Goal: Task Accomplishment & Management: Manage account settings

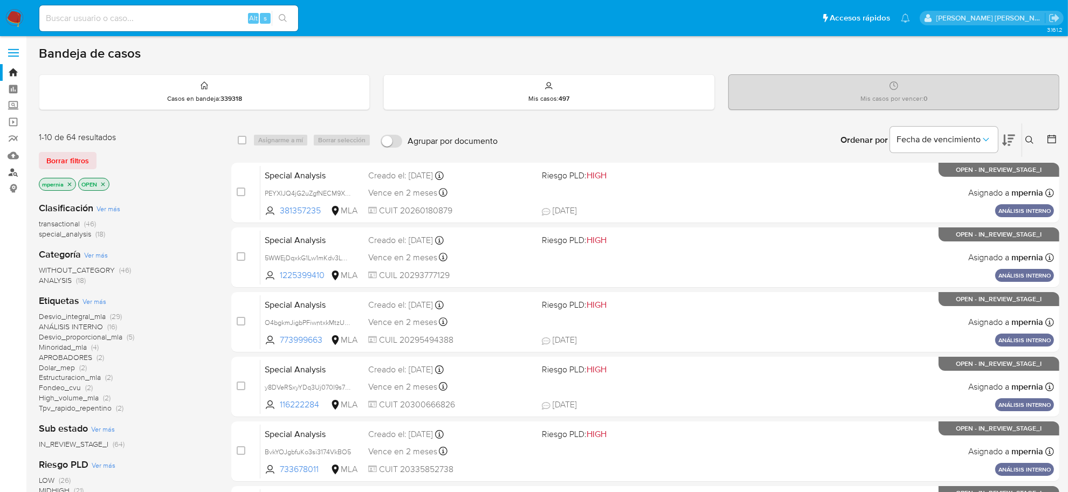
click at [20, 176] on link "Buscador de personas" at bounding box center [64, 172] width 128 height 17
click at [74, 220] on span "transactional" at bounding box center [59, 223] width 41 height 11
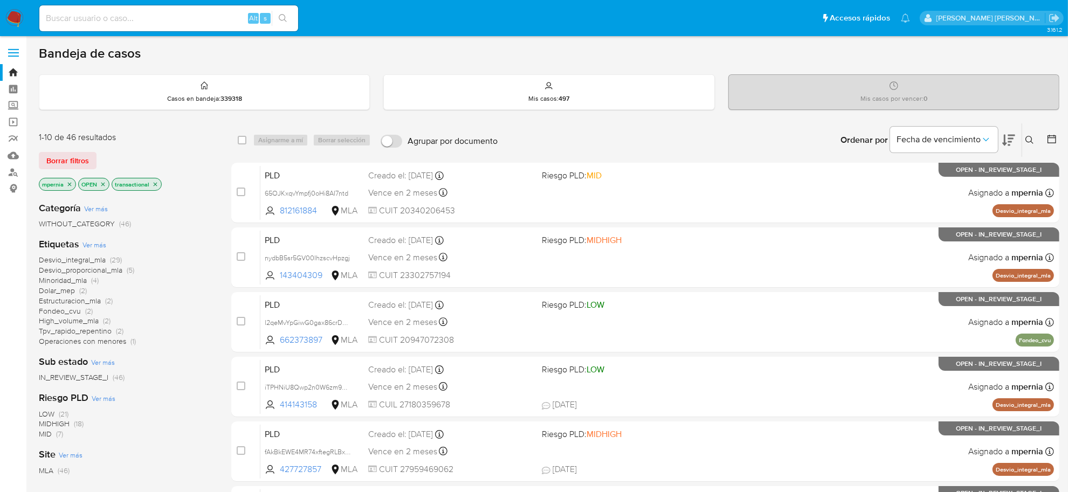
click at [72, 183] on icon "close-filter" at bounding box center [69, 184] width 6 height 6
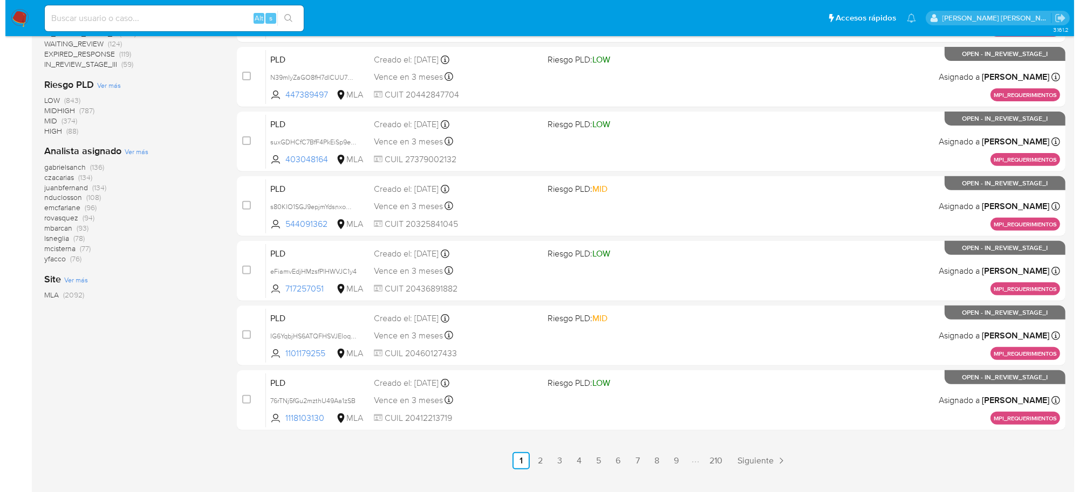
scroll to position [397, 0]
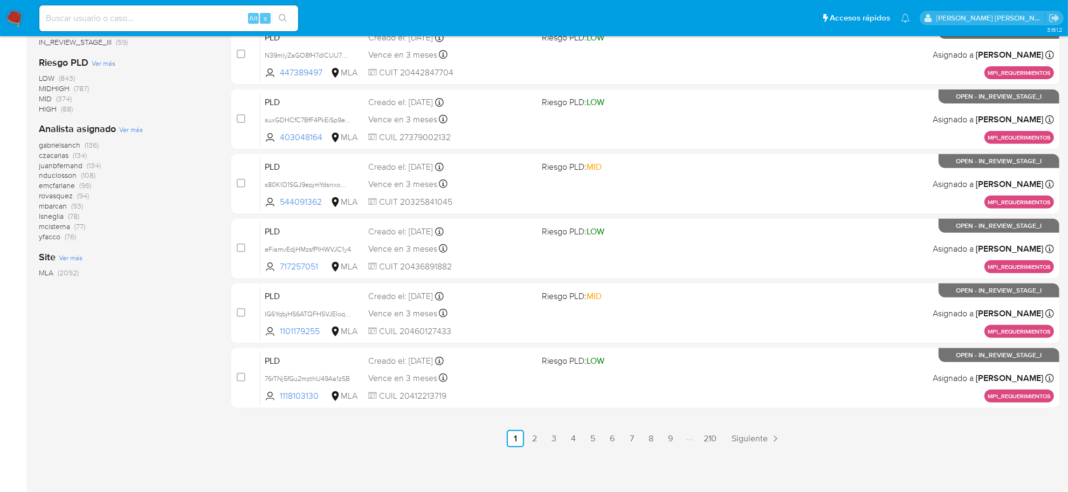
click at [128, 133] on span "Ver más" at bounding box center [131, 130] width 24 height 10
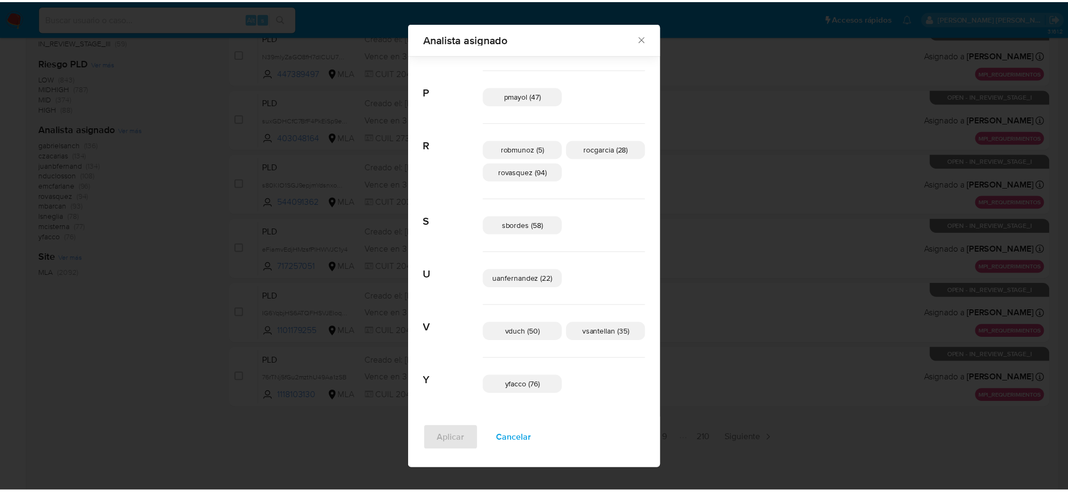
scroll to position [689, 0]
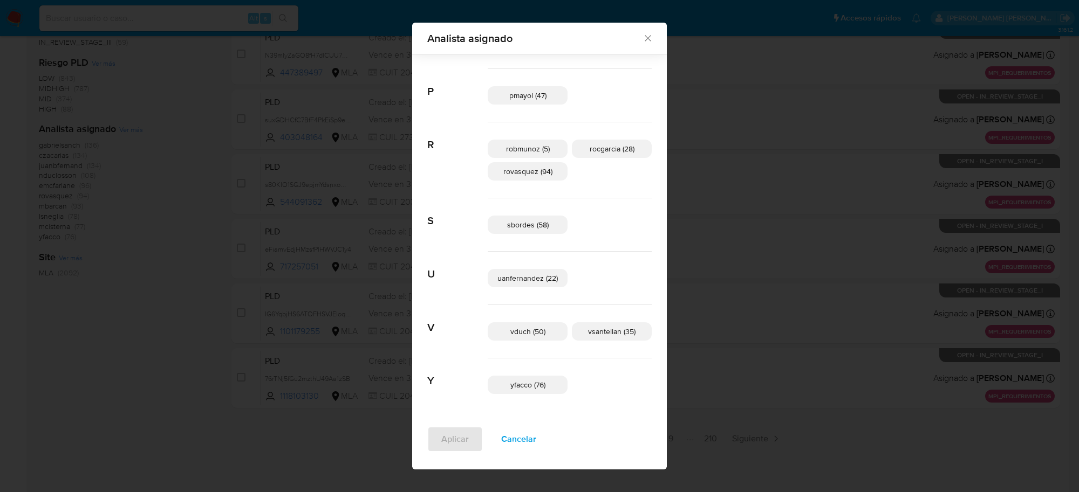
click at [631, 44] on div "Analista asignado" at bounding box center [539, 39] width 255 height 32
click at [642, 43] on icon "Cerrar" at bounding box center [647, 38] width 11 height 11
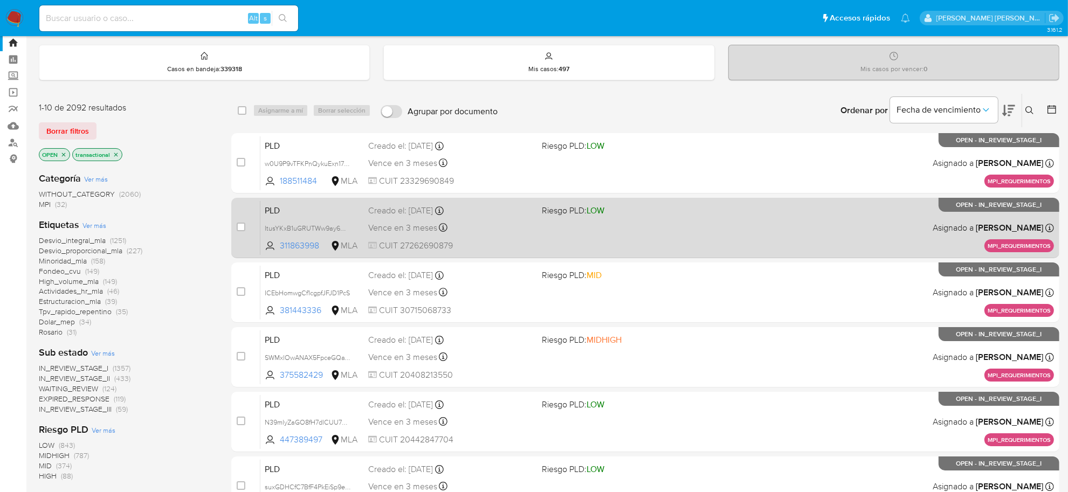
scroll to position [0, 0]
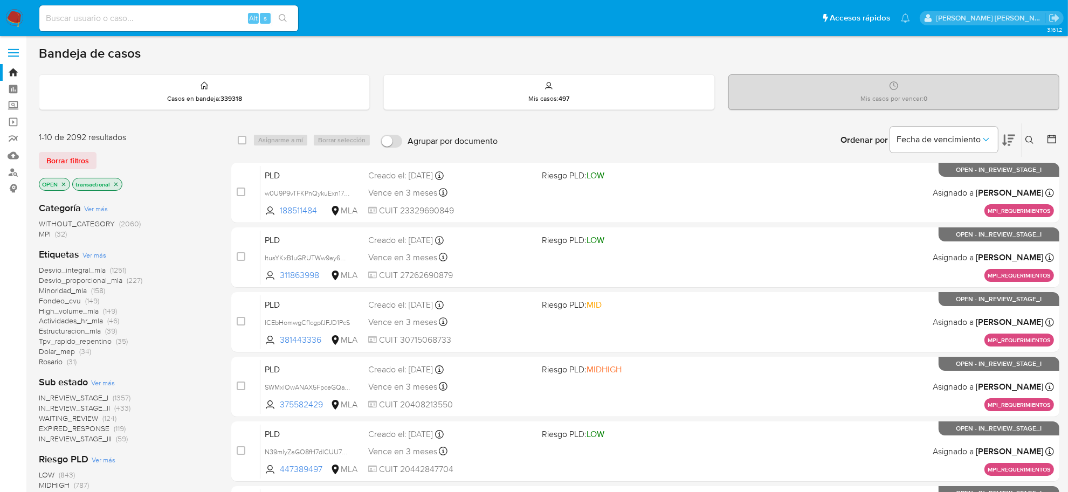
click at [117, 184] on icon "close-filter" at bounding box center [116, 184] width 6 height 6
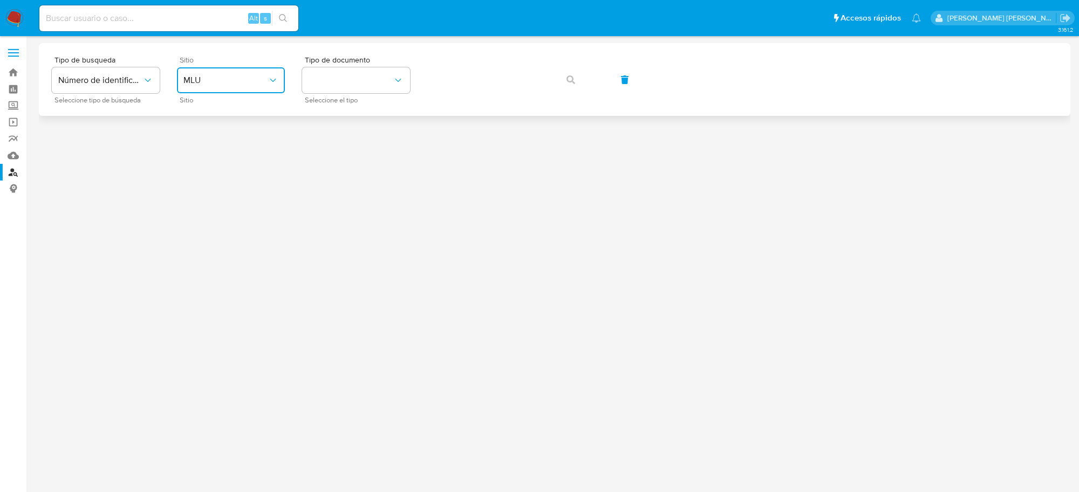
click at [209, 78] on span "MLU" at bounding box center [225, 80] width 84 height 11
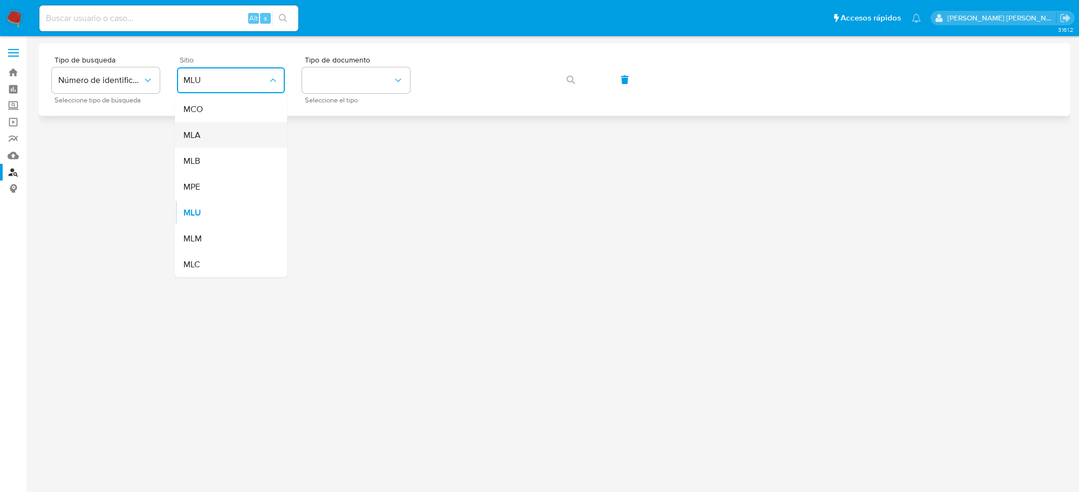
click at [198, 139] on span "MLA" at bounding box center [191, 135] width 17 height 11
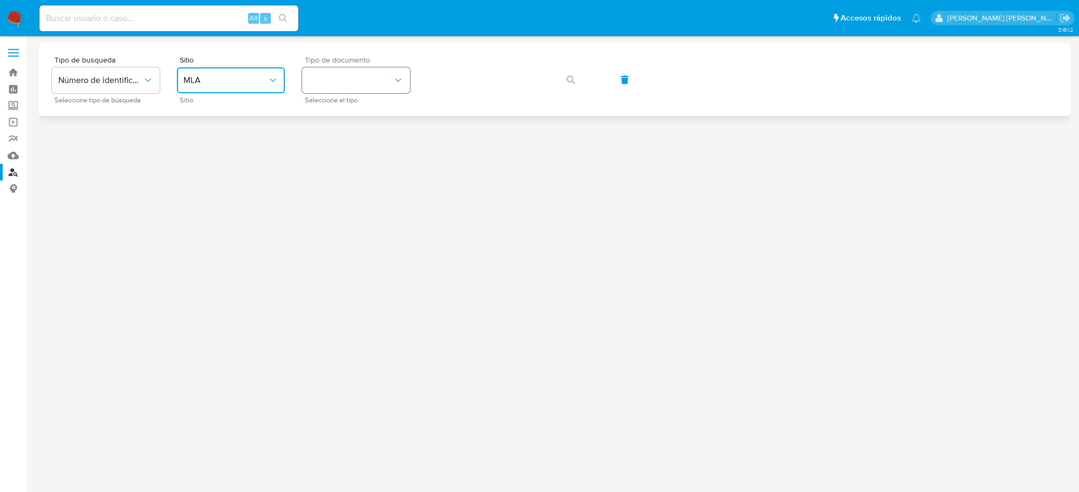
click at [361, 89] on button "identificationType" at bounding box center [356, 80] width 108 height 26
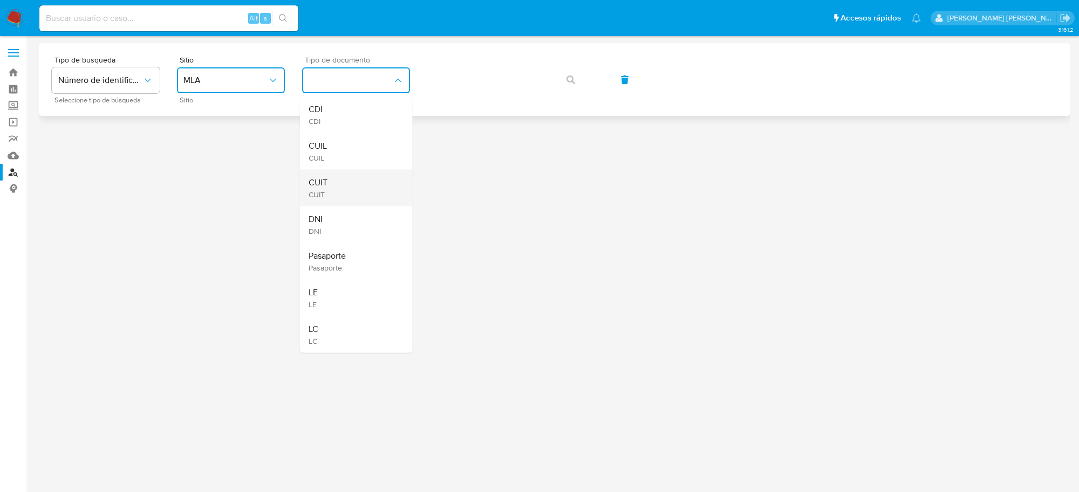
click at [313, 195] on span "CUIT" at bounding box center [317, 195] width 19 height 10
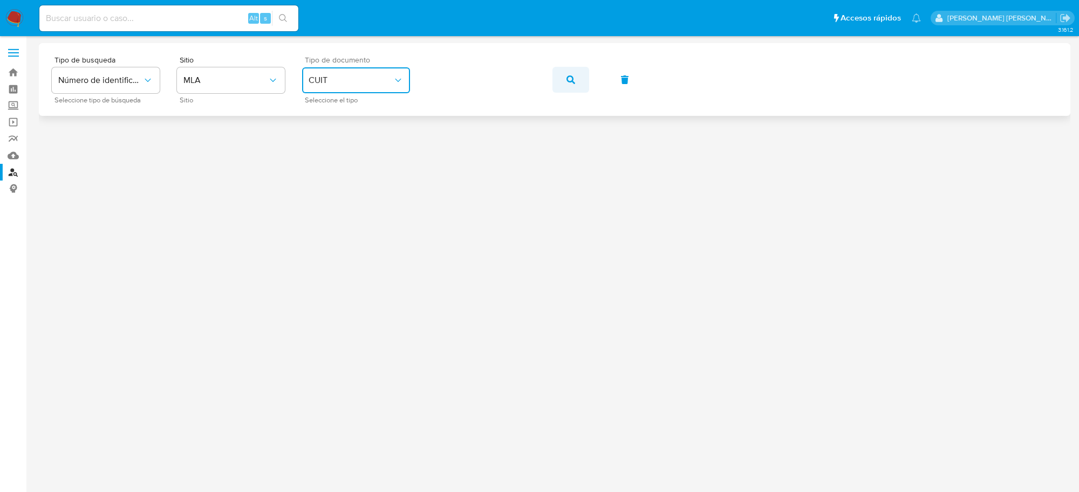
click at [574, 77] on icon "button" at bounding box center [570, 80] width 9 height 9
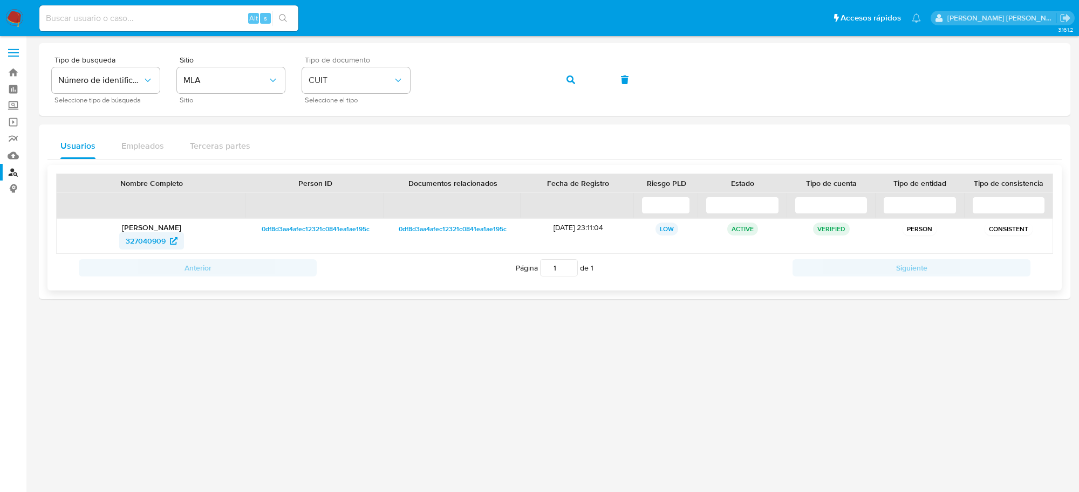
click at [152, 247] on span "327040909" at bounding box center [146, 240] width 40 height 17
click at [573, 85] on span "button" at bounding box center [570, 80] width 9 height 24
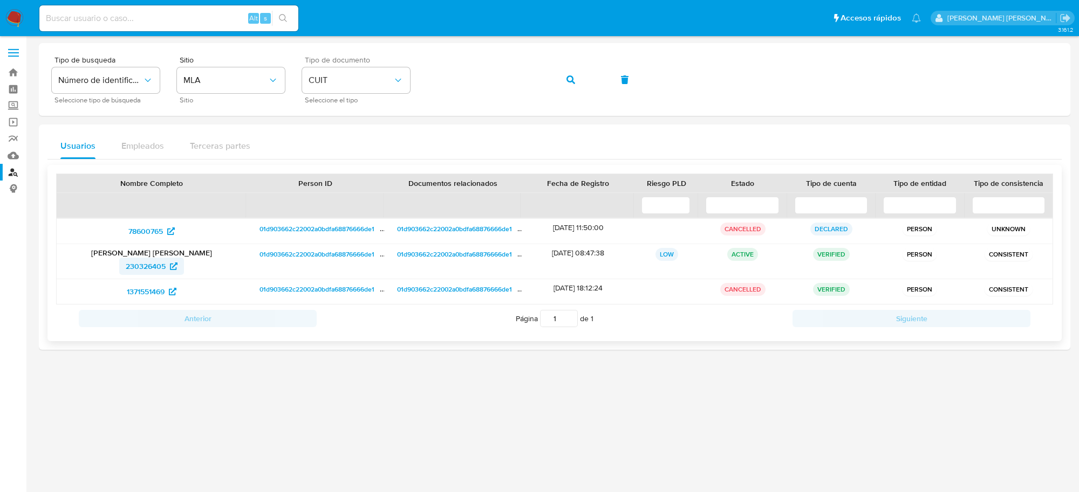
click at [130, 270] on span "230326405" at bounding box center [146, 266] width 40 height 17
click at [572, 80] on icon "button" at bounding box center [570, 80] width 9 height 9
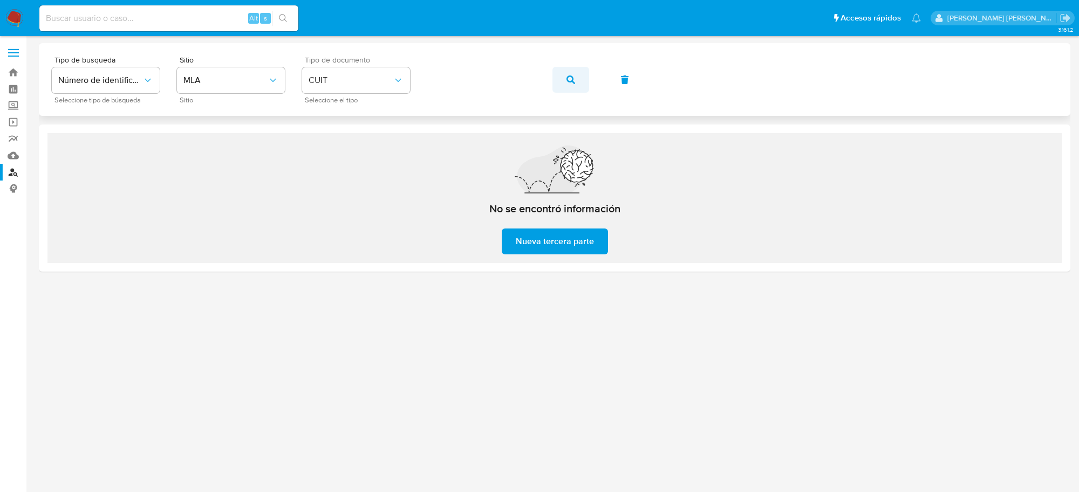
click at [568, 76] on icon "button" at bounding box center [570, 80] width 9 height 9
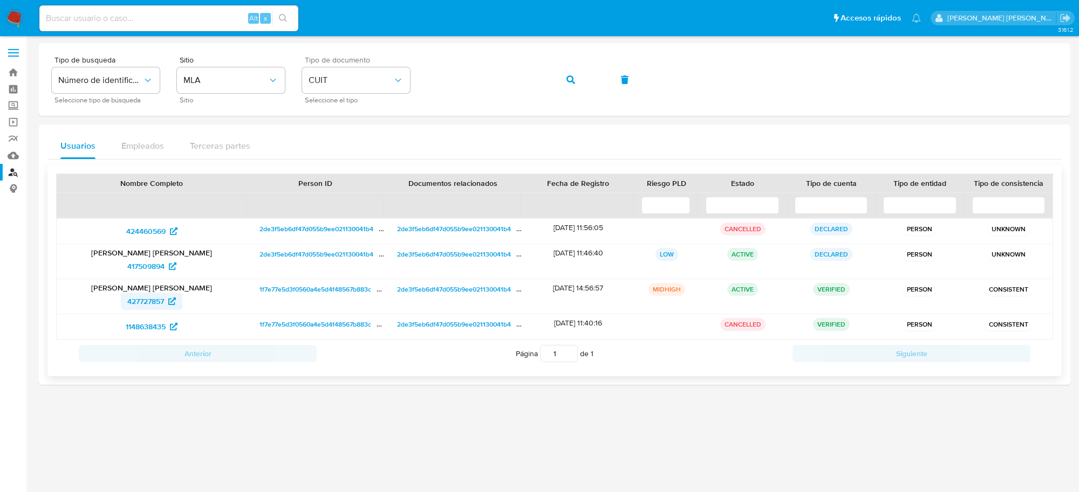
click at [152, 298] on span "427727857" at bounding box center [145, 301] width 37 height 17
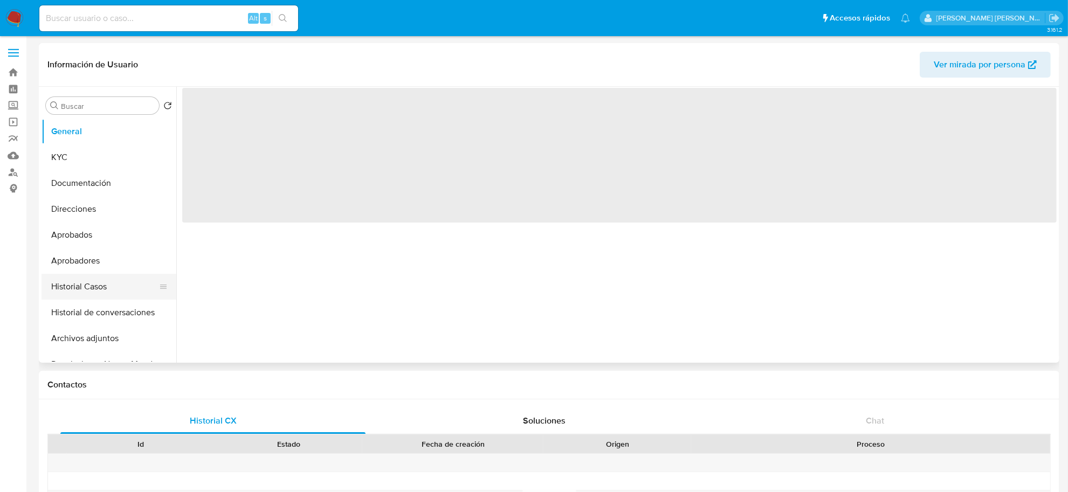
click at [87, 283] on button "Historial Casos" at bounding box center [105, 287] width 126 height 26
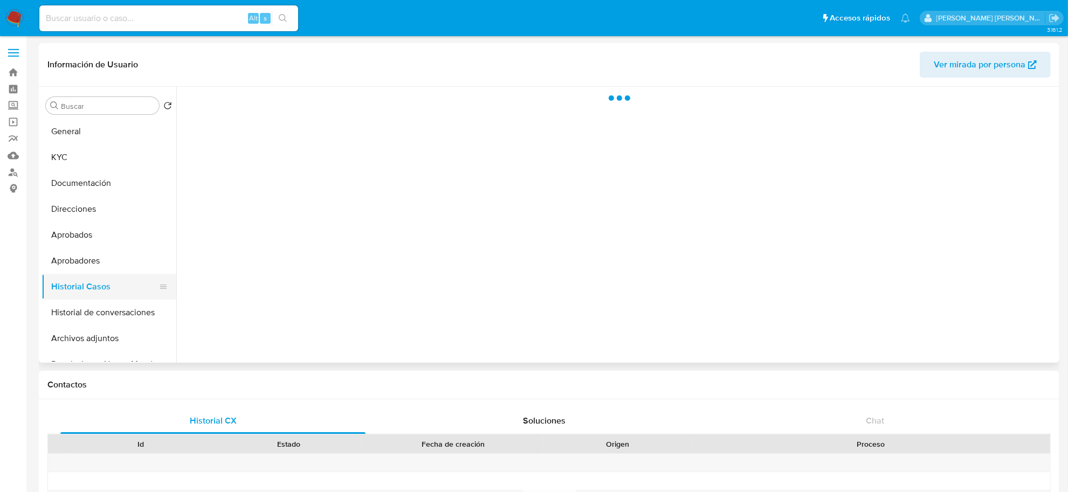
select select "10"
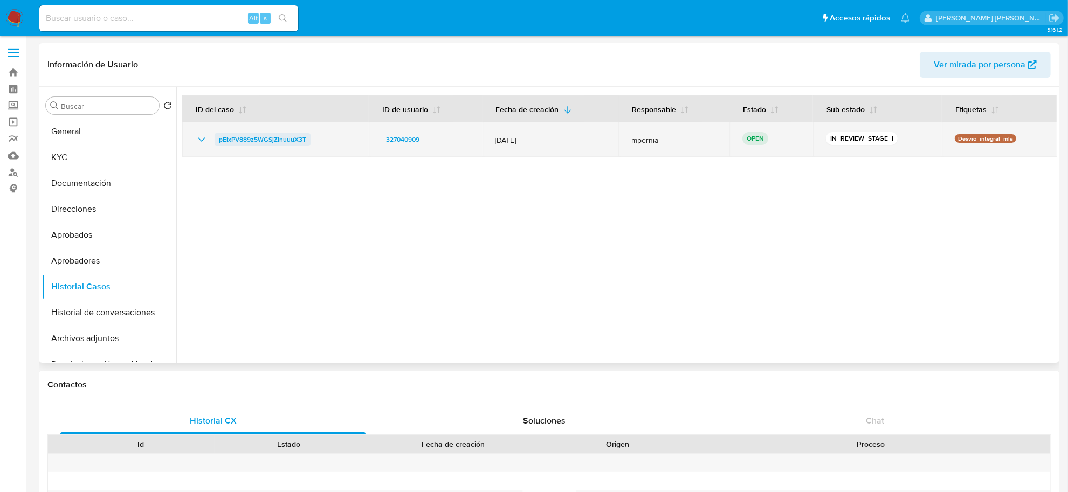
click at [276, 139] on span "pElxPV889z5WGSjZlnuuuX3T" at bounding box center [262, 139] width 87 height 13
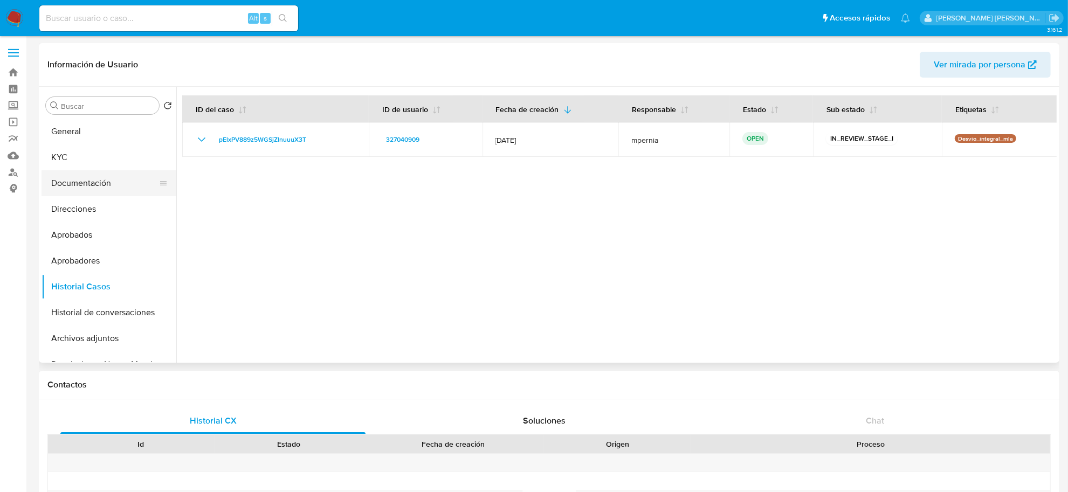
click at [66, 181] on button "Documentación" at bounding box center [105, 183] width 126 height 26
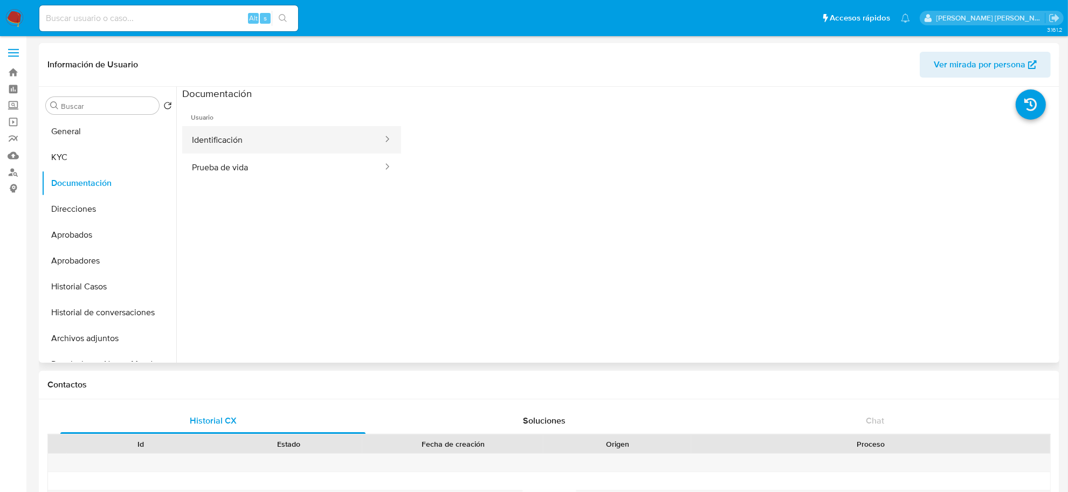
click at [295, 146] on button "Identificación" at bounding box center [283, 140] width 202 height 28
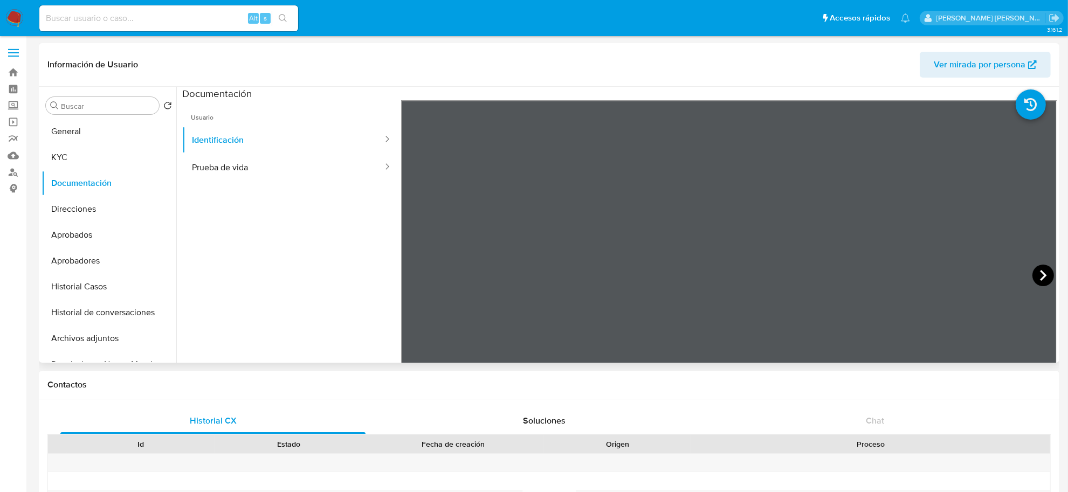
click at [1033, 271] on icon at bounding box center [1044, 276] width 22 height 22
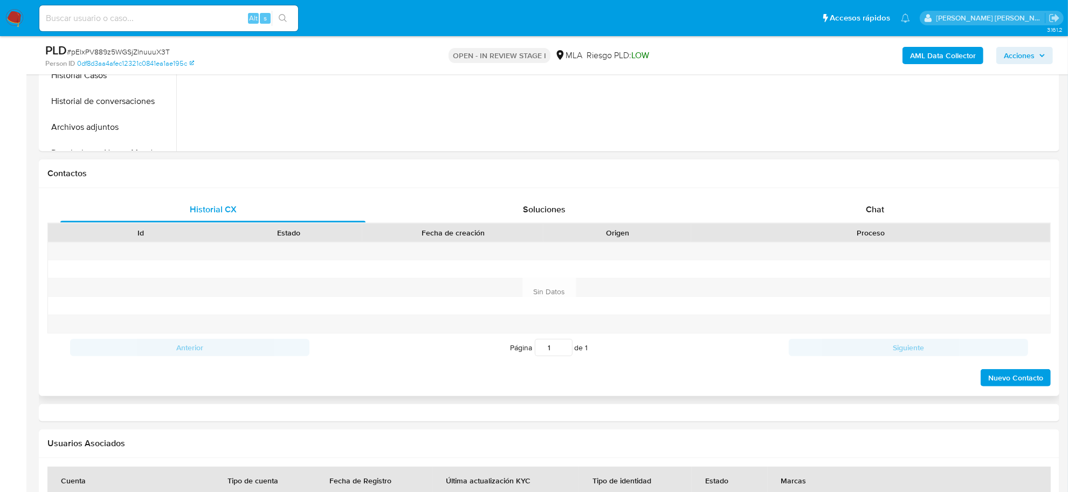
select select "10"
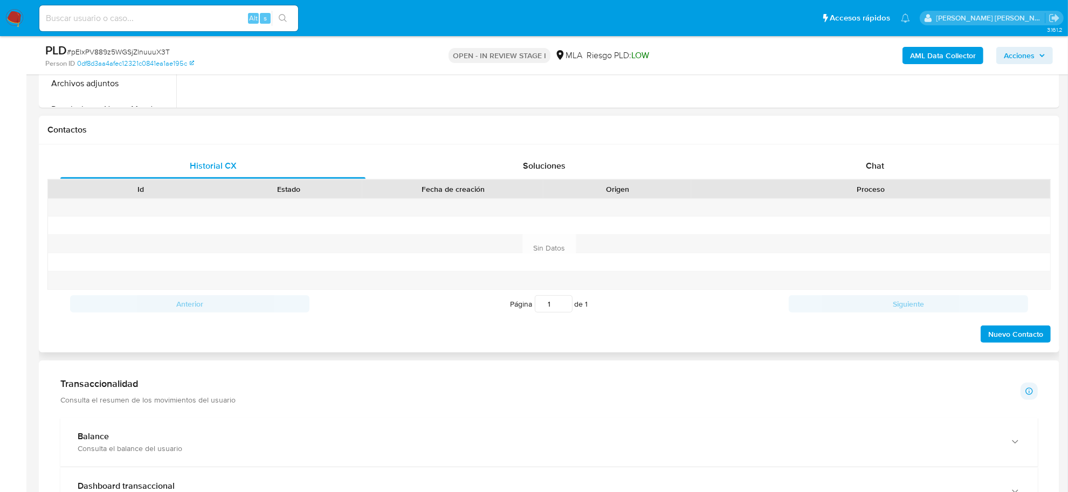
scroll to position [472, 0]
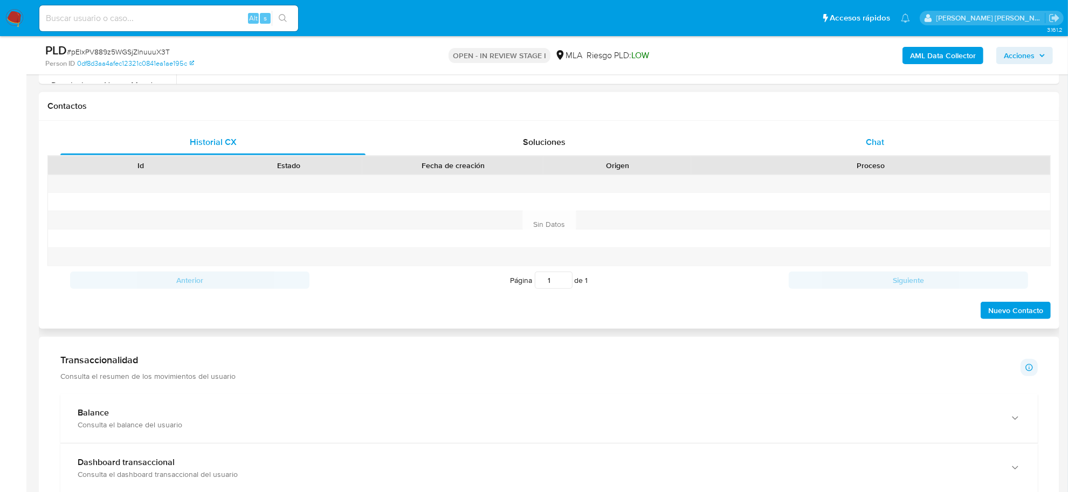
click at [878, 143] on span "Chat" at bounding box center [875, 142] width 18 height 12
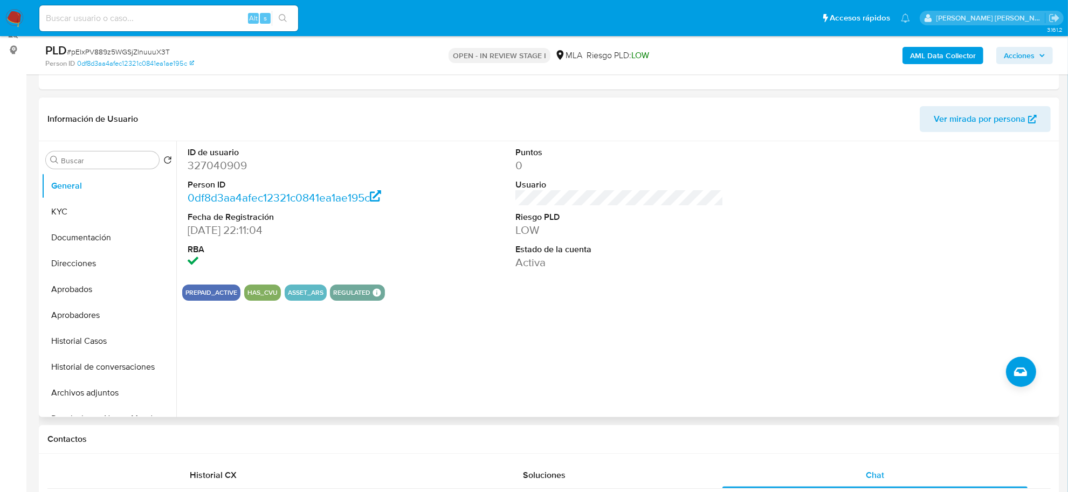
scroll to position [0, 0]
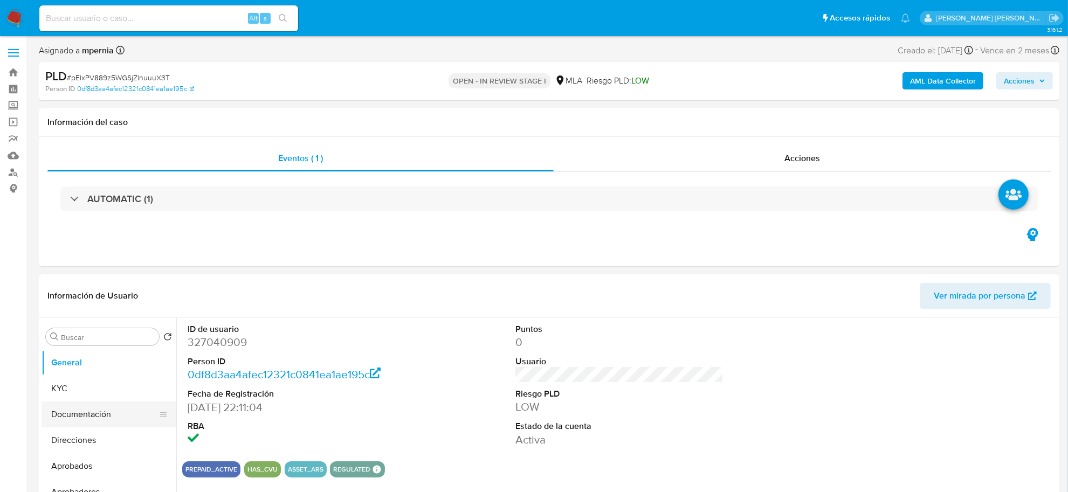
click at [87, 410] on button "Documentación" at bounding box center [105, 415] width 126 height 26
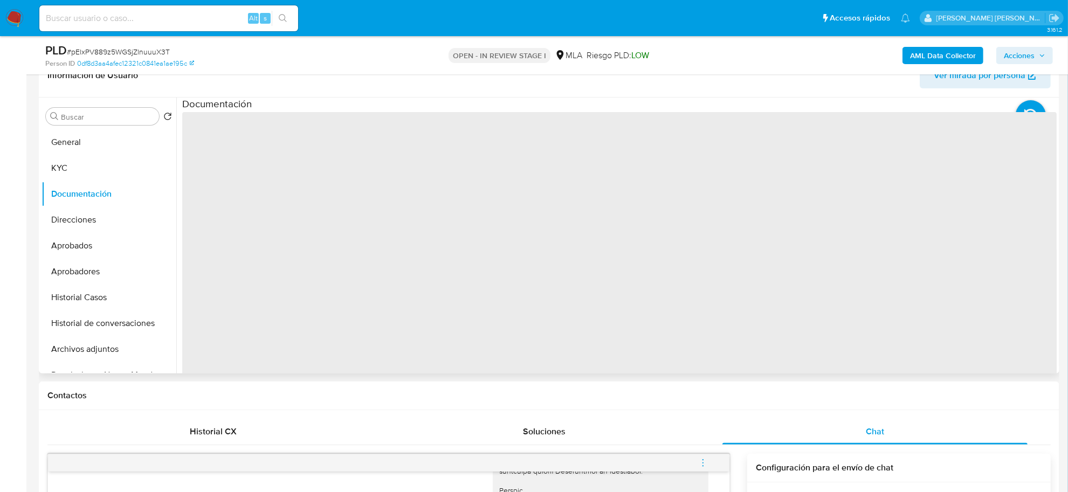
scroll to position [202, 0]
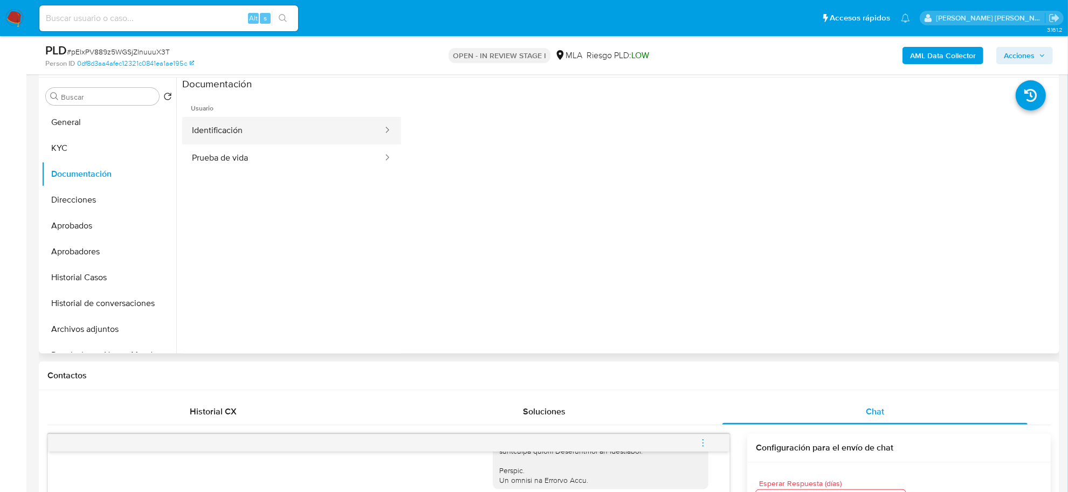
click at [224, 133] on button "Identificación" at bounding box center [283, 131] width 202 height 28
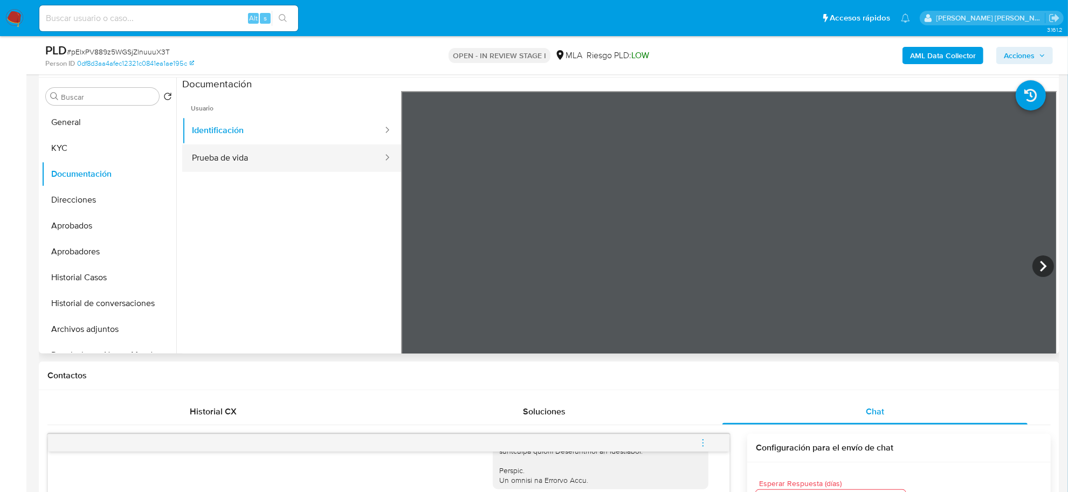
click at [244, 157] on button "Prueba de vida" at bounding box center [283, 159] width 202 height 28
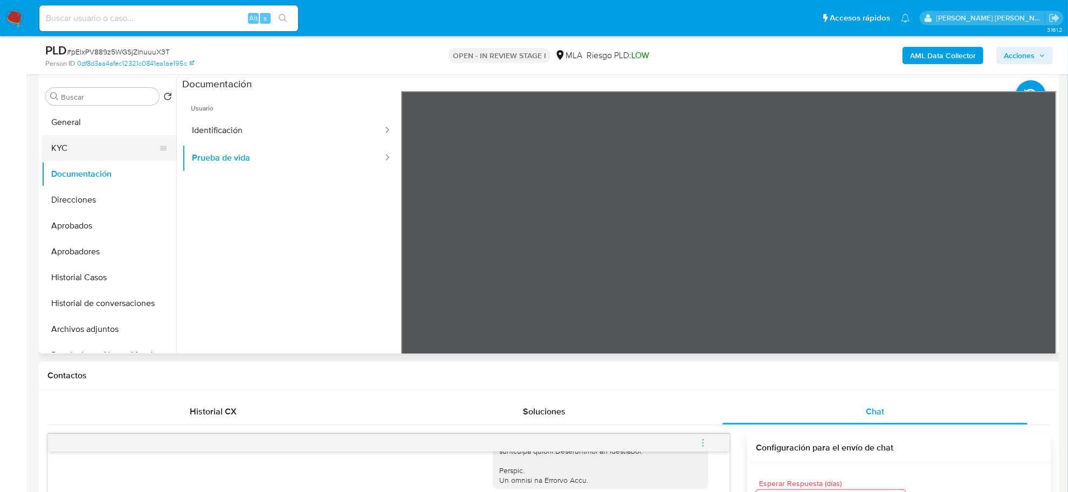
click at [83, 142] on button "KYC" at bounding box center [105, 148] width 126 height 26
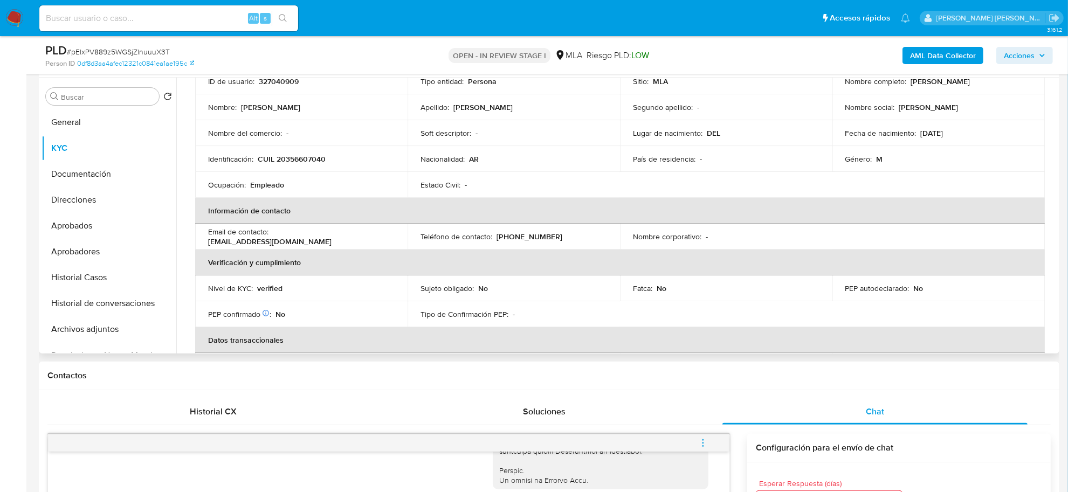
scroll to position [19, 0]
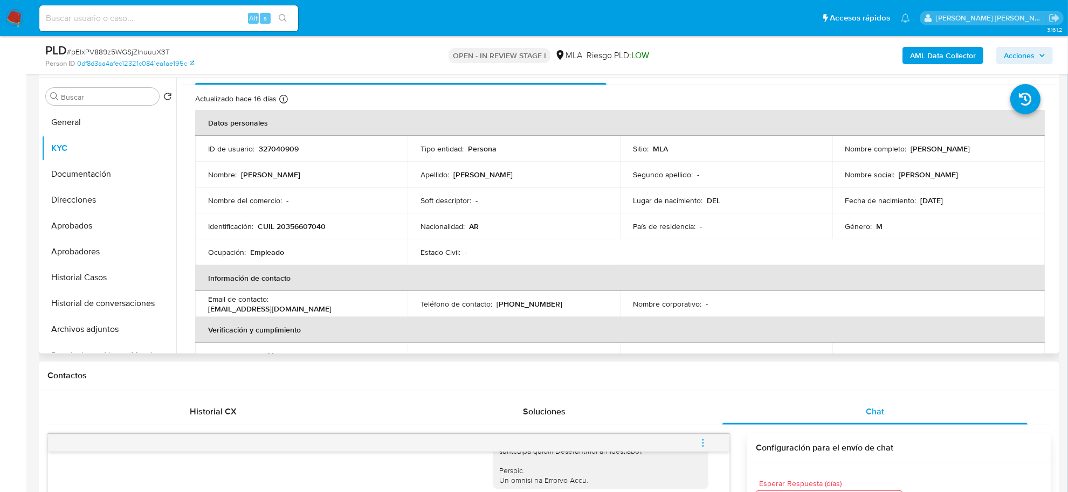
drag, startPoint x: 907, startPoint y: 149, endPoint x: 994, endPoint y: 154, distance: 87.0
click at [994, 154] on td "Nombre completo : Leandro Alberto Moran" at bounding box center [939, 149] width 212 height 26
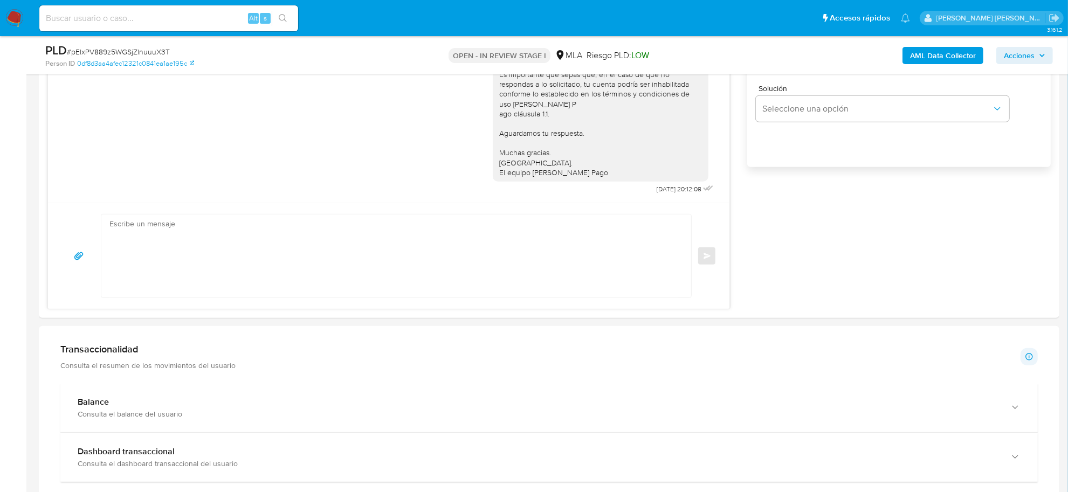
scroll to position [876, 0]
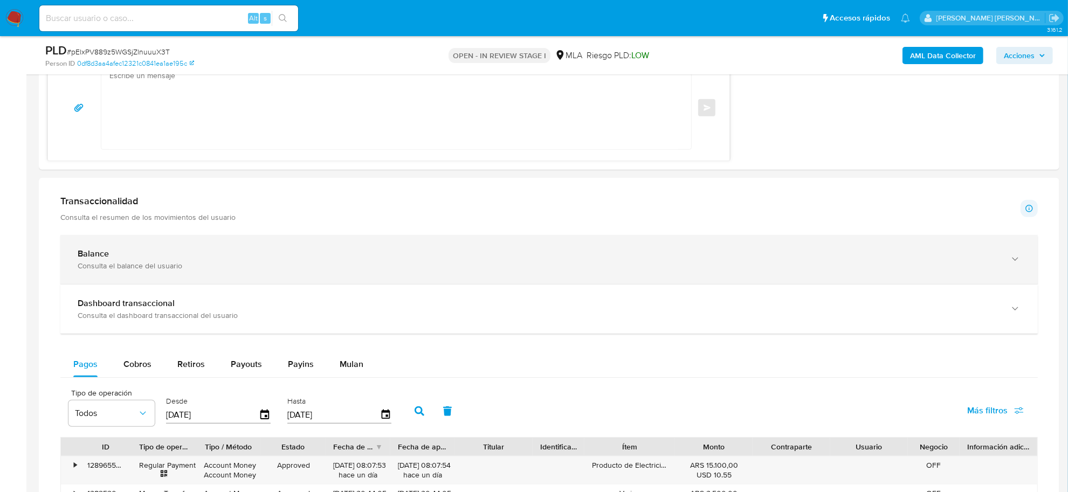
click at [95, 262] on div "Consulta el balance del usuario" at bounding box center [539, 266] width 922 height 10
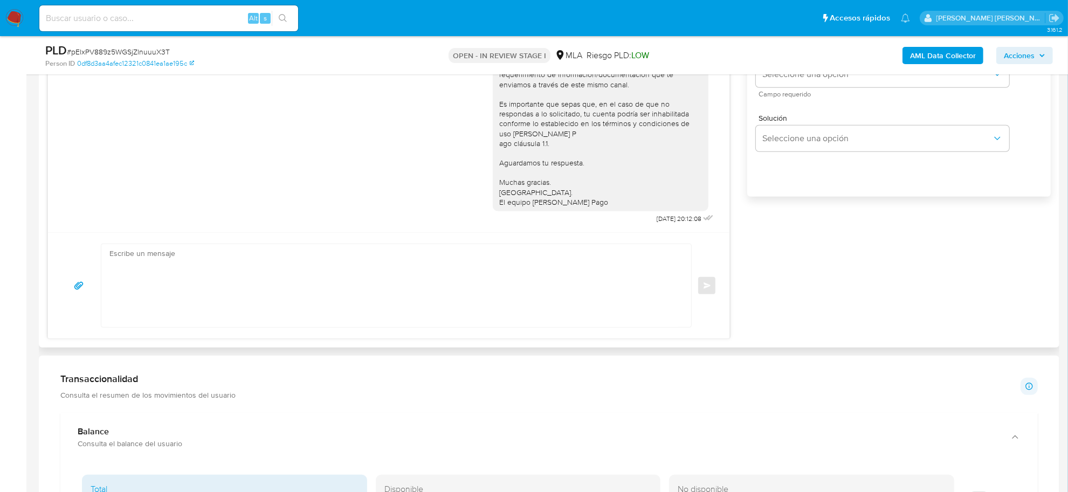
scroll to position [539, 0]
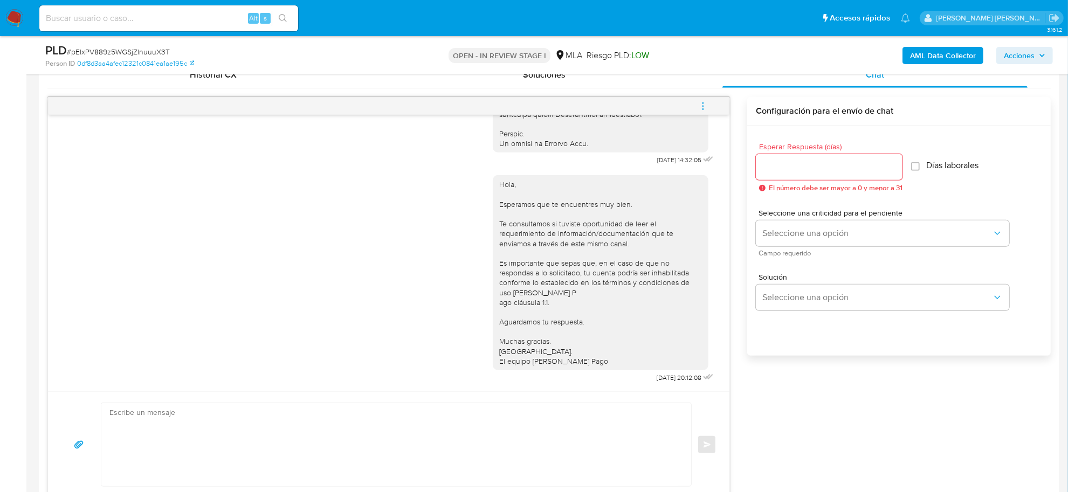
drag, startPoint x: 708, startPoint y: 101, endPoint x: 694, endPoint y: 102, distance: 14.1
click at [707, 102] on span "menu-action" at bounding box center [703, 106] width 10 height 26
click at [623, 88] on li "Cerrar conversación" at bounding box center [630, 86] width 111 height 19
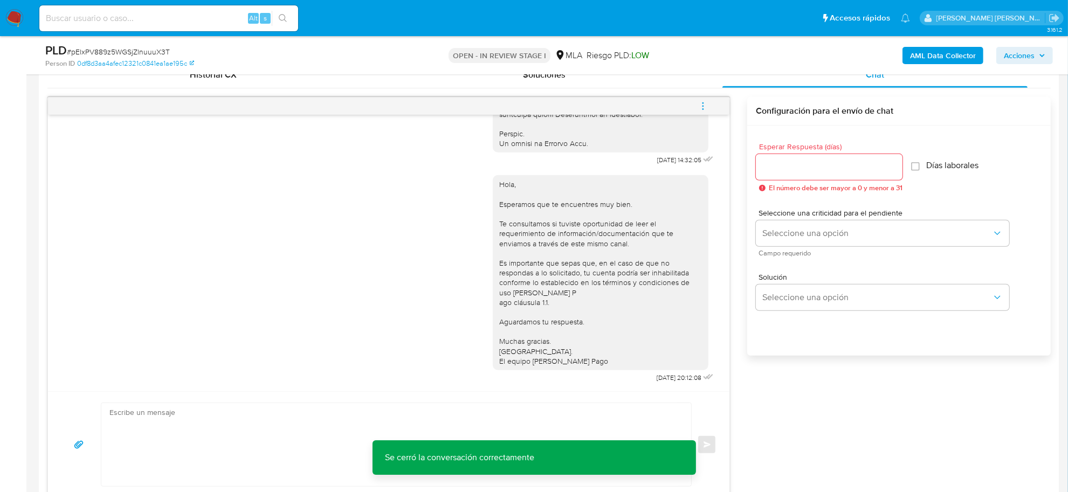
click at [934, 52] on b "AML Data Collector" at bounding box center [943, 55] width 66 height 17
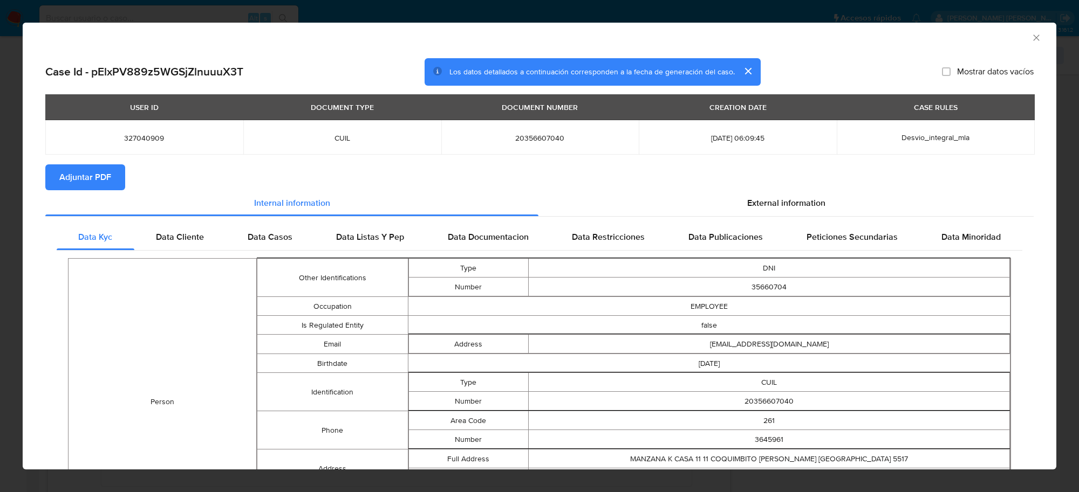
click at [54, 183] on button "Adjuntar PDF" at bounding box center [85, 177] width 80 height 26
drag, startPoint x: 1024, startPoint y: 38, endPoint x: 1007, endPoint y: 57, distance: 24.8
click at [1031, 38] on icon "Cerrar ventana" at bounding box center [1036, 37] width 11 height 11
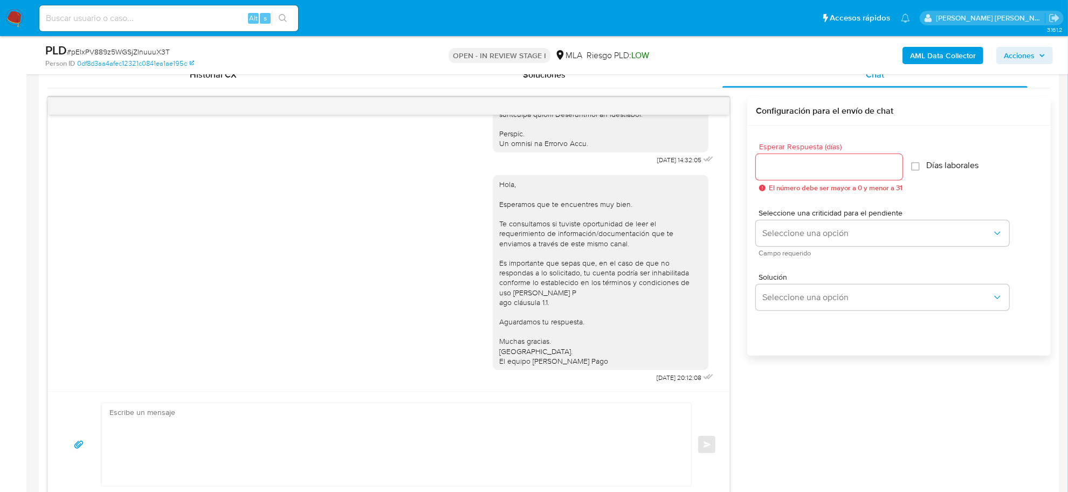
click at [828, 347] on div "Esperar Respuesta (días) El número debe ser mayor a 0 y menor a 31 Días laboral…" at bounding box center [899, 255] width 304 height 259
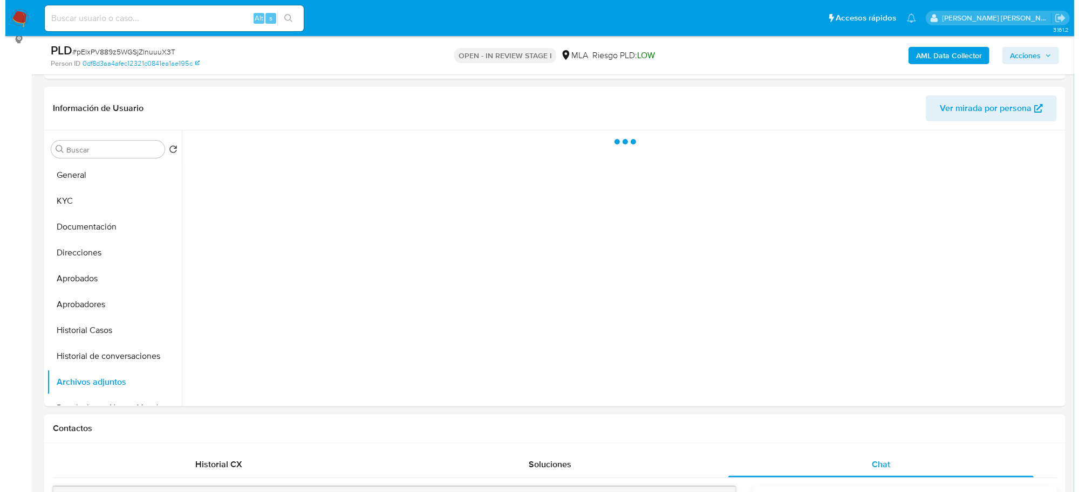
scroll to position [0, 0]
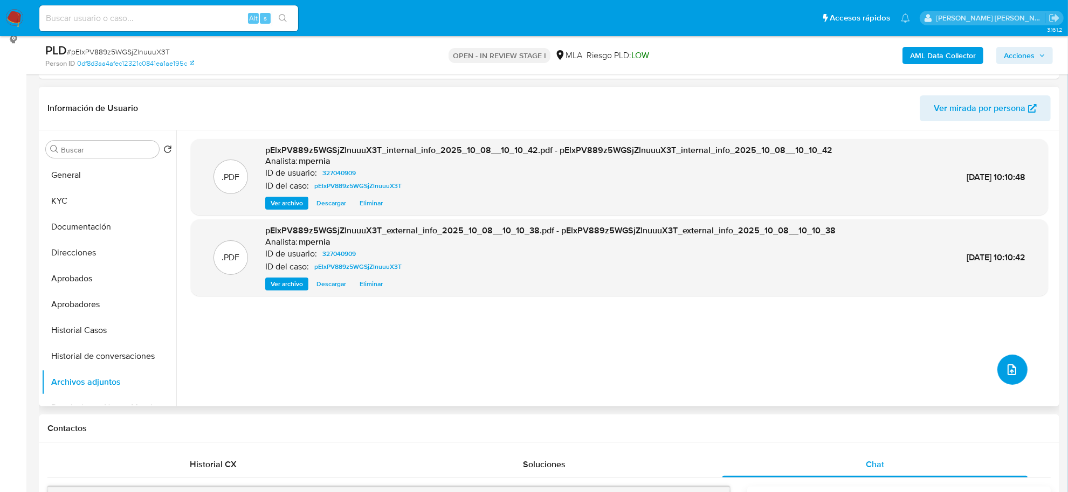
click at [998, 365] on button "upload-file" at bounding box center [1013, 370] width 30 height 30
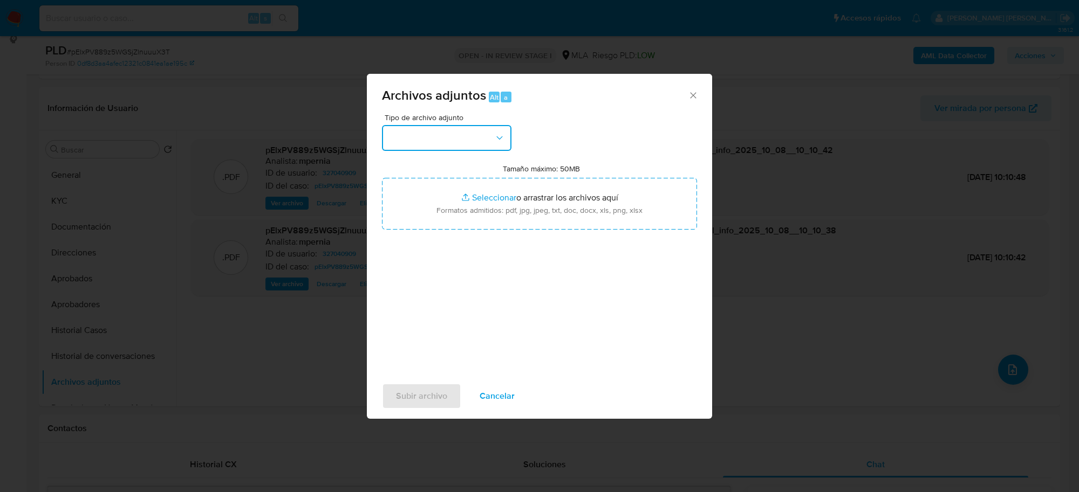
click at [478, 147] on button "button" at bounding box center [446, 138] width 129 height 26
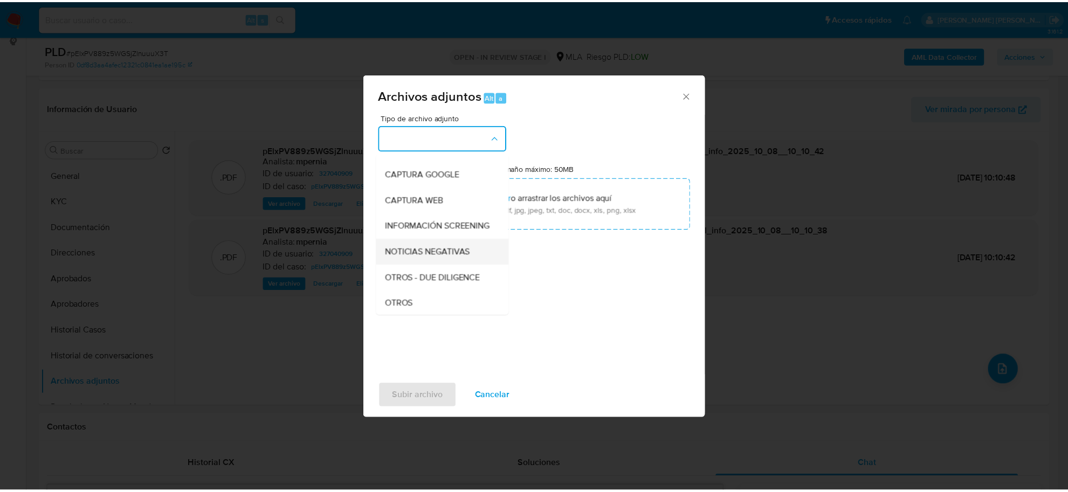
scroll to position [135, 0]
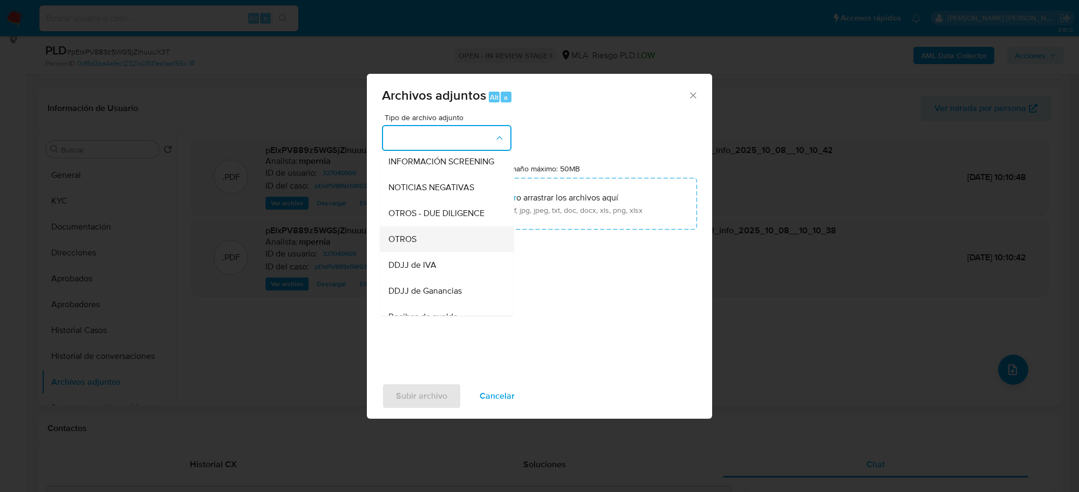
click at [422, 249] on div "OTROS" at bounding box center [443, 240] width 110 height 26
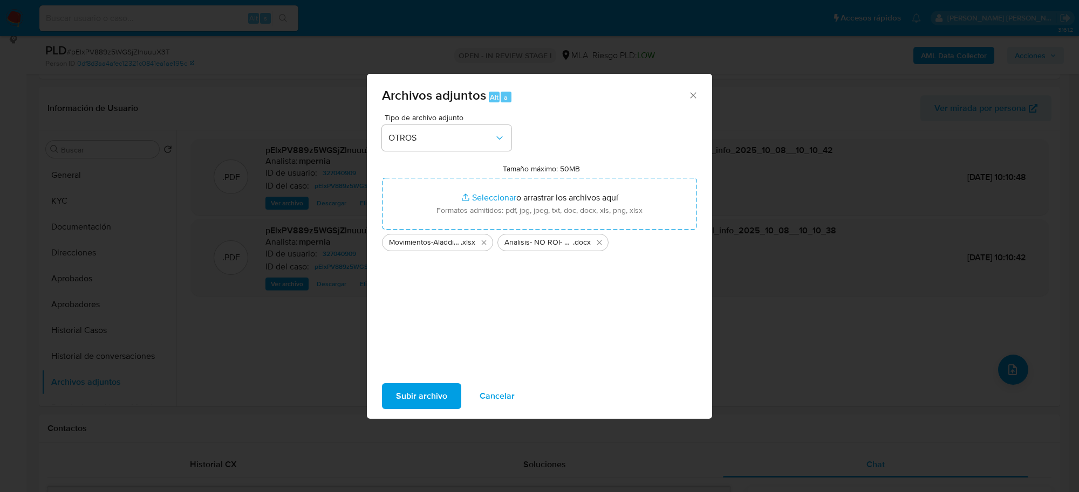
click at [431, 390] on span "Subir archivo" at bounding box center [421, 397] width 51 height 24
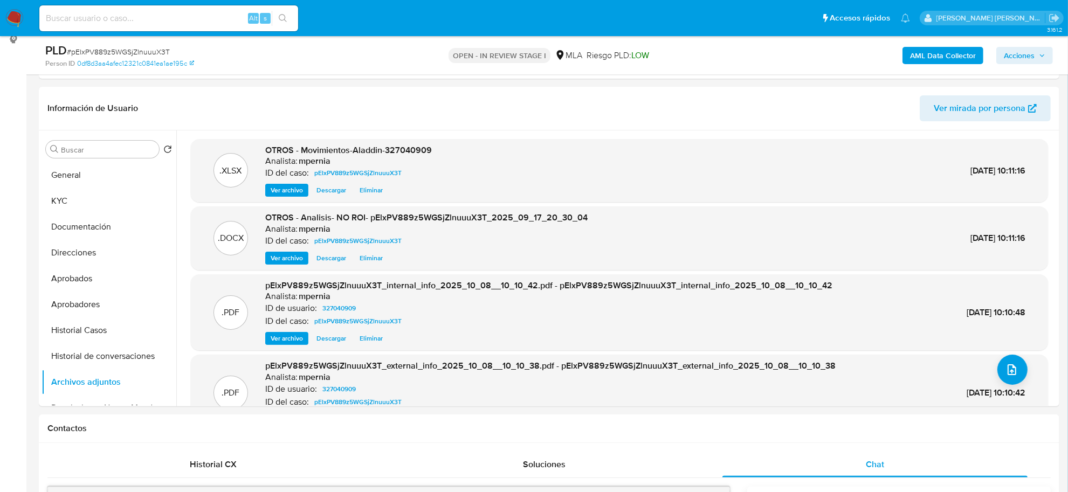
click at [1022, 51] on span "Acciones" at bounding box center [1019, 55] width 31 height 17
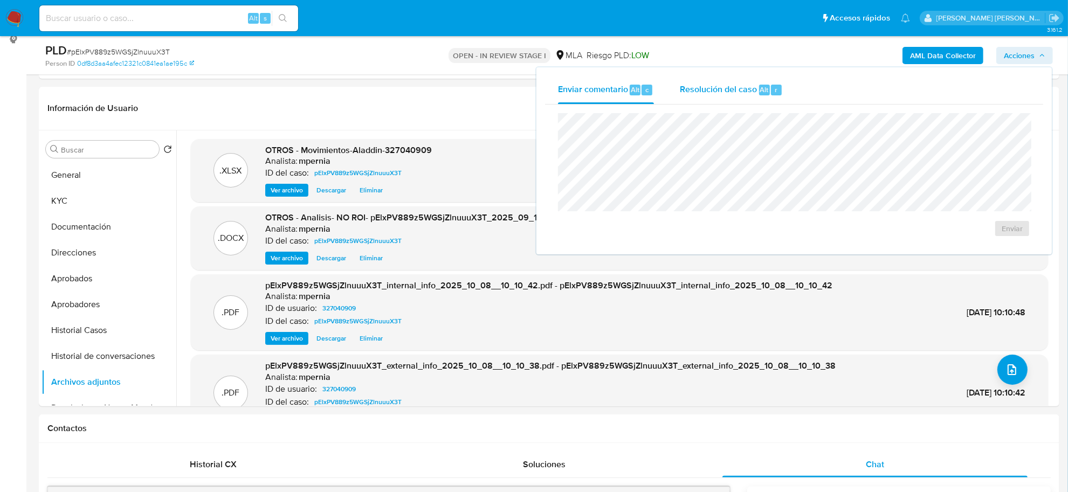
click at [725, 95] on span "Resolución del caso" at bounding box center [718, 89] width 77 height 12
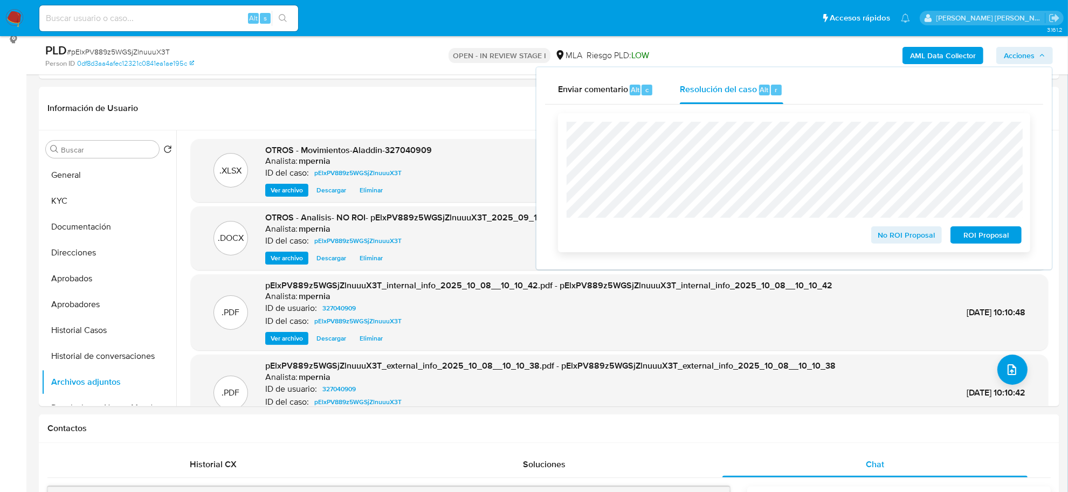
click at [891, 232] on span "No ROI Proposal" at bounding box center [907, 235] width 56 height 15
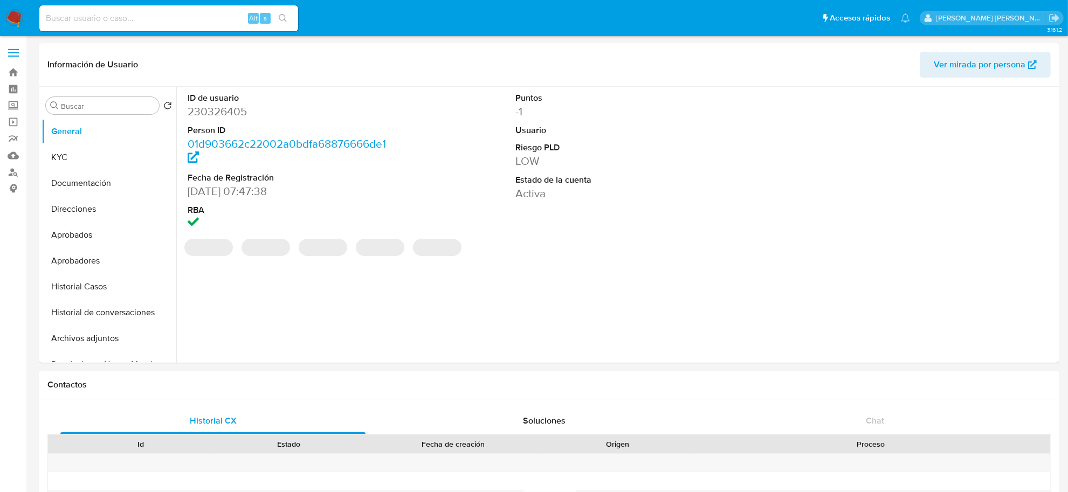
select select "10"
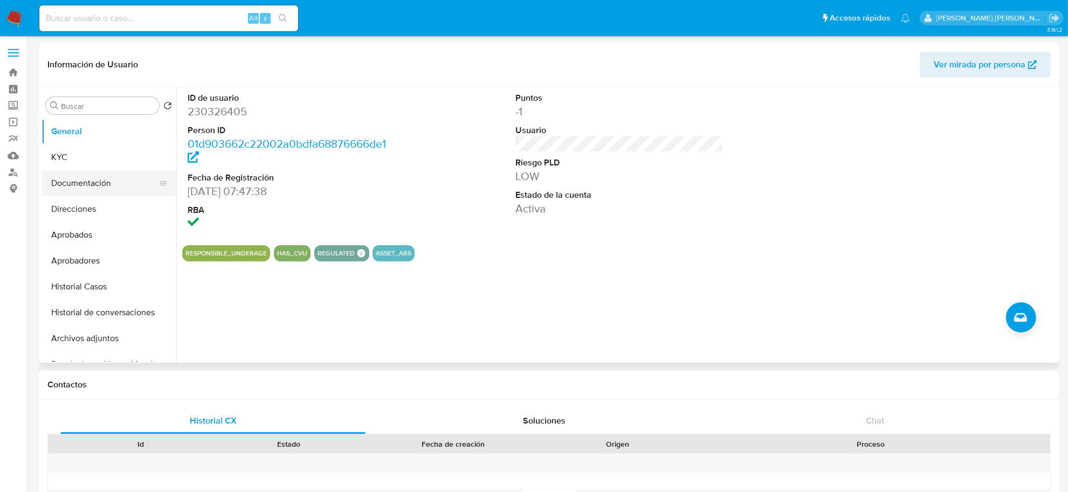
drag, startPoint x: 76, startPoint y: 166, endPoint x: 66, endPoint y: 170, distance: 10.9
click at [76, 165] on button "KYC" at bounding box center [109, 158] width 135 height 26
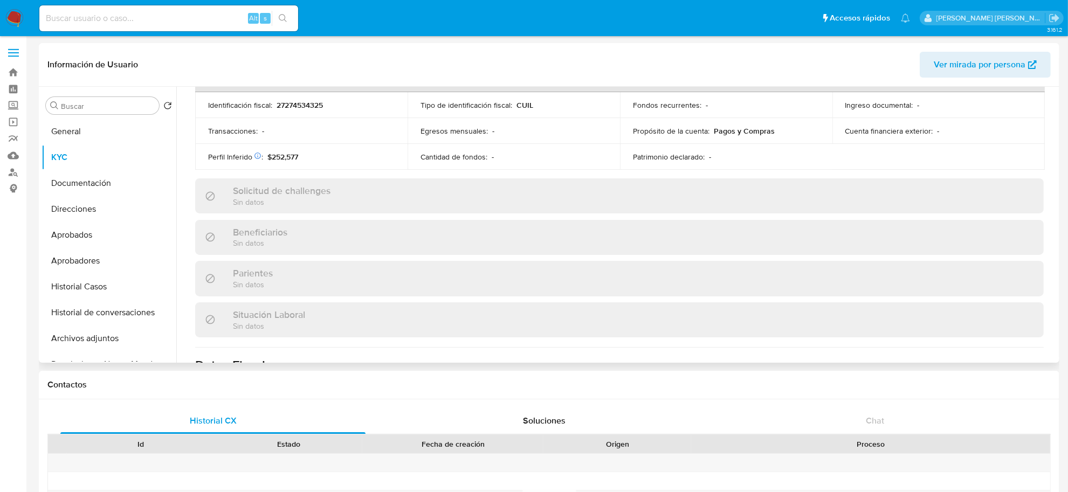
scroll to position [356, 0]
click at [73, 188] on button "Documentación" at bounding box center [105, 183] width 126 height 26
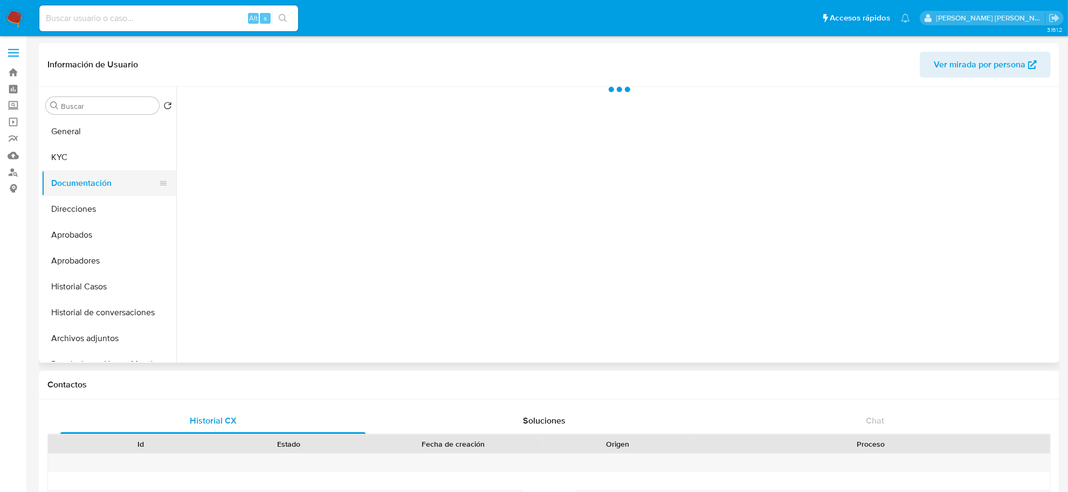
scroll to position [0, 0]
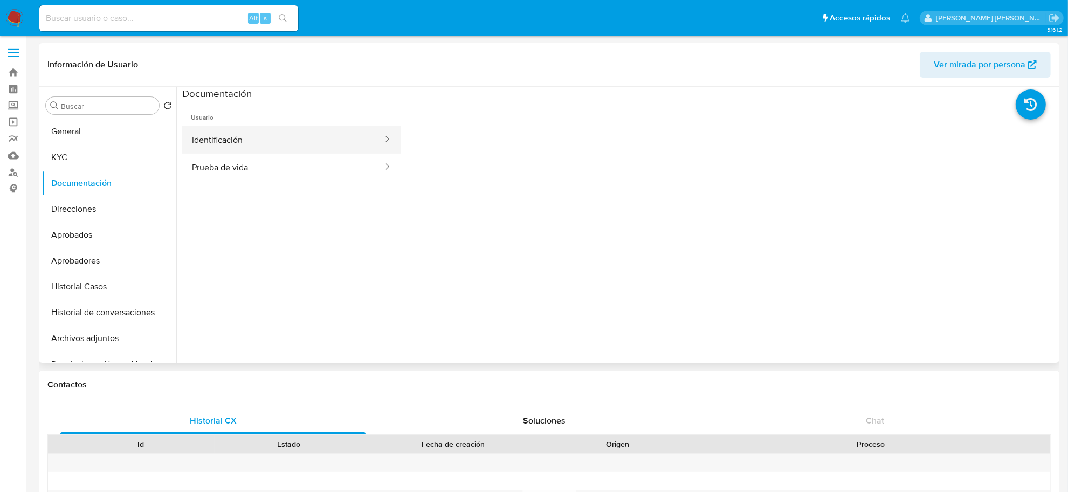
click at [280, 145] on button "Identificación" at bounding box center [283, 140] width 202 height 28
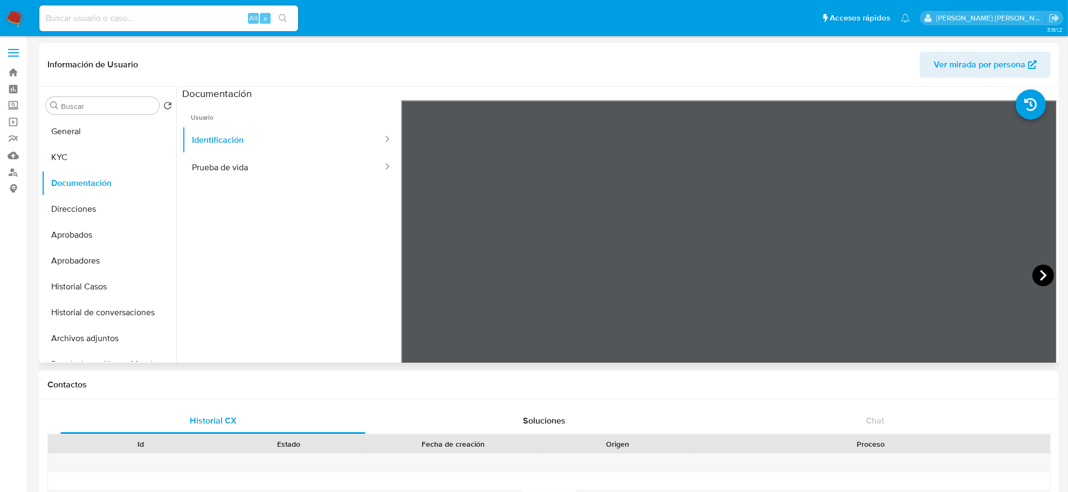
click at [1034, 275] on icon at bounding box center [1044, 276] width 22 height 22
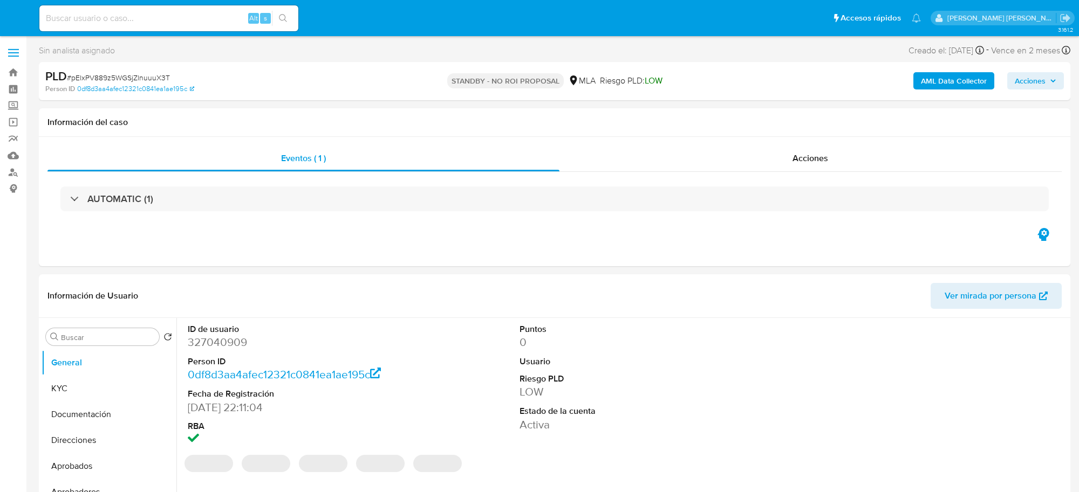
select select "10"
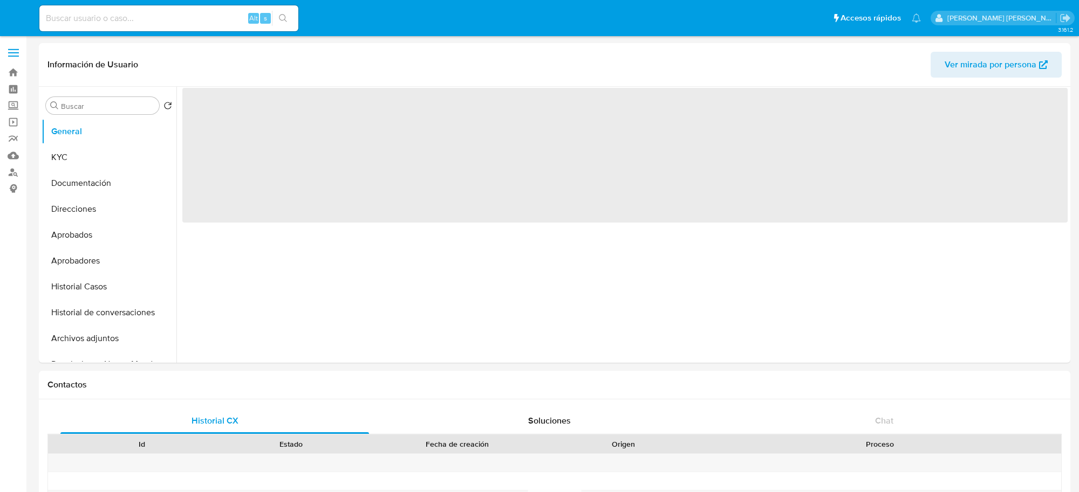
select select "10"
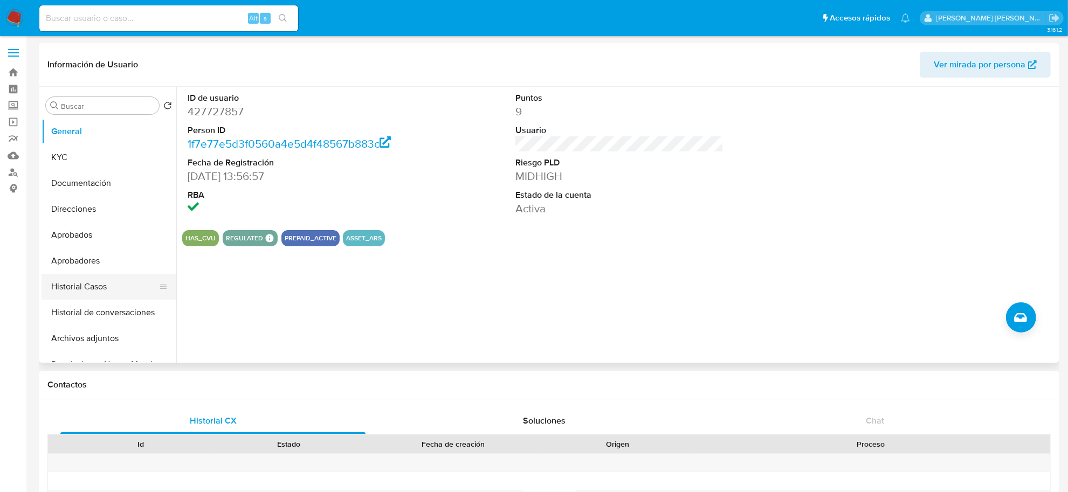
click at [72, 284] on button "Historial Casos" at bounding box center [105, 287] width 126 height 26
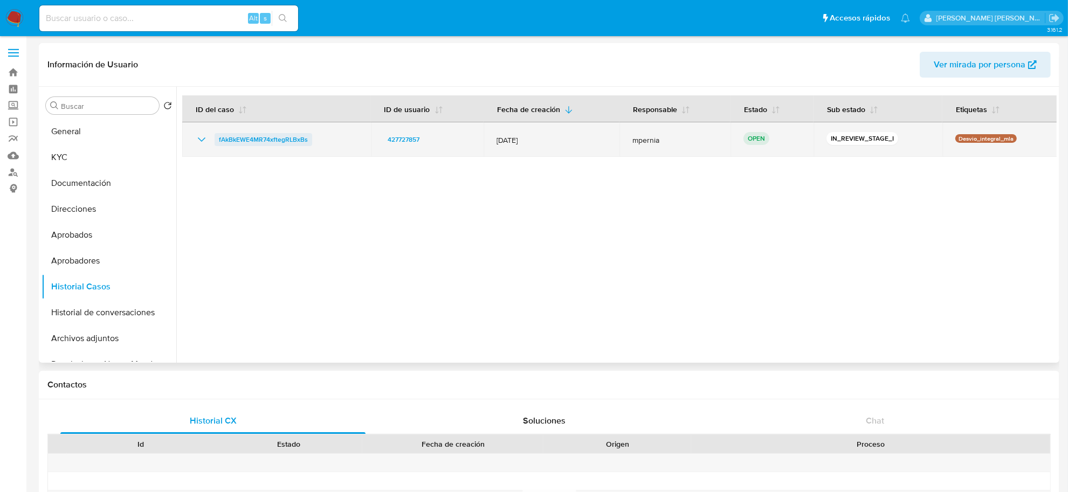
click at [268, 136] on span "fAkBkEWE4MR74xftegRLBxBs" at bounding box center [263, 139] width 89 height 13
click at [251, 141] on span "fAkBkEWE4MR74xftegRLBxBs" at bounding box center [263, 139] width 89 height 13
drag, startPoint x: 314, startPoint y: 143, endPoint x: 216, endPoint y: 133, distance: 98.1
click at [216, 133] on div "fAkBkEWE4MR74xftegRLBxBs" at bounding box center [276, 139] width 163 height 13
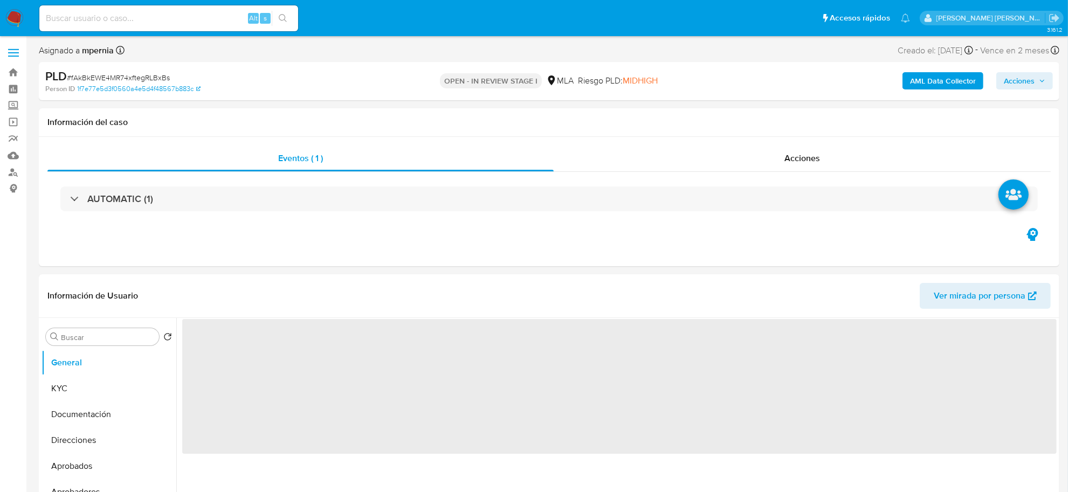
select select "10"
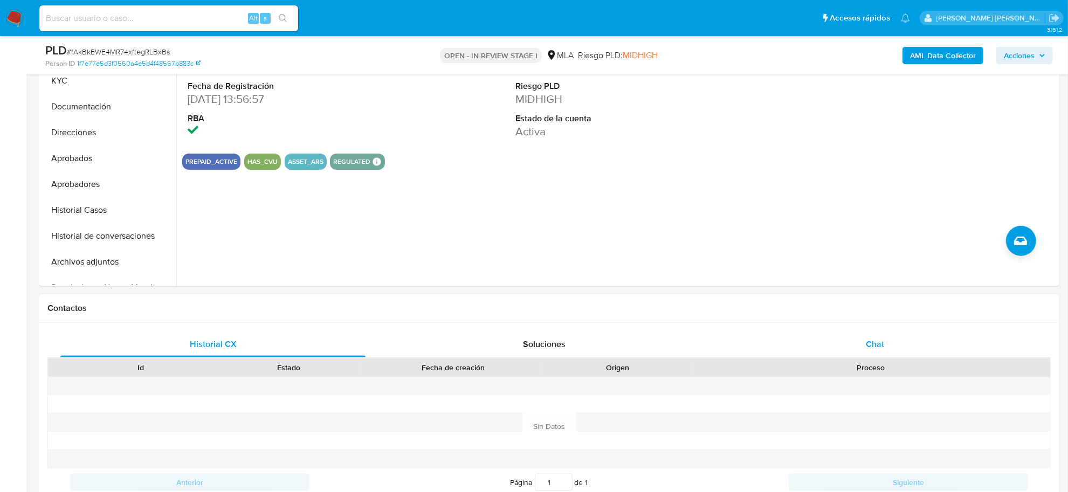
click at [883, 341] on span "Chat" at bounding box center [875, 344] width 18 height 12
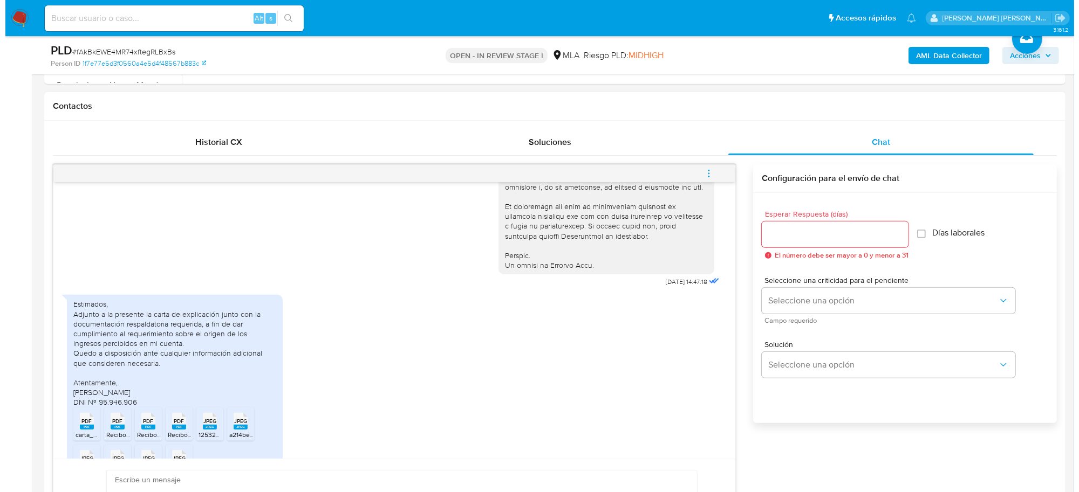
scroll to position [486, 0]
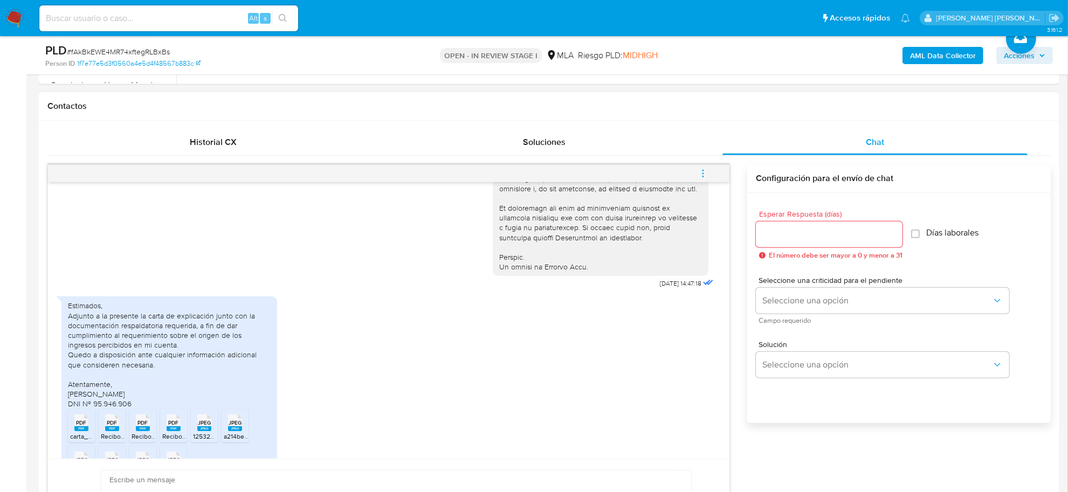
click at [705, 175] on icon "menu-action" at bounding box center [703, 174] width 10 height 10
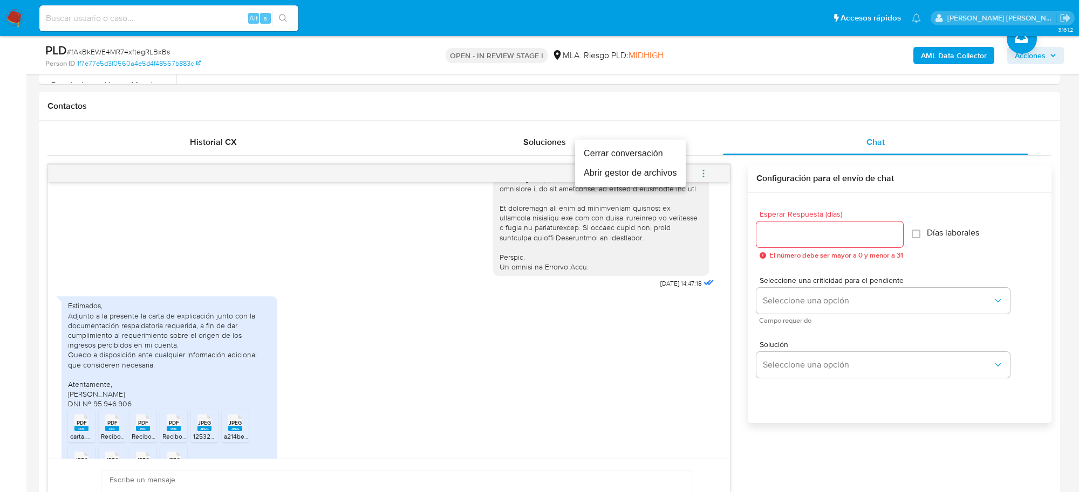
click at [646, 171] on li "Abrir gestor de archivos" at bounding box center [630, 172] width 111 height 19
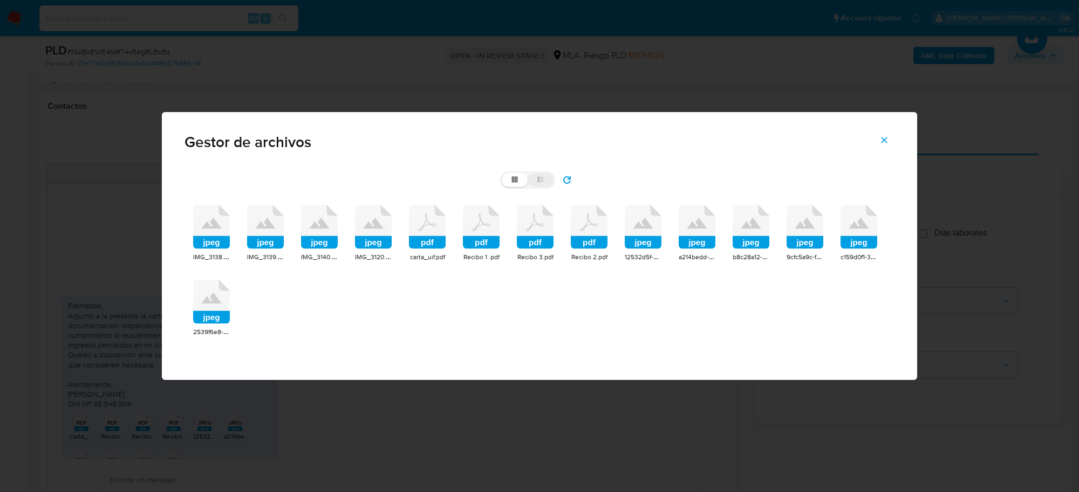
click at [544, 182] on icon at bounding box center [541, 180] width 8 height 8
click at [502, 174] on input "list" at bounding box center [502, 173] width 1 height 1
radio input "true"
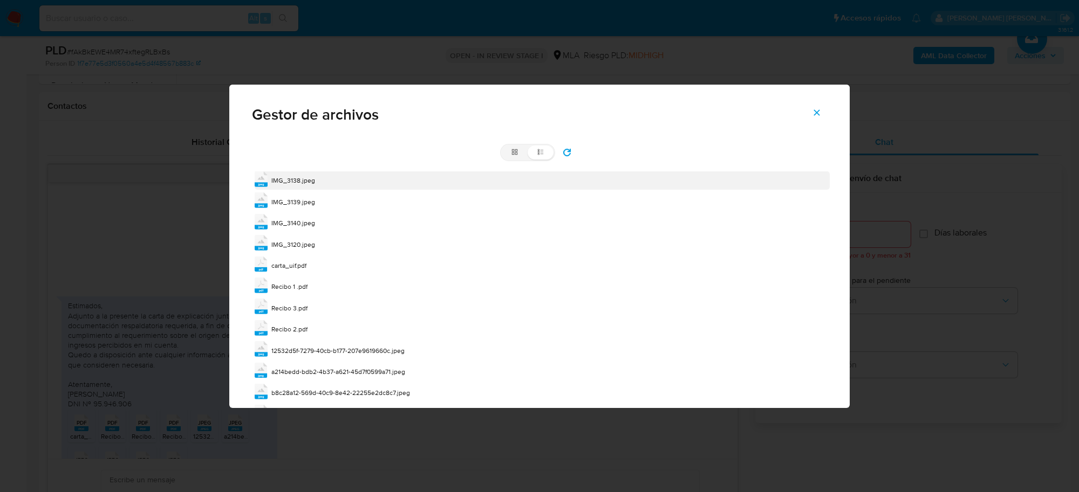
click at [282, 181] on span "IMG_3138.jpeg" at bounding box center [293, 180] width 44 height 9
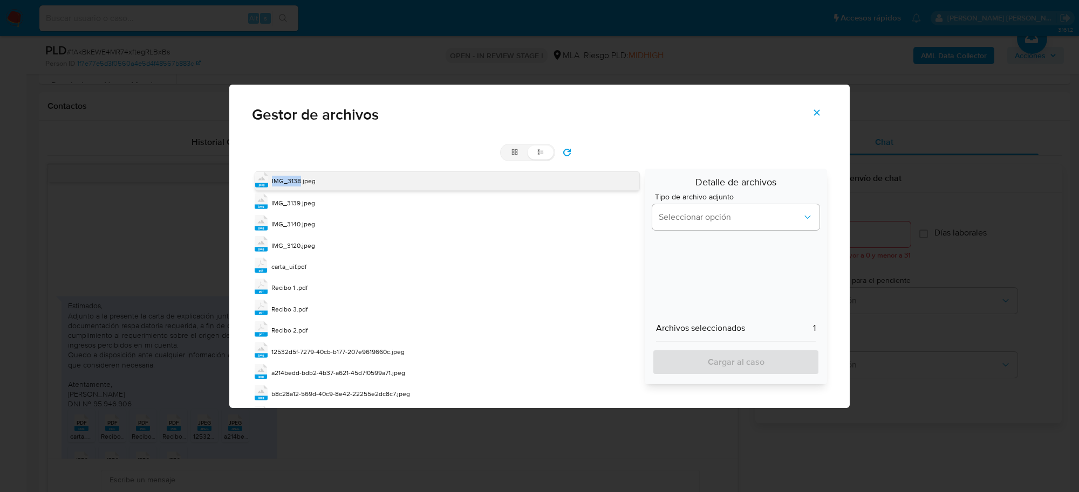
click at [282, 181] on span "IMG_3138.jpeg" at bounding box center [294, 180] width 44 height 9
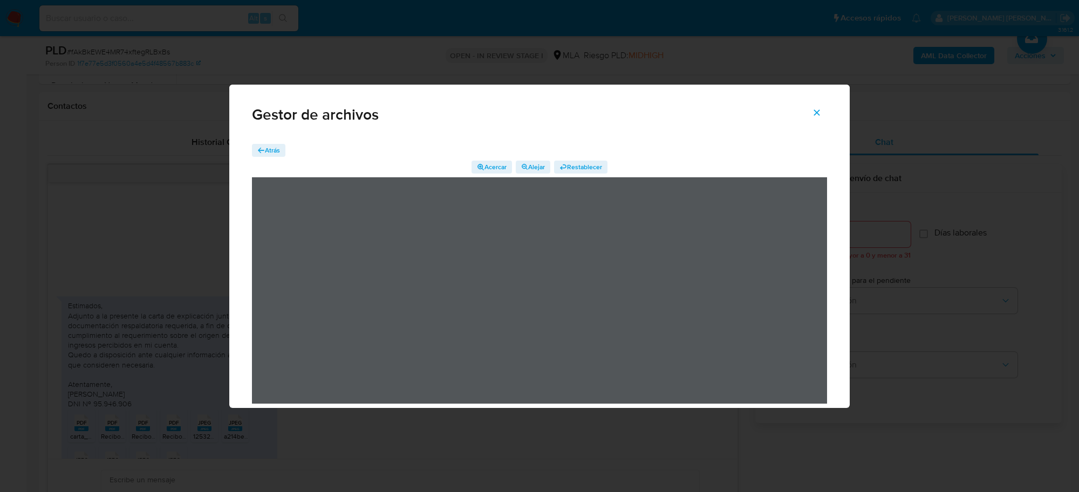
click at [271, 144] on span "Atrás" at bounding box center [272, 150] width 15 height 13
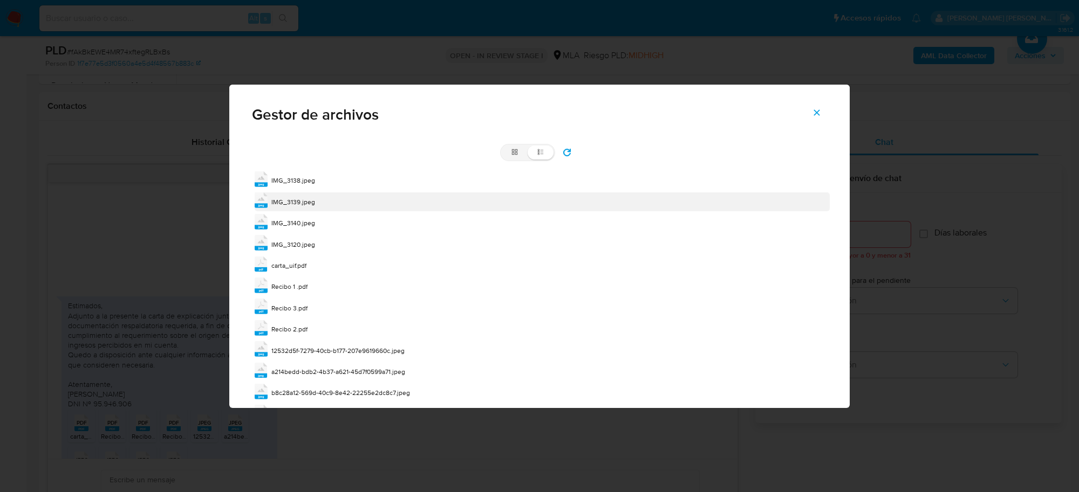
click at [298, 204] on span "IMG_3139.jpeg" at bounding box center [293, 201] width 44 height 9
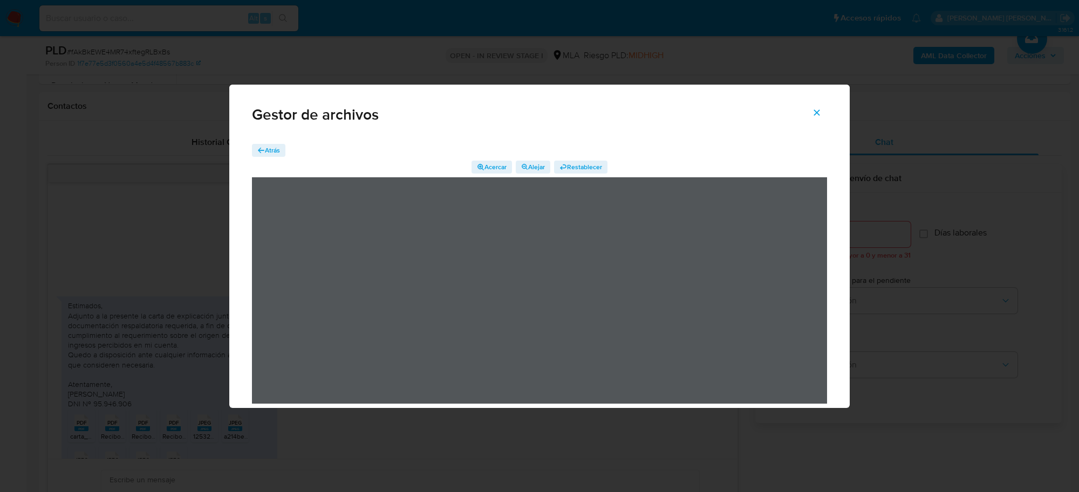
click at [259, 146] on span "Atrás" at bounding box center [268, 150] width 23 height 11
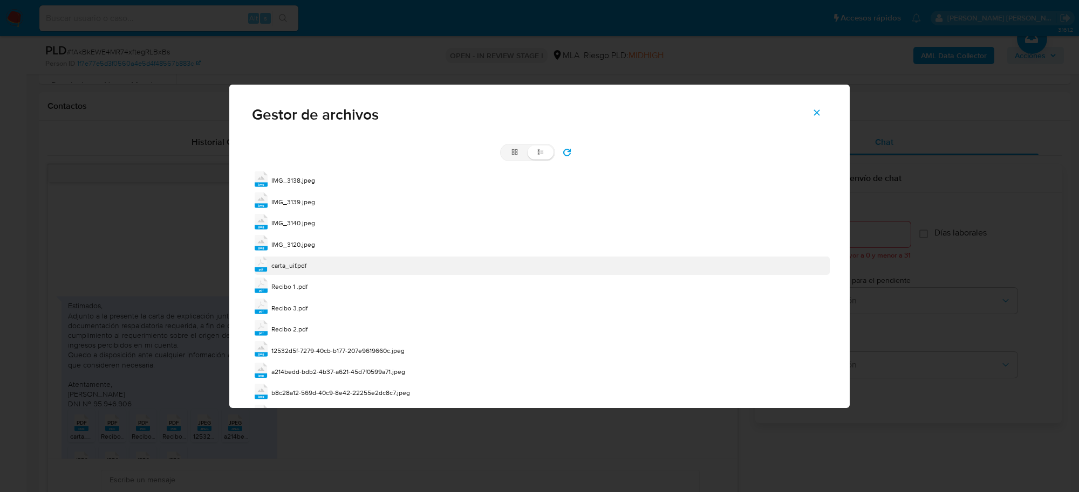
click at [293, 269] on span "carta_uif.pdf" at bounding box center [288, 265] width 35 height 9
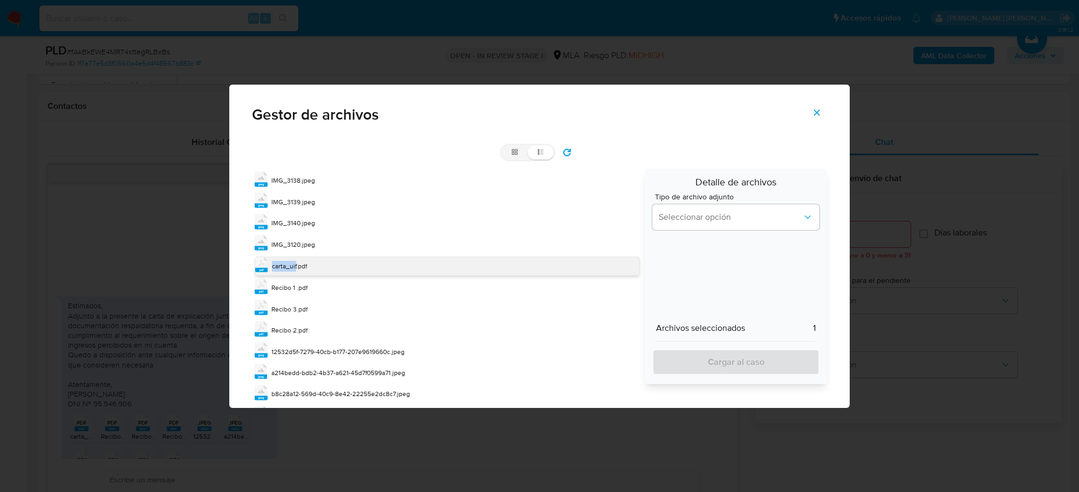
click at [293, 269] on span "carta_uif.pdf" at bounding box center [289, 266] width 35 height 9
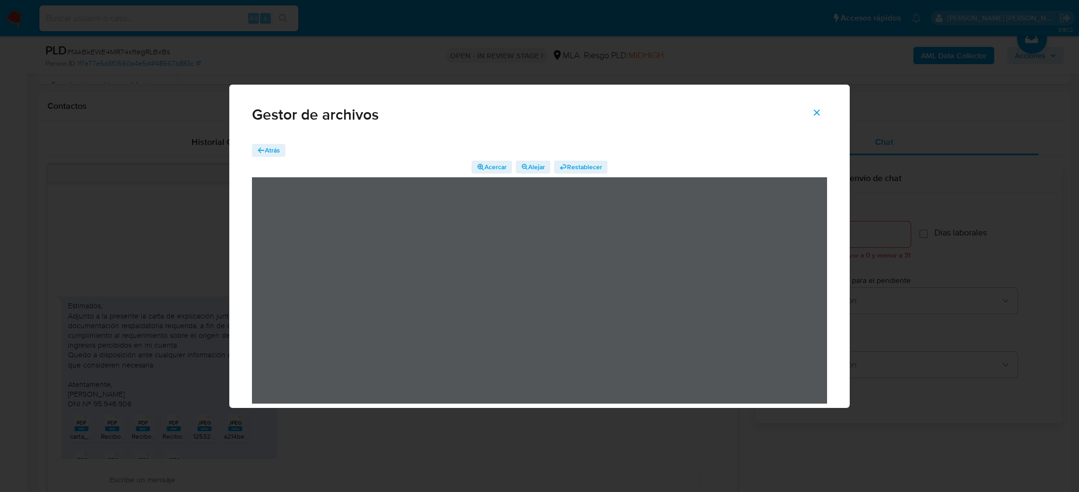
click at [269, 149] on span "Atrás" at bounding box center [272, 150] width 15 height 13
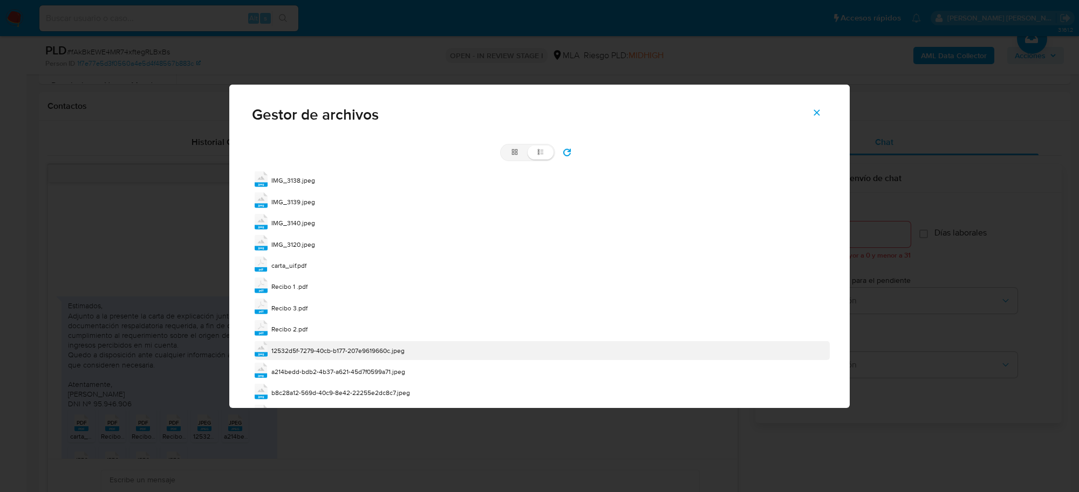
click at [328, 352] on span "12532d5f-7279-40cb-b177-207e9619660c.jpeg" at bounding box center [337, 350] width 133 height 9
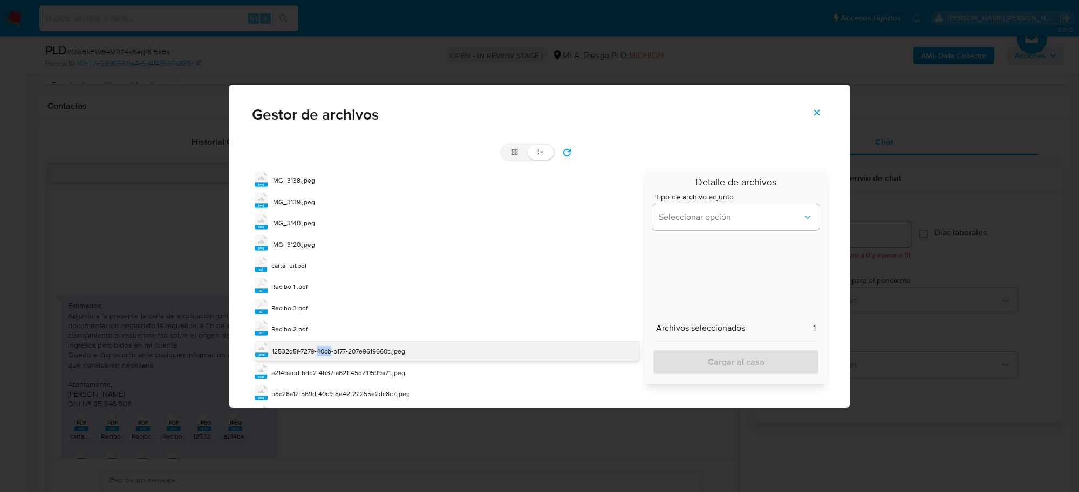
click at [328, 352] on span "12532d5f-7279-40cb-b177-207e9619660c.jpeg" at bounding box center [338, 351] width 133 height 9
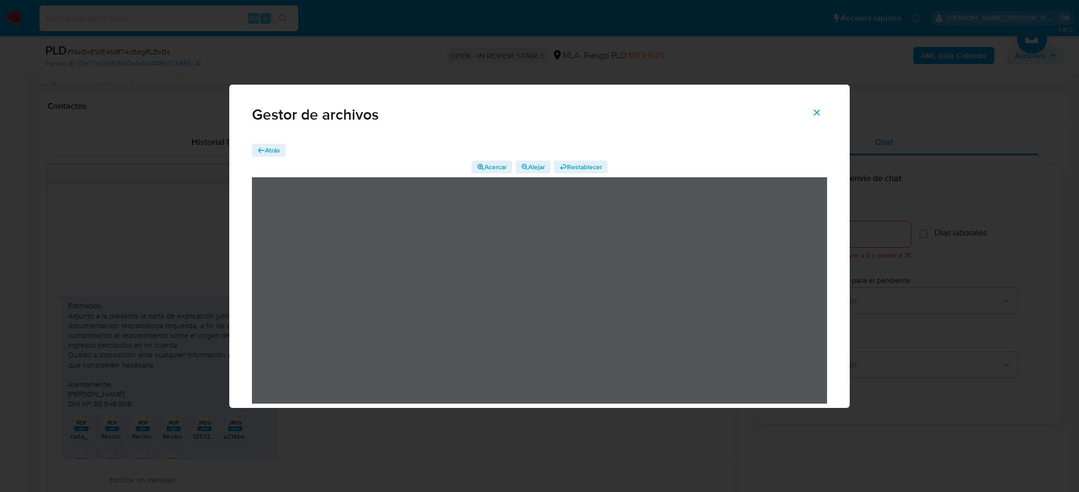
drag, startPoint x: 265, startPoint y: 149, endPoint x: 268, endPoint y: 162, distance: 13.7
click at [265, 148] on span "Atrás" at bounding box center [272, 150] width 15 height 13
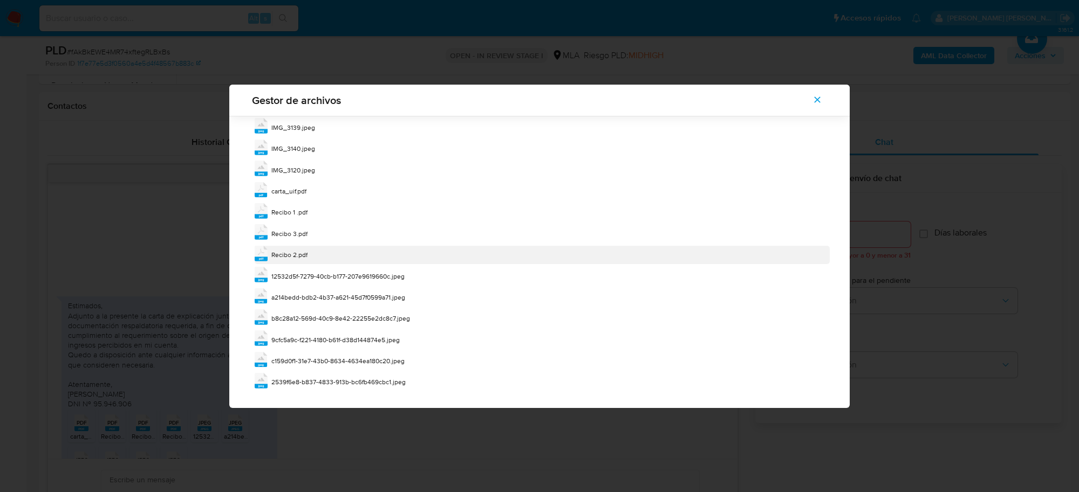
scroll to position [65, 0]
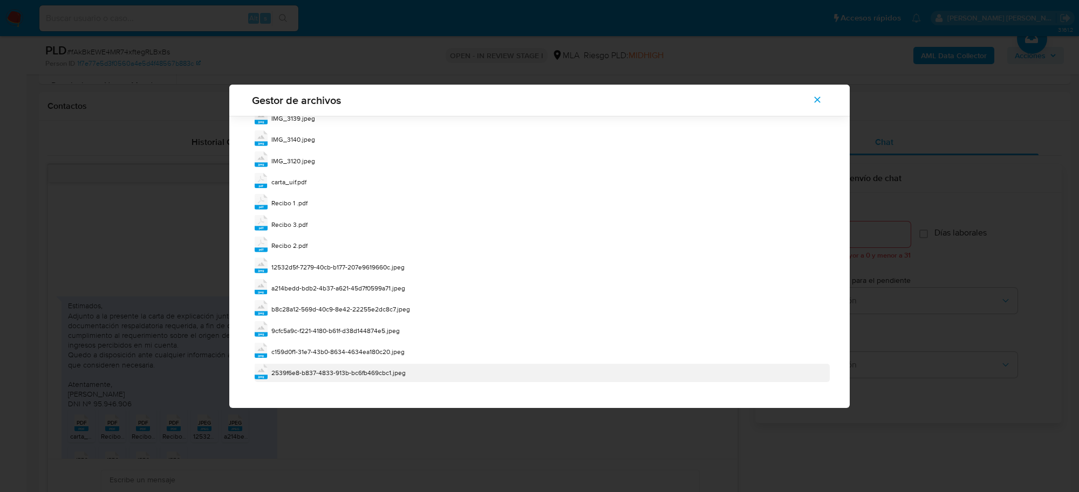
click at [313, 374] on span "2539f6e8-b837-4833-913b-bc6fb469cbc1.jpeg" at bounding box center [338, 372] width 134 height 9
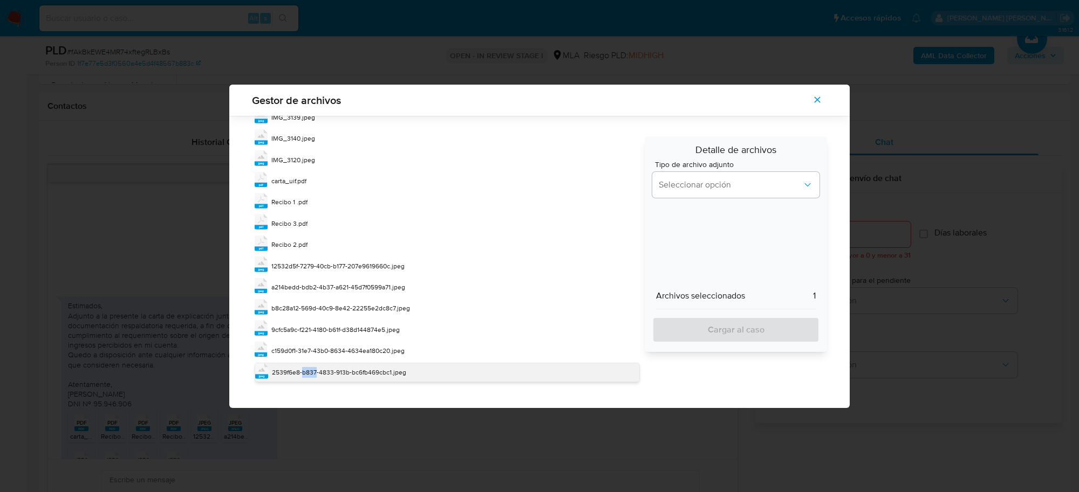
click at [313, 374] on span "2539f6e8-b837-4833-913b-bc6fb469cbc1.jpeg" at bounding box center [339, 372] width 134 height 9
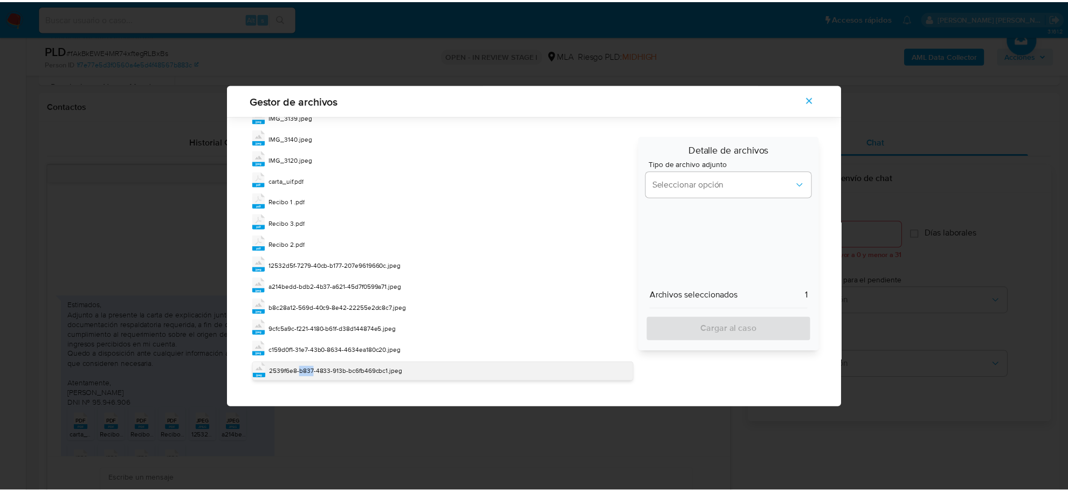
scroll to position [0, 0]
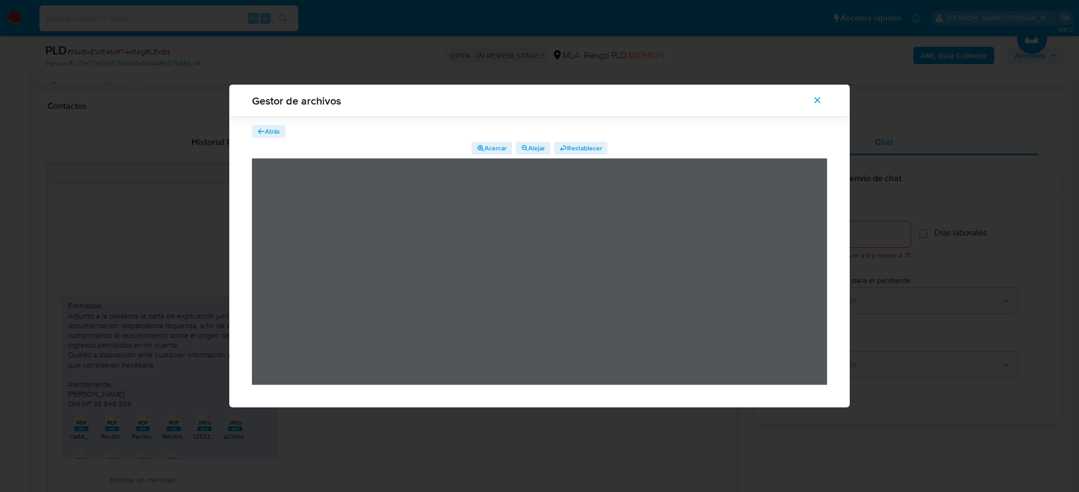
click at [273, 133] on span "Atrás" at bounding box center [272, 131] width 15 height 13
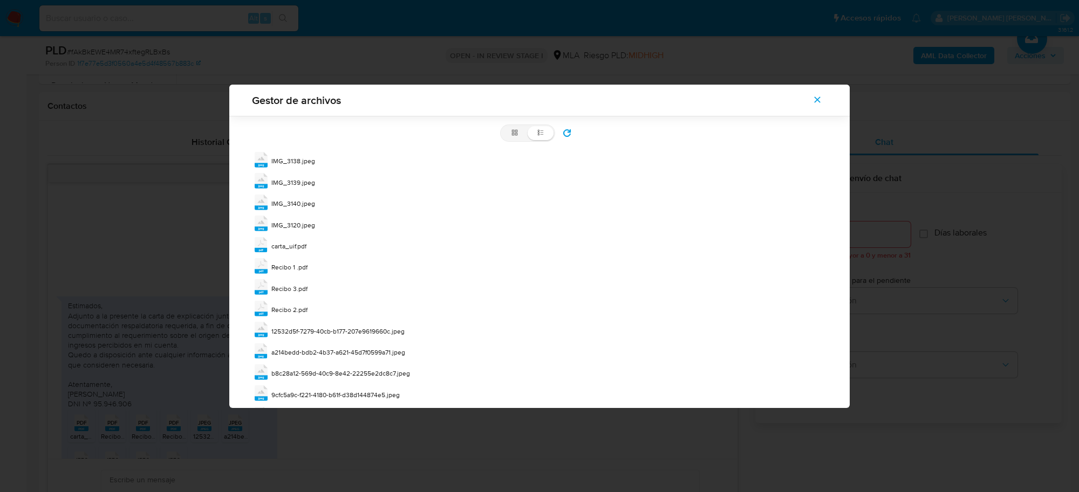
click at [818, 100] on icon "Cerrar" at bounding box center [817, 100] width 6 height 6
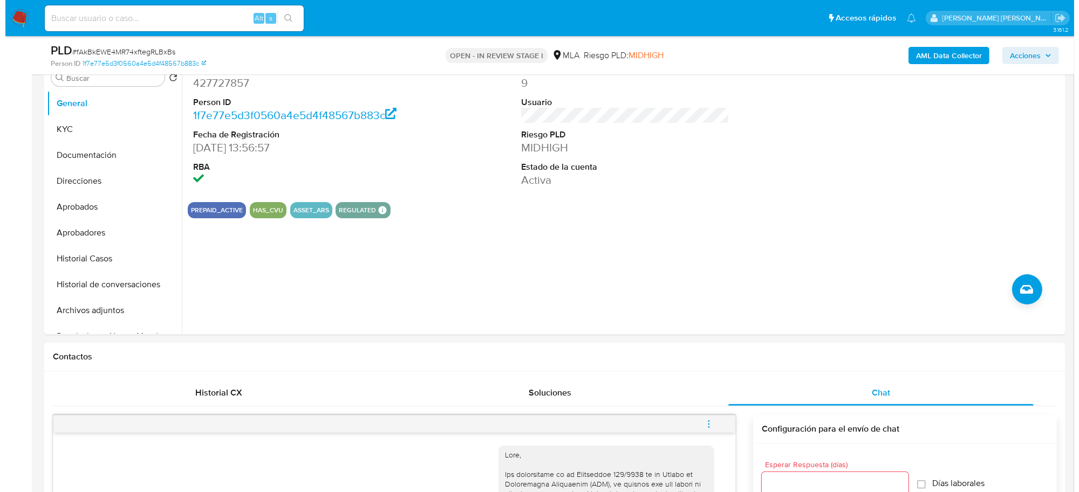
scroll to position [202, 0]
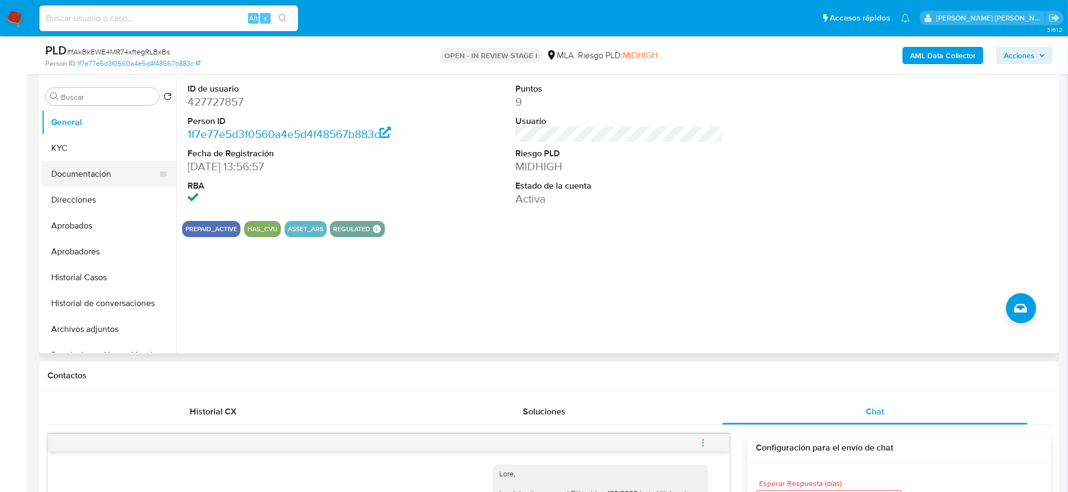
click at [71, 173] on button "Documentación" at bounding box center [105, 174] width 126 height 26
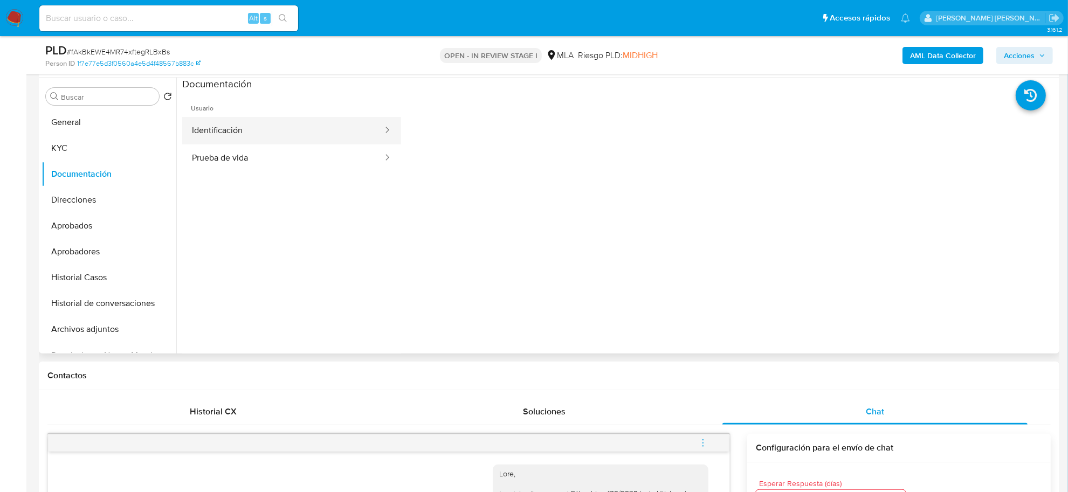
click at [263, 129] on button "Identificación" at bounding box center [283, 131] width 202 height 28
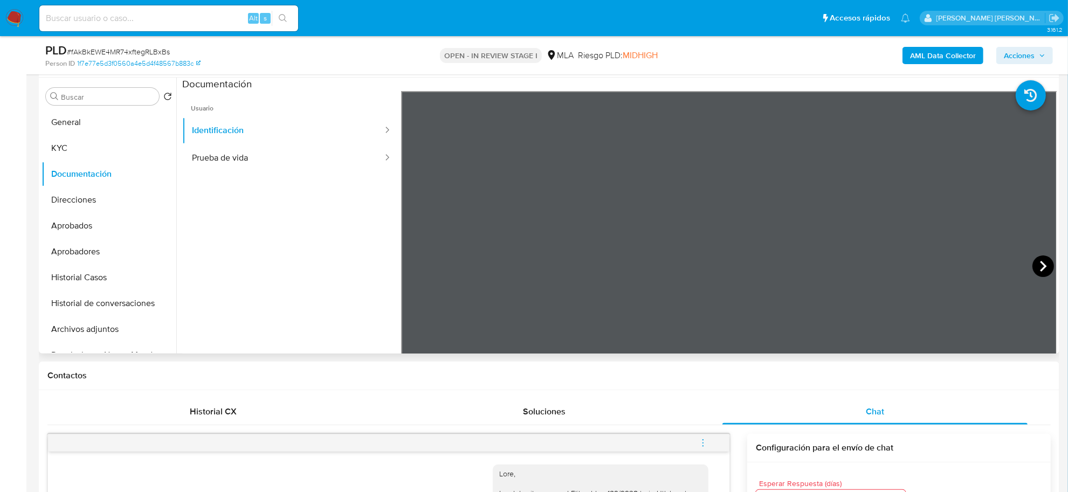
click at [1044, 264] on icon at bounding box center [1044, 267] width 22 height 22
click at [248, 160] on button "Prueba de vida" at bounding box center [283, 159] width 202 height 28
click at [80, 299] on button "Historial de conversaciones" at bounding box center [105, 304] width 126 height 26
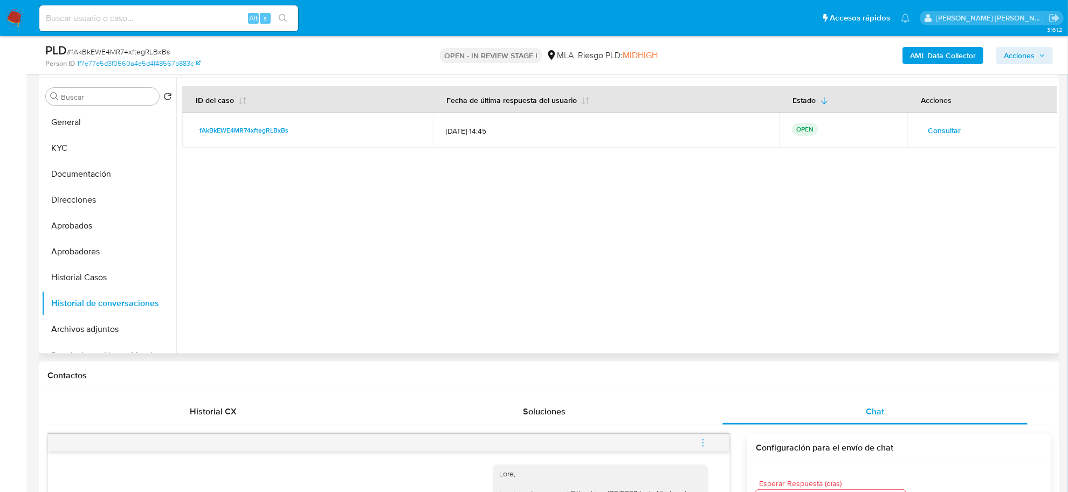
click at [934, 127] on span "Consultar" at bounding box center [944, 130] width 33 height 15
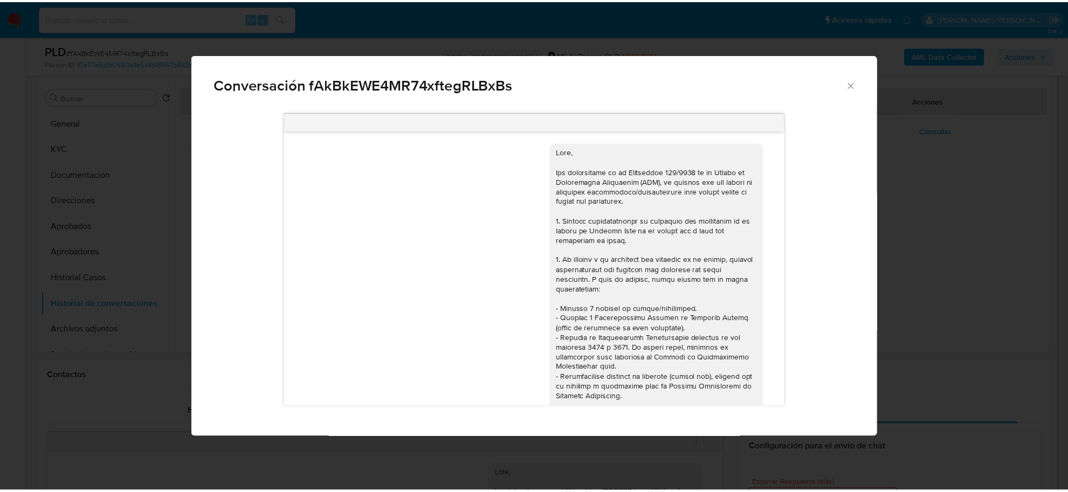
scroll to position [0, 0]
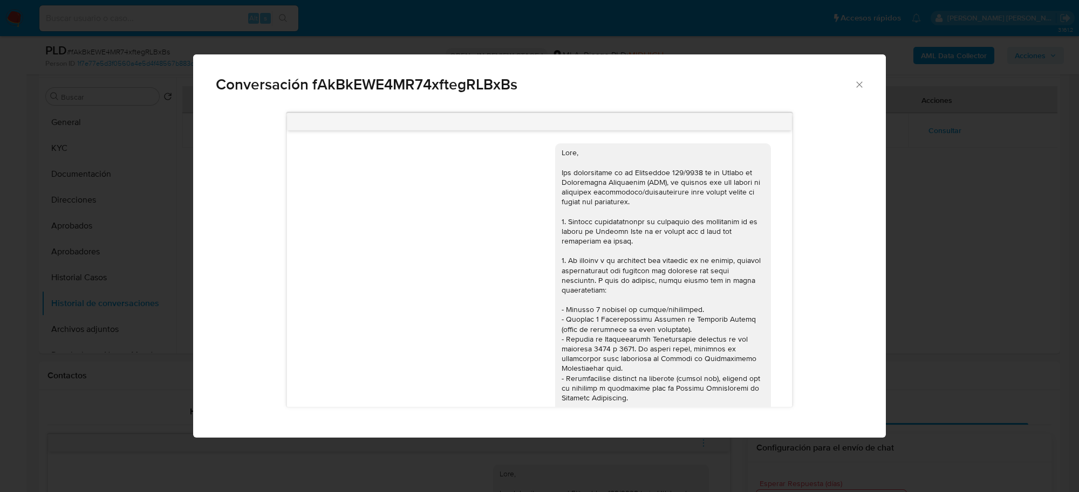
click at [859, 81] on icon "Cerrar" at bounding box center [859, 84] width 11 height 11
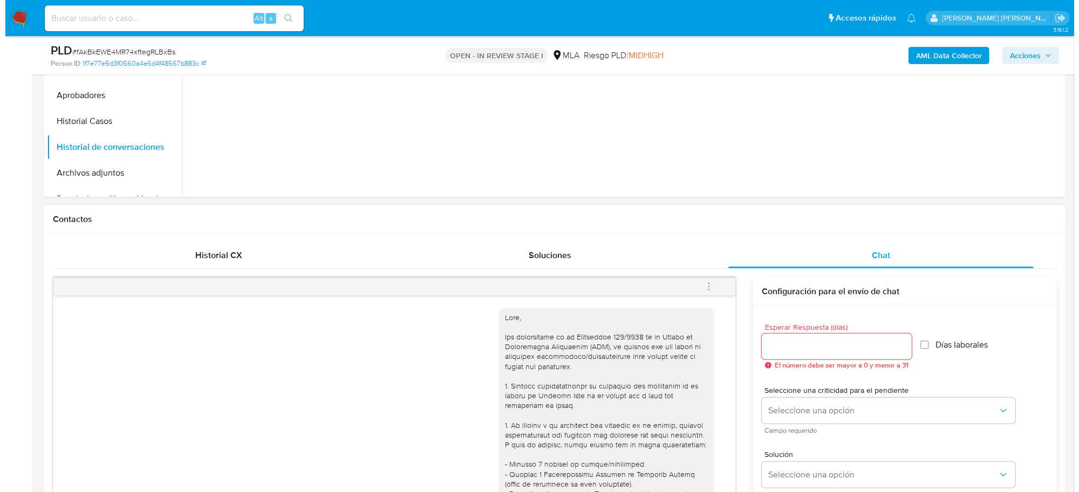
scroll to position [539, 0]
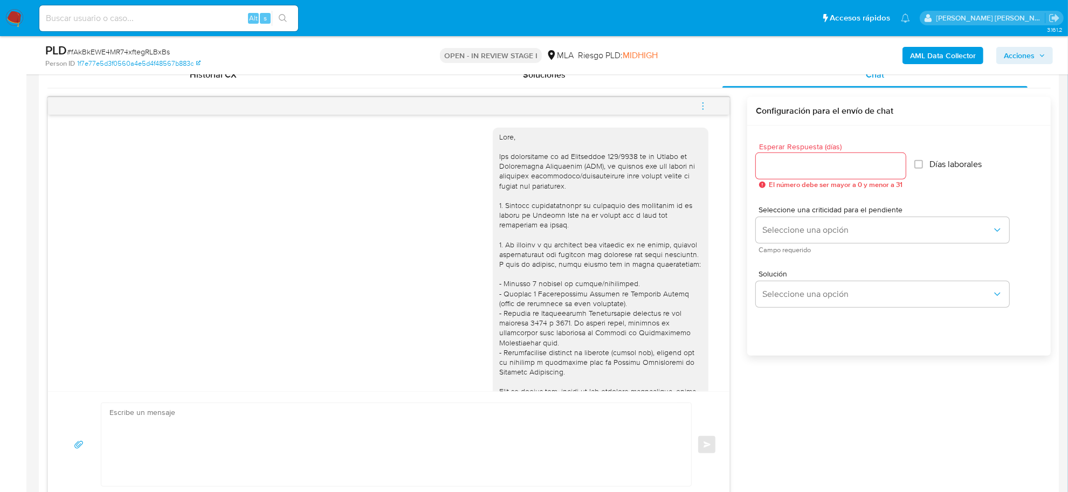
click at [702, 99] on span "menu-action" at bounding box center [703, 106] width 10 height 26
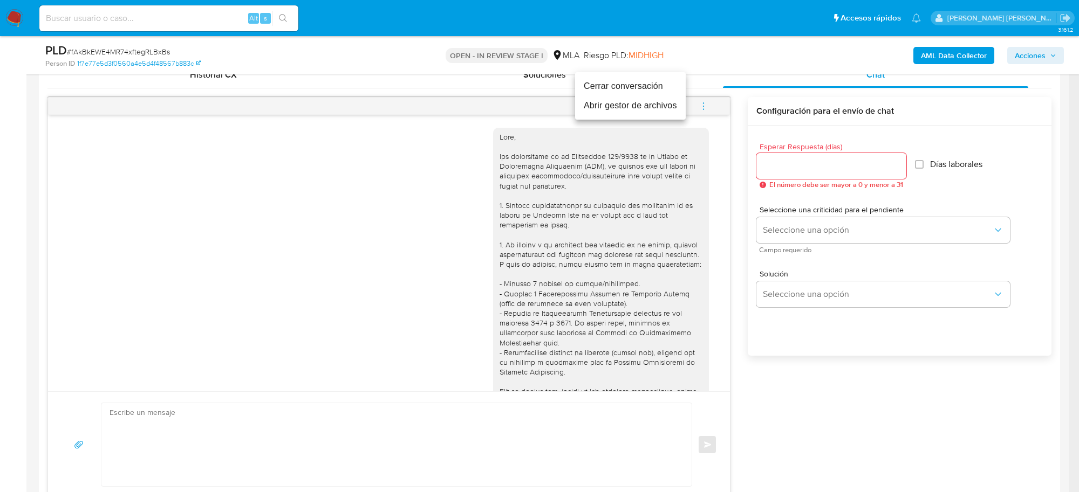
click at [584, 104] on li "Abrir gestor de archivos" at bounding box center [630, 105] width 111 height 19
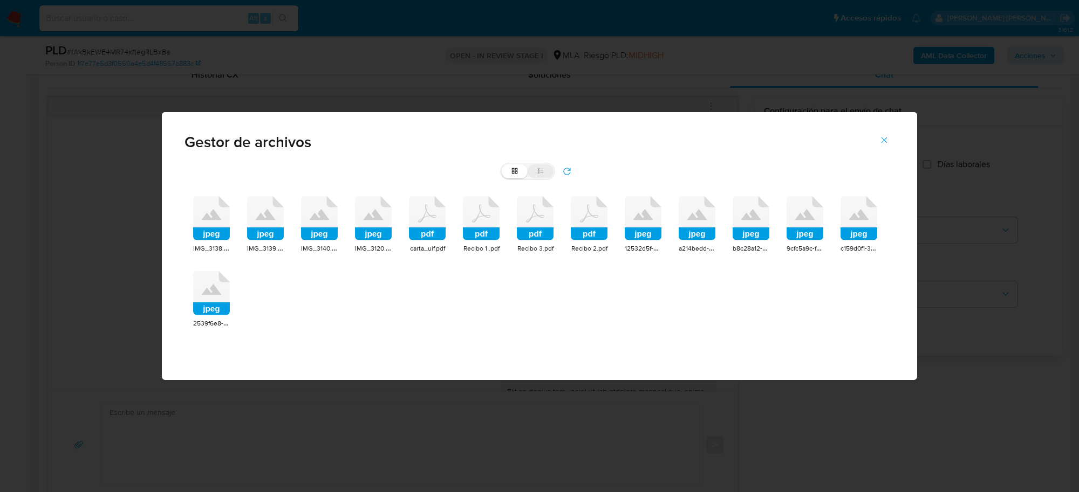
click at [546, 175] on label "list" at bounding box center [540, 171] width 26 height 14
click at [502, 165] on input "list" at bounding box center [502, 164] width 1 height 1
radio input "true"
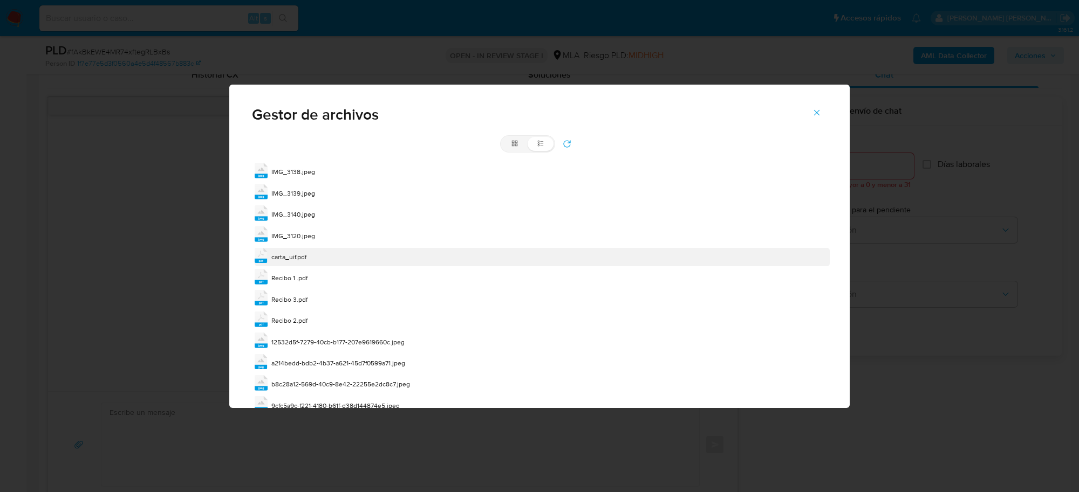
click at [283, 255] on span "carta_uif.pdf" at bounding box center [288, 256] width 35 height 9
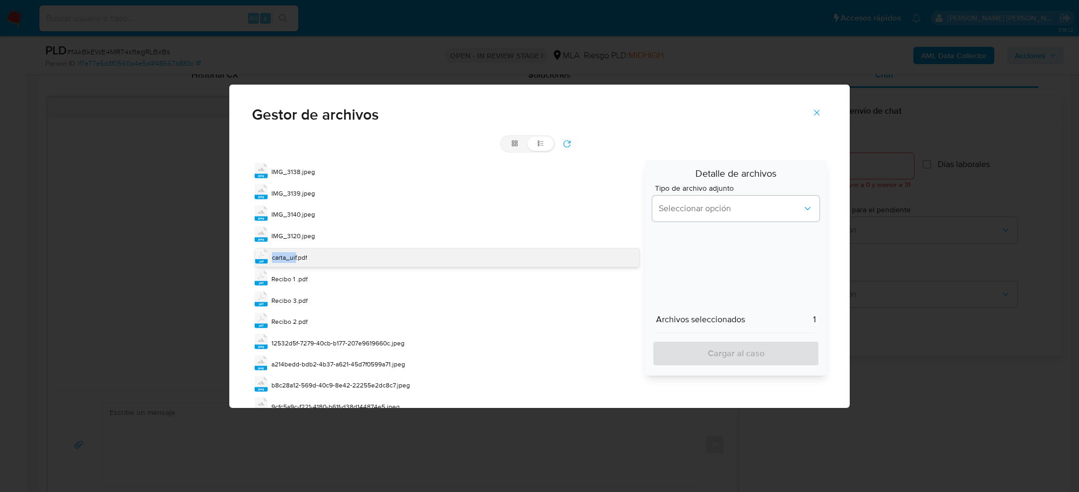
click at [283, 255] on span "carta_uif.pdf" at bounding box center [289, 257] width 35 height 9
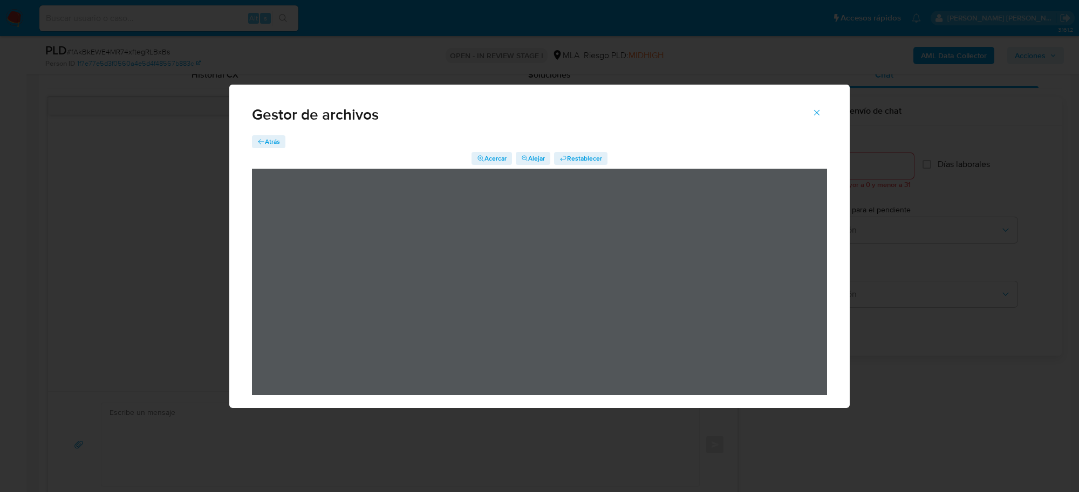
click at [529, 163] on span "Alejar" at bounding box center [536, 158] width 17 height 13
click at [569, 154] on span "Restablecer" at bounding box center [584, 158] width 35 height 13
click at [817, 114] on icon "Cerrar" at bounding box center [817, 113] width 10 height 10
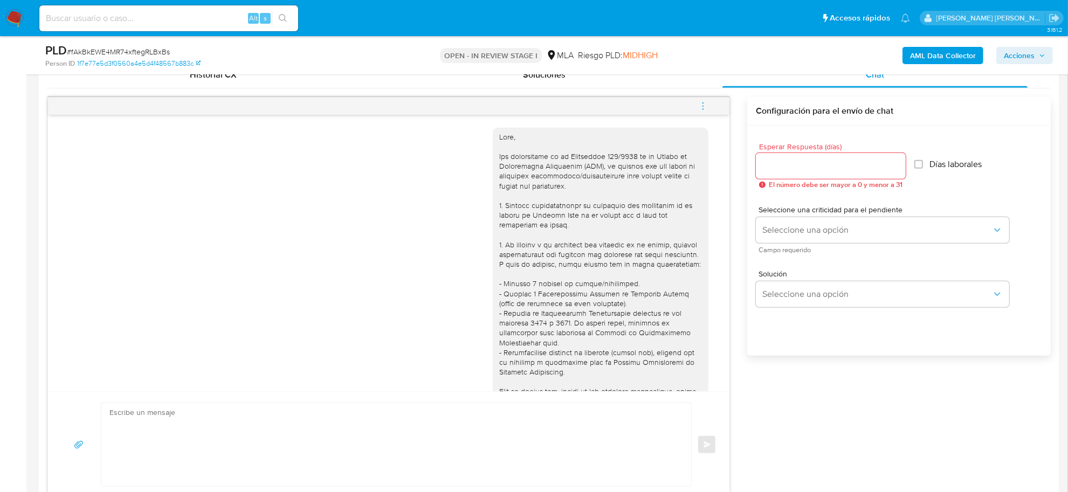
click at [704, 103] on icon "menu-action" at bounding box center [703, 106] width 10 height 10
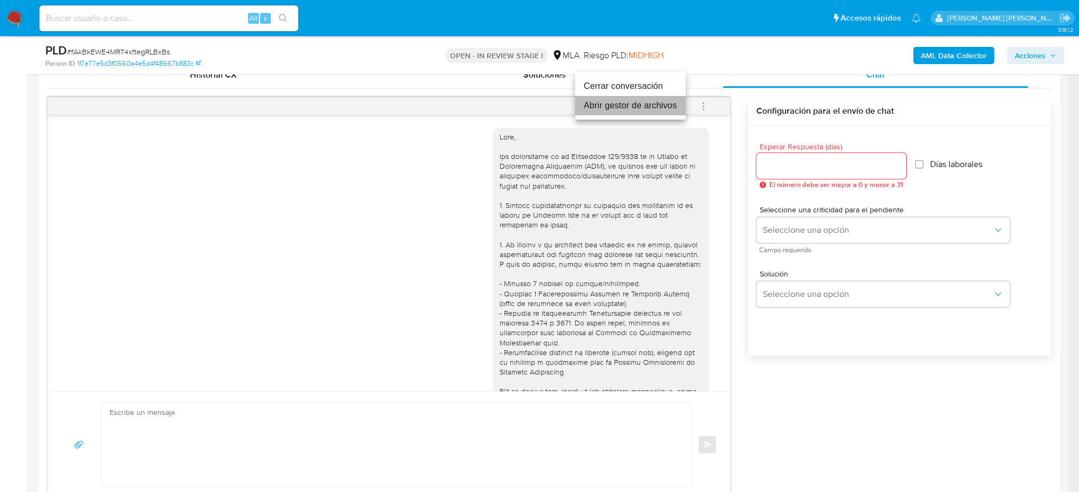
click at [638, 105] on li "Abrir gestor de archivos" at bounding box center [630, 105] width 111 height 19
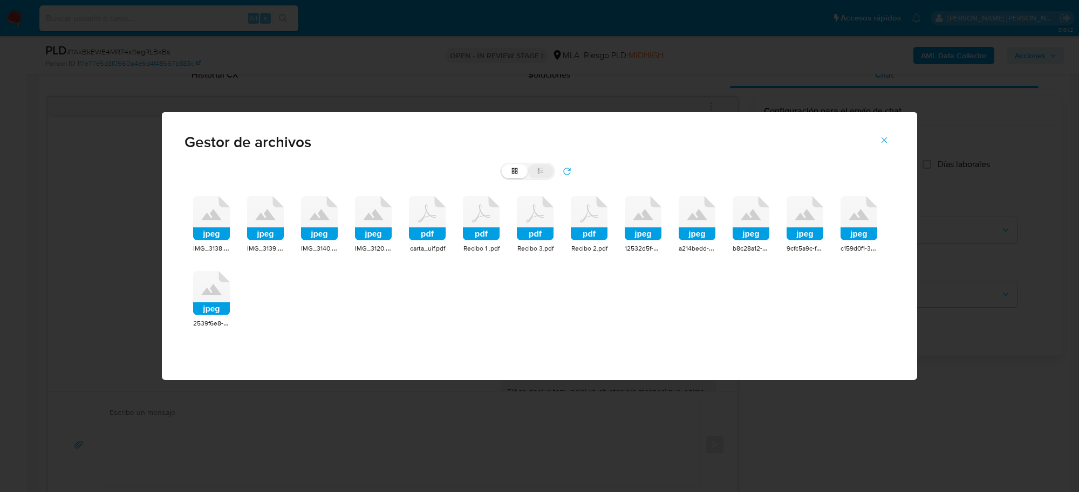
click at [546, 171] on label "list" at bounding box center [540, 171] width 26 height 14
click at [502, 165] on input "list" at bounding box center [502, 164] width 1 height 1
radio input "true"
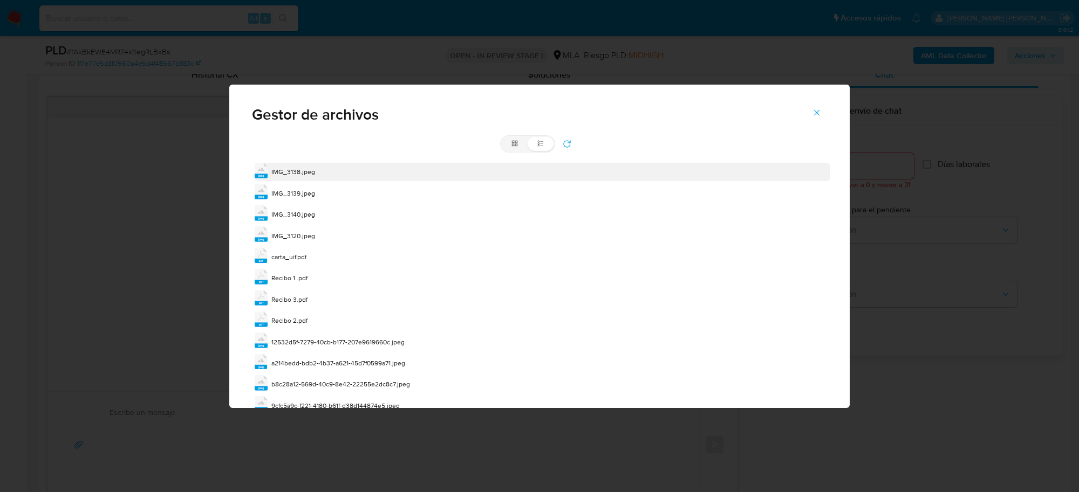
click at [287, 169] on span "IMG_3138.jpeg" at bounding box center [293, 171] width 44 height 9
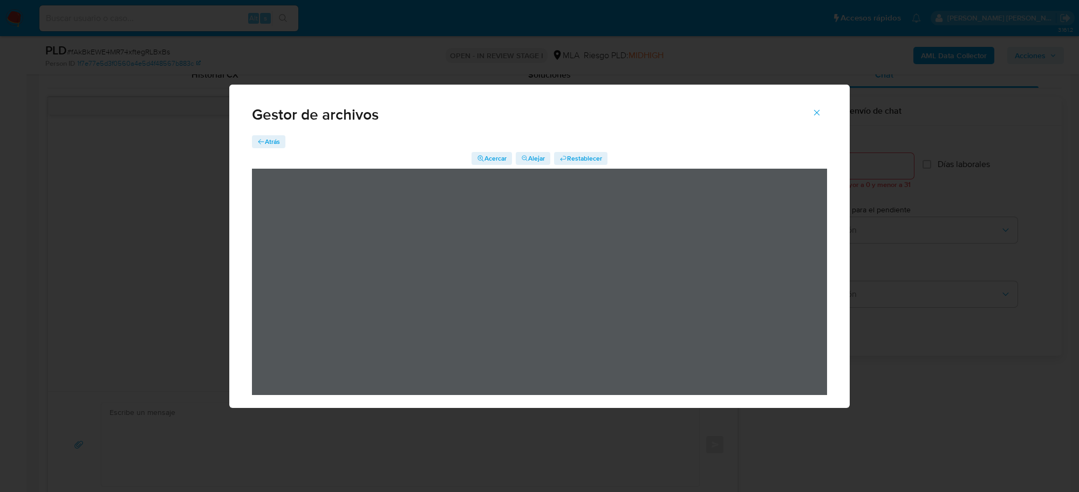
click at [270, 145] on span "Atrás" at bounding box center [272, 141] width 15 height 13
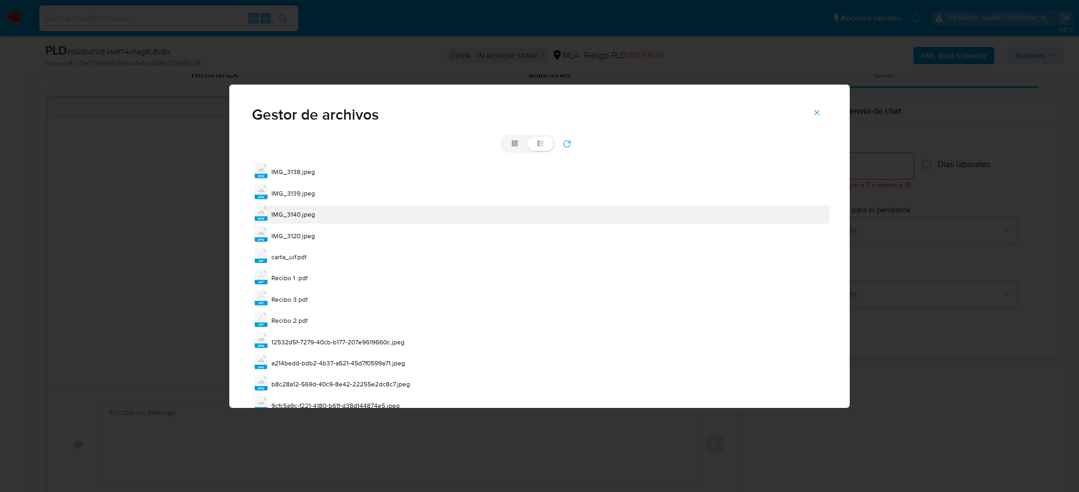
click at [289, 215] on span "IMG_3140.jpeg" at bounding box center [293, 214] width 44 height 9
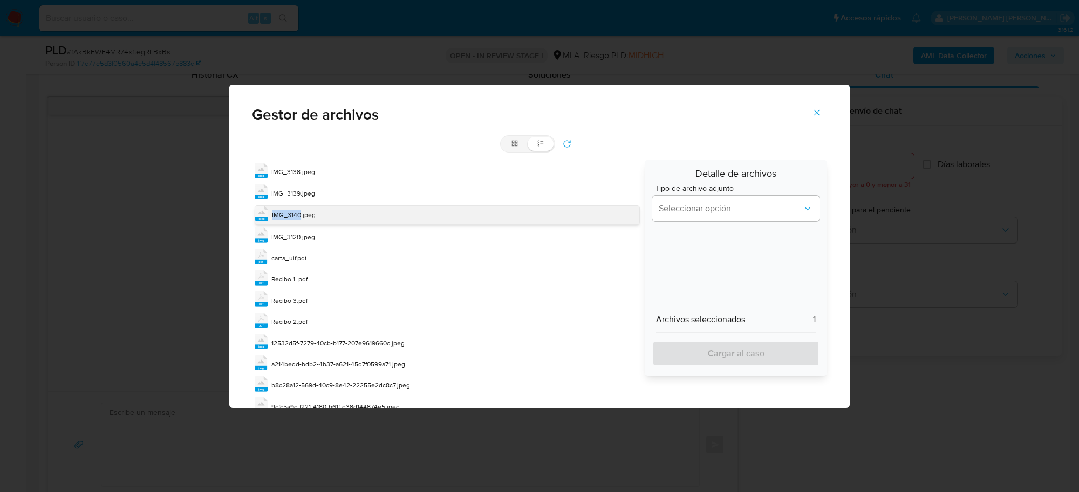
click at [289, 215] on span "IMG_3140.jpeg" at bounding box center [294, 214] width 44 height 9
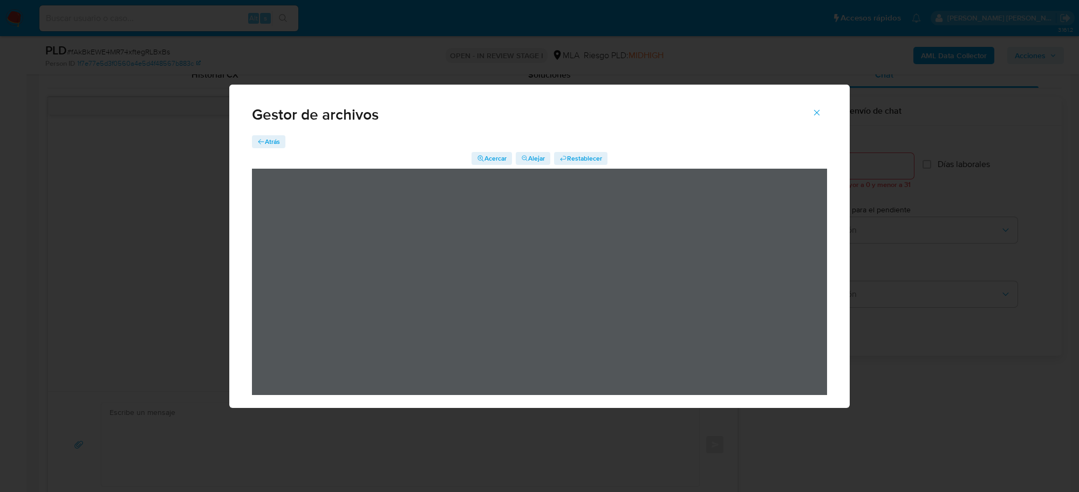
click at [270, 138] on span "Atrás" at bounding box center [272, 141] width 15 height 13
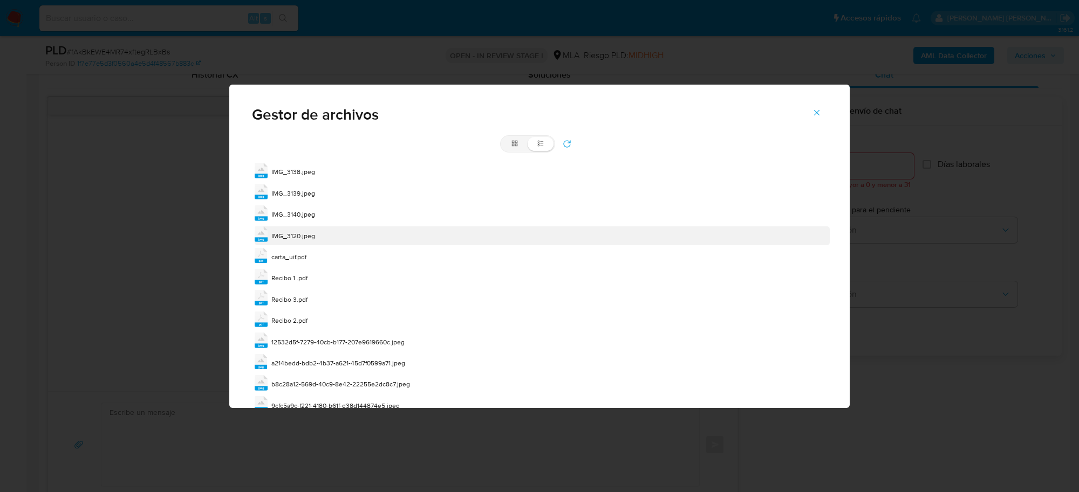
click at [290, 229] on div "jpeg IMG_3120.jpeg" at bounding box center [542, 236] width 575 height 18
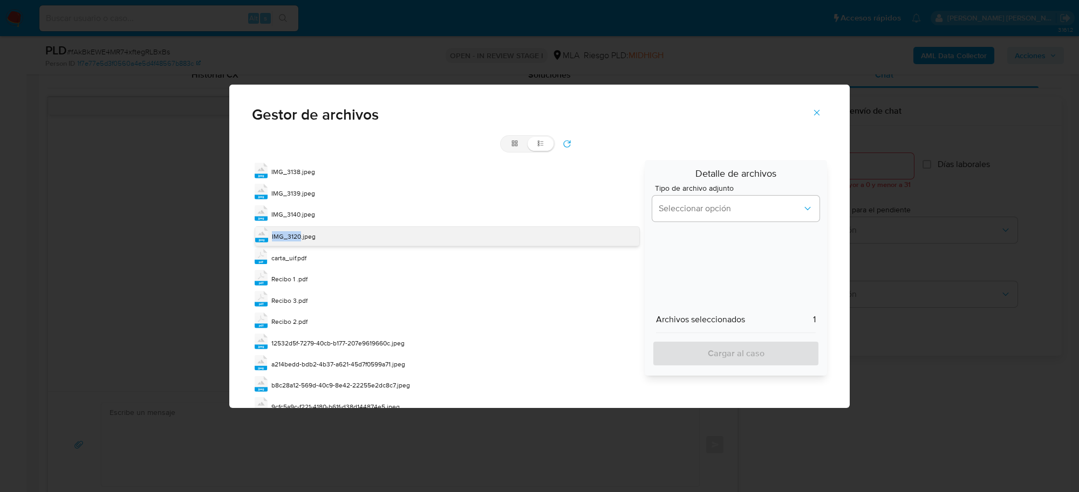
click at [290, 229] on div "jpeg IMG_3120.jpeg" at bounding box center [447, 236] width 385 height 19
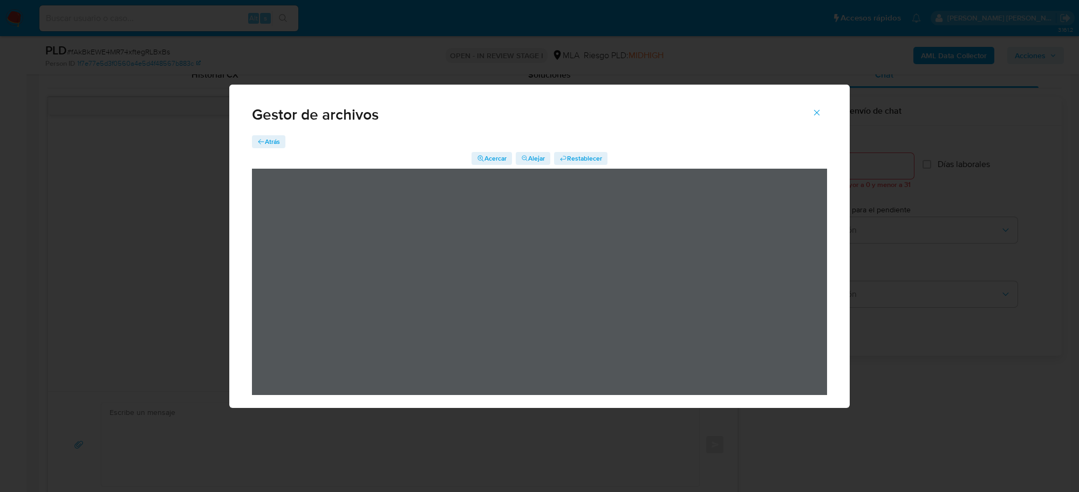
click at [270, 141] on span "Atrás" at bounding box center [272, 141] width 15 height 13
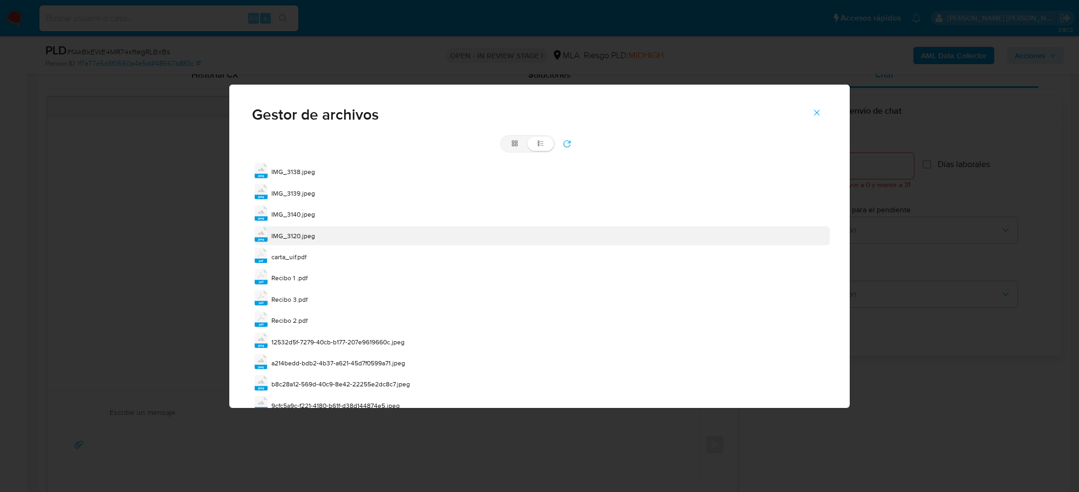
click at [307, 235] on span "IMG_3120.jpeg" at bounding box center [293, 235] width 44 height 9
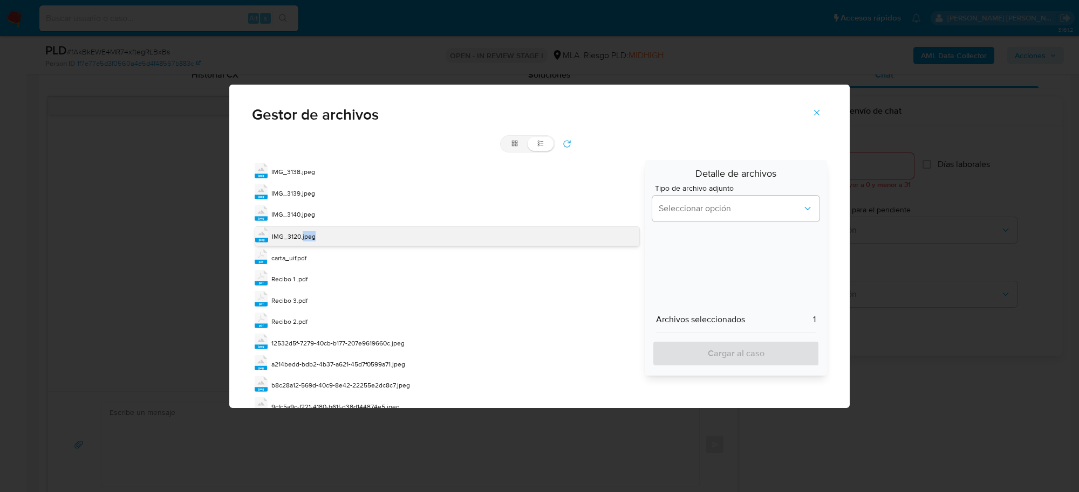
click at [307, 235] on span "IMG_3120.jpeg" at bounding box center [294, 236] width 44 height 9
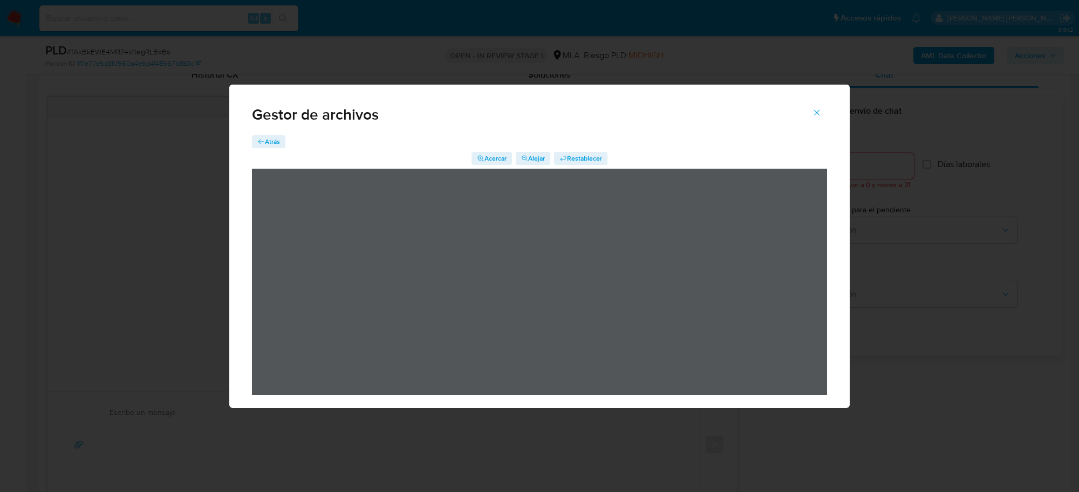
click at [266, 135] on div "Gestor de archivos" at bounding box center [539, 110] width 620 height 51
click at [269, 139] on span "Atrás" at bounding box center [272, 141] width 15 height 13
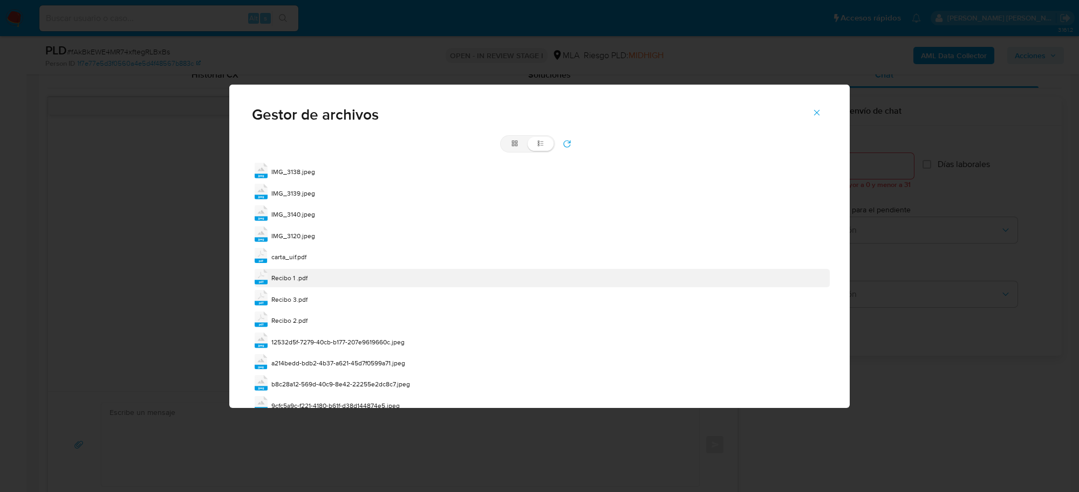
click at [276, 279] on span "Recibo 1 .pdf" at bounding box center [289, 277] width 36 height 9
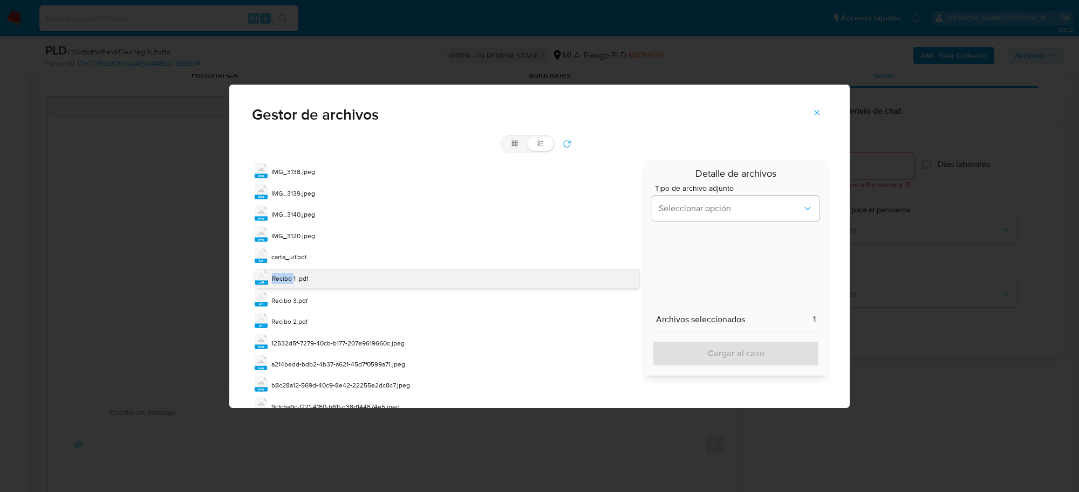
click at [276, 279] on span "Recibo 1 .pdf" at bounding box center [290, 278] width 36 height 9
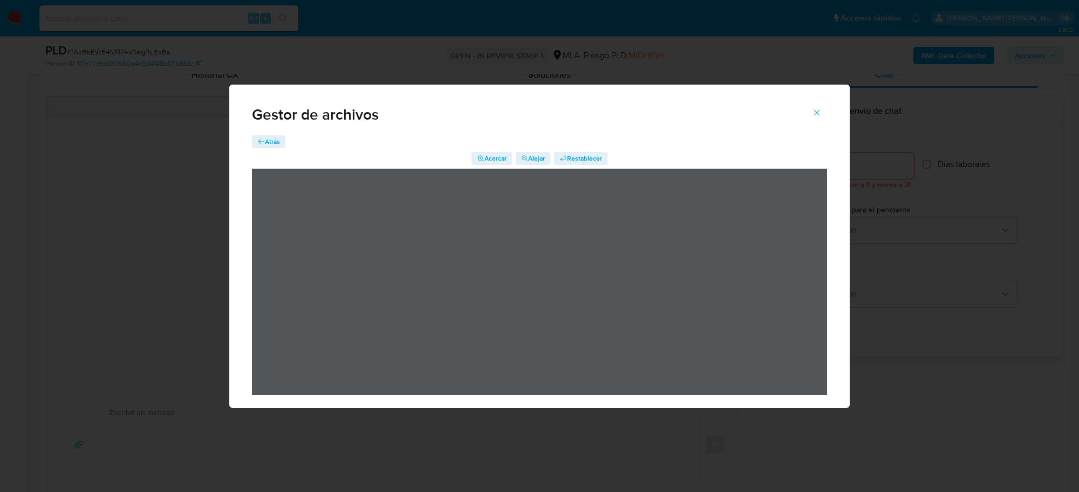
click at [274, 142] on span "Atrás" at bounding box center [272, 141] width 15 height 13
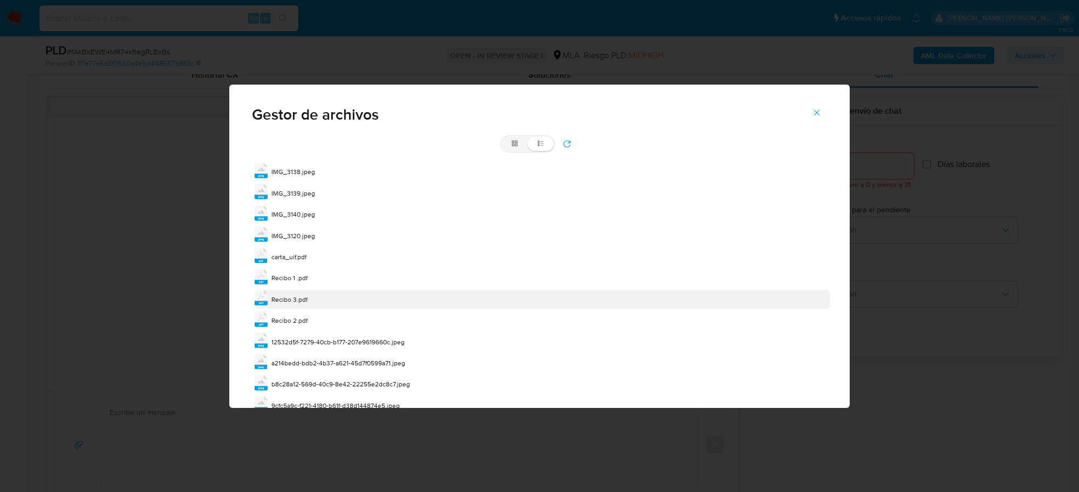
click at [293, 298] on span "Recibo 3.pdf" at bounding box center [289, 299] width 36 height 9
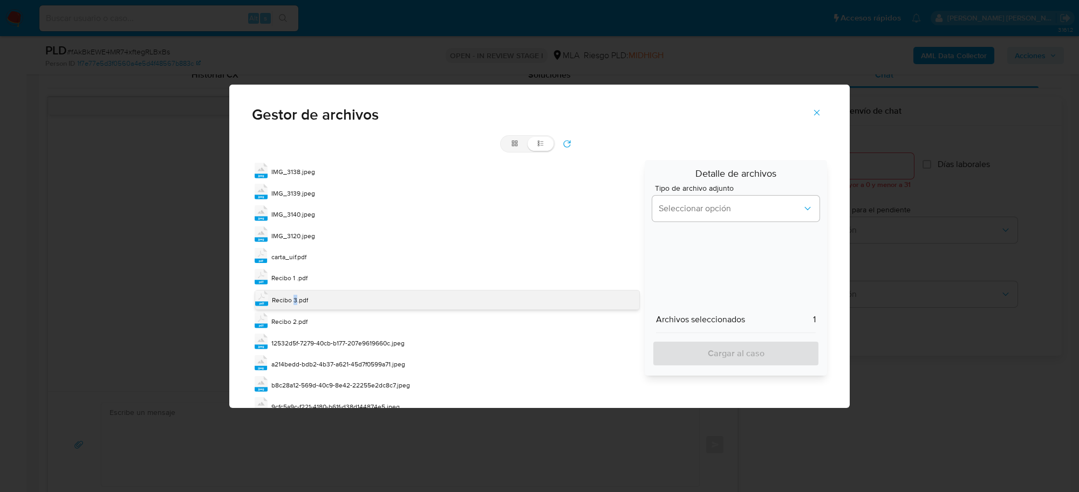
click at [293, 298] on span "Recibo 3.pdf" at bounding box center [290, 300] width 36 height 9
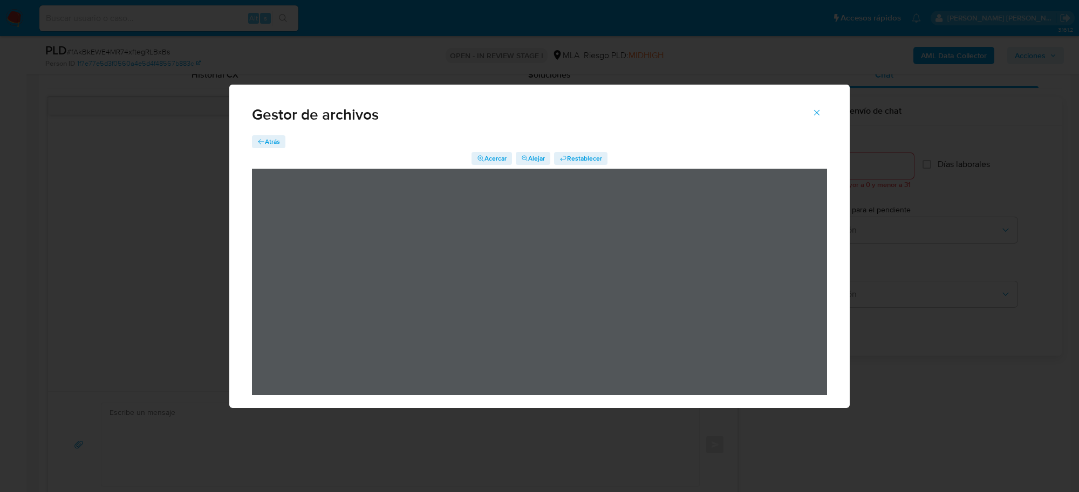
click at [271, 148] on span "Atrás" at bounding box center [272, 141] width 15 height 13
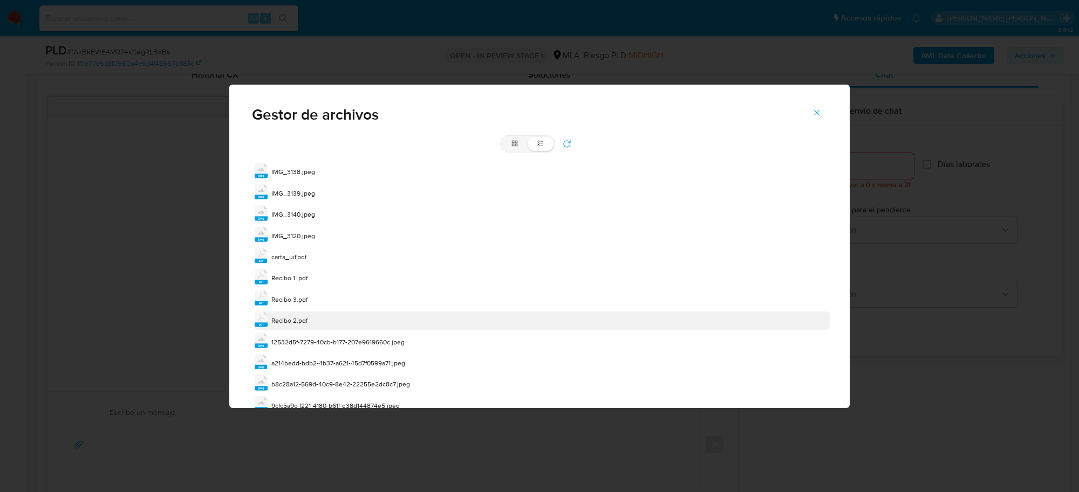
click at [301, 322] on span "Recibo 2.pdf" at bounding box center [289, 320] width 36 height 9
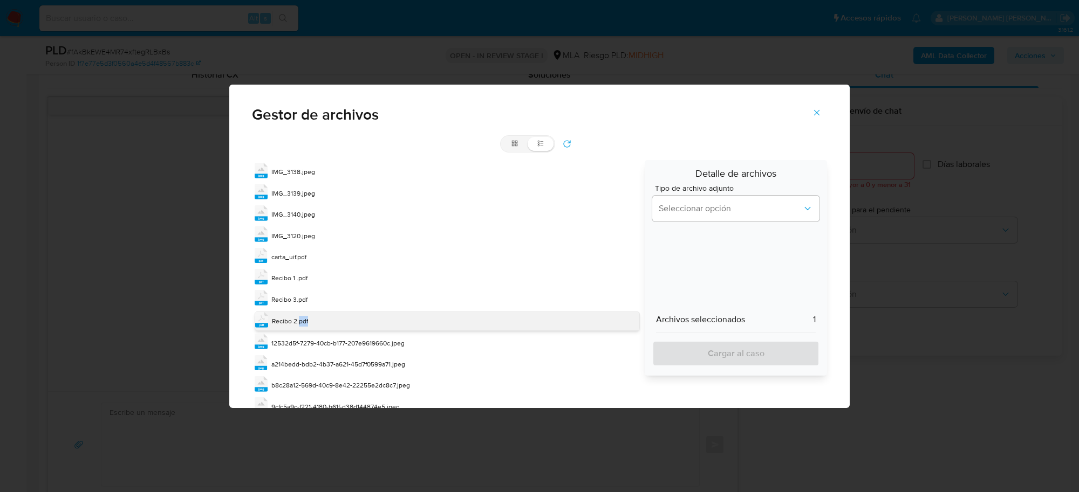
click at [301, 322] on span "Recibo 2.pdf" at bounding box center [290, 321] width 36 height 9
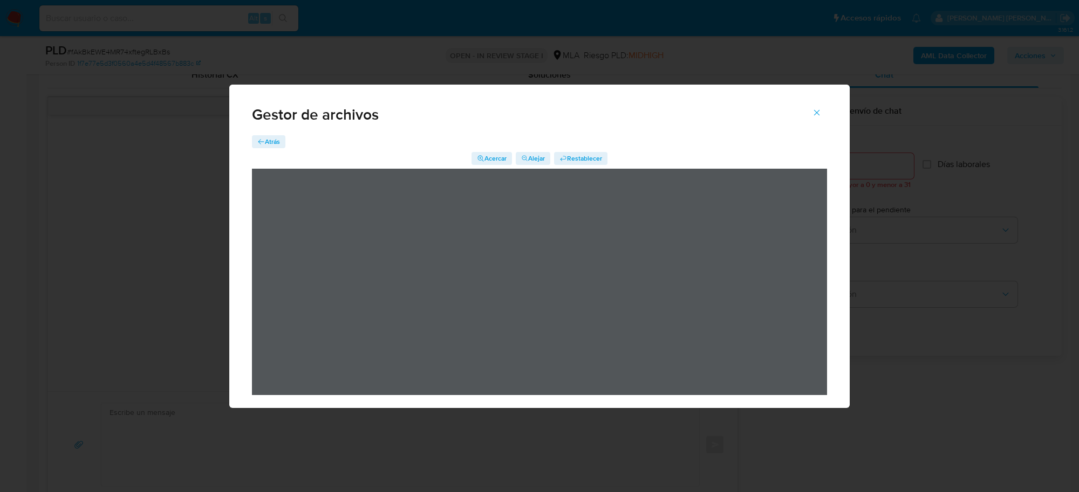
click at [268, 143] on span "Atrás" at bounding box center [272, 141] width 15 height 13
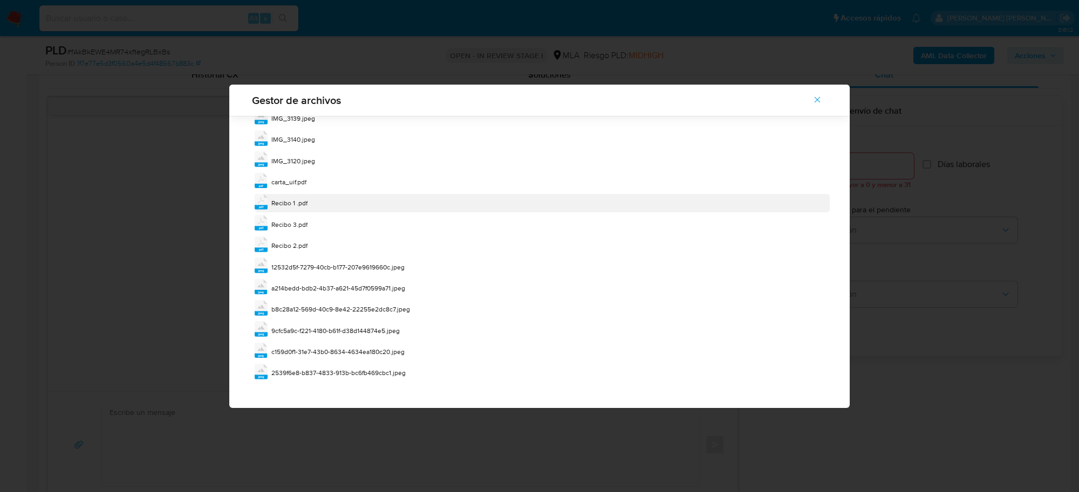
scroll to position [57, 0]
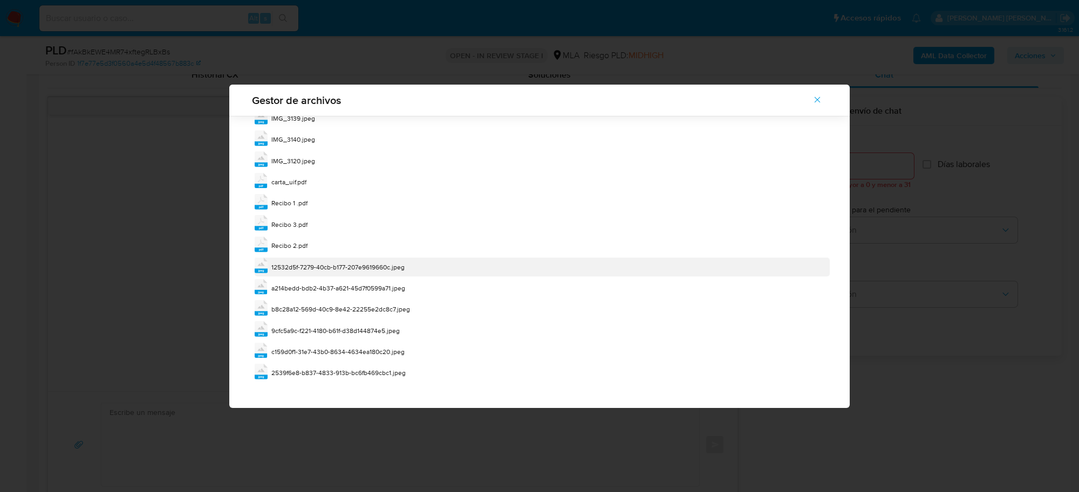
click at [349, 267] on span "12532d5f-7279-40cb-b177-207e9619660c.jpeg" at bounding box center [337, 267] width 133 height 9
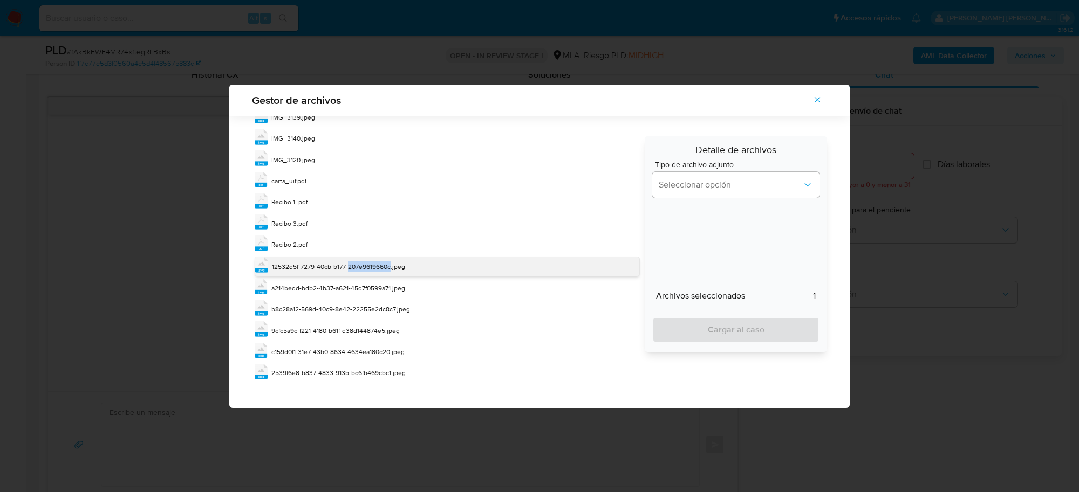
click at [349, 267] on span "12532d5f-7279-40cb-b177-207e9619660c.jpeg" at bounding box center [338, 266] width 133 height 9
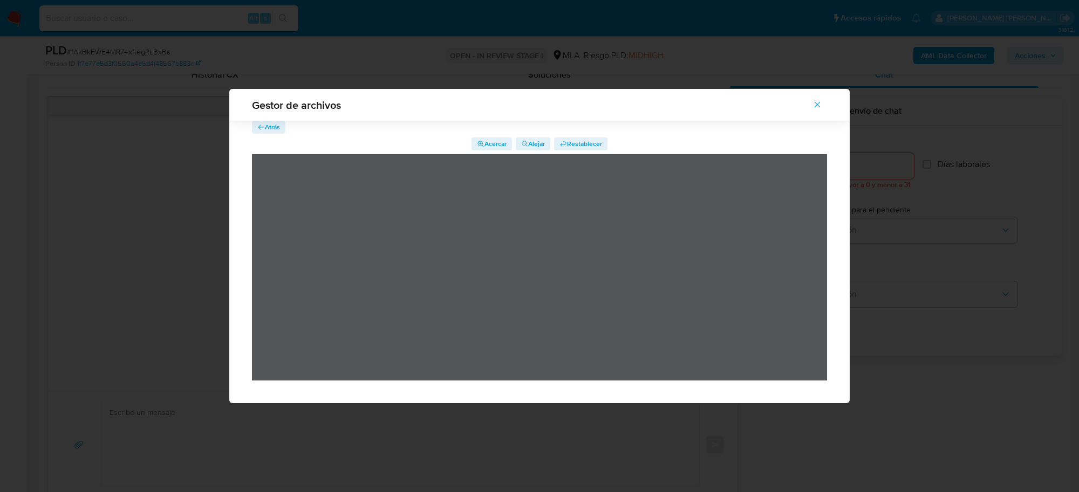
click at [271, 128] on span "Atrás" at bounding box center [272, 127] width 15 height 13
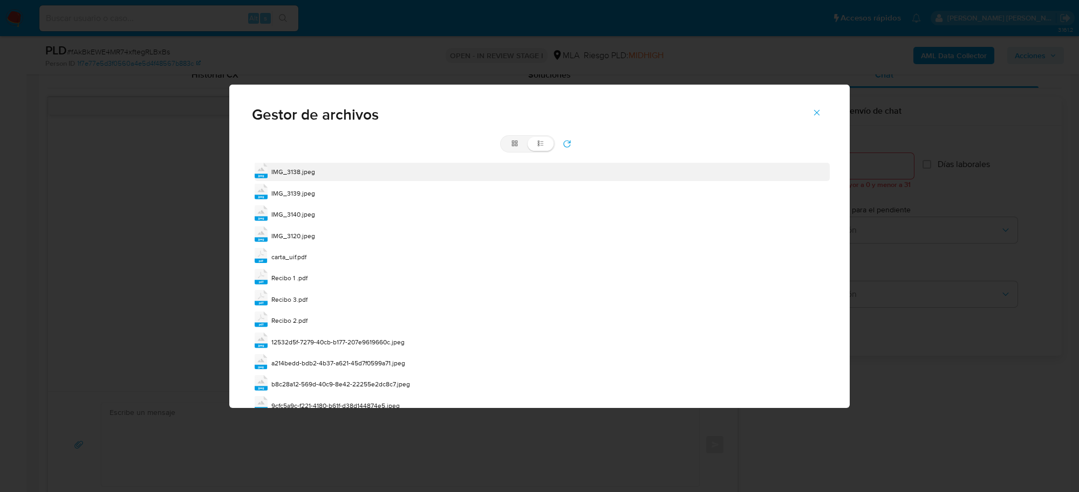
click at [291, 175] on span "IMG_3138.jpeg" at bounding box center [293, 171] width 44 height 9
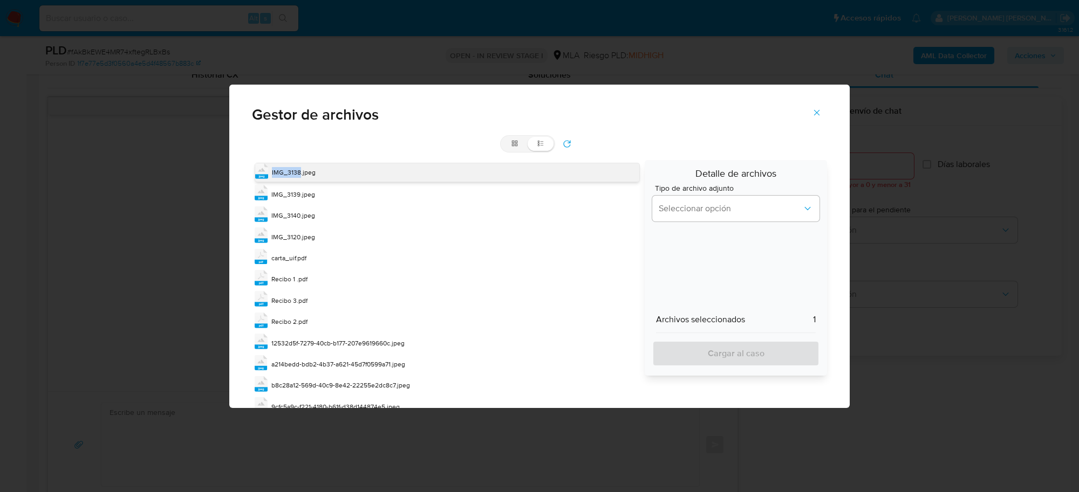
click at [291, 175] on span "IMG_3138.jpeg" at bounding box center [294, 172] width 44 height 9
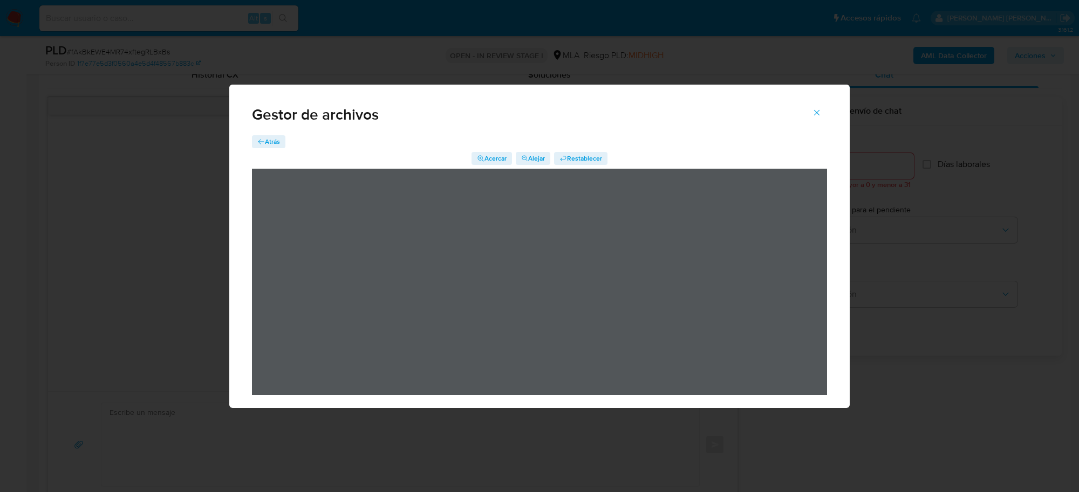
click at [269, 140] on span "Atrás" at bounding box center [272, 141] width 15 height 13
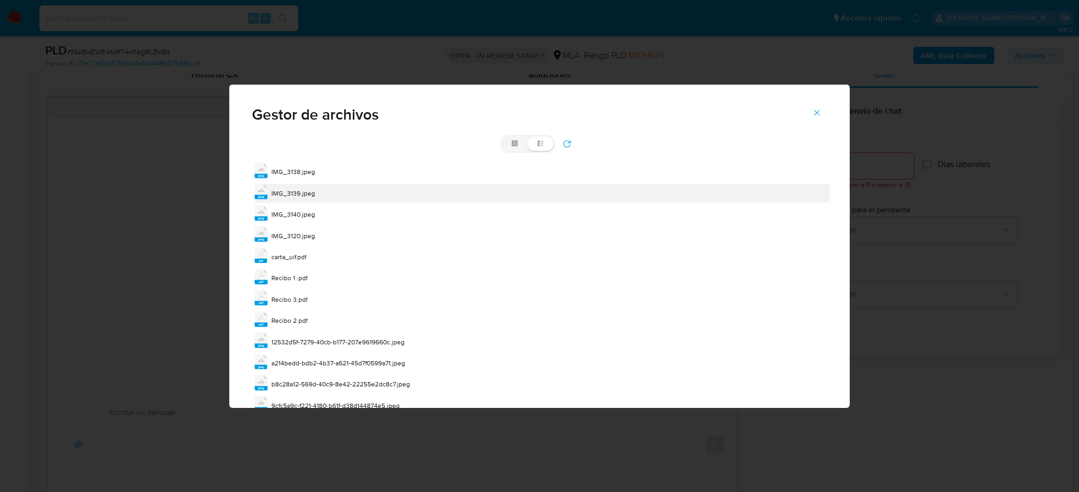
click at [298, 190] on span "IMG_3139.jpeg" at bounding box center [293, 193] width 44 height 9
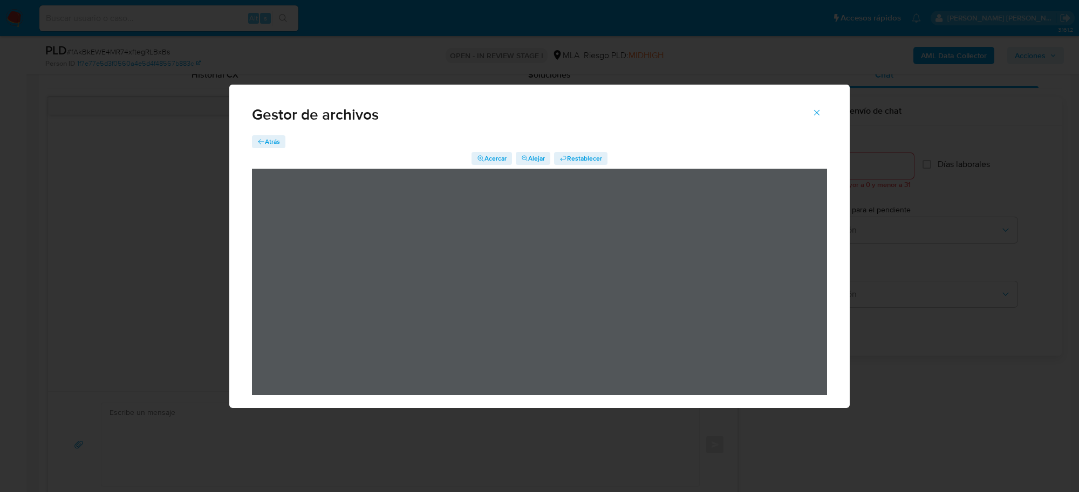
click at [270, 139] on span "Atrás" at bounding box center [272, 141] width 15 height 13
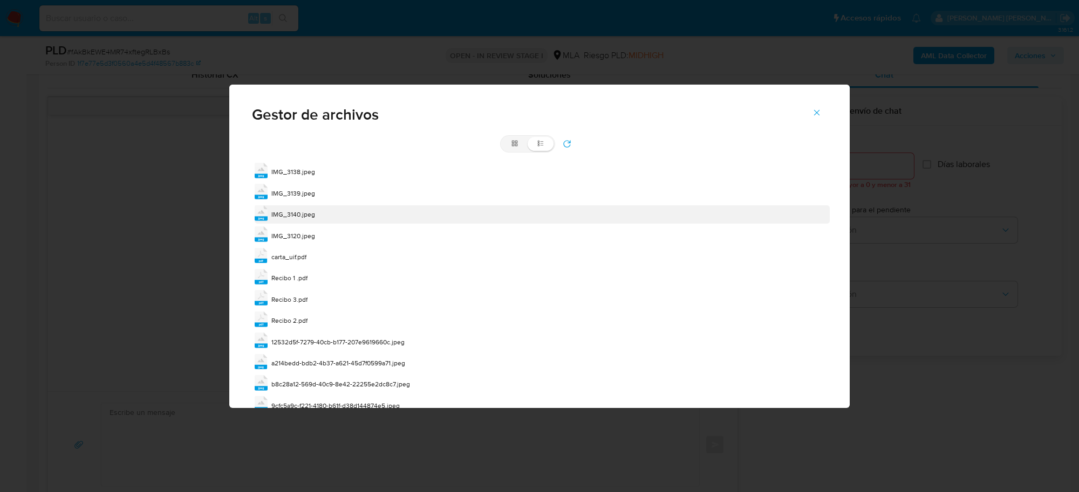
click at [293, 215] on span "IMG_3140.jpeg" at bounding box center [293, 214] width 44 height 9
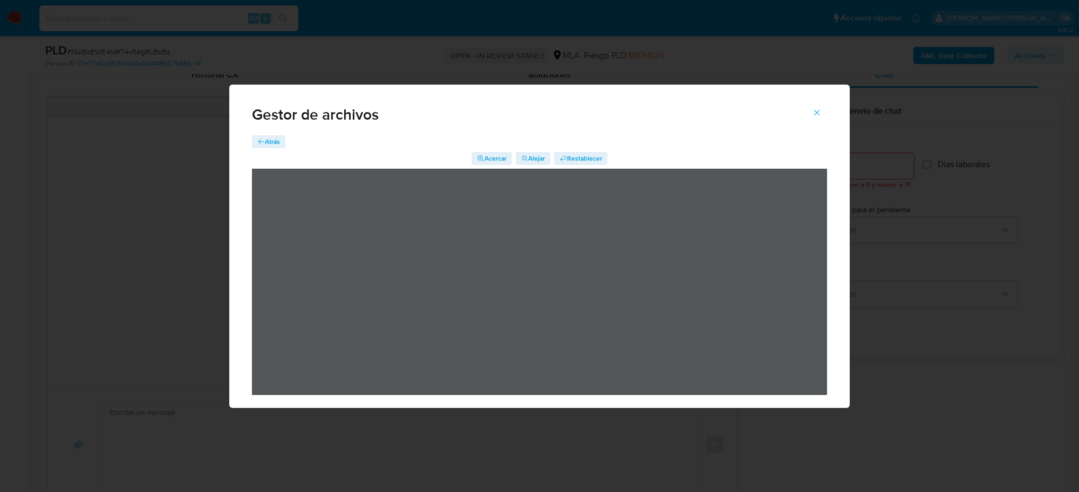
click at [268, 139] on span "Atrás" at bounding box center [272, 141] width 15 height 13
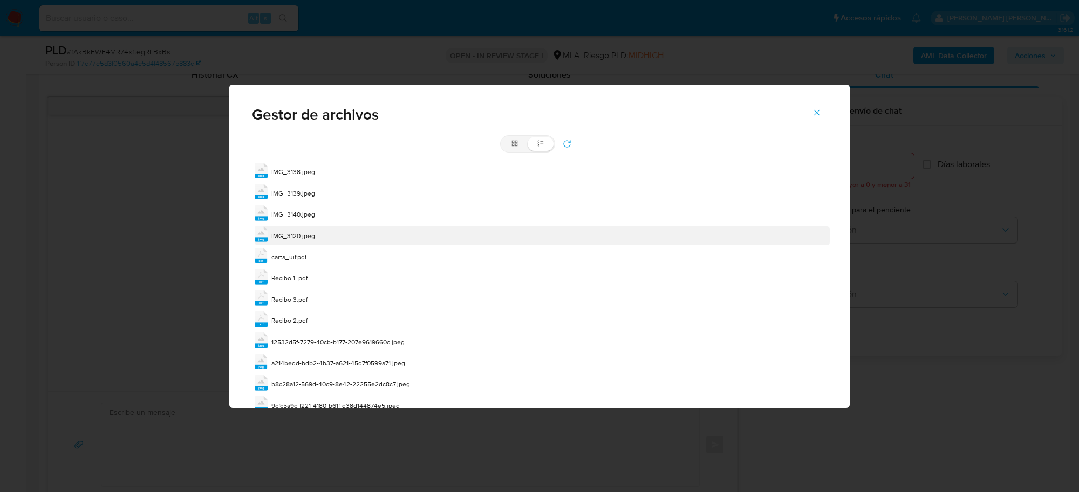
click at [299, 232] on span "IMG_3120.jpeg" at bounding box center [293, 235] width 44 height 9
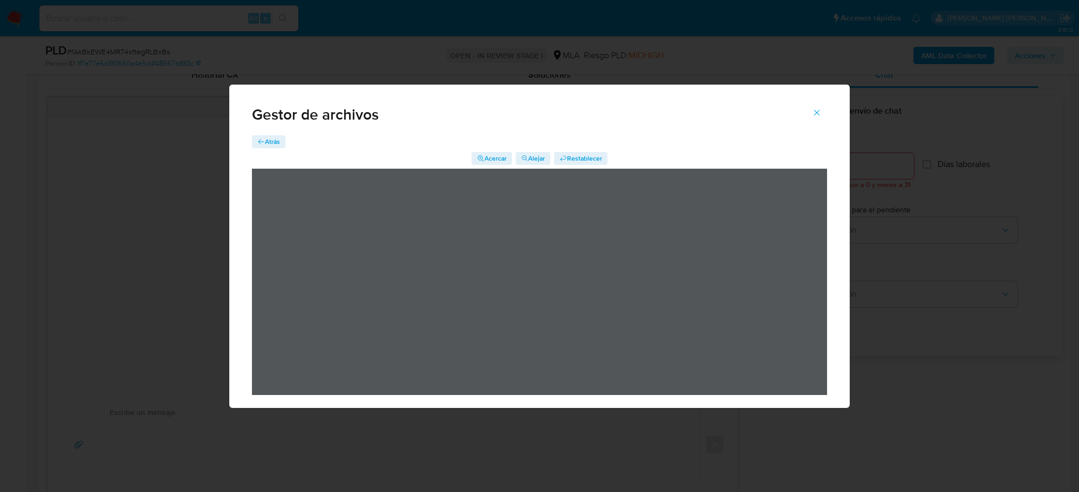
click at [816, 115] on icon "Cerrar" at bounding box center [817, 113] width 10 height 10
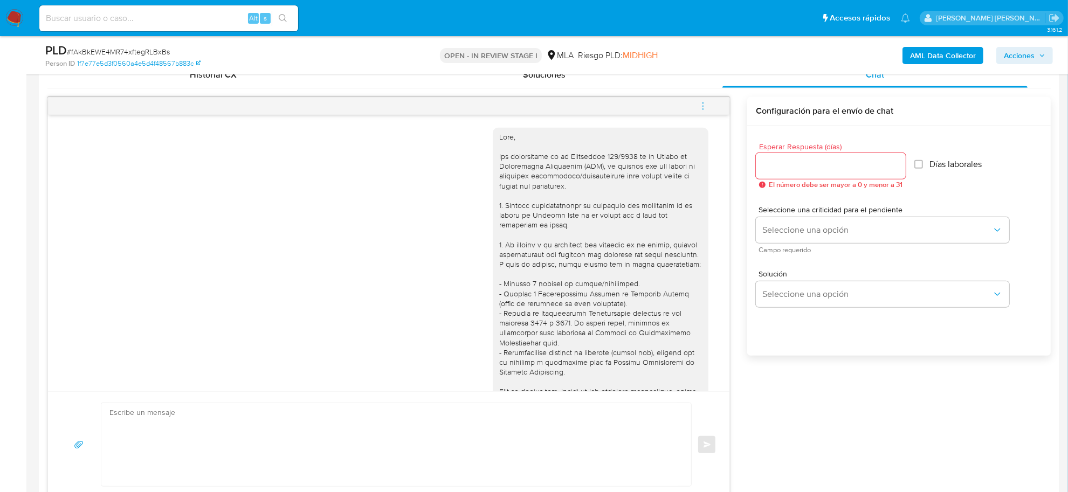
click at [701, 104] on icon "menu-action" at bounding box center [703, 106] width 10 height 10
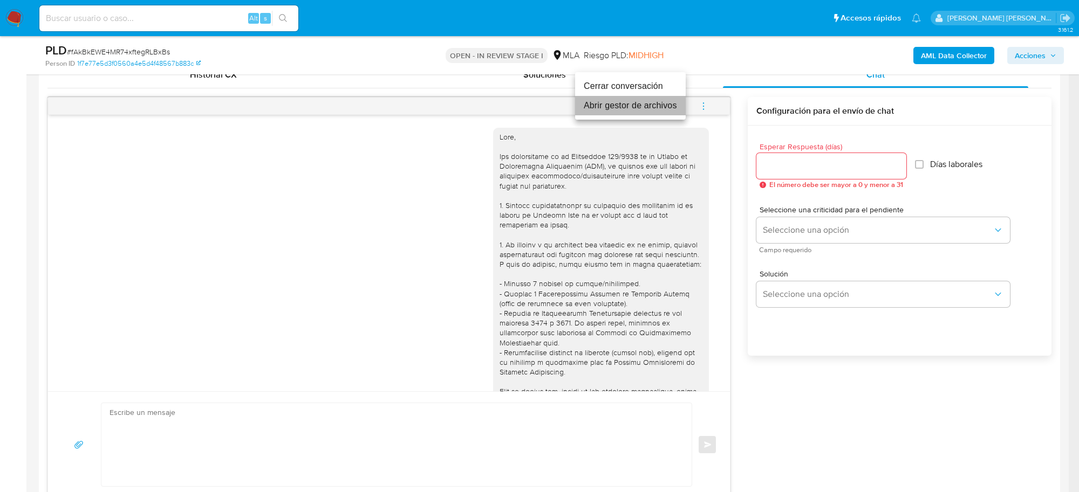
click at [617, 108] on li "Abrir gestor de archivos" at bounding box center [630, 105] width 111 height 19
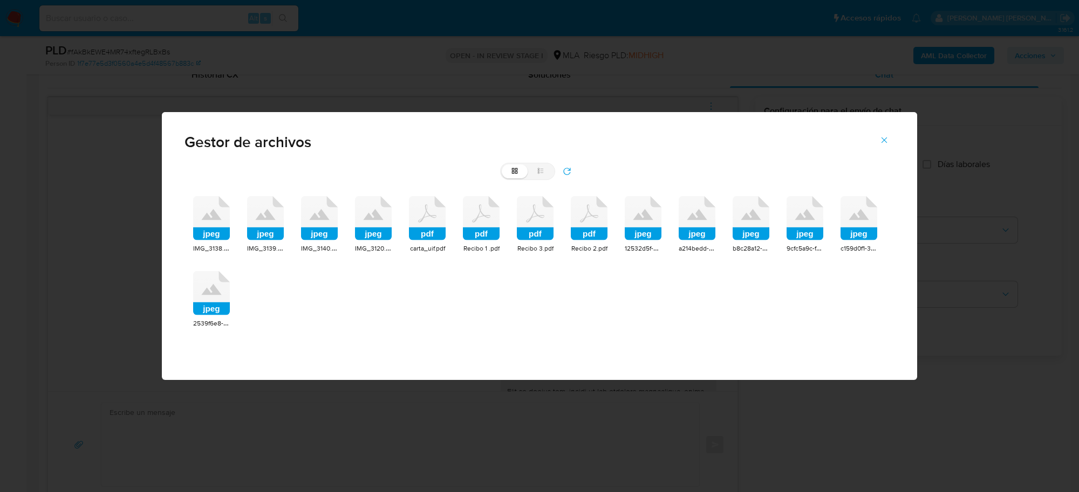
click at [218, 235] on rect at bounding box center [211, 234] width 37 height 13
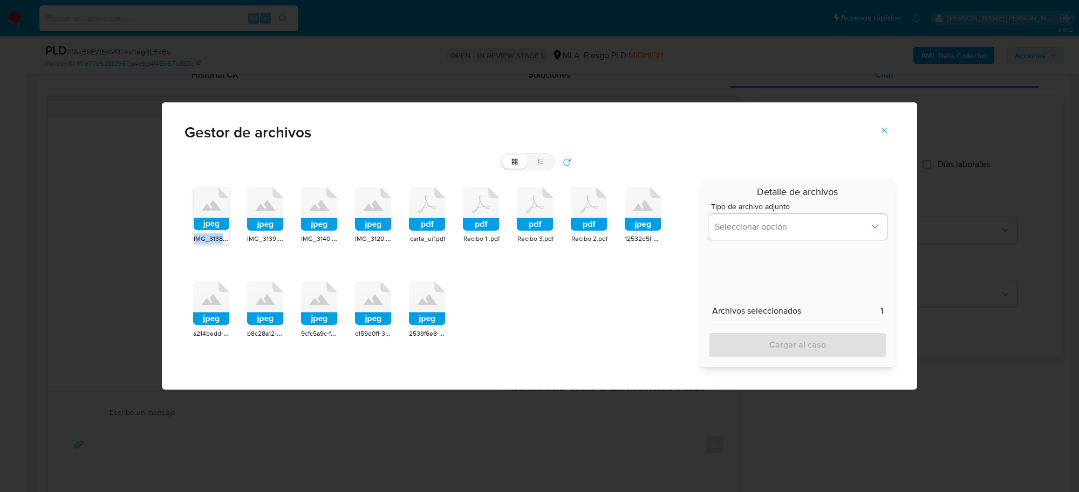
click at [218, 235] on span "IMG_3138.jpeg" at bounding box center [216, 238] width 44 height 11
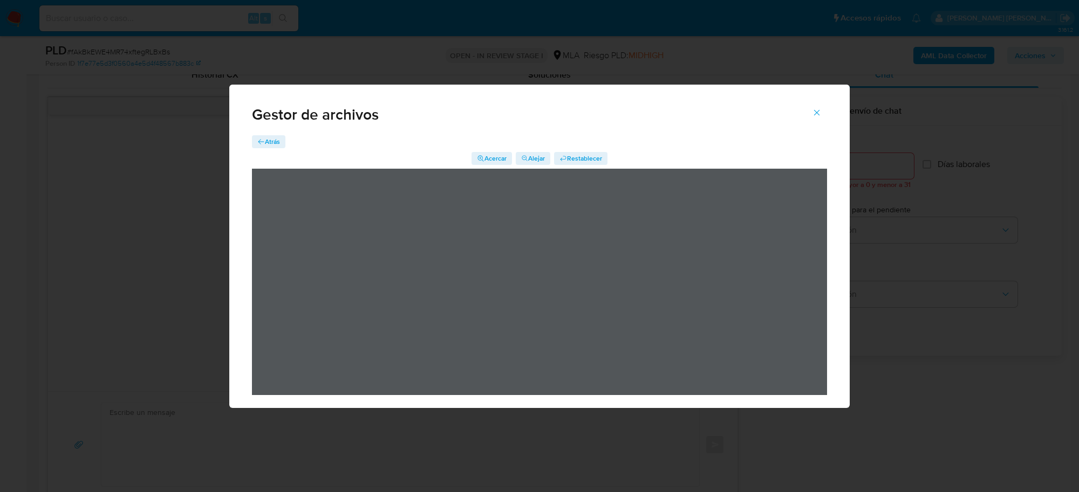
click at [815, 112] on icon "Cerrar" at bounding box center [817, 113] width 10 height 10
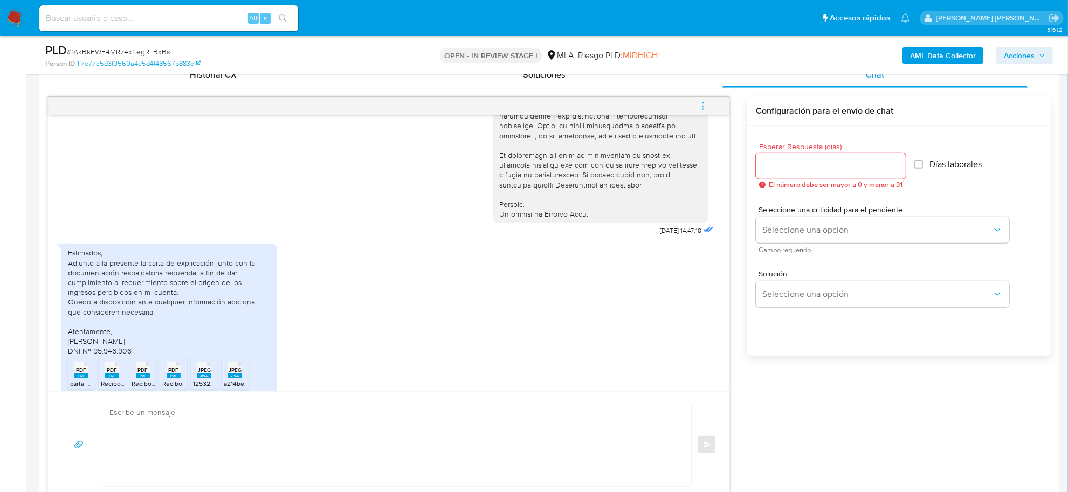
scroll to position [689, 0]
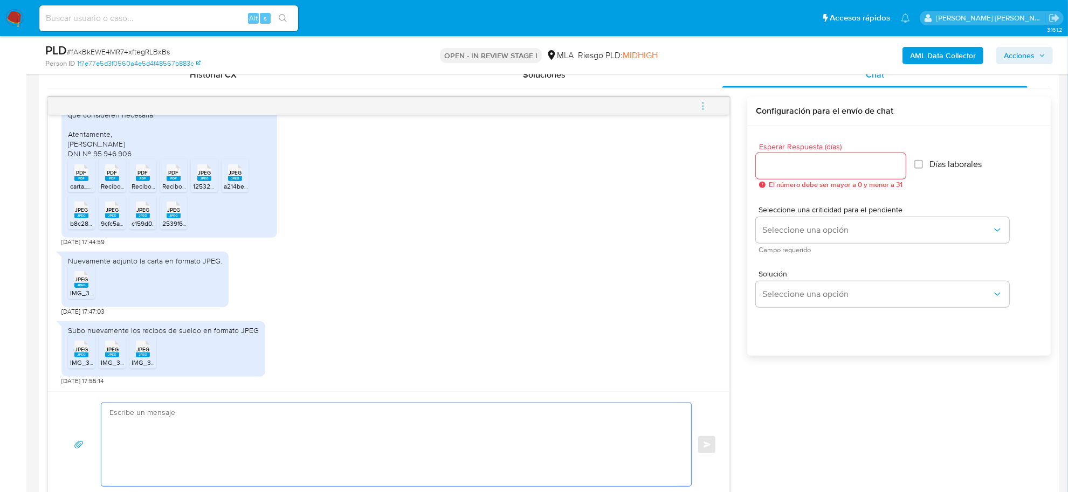
click at [164, 416] on textarea at bounding box center [393, 444] width 568 height 83
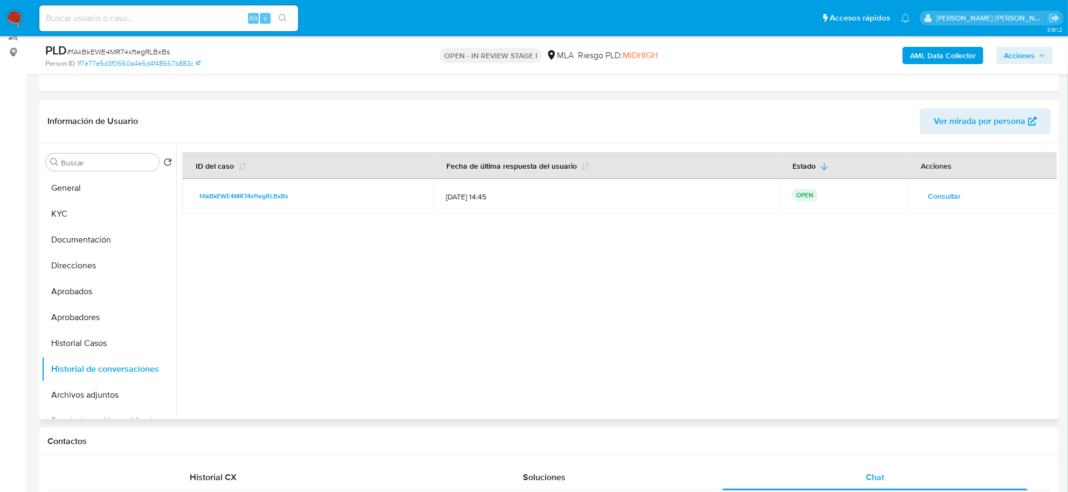
scroll to position [67, 0]
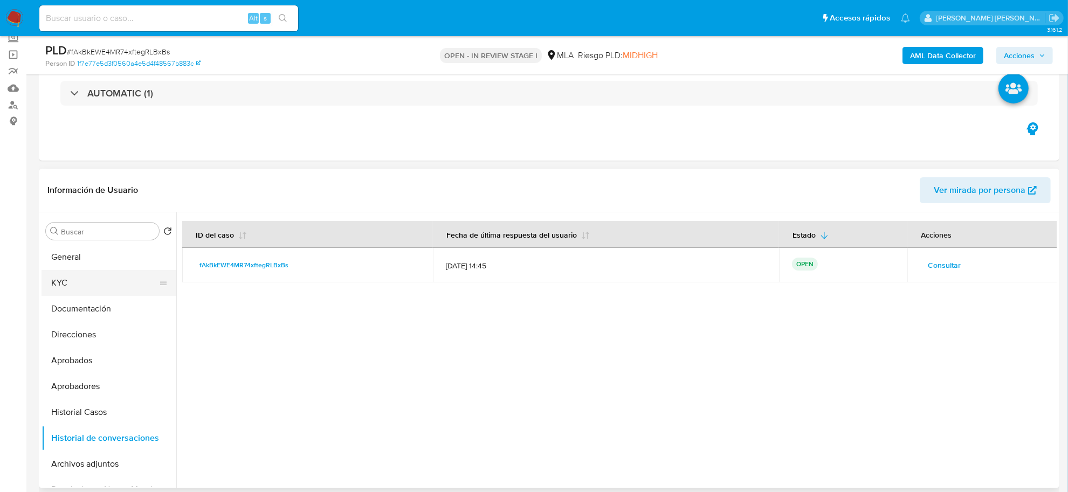
click at [71, 282] on button "KYC" at bounding box center [105, 283] width 126 height 26
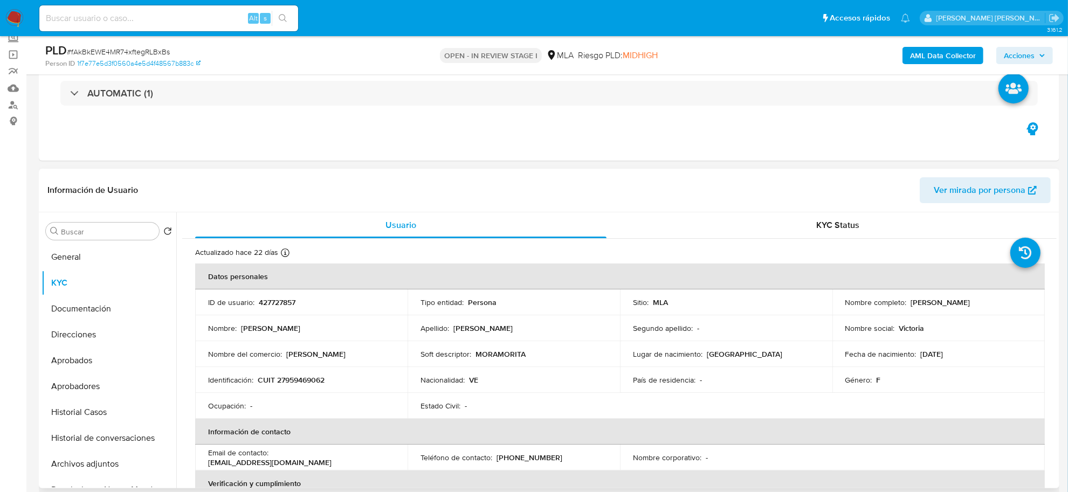
drag, startPoint x: 839, startPoint y: 307, endPoint x: 904, endPoint y: 308, distance: 64.7
click at [904, 309] on td "Nombre completo : Victoria Alejandra Hernandez Mora" at bounding box center [939, 303] width 212 height 26
copy p "Victoria Alejandra"
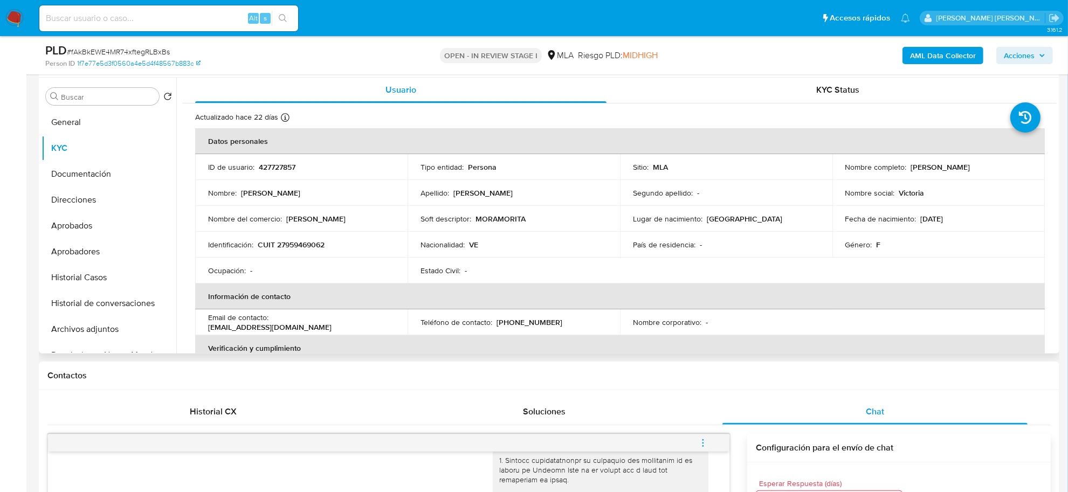
scroll to position [0, 0]
copy p "Victoria Alejandra"
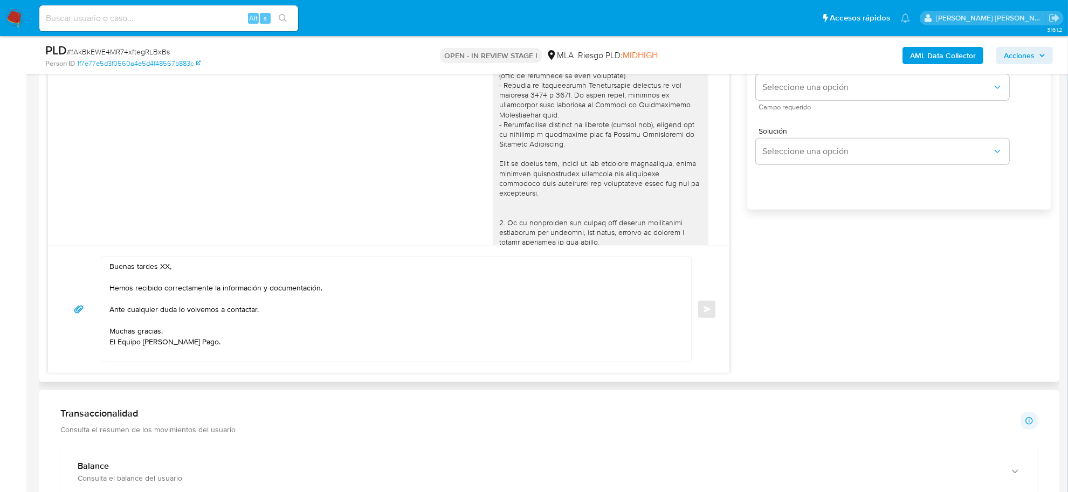
scroll to position [674, 0]
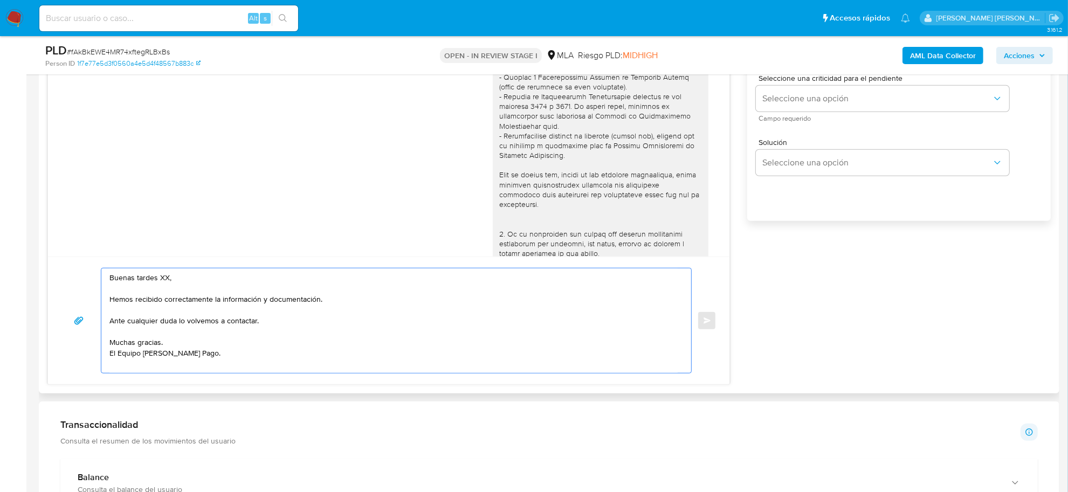
drag, startPoint x: 127, startPoint y: 282, endPoint x: 168, endPoint y: 278, distance: 40.6
click at [168, 278] on textarea "Buenas tardes XX, Hemos recibido correctamente la información y documentación. …" at bounding box center [393, 321] width 568 height 105
paste textarea "Victoria Alejandra"
click at [208, 322] on textarea "Buen día Victoria Alejandra, Hemos recibido correctamente la información y docu…" at bounding box center [393, 321] width 568 height 105
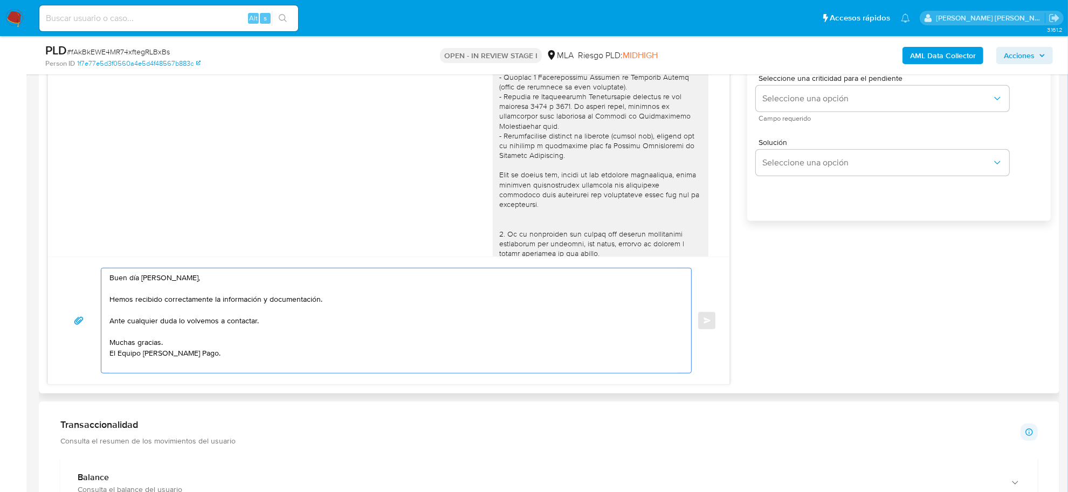
click at [208, 322] on textarea "Buen día Victoria Alejandra, Hemos recibido correctamente la información y docu…" at bounding box center [393, 321] width 568 height 105
click at [249, 321] on textarea "Buen día Victoria Alejandra, Hemos recibido correctamente la información y docu…" at bounding box center [393, 323] width 568 height 108
paste textarea "función de las operaciones registradas en tu cuenta de Mercado Pago,"
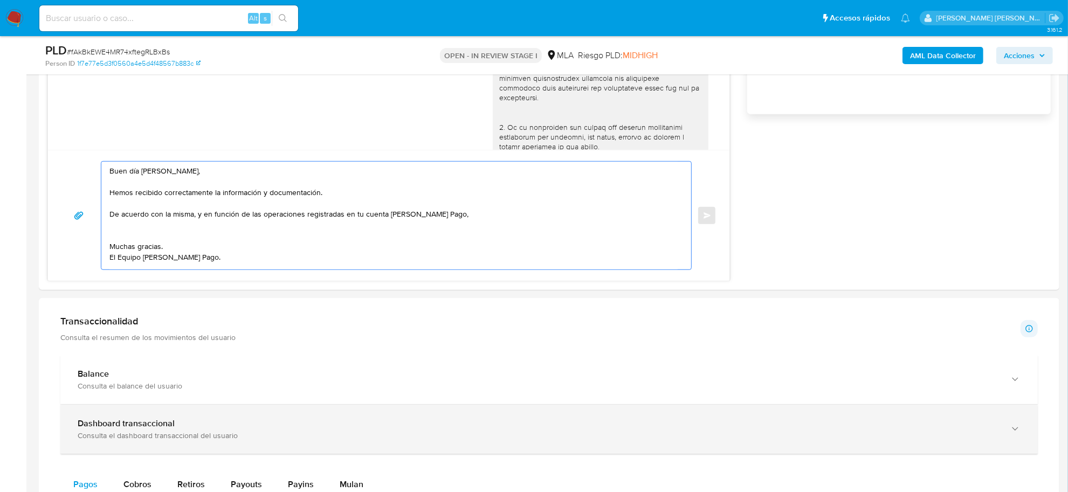
scroll to position [876, 0]
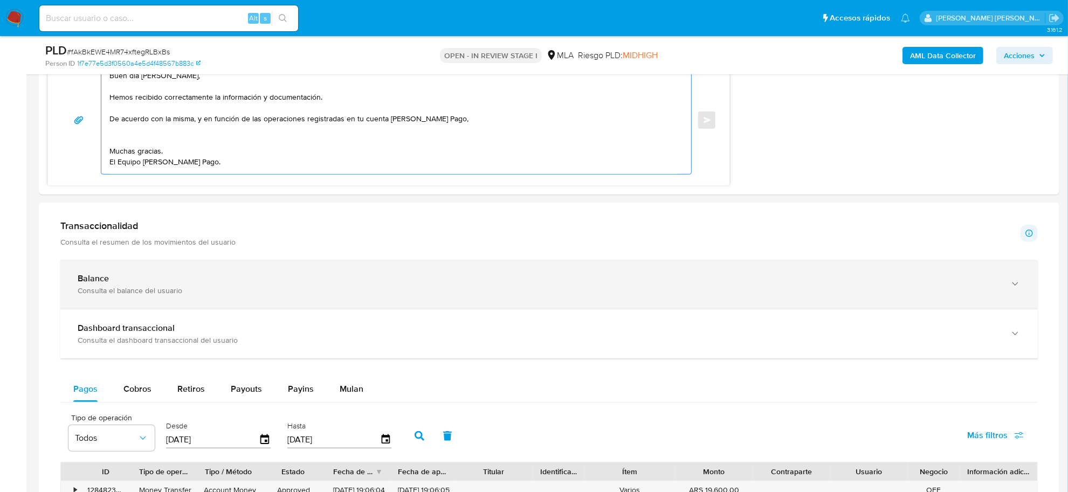
click at [98, 281] on b "Balance" at bounding box center [93, 278] width 31 height 12
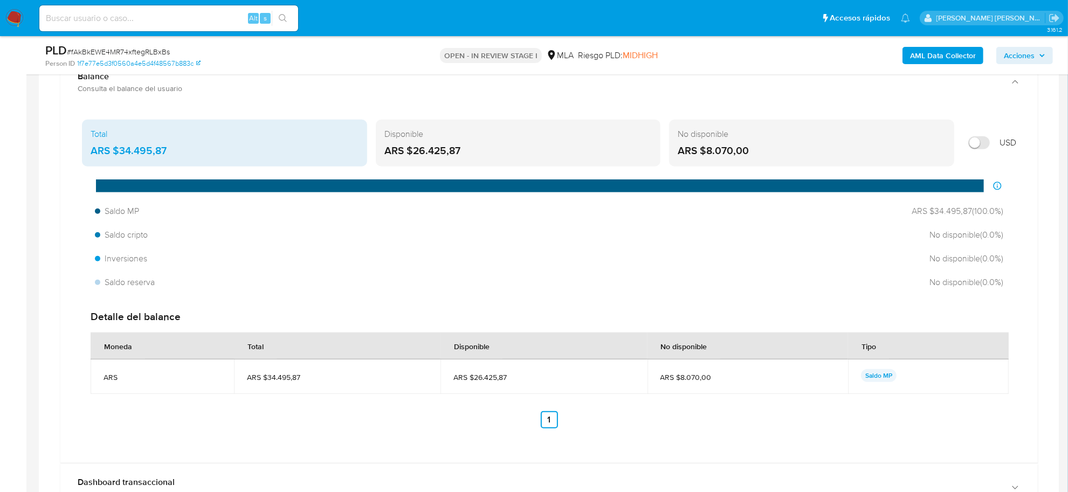
scroll to position [1213, 0]
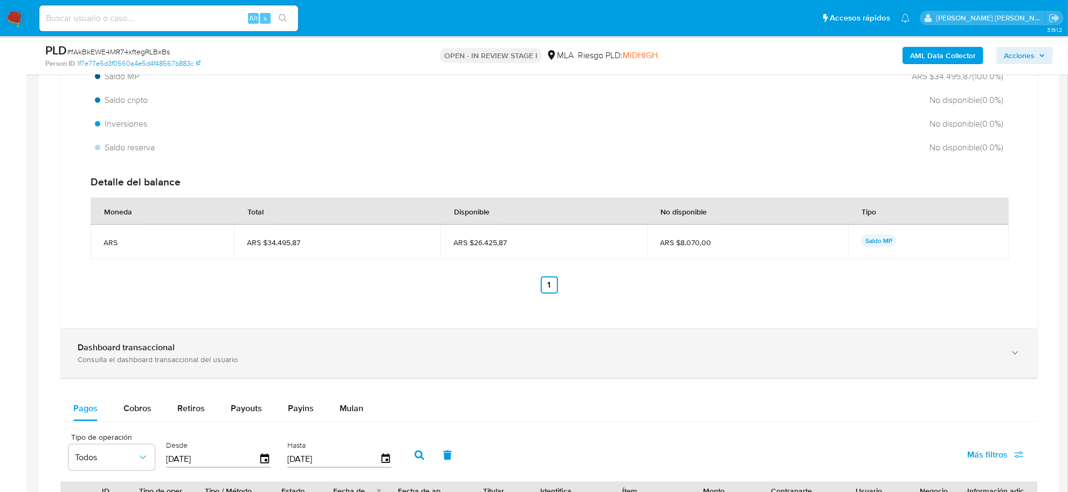
click at [113, 347] on b "Dashboard transaccional" at bounding box center [126, 347] width 97 height 12
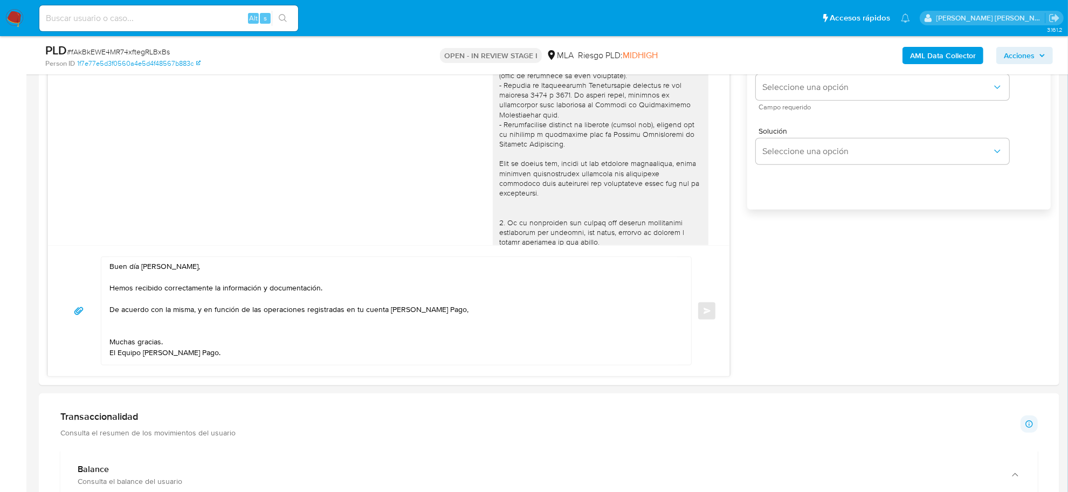
scroll to position [674, 0]
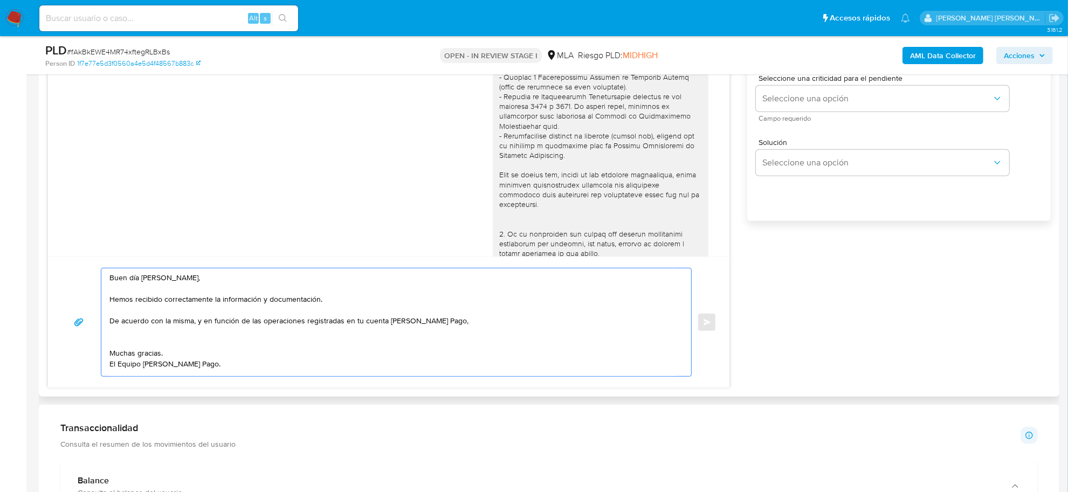
click at [449, 324] on textarea "Buen día Victoria Alejandra, Hemos recibido correctamente la información y docu…" at bounding box center [393, 323] width 568 height 108
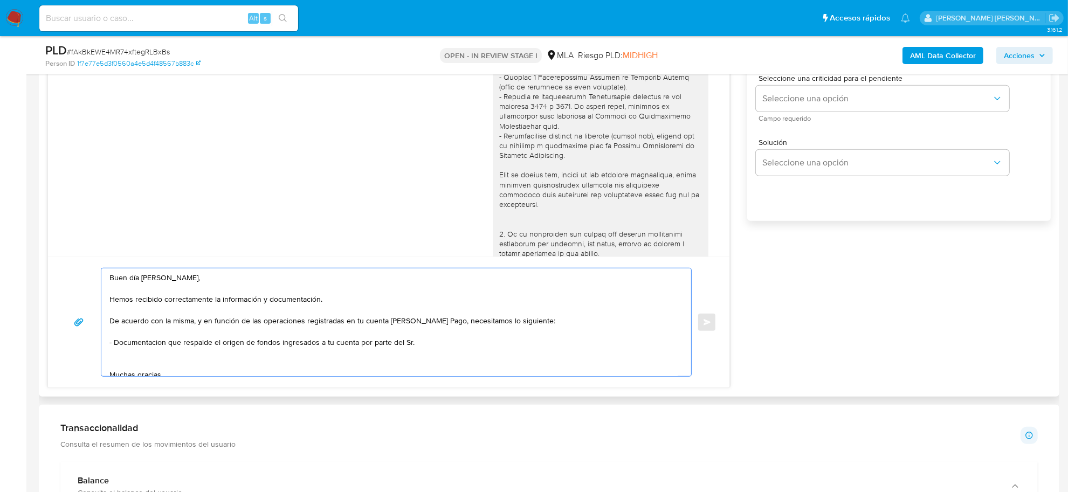
paste textarea "Nelson Marino Mora Garcia - CUIL 27961661140"
click at [507, 340] on textarea "Buen día Victoria Alejandra, Hemos recibido correctamente la información y docu…" at bounding box center [393, 323] width 568 height 108
click at [146, 348] on textarea "Buen día Victoria Alejandra, Hemos recibido correctamente la información y docu…" at bounding box center [393, 323] width 568 height 108
click at [136, 349] on textarea "Buen día Victoria Alejandra, Hemos recibido correctamente la información y docu…" at bounding box center [393, 323] width 568 height 108
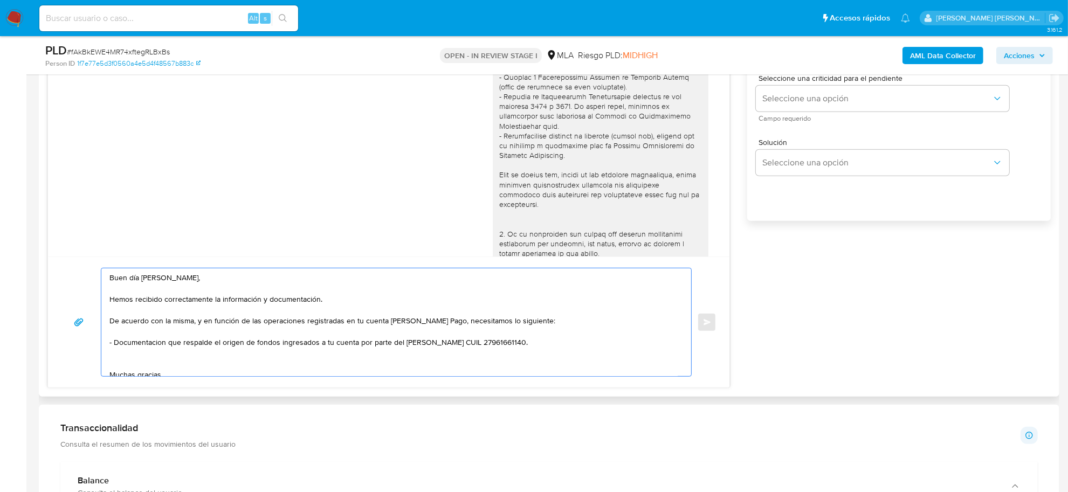
click at [133, 346] on textarea "Buen día Victoria Alejandra, Hemos recibido correctamente la información y docu…" at bounding box center [393, 323] width 568 height 108
click at [254, 343] on textarea "Buen día Victoria Alejandra, Hemos recibido correctamente la información y docu…" at bounding box center [393, 323] width 568 height 108
click at [600, 341] on textarea "Buen día Victoria Alejandra, Hemos recibido correctamente la información y docu…" at bounding box center [393, 323] width 568 height 108
click at [596, 343] on textarea "Buen día Victoria Alejandra, Hemos recibido correctamente la información y docu…" at bounding box center [393, 323] width 568 height 108
paste textarea "vínculo con las siguientes contrapartes con las que operaste, el motivo de las …"
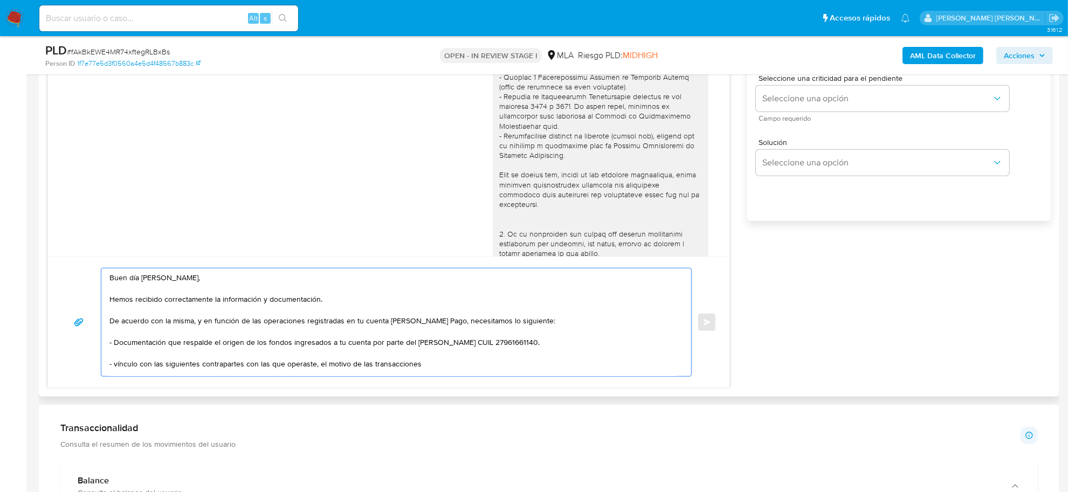
click at [117, 367] on textarea "Buen día Victoria Alejandra, Hemos recibido correctamente la información y docu…" at bounding box center [393, 323] width 568 height 108
click at [430, 365] on textarea "Buen día Victoria Alejandra, Hemos recibido correctamente la información y docu…" at bounding box center [393, 323] width 568 height 108
paste textarea "- Adrian Saralegui - CUIT 20317191481, a quien le envía 5 transferencias por un…"
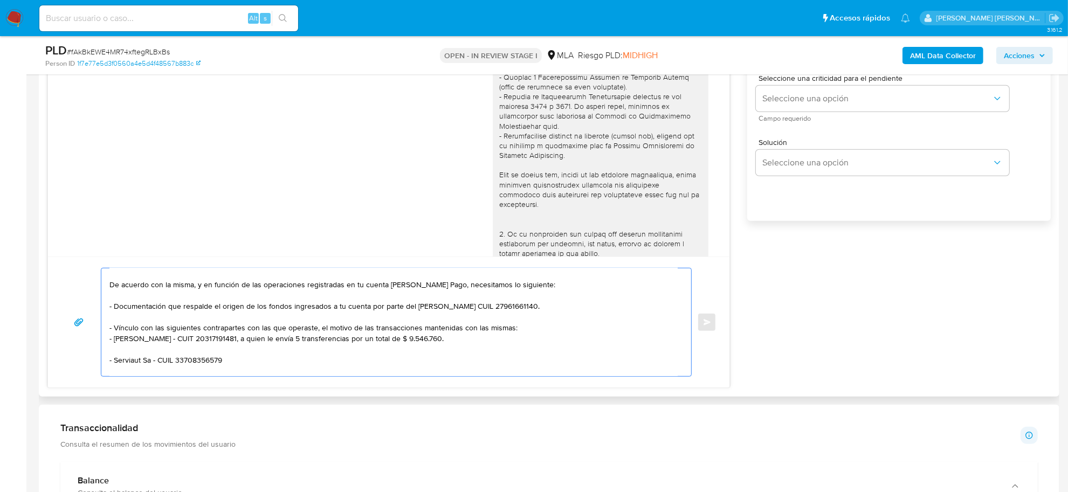
drag, startPoint x: 233, startPoint y: 340, endPoint x: 462, endPoint y: 343, distance: 229.2
click at [462, 343] on textarea "Buen día Victoria Alejandra, Hemos recibido correctamente la información y docu…" at bounding box center [393, 323] width 568 height 108
click at [241, 363] on textarea "Buen día Victoria Alejandra, Hemos recibido correctamente la información y docu…" at bounding box center [393, 323] width 568 height 108
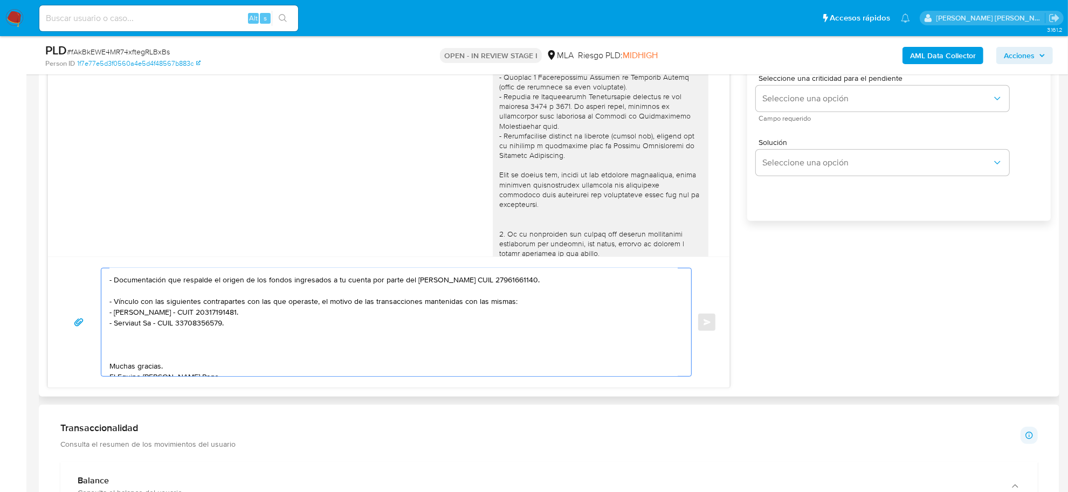
scroll to position [83, 0]
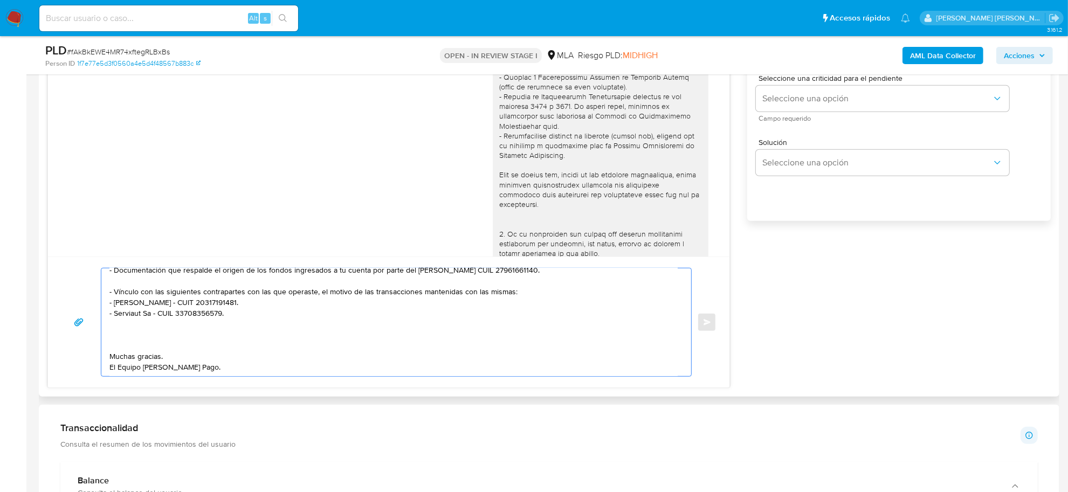
click at [146, 337] on textarea "Buen día Victoria Alejandra, Hemos recibido correctamente la información y docu…" at bounding box center [393, 323] width 568 height 108
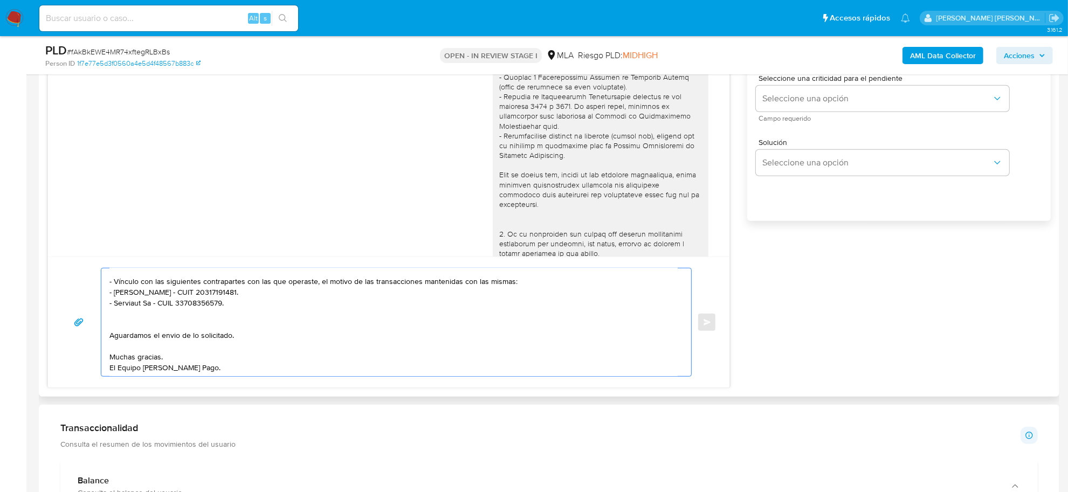
click at [169, 317] on textarea "Buen día Victoria Alejandra, Hemos recibido correctamente la información y docu…" at bounding box center [393, 323] width 568 height 108
paste textarea "Es importante que sepas que, en caso de no responder a lo solicitado o si lo pr…"
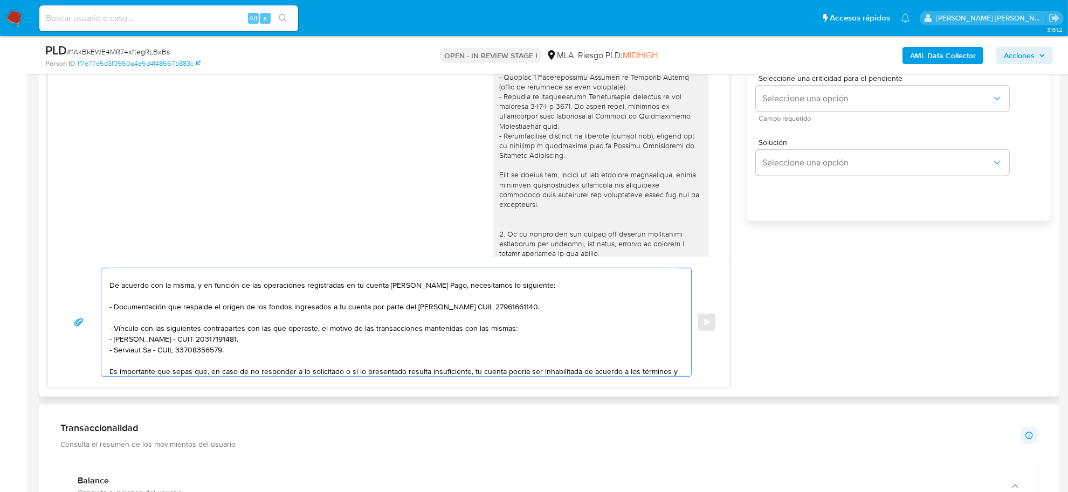
scroll to position [15, 0]
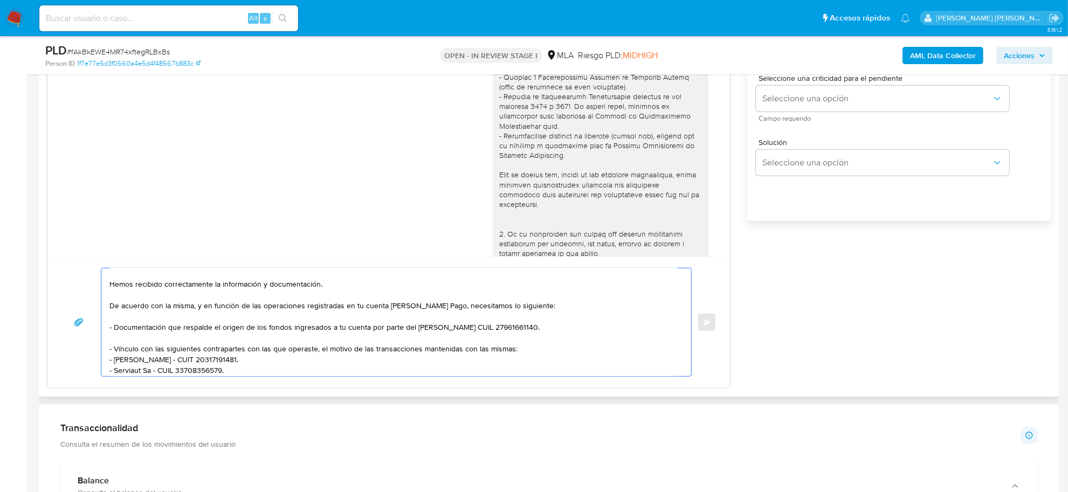
click at [128, 341] on textarea "Buen día Victoria Alejandra, Hemos recibido correctamente la información y docu…" at bounding box center [393, 323] width 568 height 108
paste textarea "Tené en cuenta que, además de los ejemplos mencionados, podés adjuntar voluntar…"
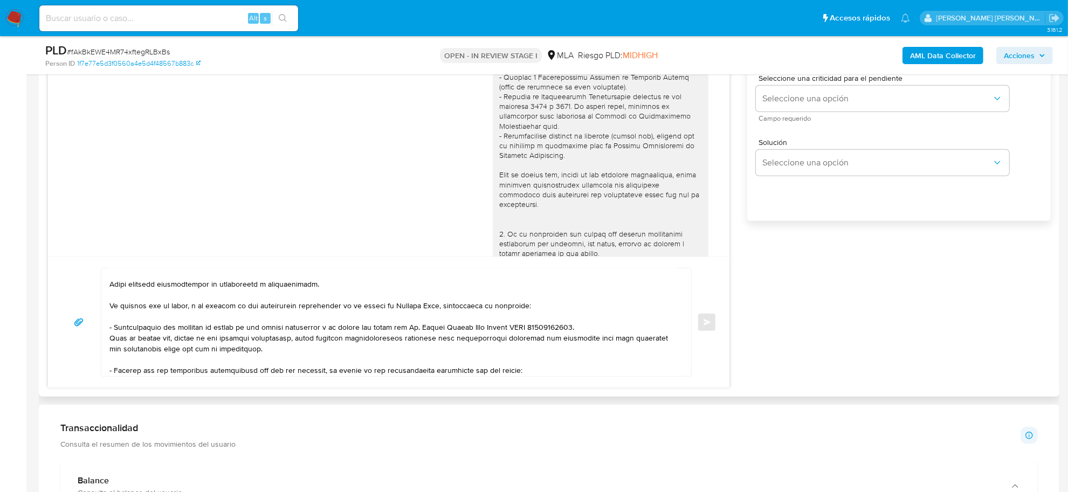
click at [112, 329] on div at bounding box center [393, 323] width 585 height 108
click at [111, 329] on textarea at bounding box center [393, 323] width 568 height 108
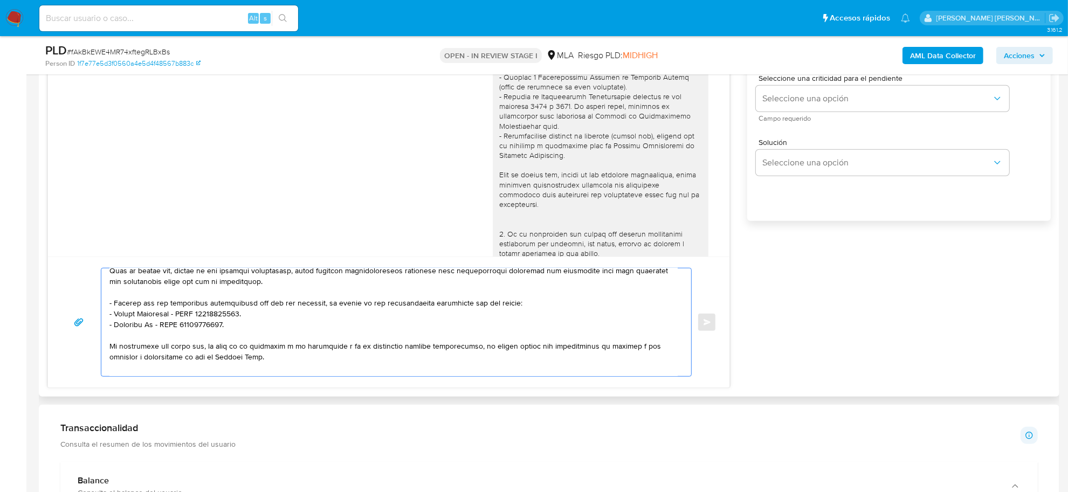
click at [111, 305] on textarea at bounding box center [393, 323] width 568 height 108
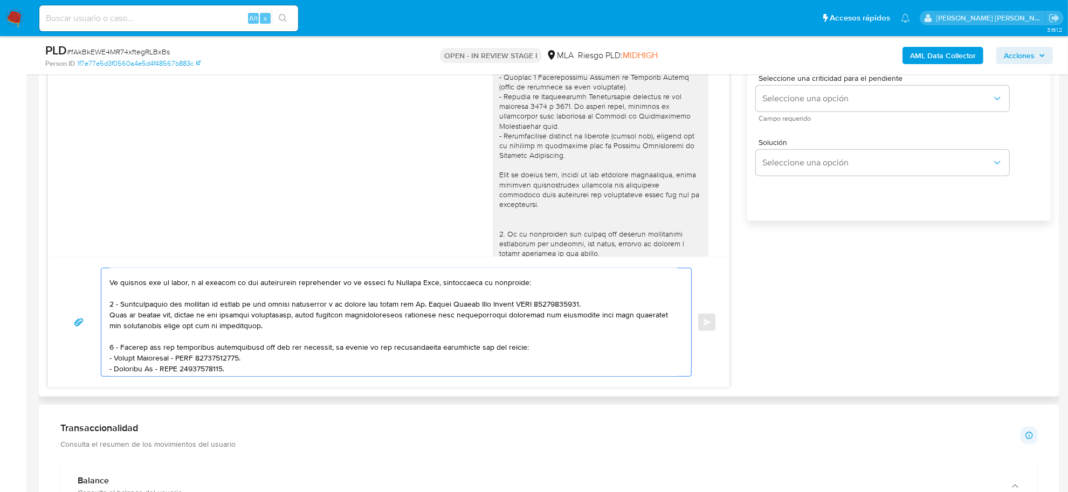
scroll to position [15, 0]
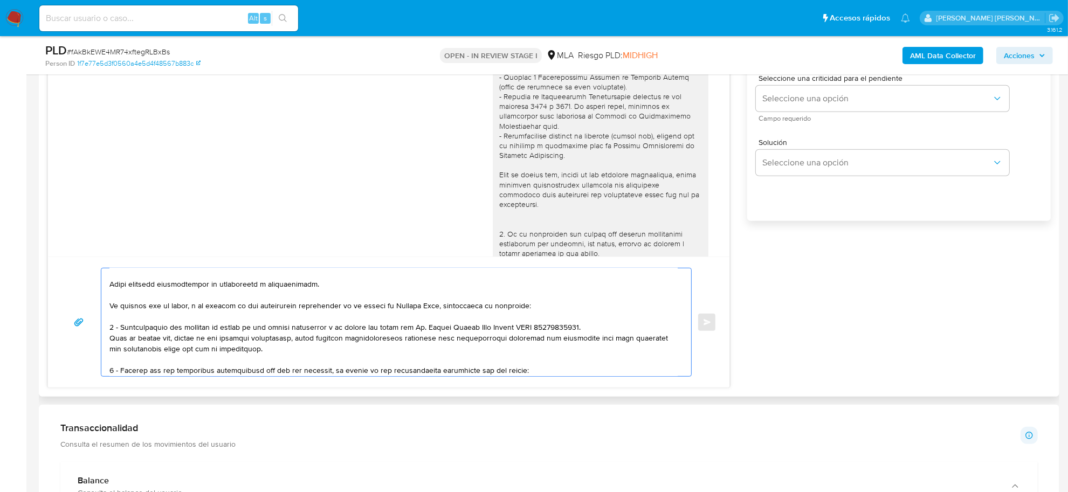
drag, startPoint x: 175, startPoint y: 339, endPoint x: 310, endPoint y: 338, distance: 134.8
click at [310, 338] on textarea at bounding box center [393, 323] width 568 height 108
click at [325, 338] on textarea at bounding box center [393, 323] width 568 height 108
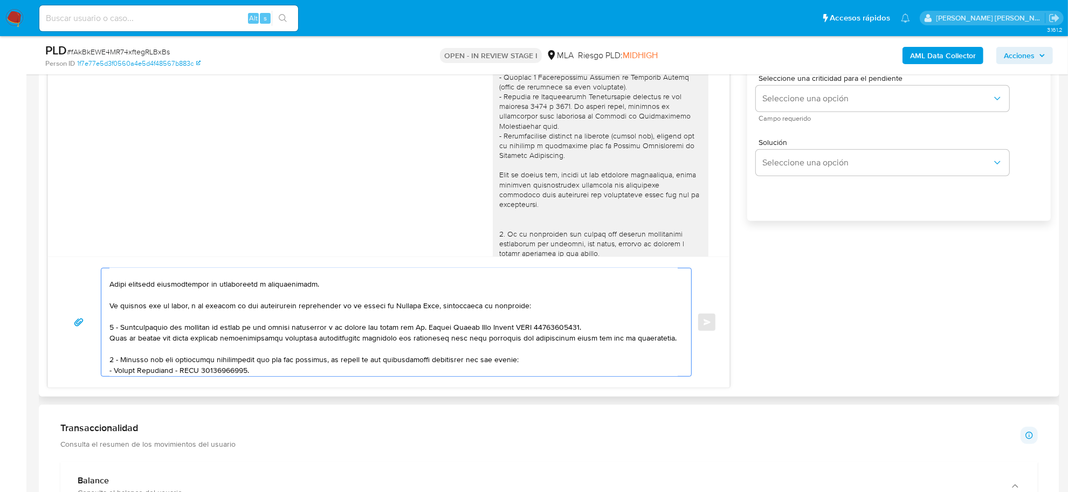
click at [390, 341] on textarea at bounding box center [393, 323] width 568 height 108
click at [589, 334] on textarea "Buen día Victoria Alejandra, Hemos recibido correctamente la información y docu…" at bounding box center [393, 323] width 568 height 108
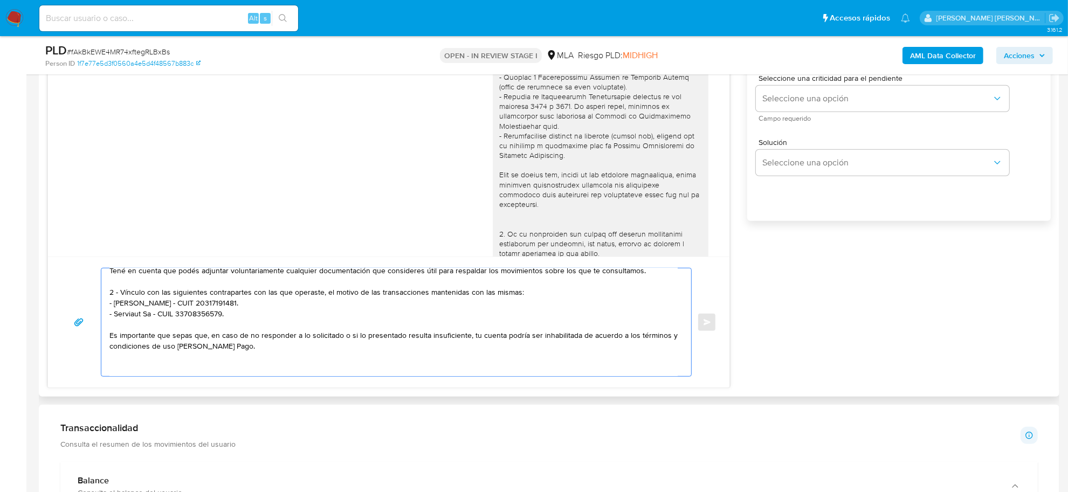
scroll to position [136, 0]
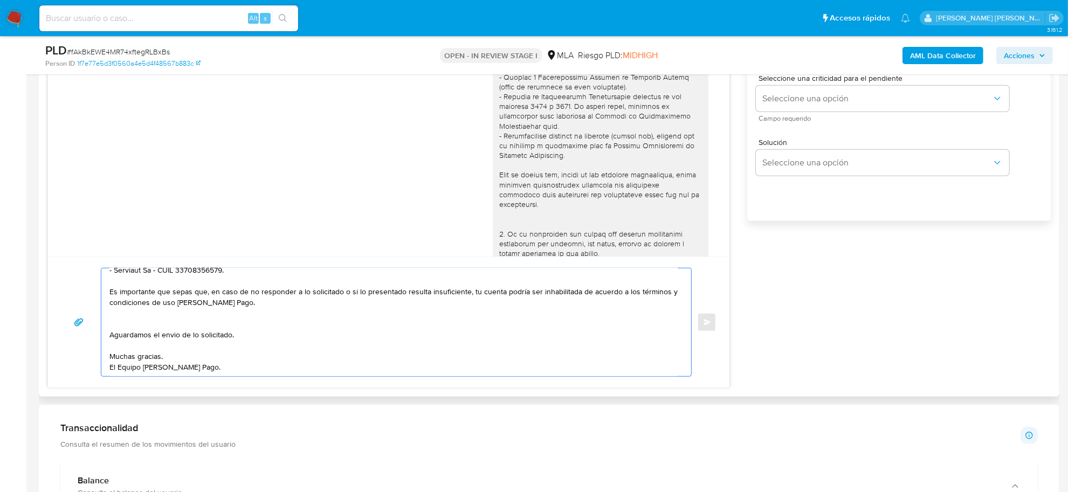
click at [135, 316] on textarea "Buen día Victoria Alejandra, Hemos recibido correctamente la información y docu…" at bounding box center [393, 323] width 568 height 108
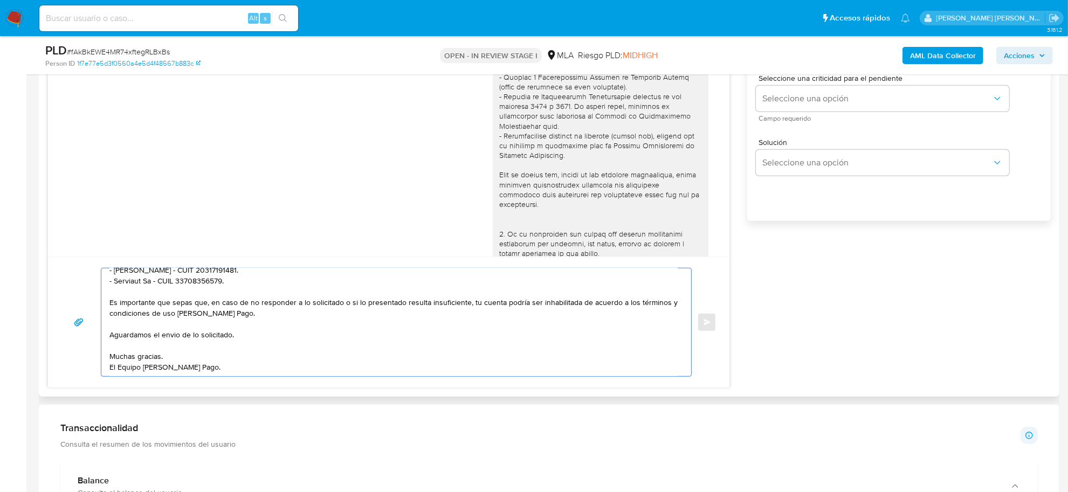
scroll to position [126, 0]
click at [202, 373] on textarea "Buen día Victoria Alejandra, Hemos recibido correctamente la información y docu…" at bounding box center [393, 323] width 568 height 108
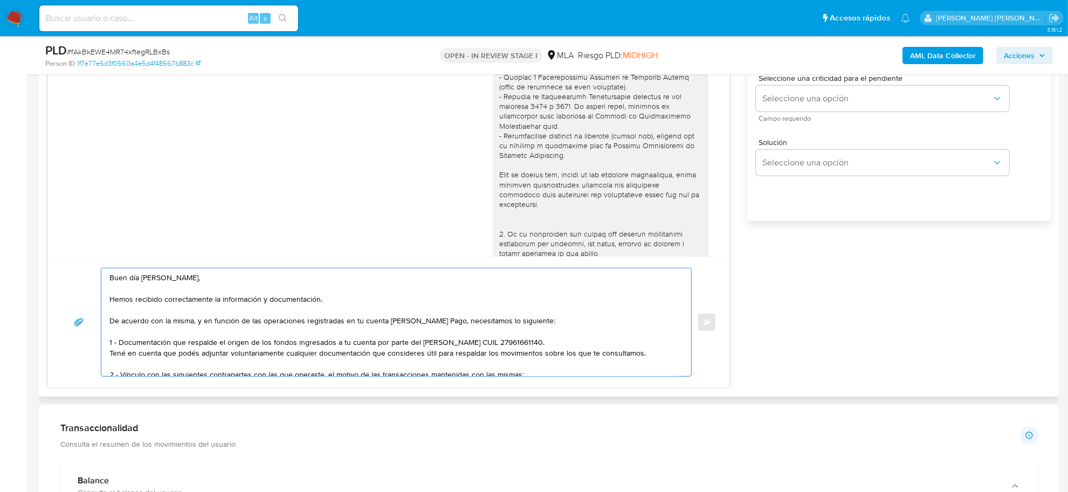
scroll to position [539, 0]
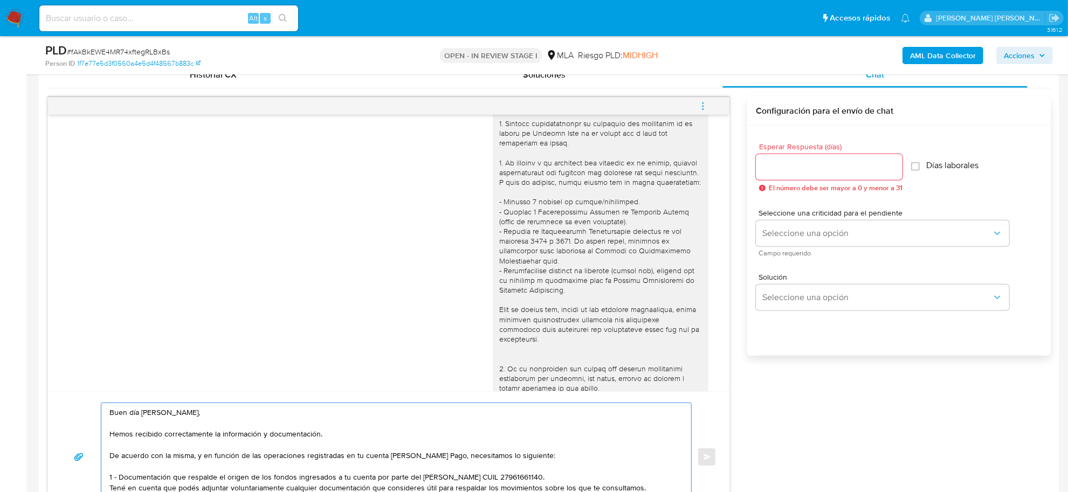
type textarea "Buen día Victoria Alejandra, Hemos recibido correctamente la información y docu…"
click at [783, 171] on input "Esperar Respuesta (días)" at bounding box center [829, 167] width 147 height 14
type input "2"
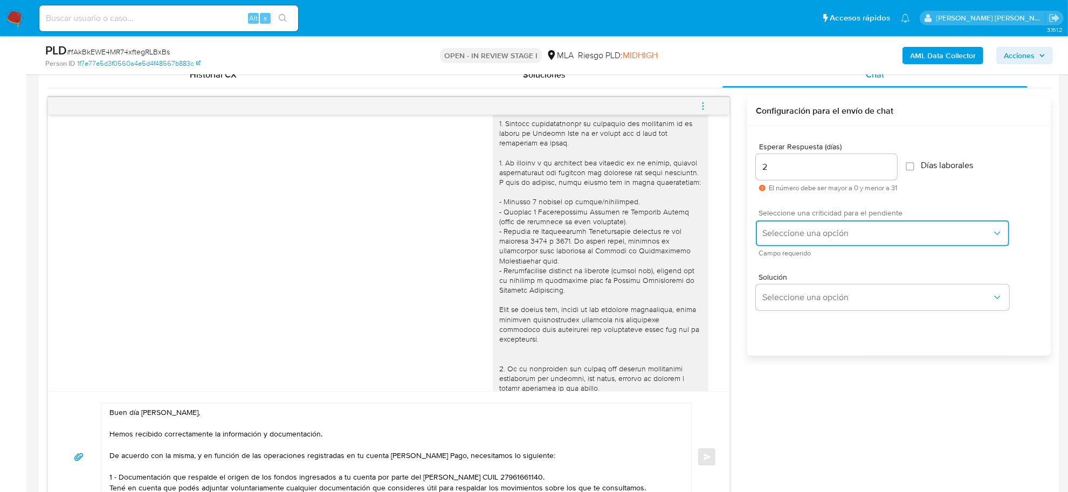
click at [786, 224] on button "Seleccione una opción" at bounding box center [882, 234] width 253 height 26
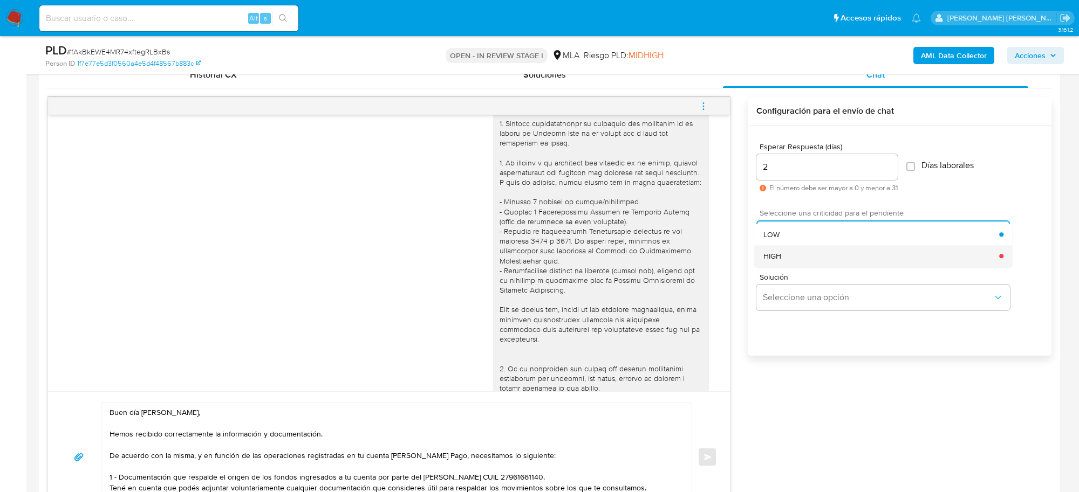
click at [777, 252] on span "HIGH" at bounding box center [772, 256] width 18 height 10
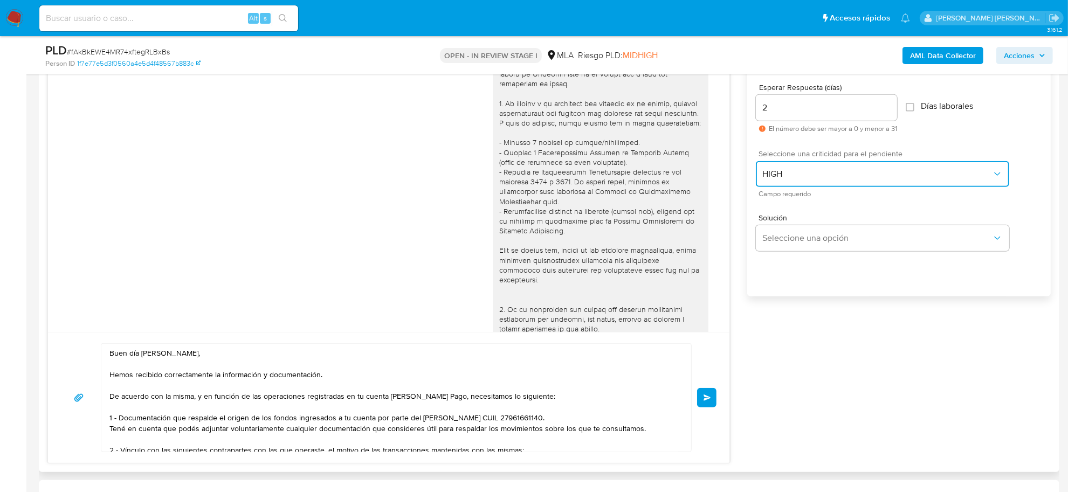
scroll to position [674, 0]
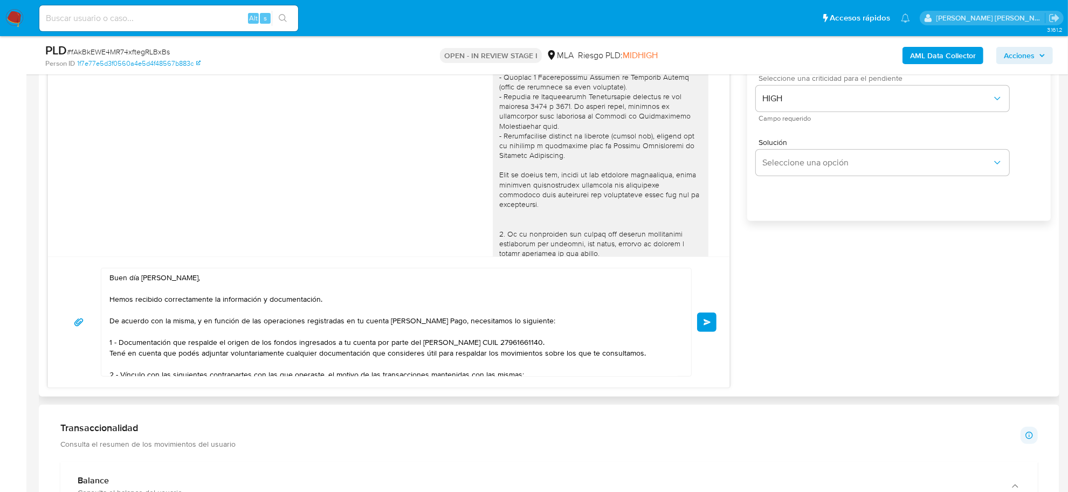
click at [704, 320] on span "Enviar" at bounding box center [708, 322] width 8 height 6
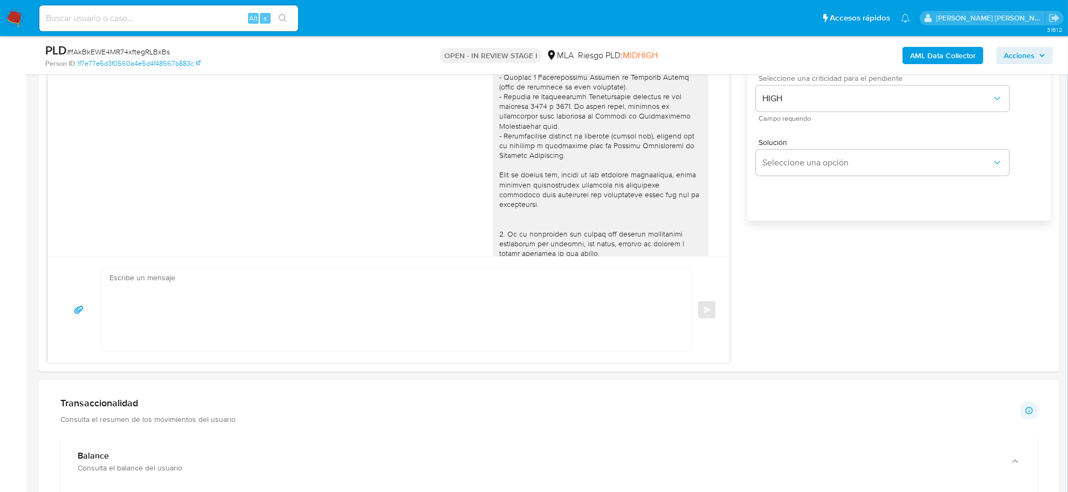
scroll to position [1025, 0]
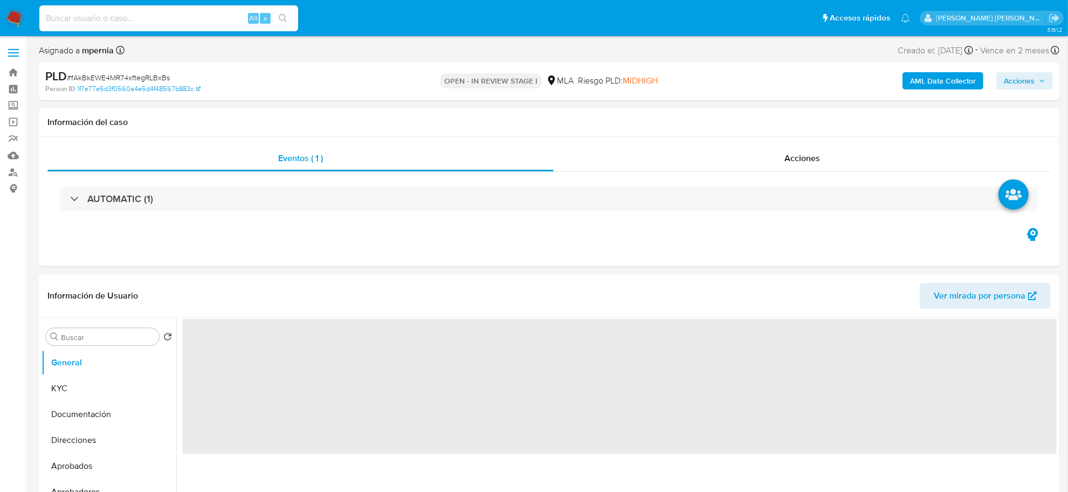
click at [159, 20] on input at bounding box center [168, 18] width 259 height 14
paste input "9loMlhf6igRKXf4SbSGIiyXx"
type input "9loMlhf6igRKXf4SbSGIiyXx"
select select "10"
type input "9loMlhf6igRKXf4SbSGIiyXx"
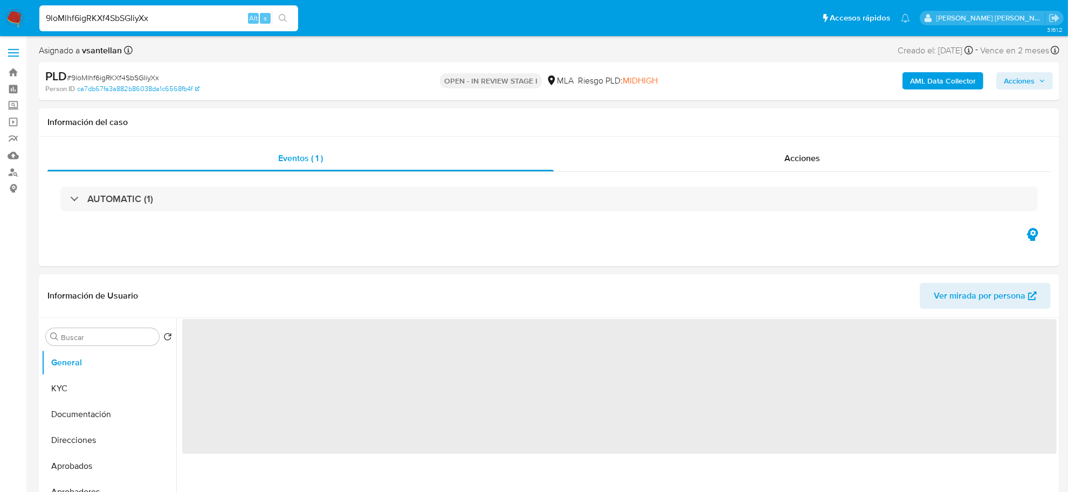
select select "10"
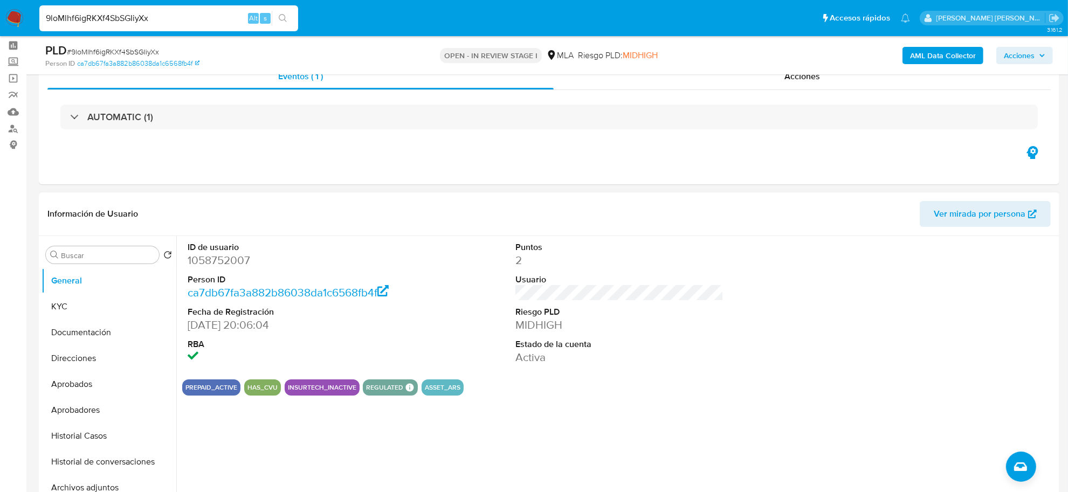
scroll to position [67, 0]
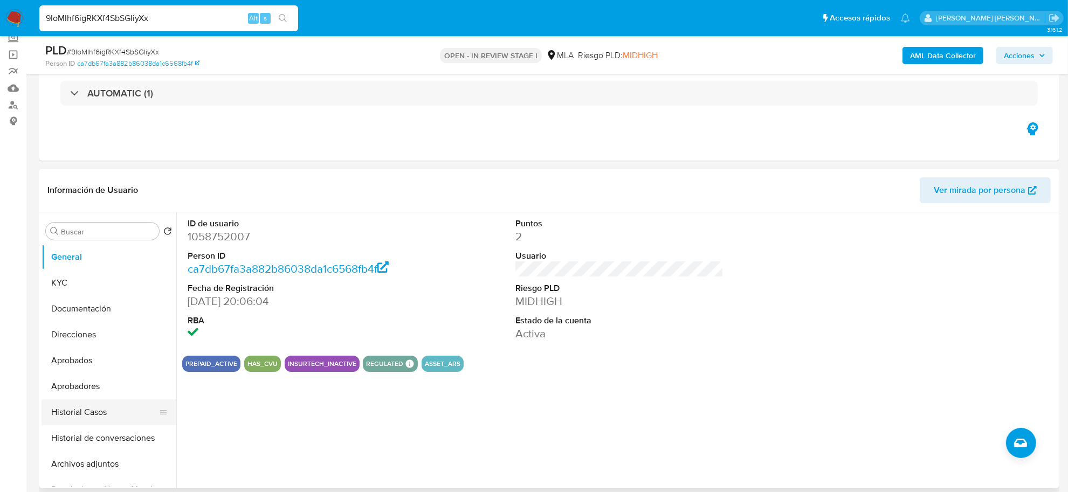
click at [74, 411] on button "Historial Casos" at bounding box center [105, 413] width 126 height 26
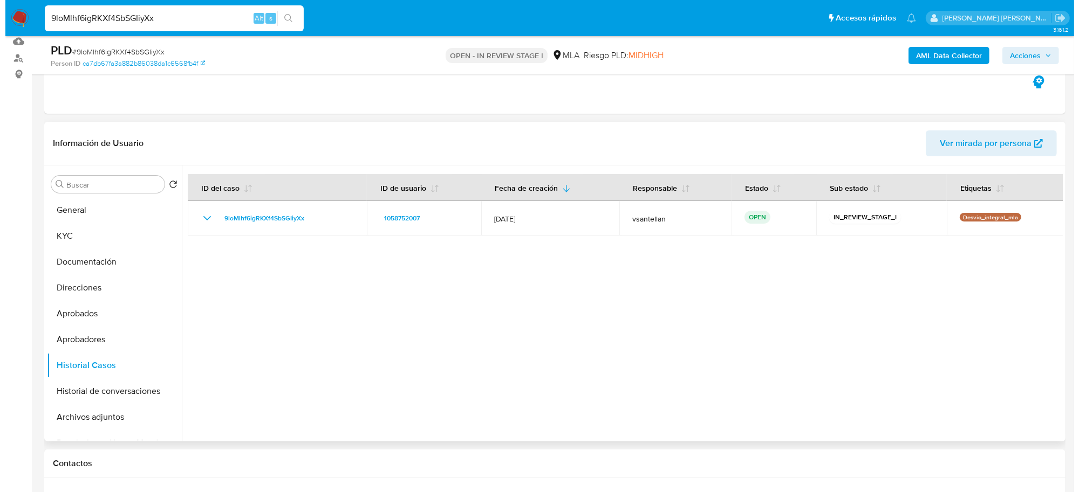
scroll to position [135, 0]
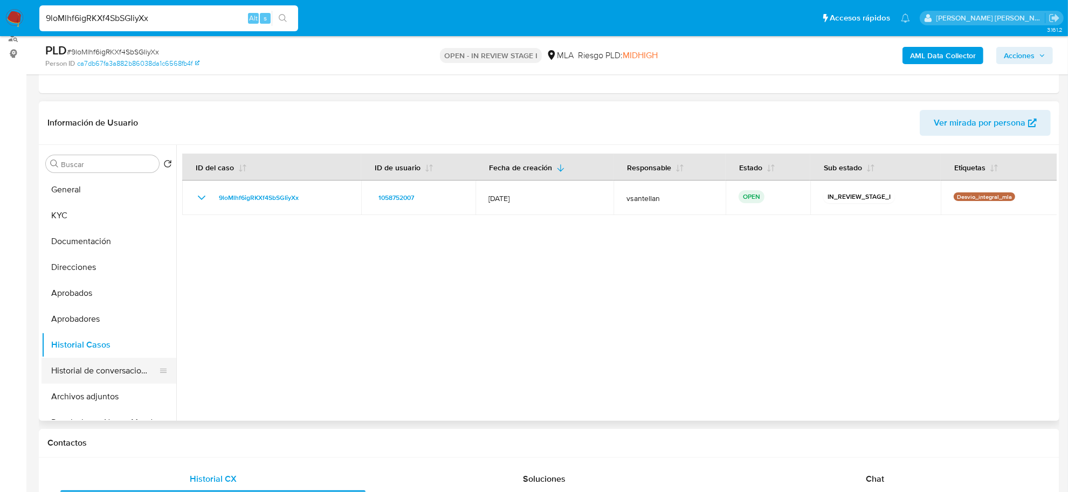
click at [79, 375] on button "Historial de conversaciones" at bounding box center [105, 371] width 126 height 26
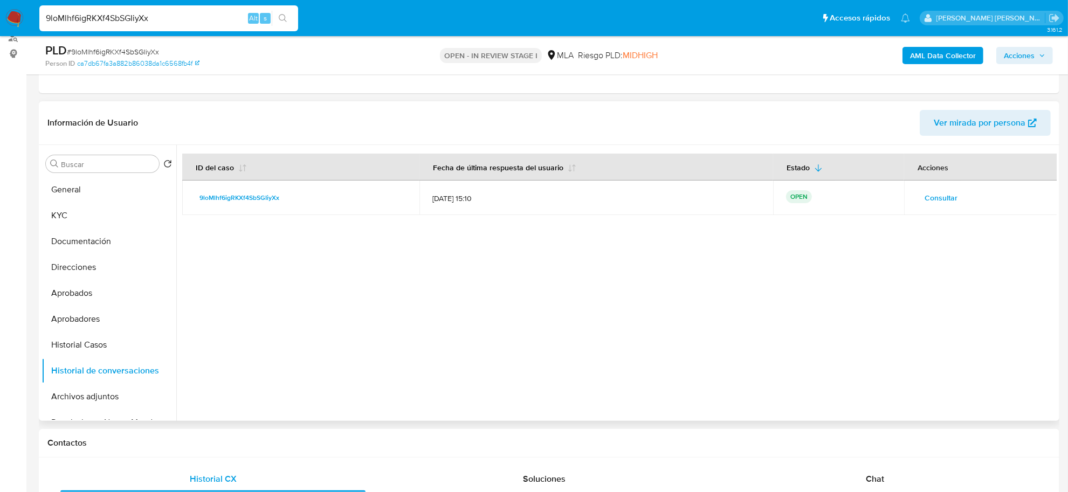
click at [926, 198] on span "Consultar" at bounding box center [941, 197] width 33 height 15
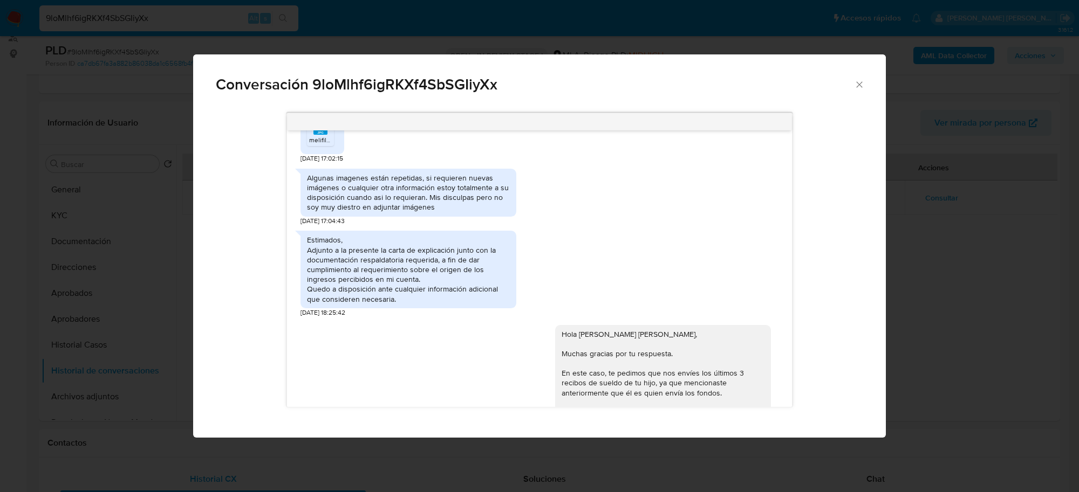
scroll to position [1159, 0]
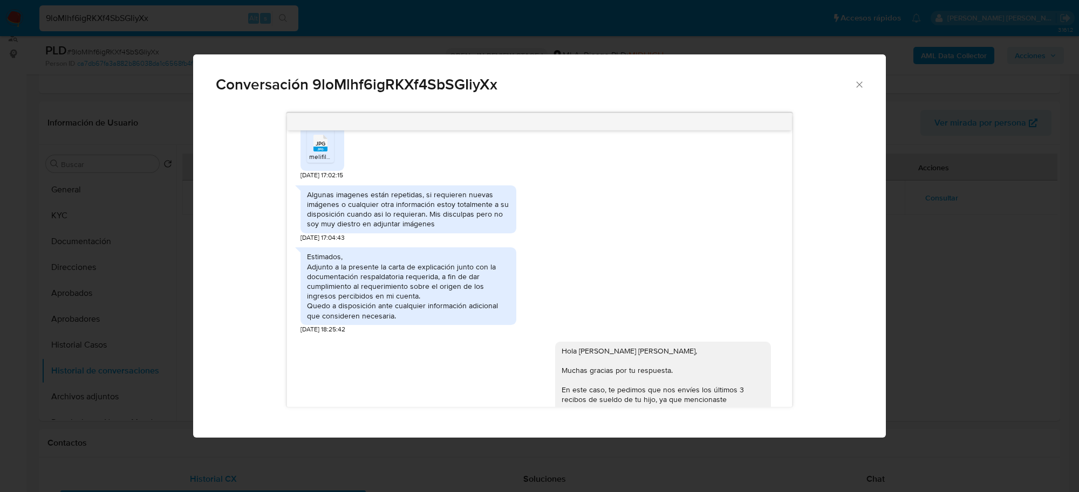
click at [861, 84] on icon "Cerrar" at bounding box center [859, 84] width 11 height 11
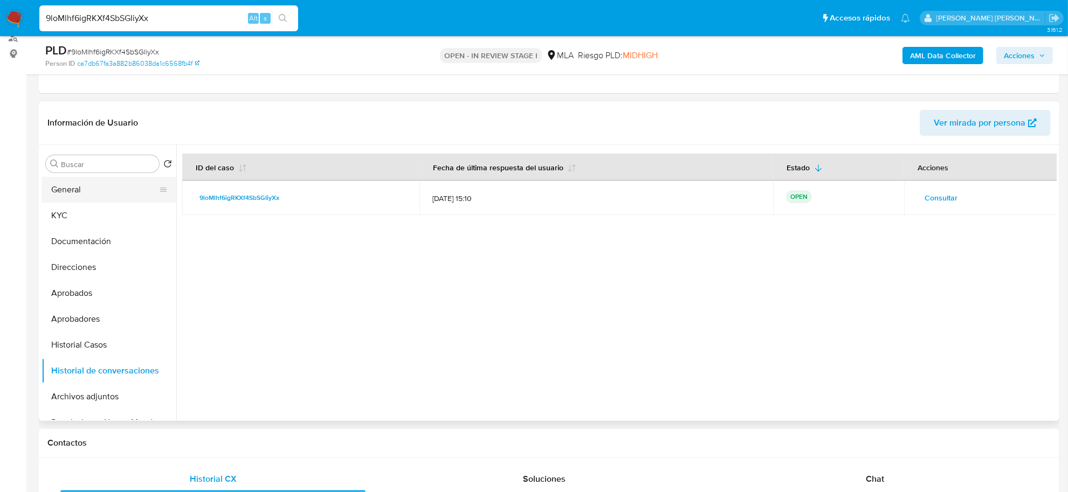
click at [73, 187] on button "General" at bounding box center [105, 190] width 126 height 26
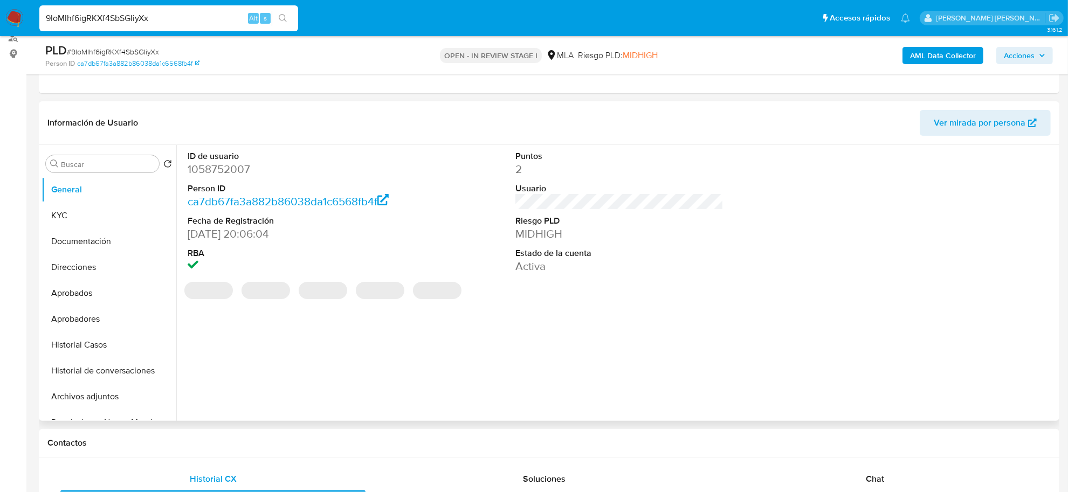
click at [240, 169] on dd "1058752007" at bounding box center [292, 169] width 208 height 15
copy dd "1058752007"
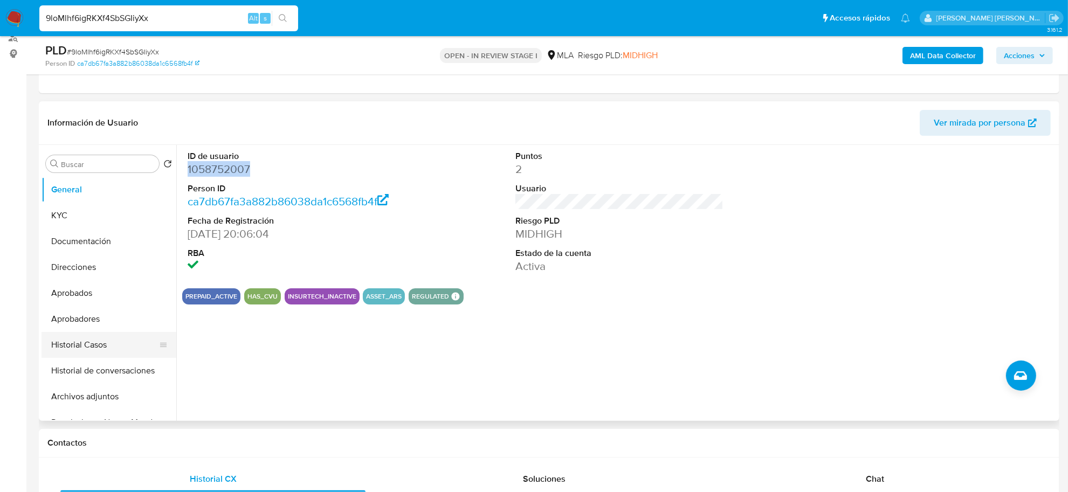
click at [85, 344] on button "Historial Casos" at bounding box center [105, 345] width 126 height 26
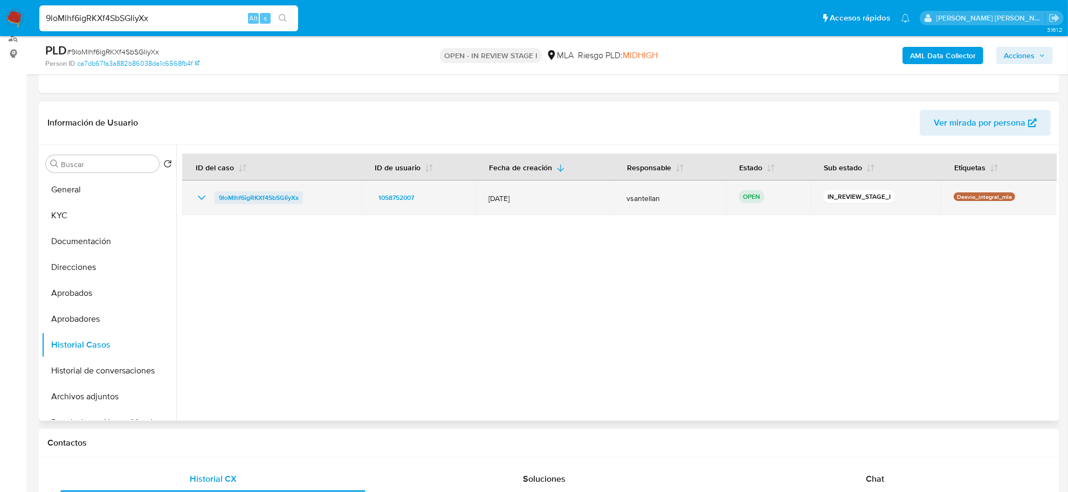
drag, startPoint x: 308, startPoint y: 197, endPoint x: 216, endPoint y: 200, distance: 92.3
click at [216, 200] on div "9loMlhf6igRKXf4SbSGIiyXx" at bounding box center [271, 197] width 153 height 13
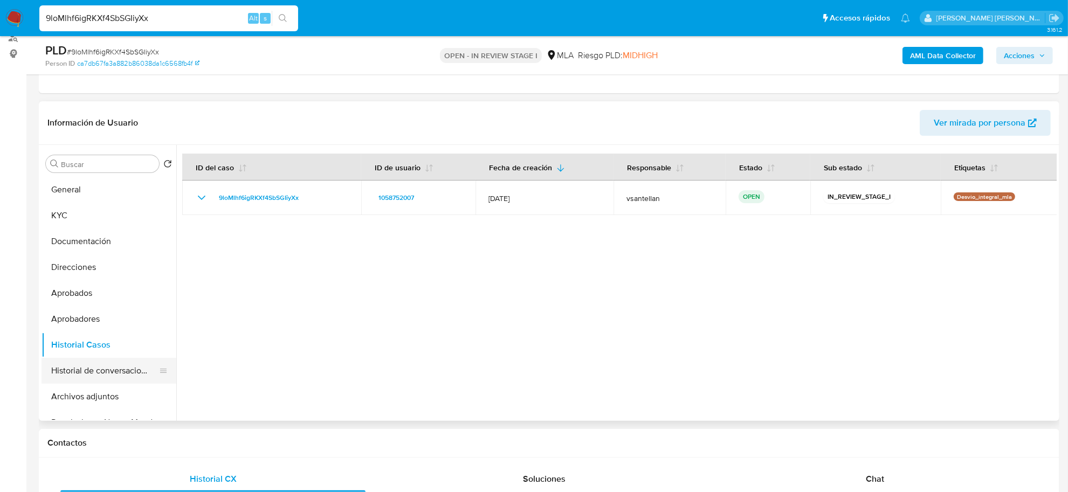
click at [86, 369] on button "Historial de conversaciones" at bounding box center [105, 371] width 126 height 26
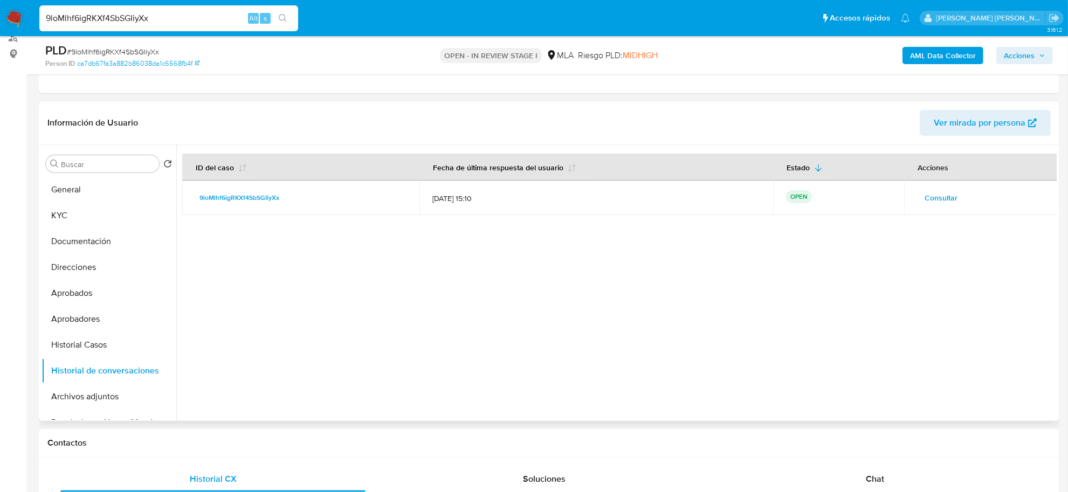
click at [939, 200] on span "Consultar" at bounding box center [941, 197] width 33 height 15
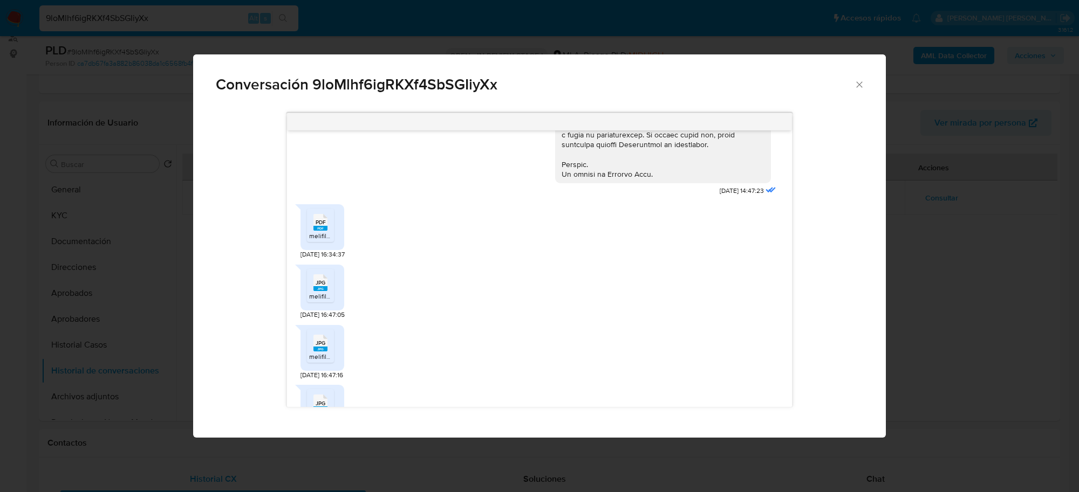
scroll to position [539, 0]
click at [326, 230] on icon "PDF" at bounding box center [320, 220] width 14 height 19
click at [324, 285] on span "JPG" at bounding box center [320, 281] width 10 height 7
click at [318, 350] on rect "Comunicación" at bounding box center [320, 347] width 14 height 5
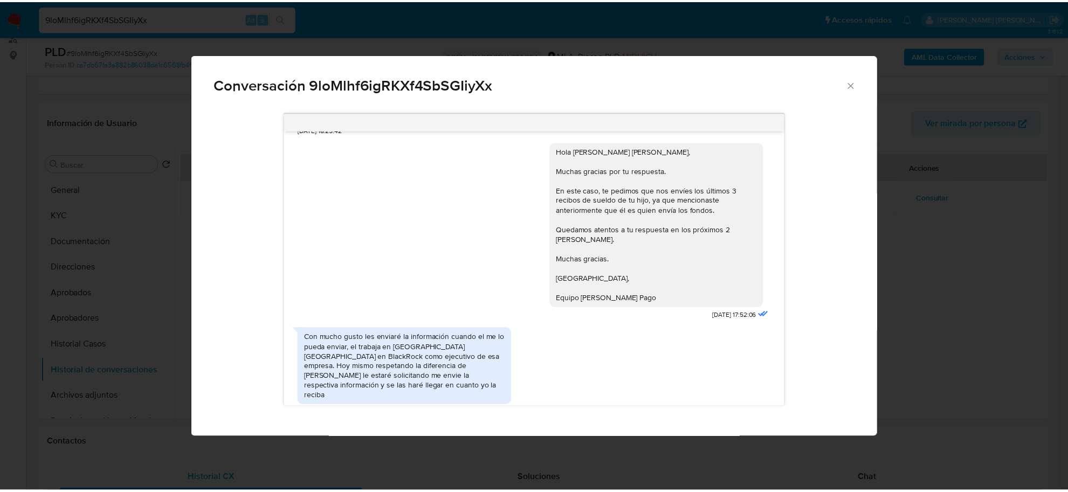
scroll to position [1362, 0]
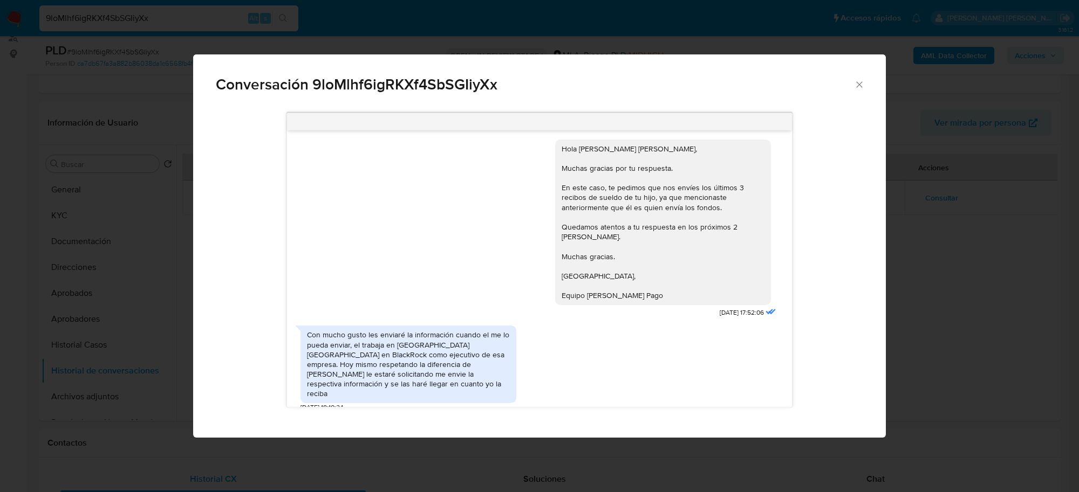
click at [579, 375] on div "Con mucho gusto les enviaré la información cuando el me lo pueda enviar, el tra…" at bounding box center [539, 366] width 478 height 92
click at [859, 88] on icon "Cerrar" at bounding box center [859, 84] width 11 height 11
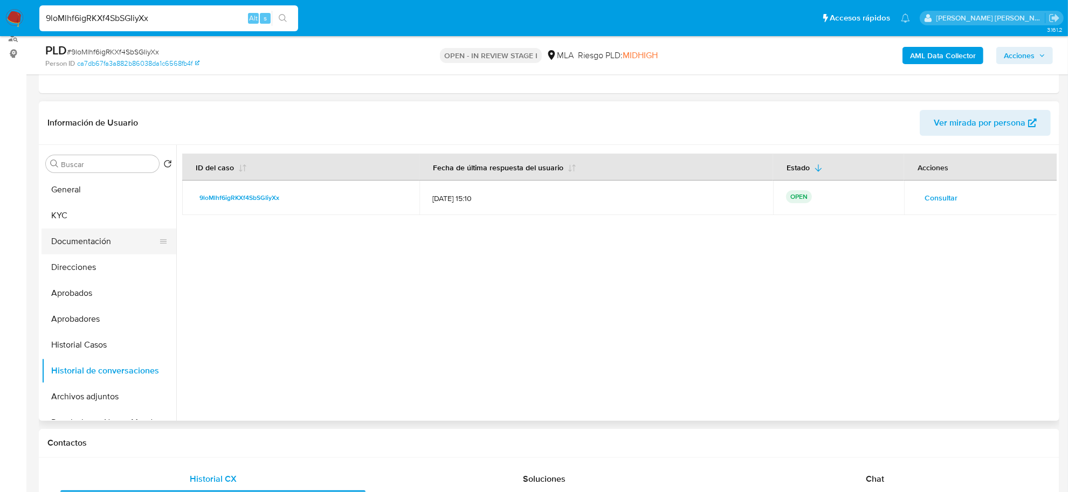
click at [84, 240] on button "Documentación" at bounding box center [105, 242] width 126 height 26
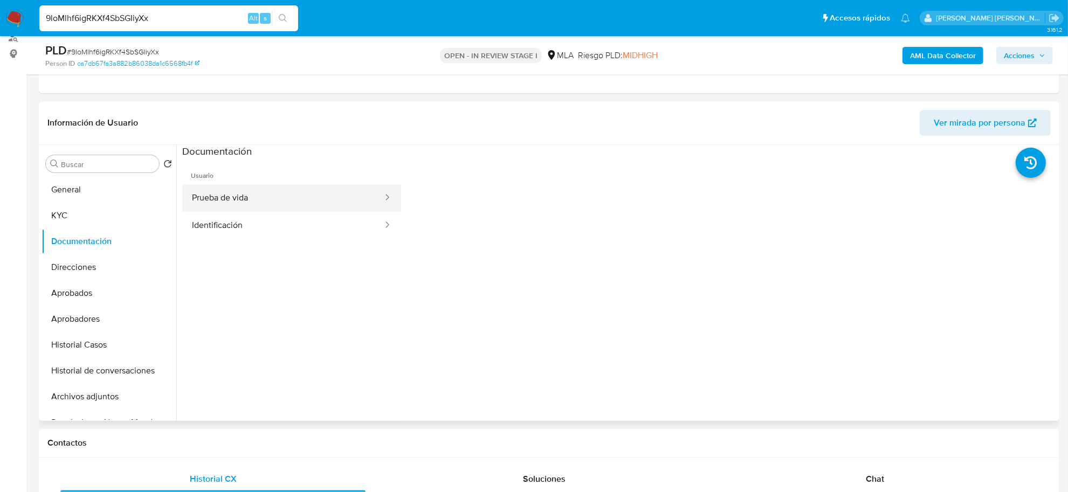
click at [249, 195] on button "Prueba de vida" at bounding box center [283, 198] width 202 height 28
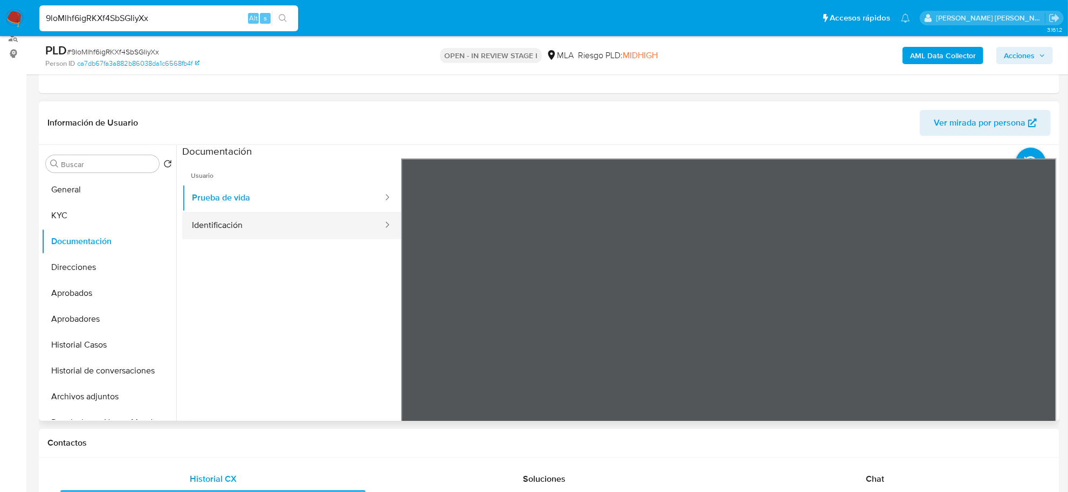
click at [279, 227] on button "Identificación" at bounding box center [283, 226] width 202 height 28
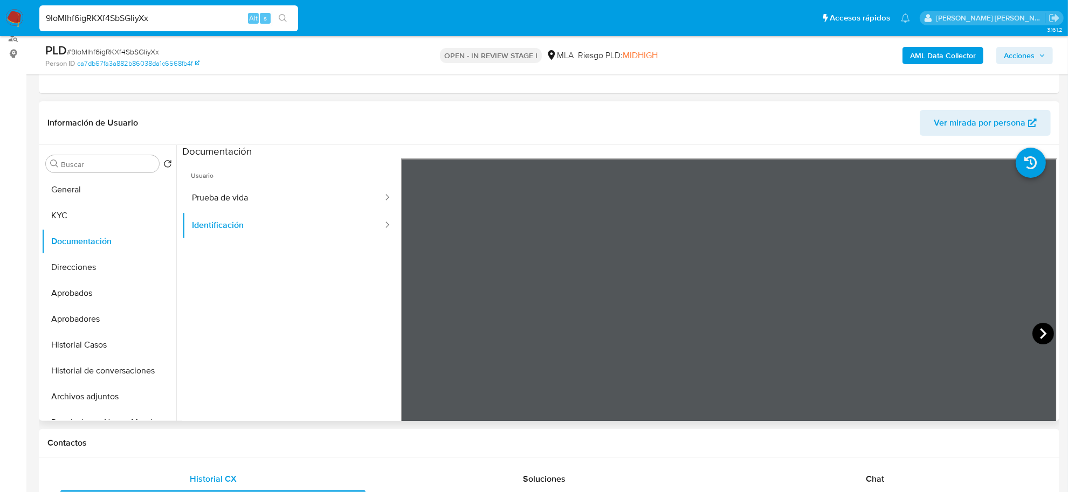
click at [1040, 330] on icon at bounding box center [1044, 334] width 22 height 22
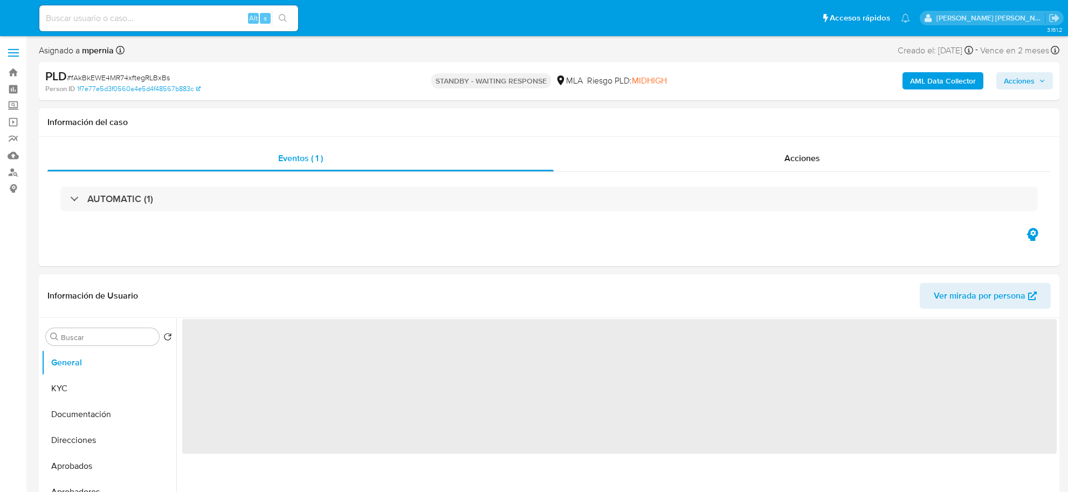
select select "10"
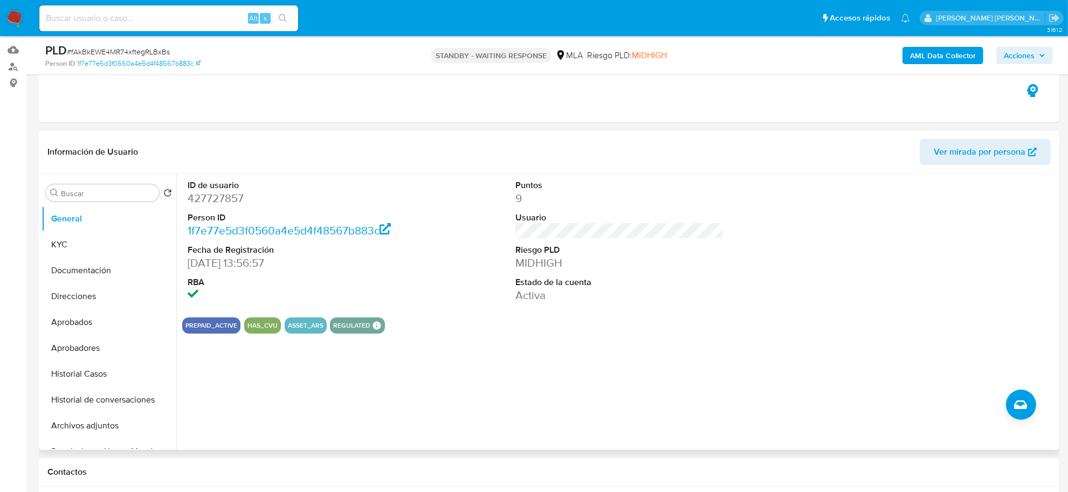
scroll to position [202, 0]
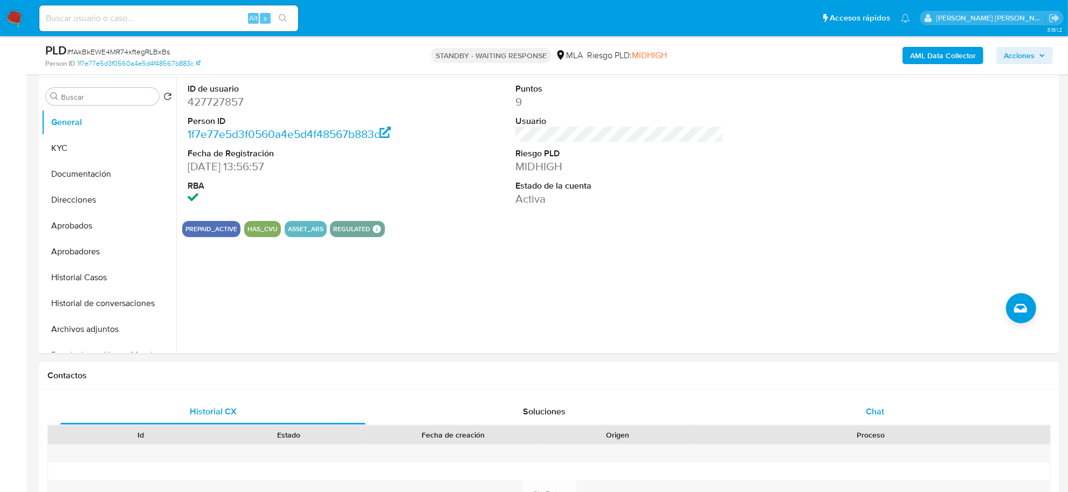
click at [868, 421] on div "Chat" at bounding box center [875, 412] width 305 height 26
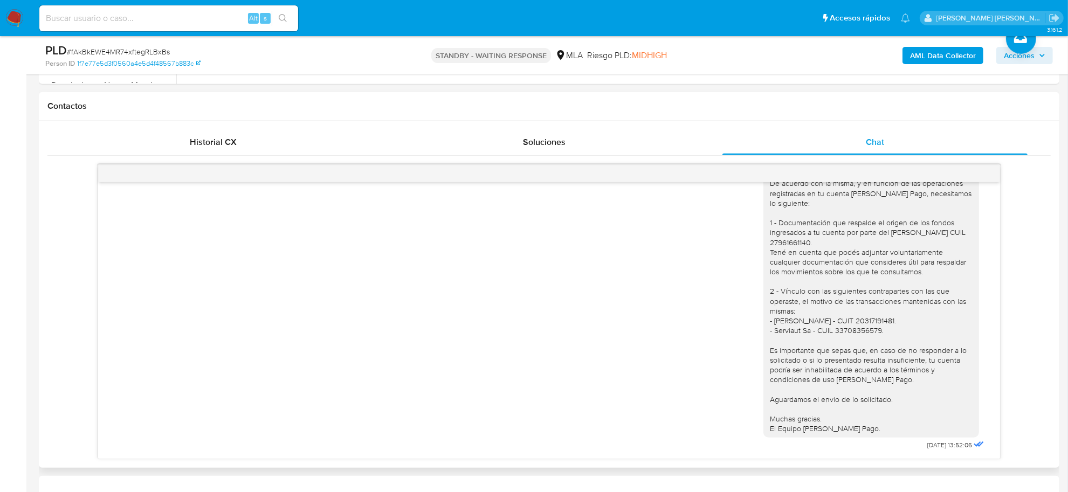
scroll to position [1025, 0]
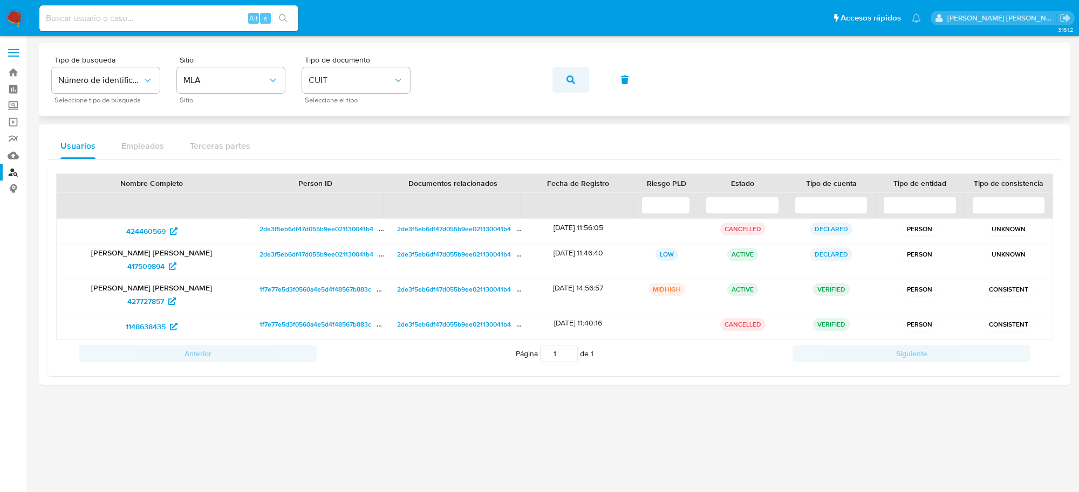
click at [569, 78] on icon "button" at bounding box center [570, 80] width 9 height 9
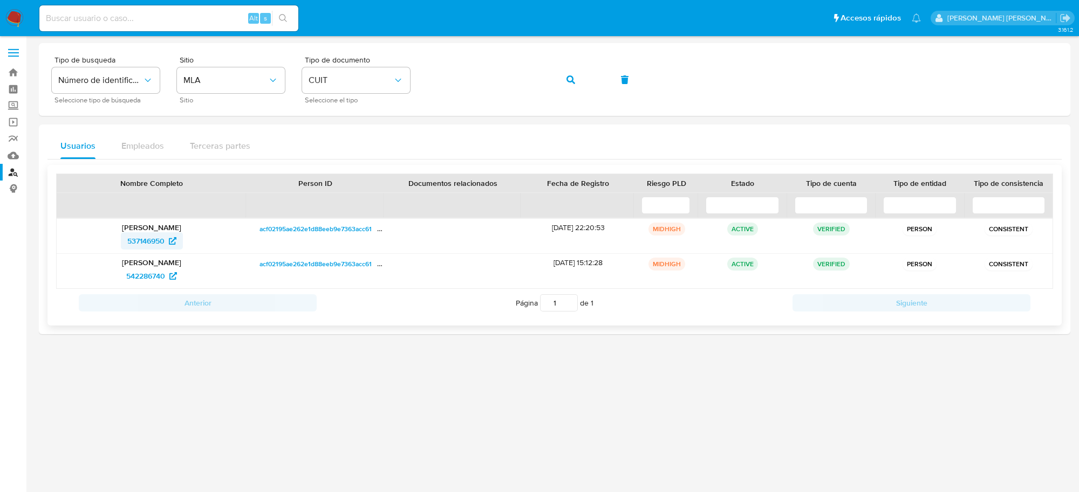
click at [146, 243] on span "537146950" at bounding box center [145, 240] width 37 height 17
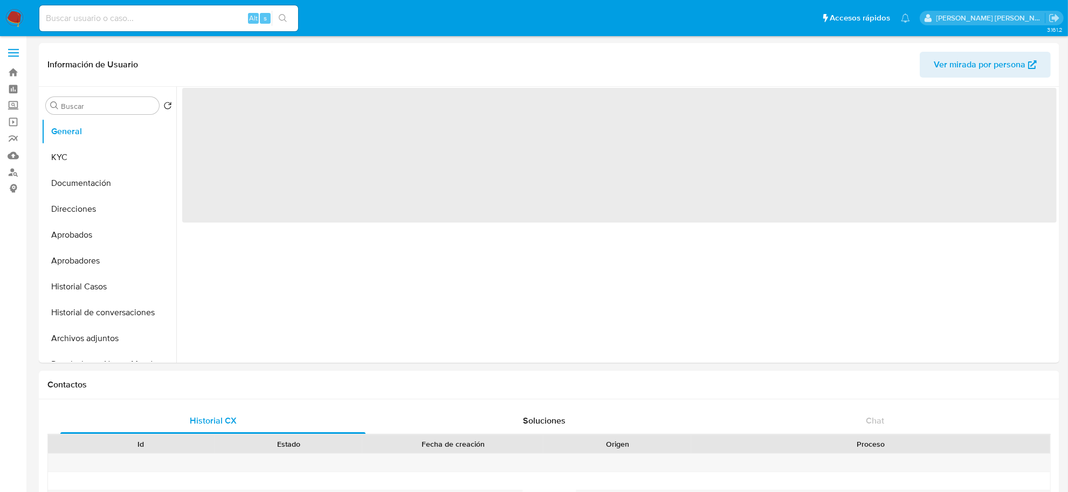
select select "10"
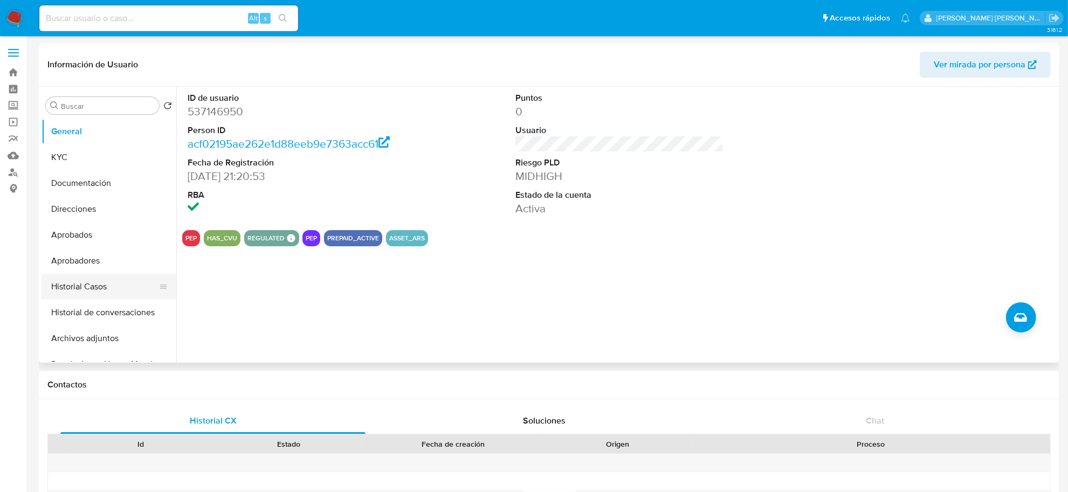
click at [69, 280] on button "Historial Casos" at bounding box center [105, 287] width 126 height 26
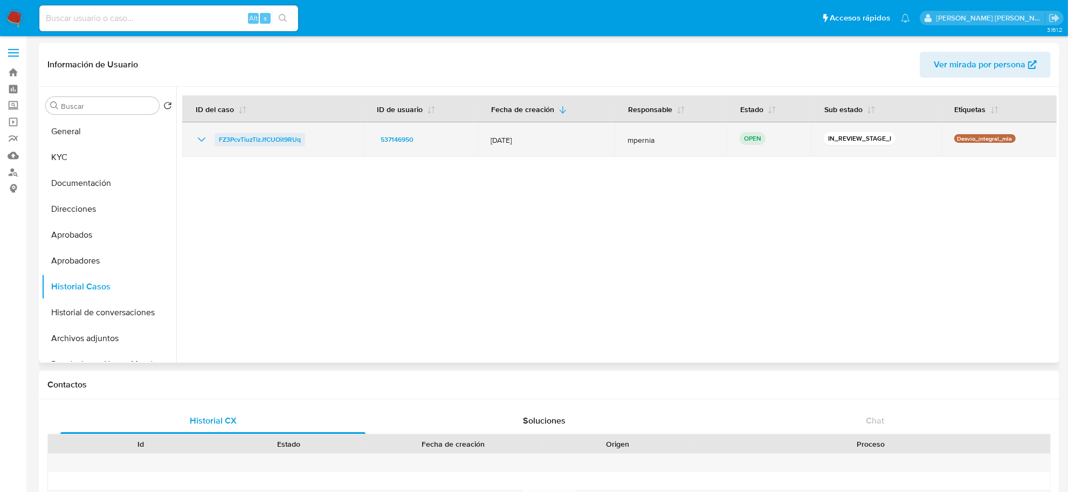
click at [270, 138] on span "FZ3PcvTiuzTlzJfCUOit9RUq" at bounding box center [260, 139] width 82 height 13
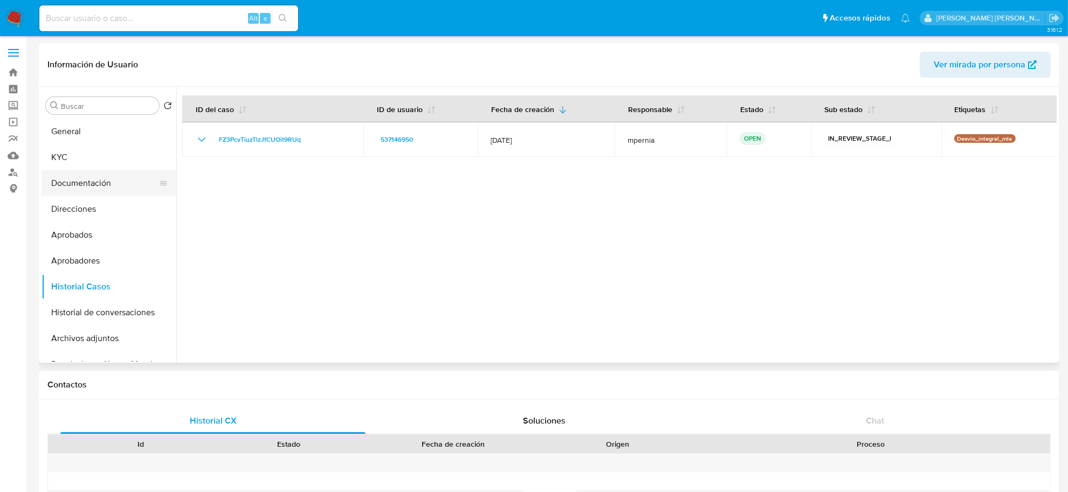
click at [74, 179] on button "Documentación" at bounding box center [105, 183] width 126 height 26
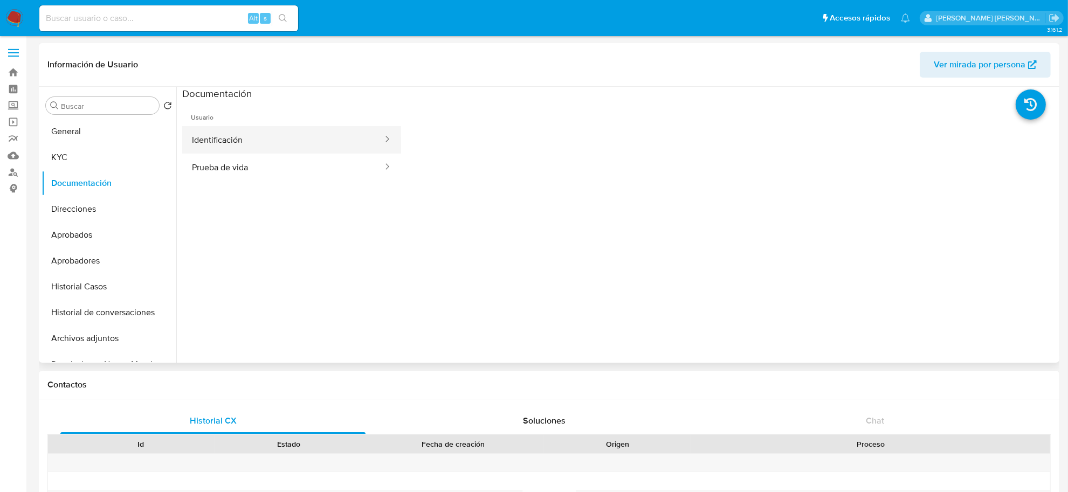
click at [230, 141] on button "Identificación" at bounding box center [283, 140] width 202 height 28
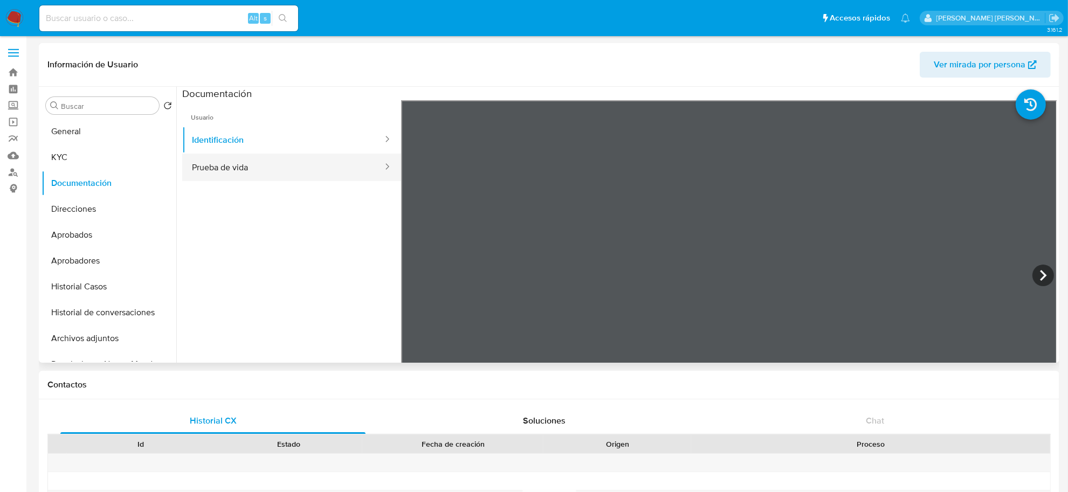
click at [235, 166] on button "Prueba de vida" at bounding box center [283, 168] width 202 height 28
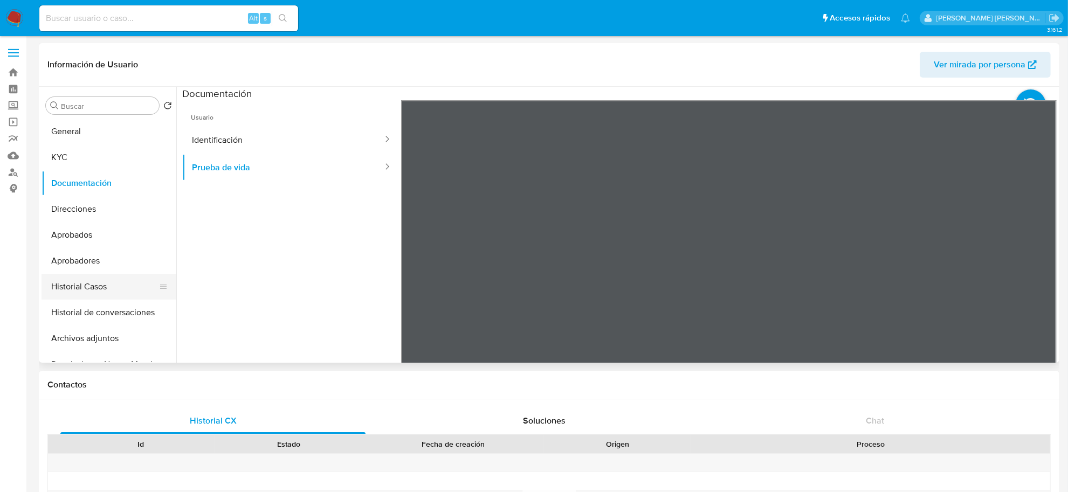
click at [79, 282] on button "Historial Casos" at bounding box center [105, 287] width 126 height 26
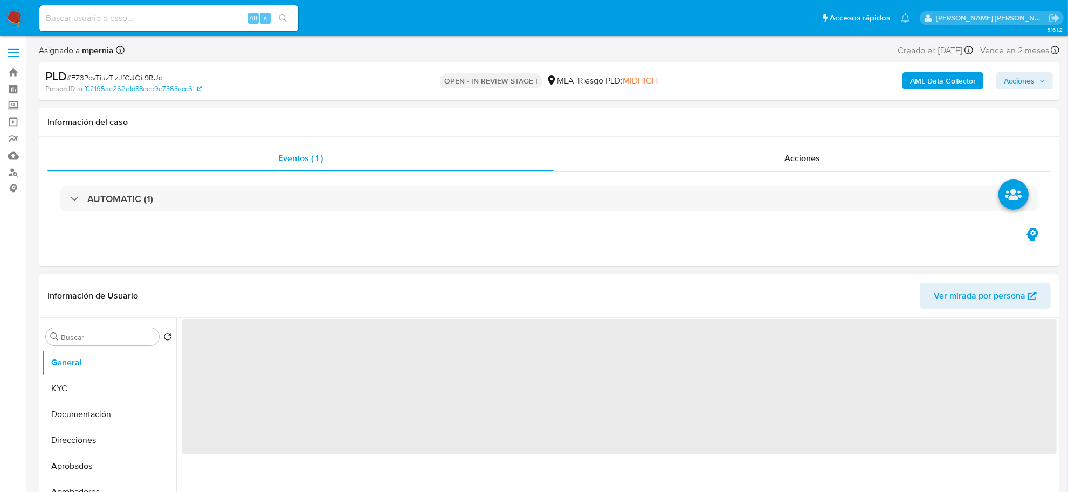
select select "10"
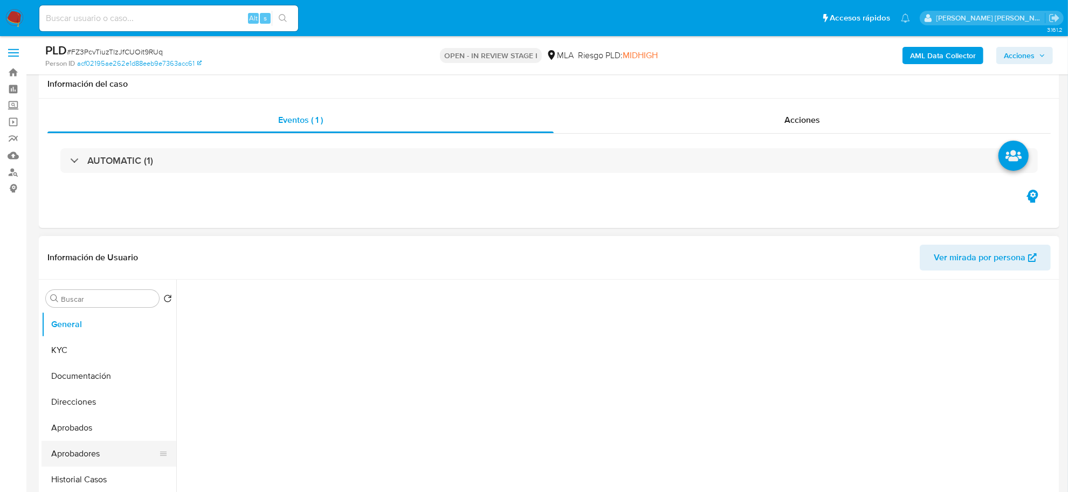
scroll to position [202, 0]
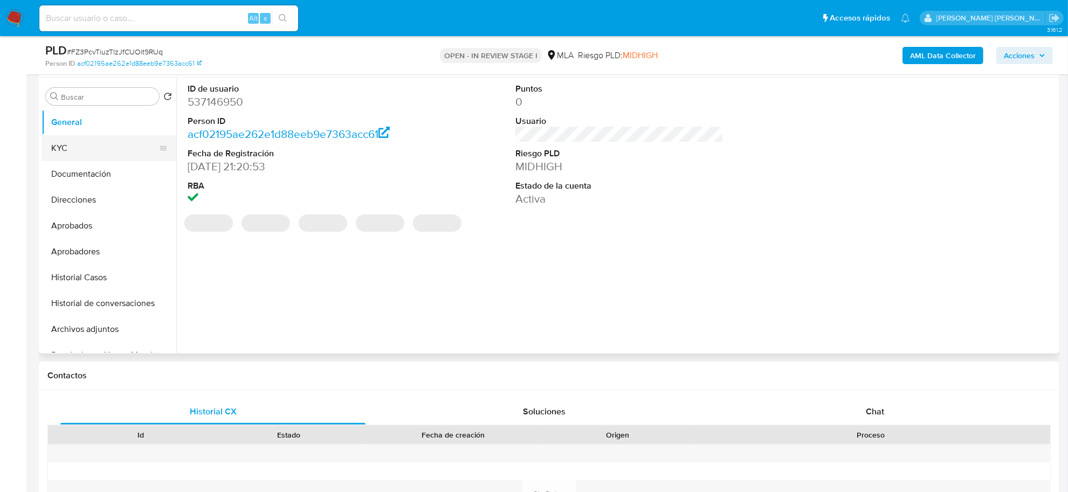
click at [81, 152] on button "KYC" at bounding box center [105, 148] width 126 height 26
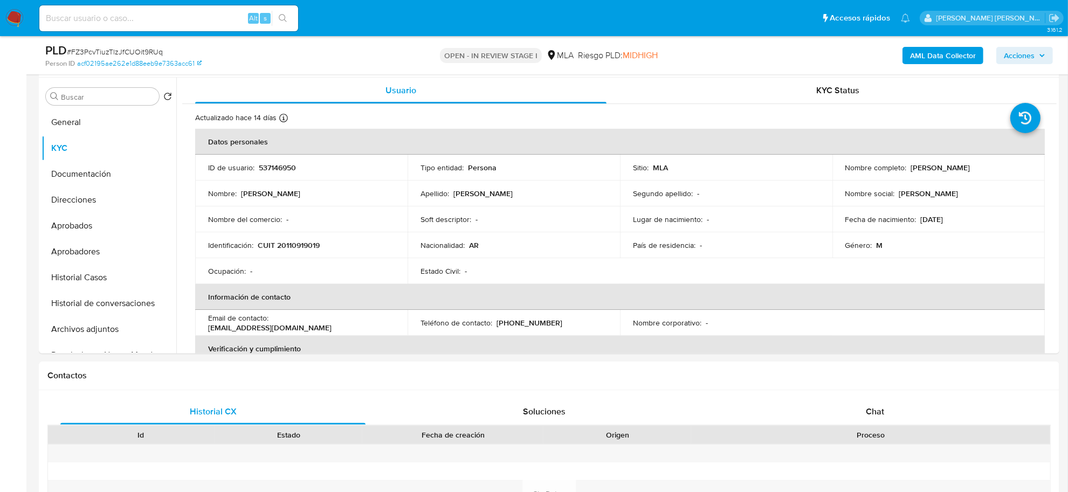
drag, startPoint x: 909, startPoint y: 168, endPoint x: 985, endPoint y: 166, distance: 75.5
click at [985, 166] on div "Nombre completo : Jose Virgilio Valerio" at bounding box center [939, 168] width 187 height 10
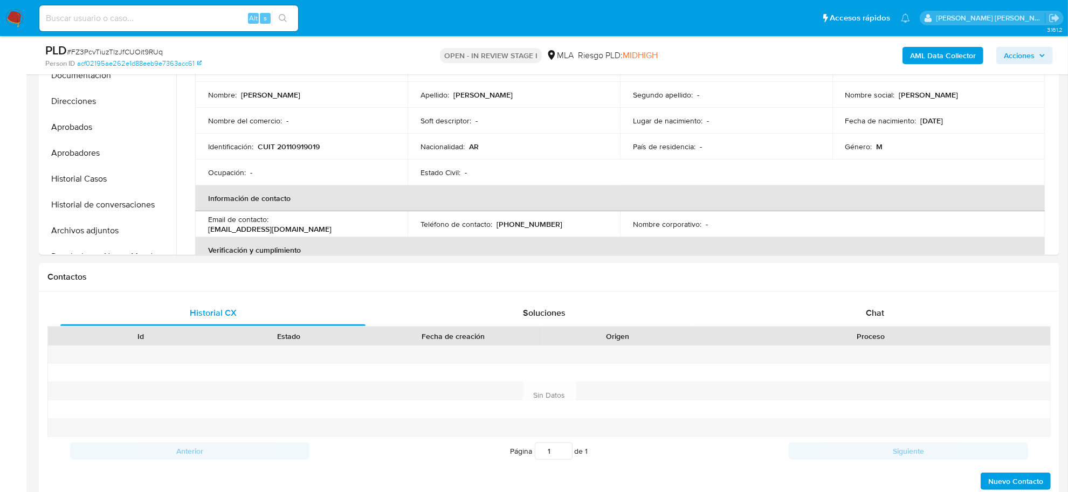
scroll to position [472, 0]
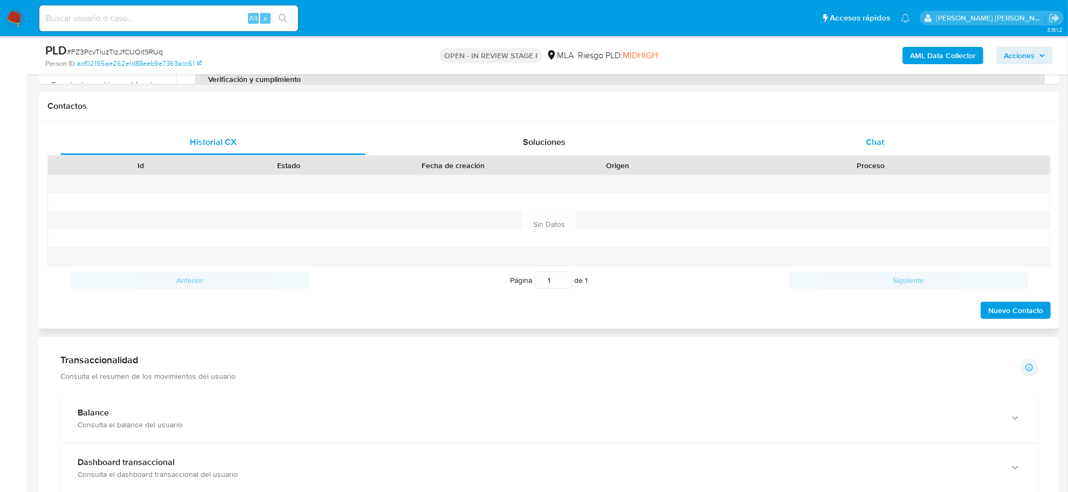
click at [877, 151] on div "Chat" at bounding box center [875, 142] width 305 height 26
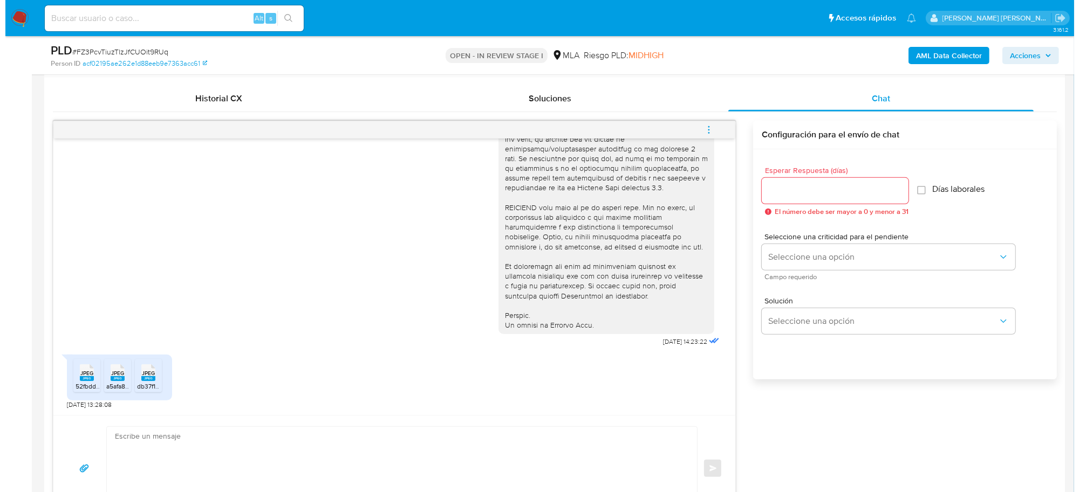
scroll to position [539, 0]
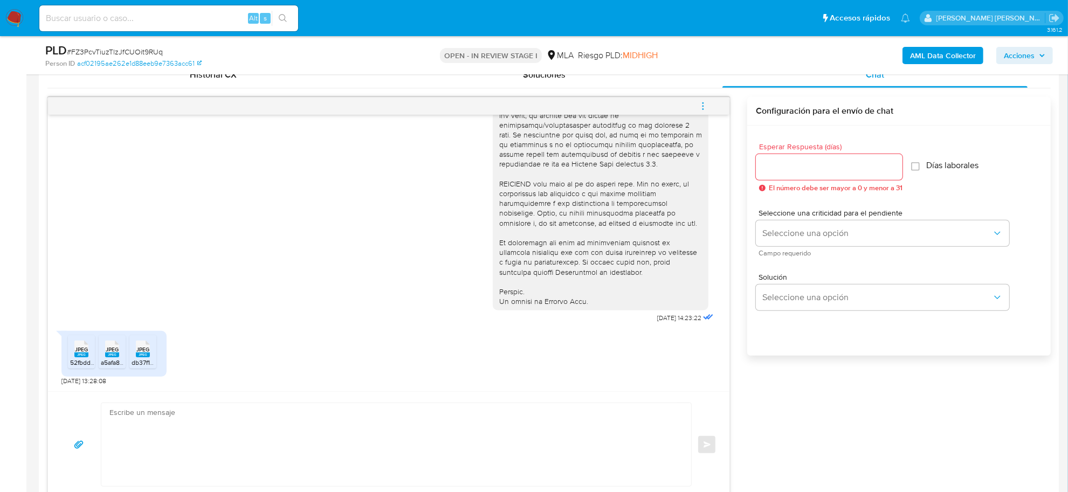
click at [704, 106] on icon "menu-action" at bounding box center [703, 105] width 1 height 1
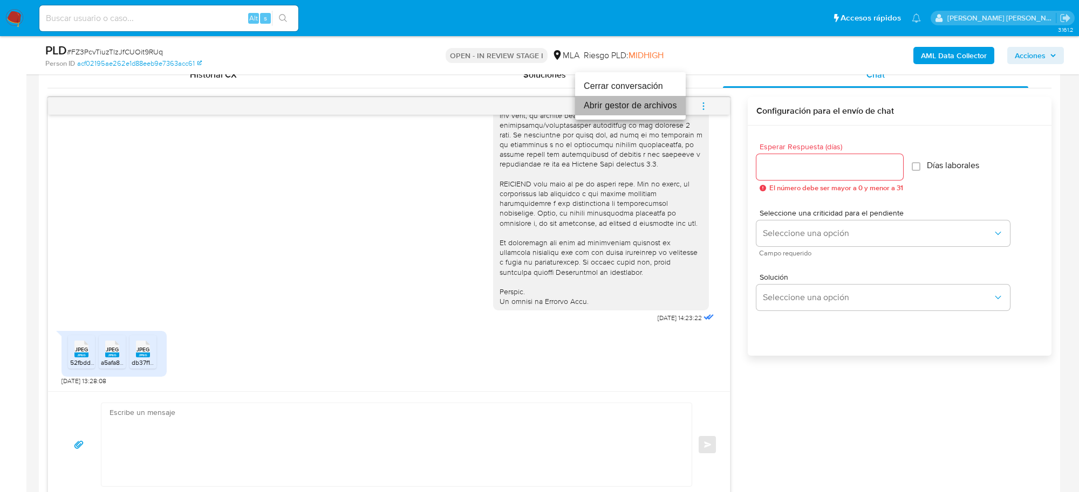
click at [661, 109] on li "Abrir gestor de archivos" at bounding box center [630, 105] width 111 height 19
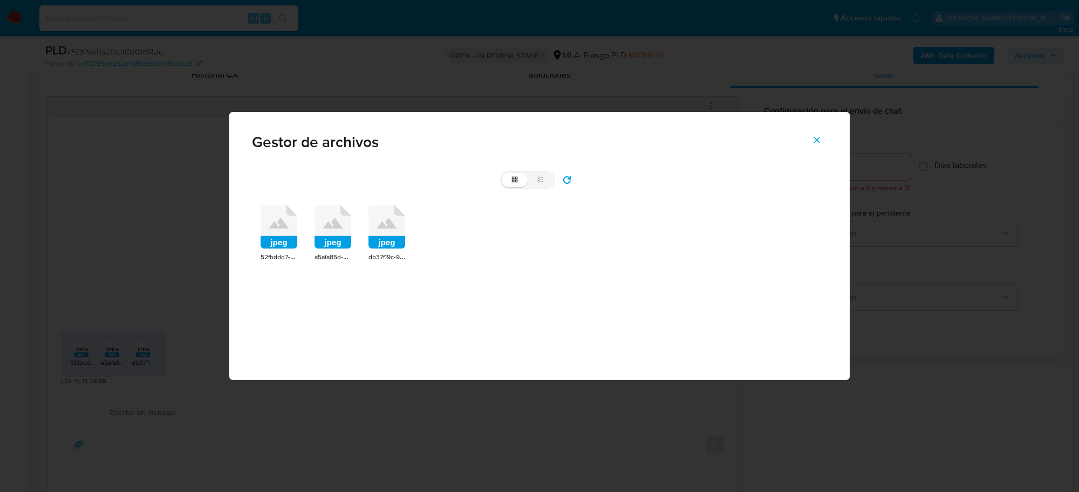
click at [280, 228] on icon at bounding box center [279, 223] width 20 height 11
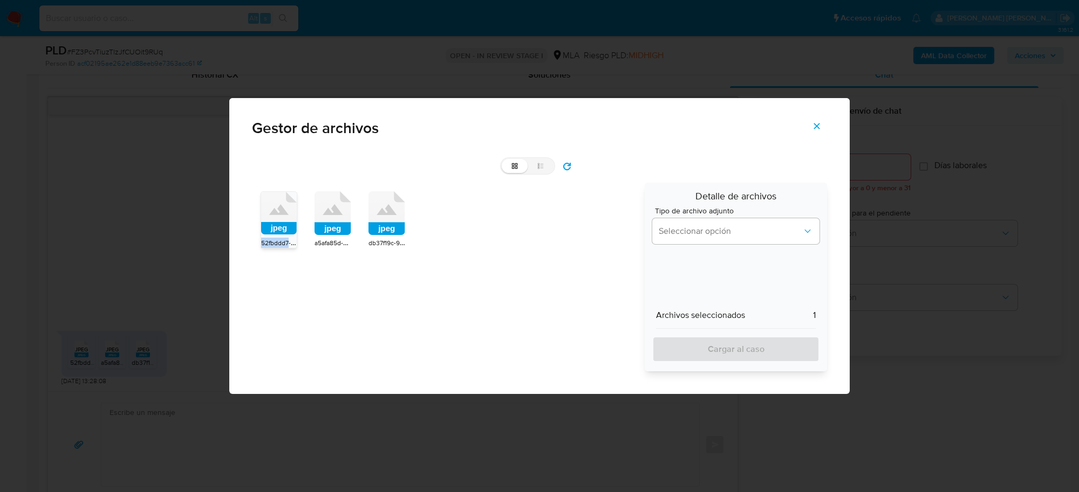
click at [280, 228] on rect at bounding box center [279, 228] width 36 height 12
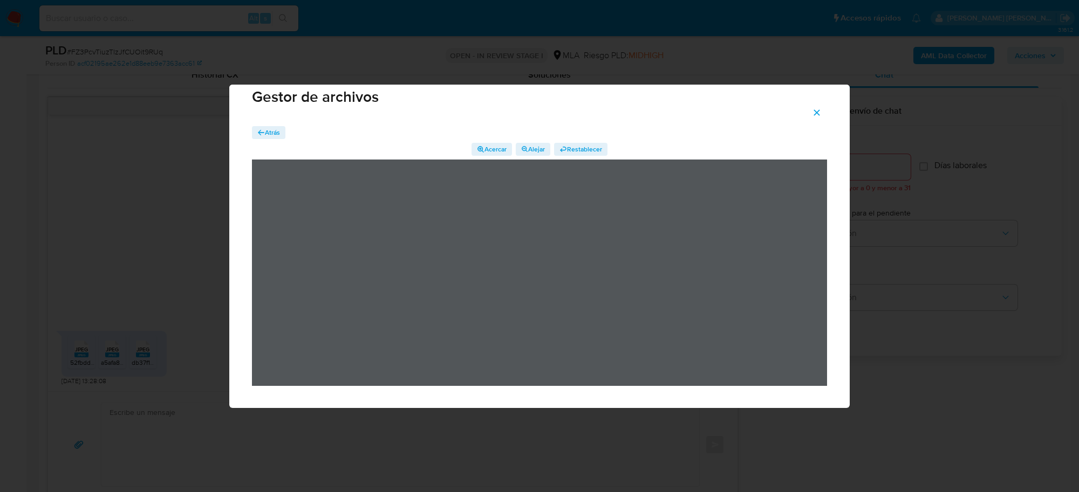
scroll to position [0, 0]
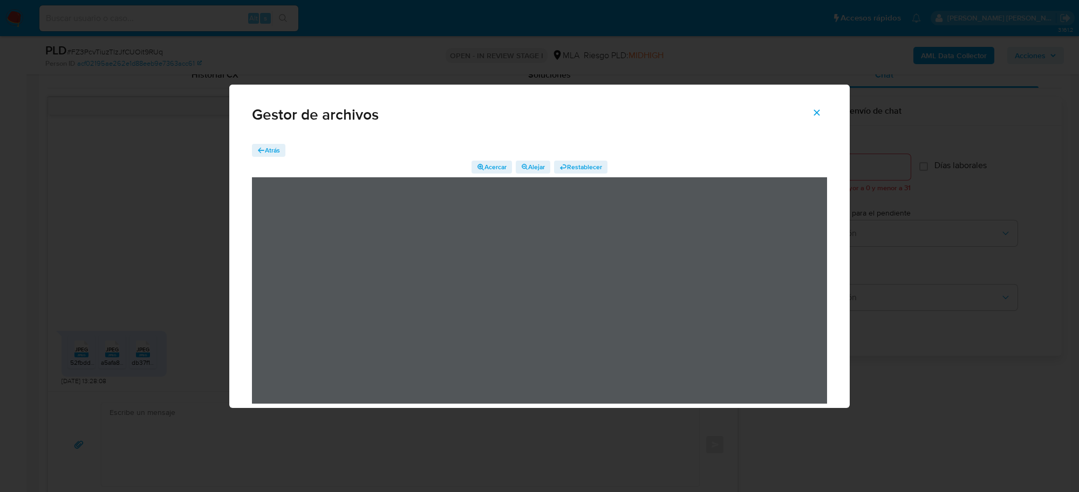
click at [276, 154] on span "Atrás" at bounding box center [272, 150] width 15 height 13
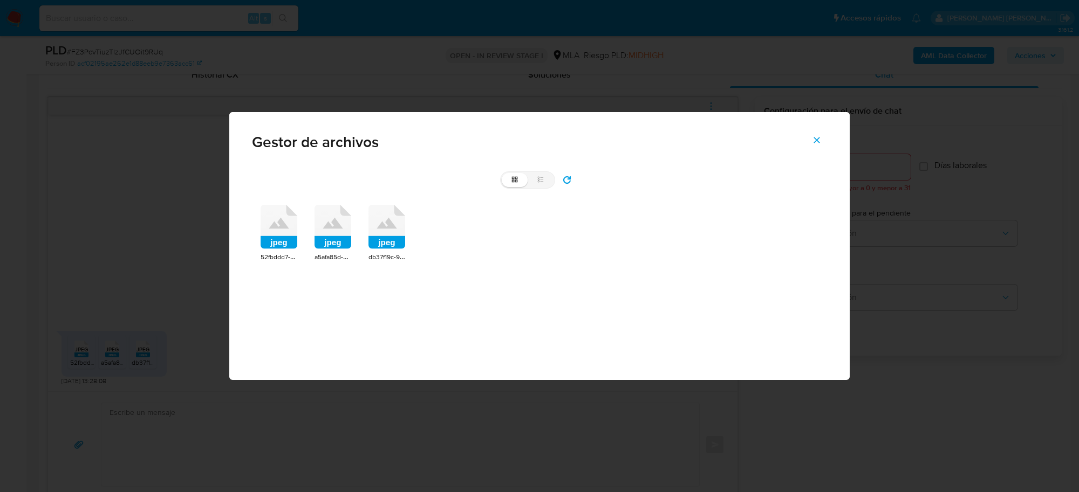
click at [338, 242] on rect at bounding box center [332, 242] width 37 height 13
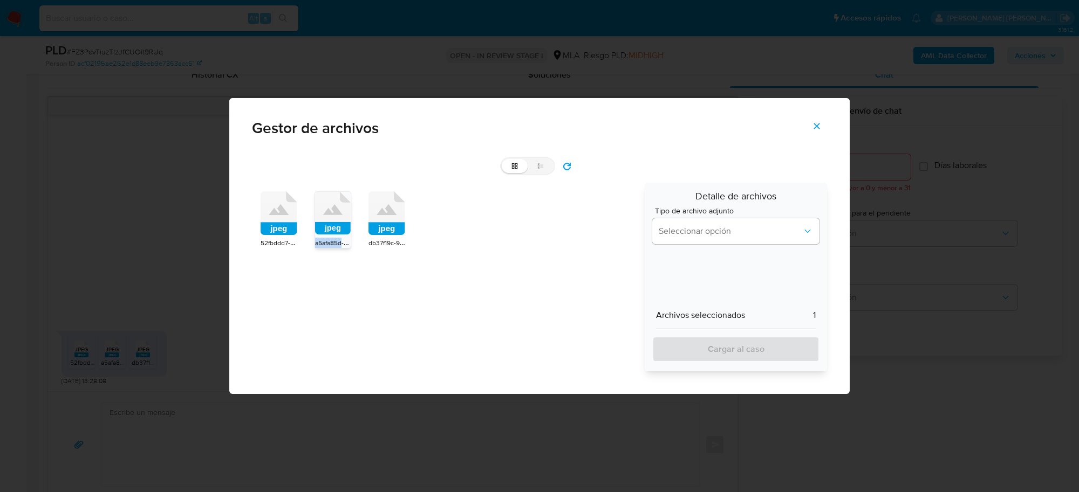
click at [338, 242] on span "a5afa85d-4b1b-4502-97c0-f4062ad7858e.jpeg" at bounding box center [382, 242] width 134 height 11
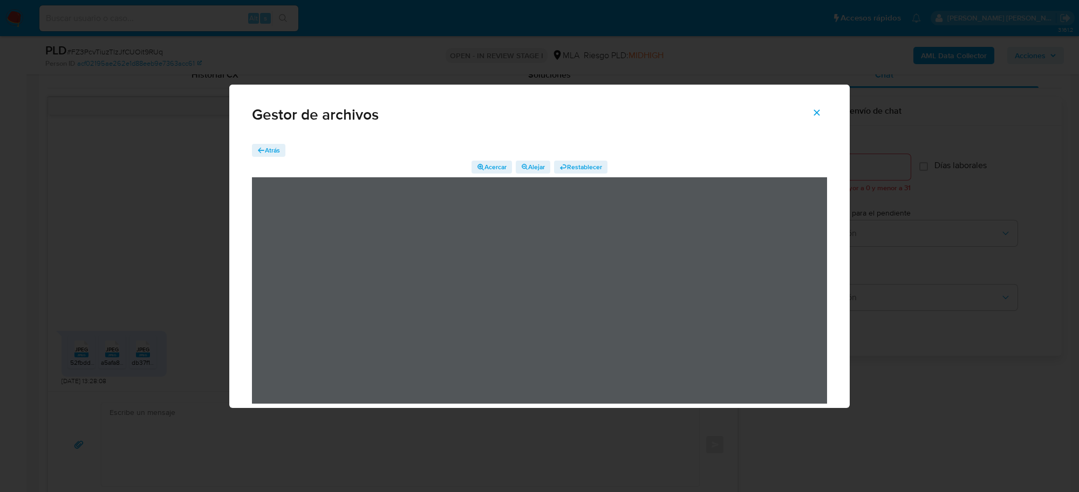
click at [265, 149] on span "Atrás" at bounding box center [272, 150] width 15 height 13
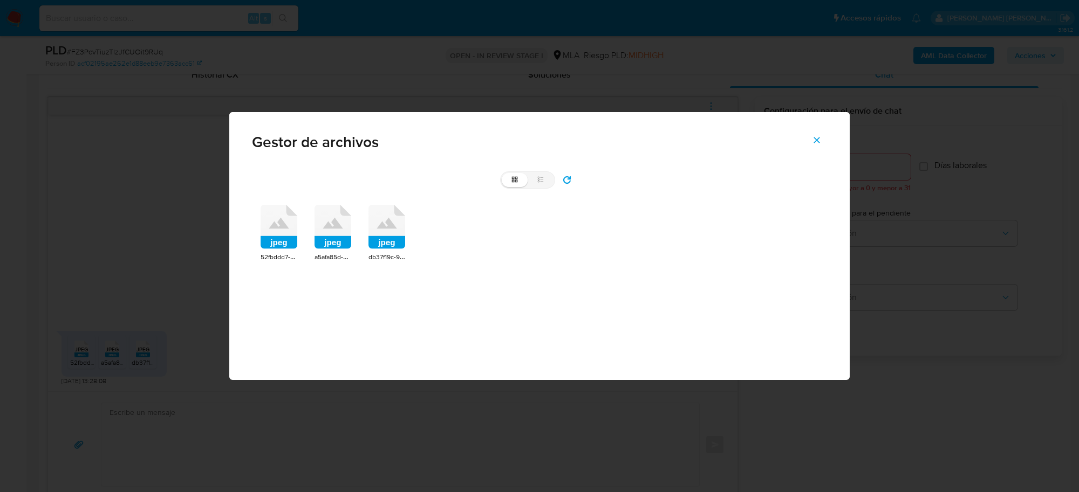
click at [392, 241] on rect at bounding box center [386, 242] width 37 height 13
click at [392, 251] on span "db37f19c-945b-4f2b-a7bb-23841015e09d.jpeg" at bounding box center [434, 256] width 133 height 11
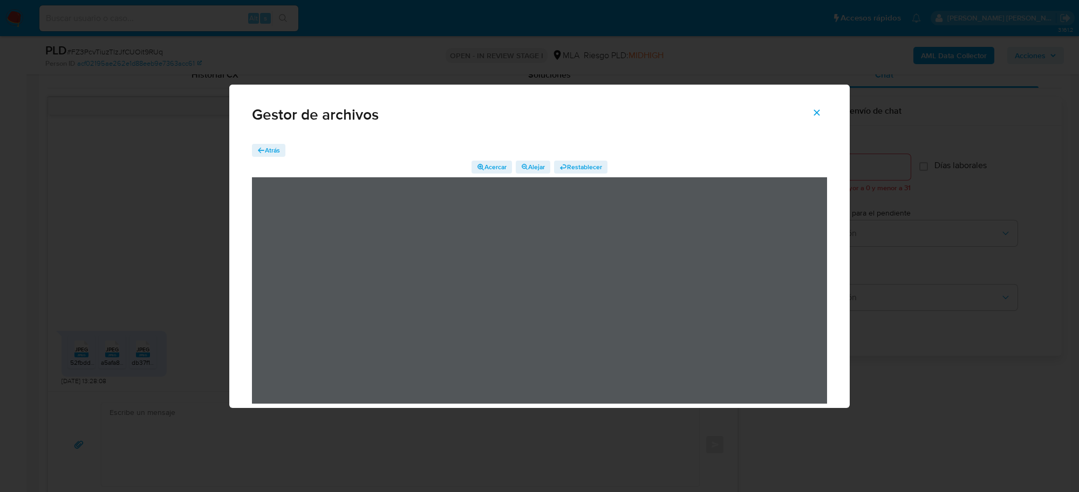
scroll to position [18, 0]
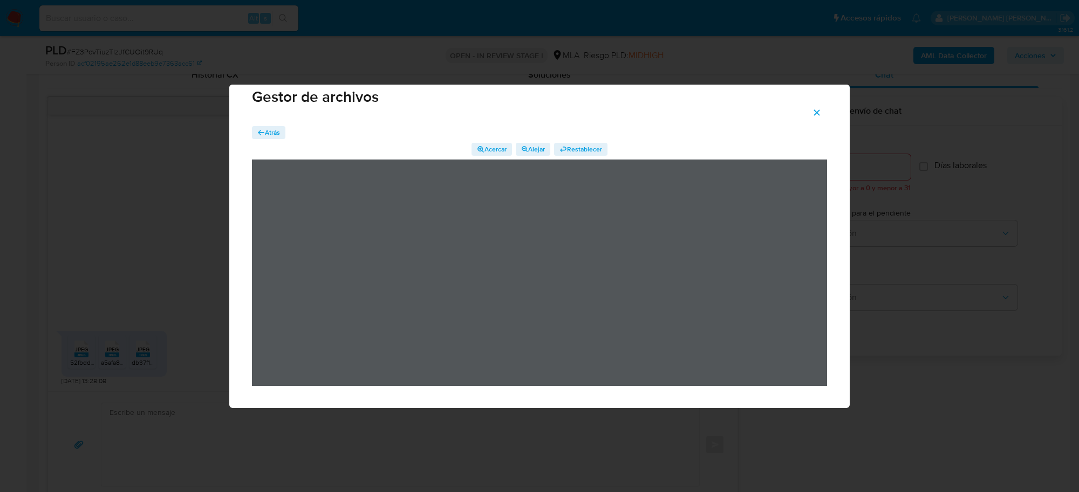
drag, startPoint x: 274, startPoint y: 133, endPoint x: 344, endPoint y: 128, distance: 69.7
click at [278, 133] on span "Atrás" at bounding box center [272, 132] width 15 height 13
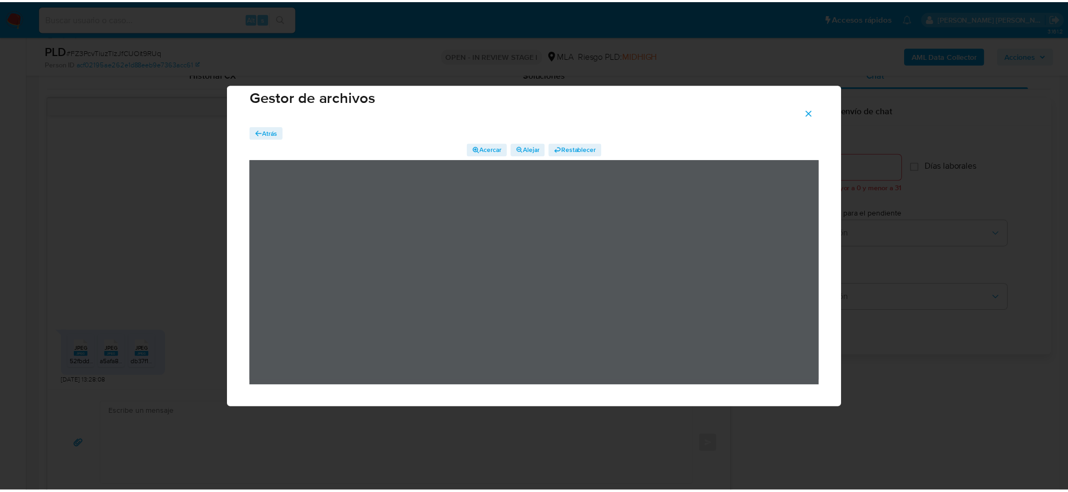
scroll to position [0, 0]
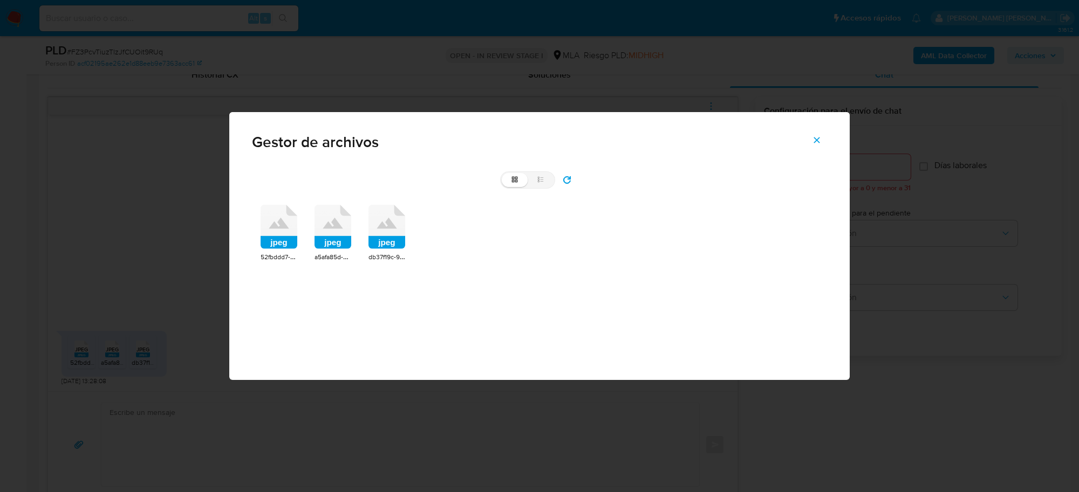
click at [816, 141] on icon "Cerrar" at bounding box center [817, 141] width 6 height 6
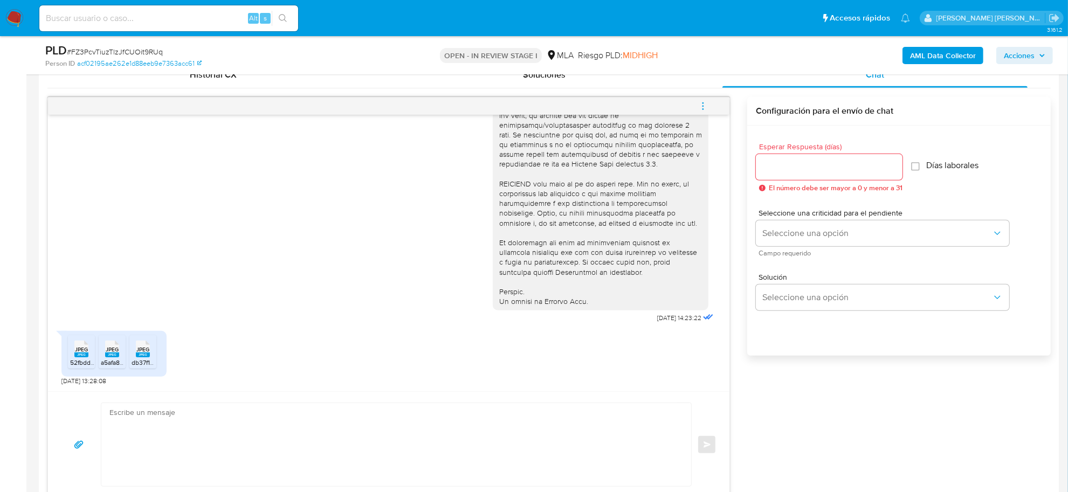
click at [956, 52] on b "AML Data Collector" at bounding box center [943, 55] width 66 height 17
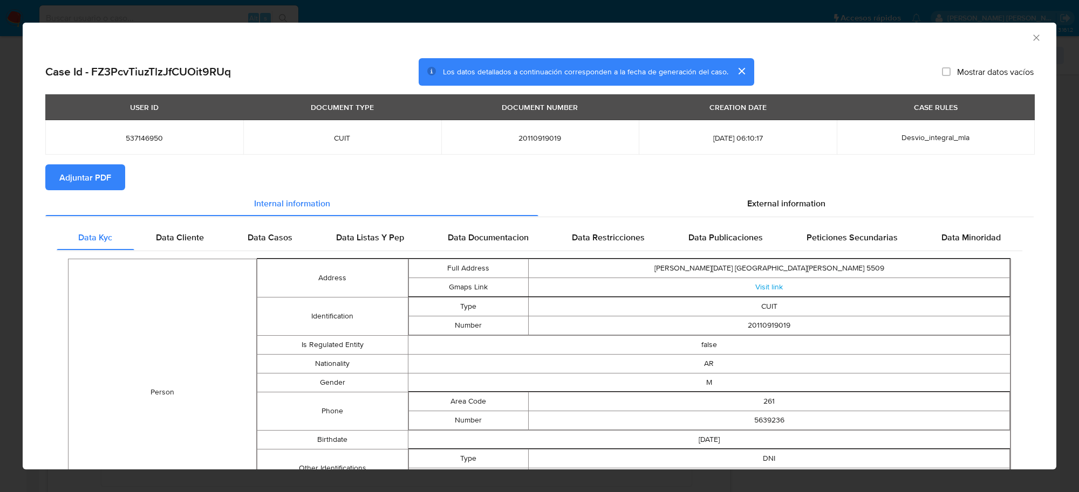
click at [101, 177] on span "Adjuntar PDF" at bounding box center [85, 178] width 52 height 24
click at [1033, 38] on icon "Cerrar ventana" at bounding box center [1036, 38] width 6 height 6
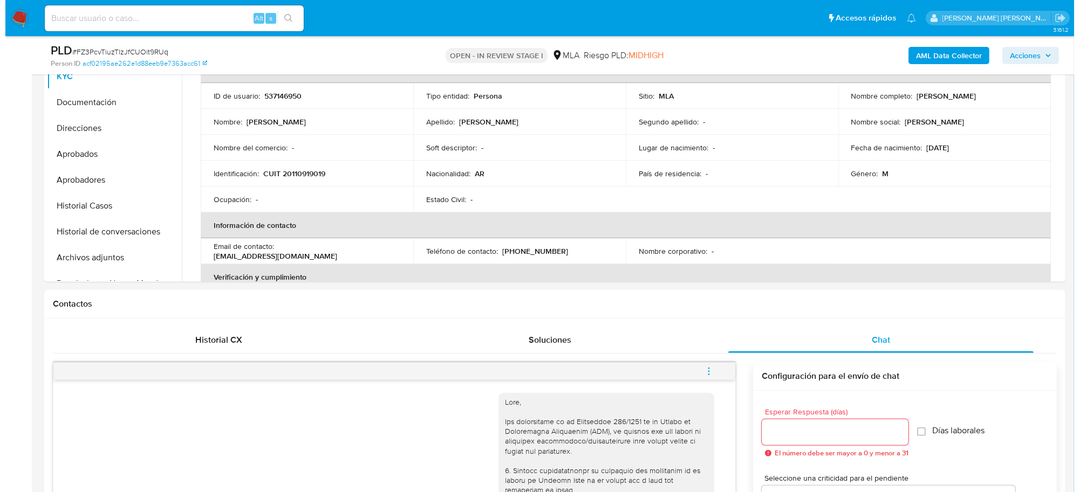
scroll to position [270, 0]
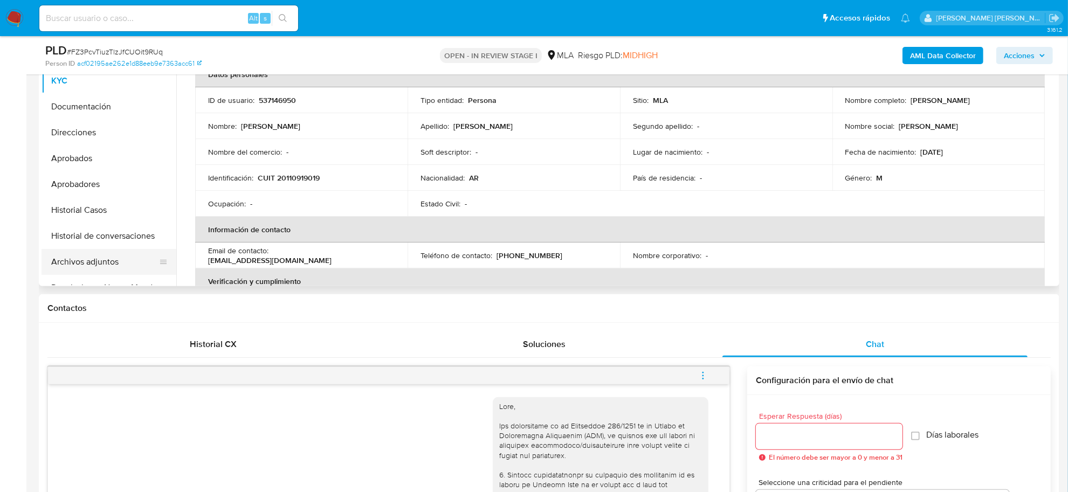
click at [68, 257] on button "Archivos adjuntos" at bounding box center [105, 262] width 126 height 26
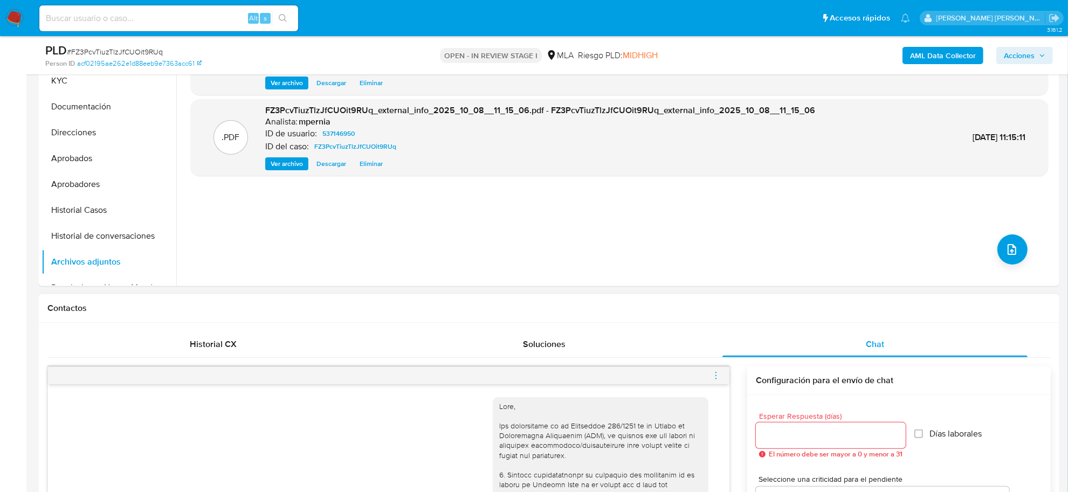
click at [713, 373] on icon "menu-action" at bounding box center [716, 376] width 10 height 10
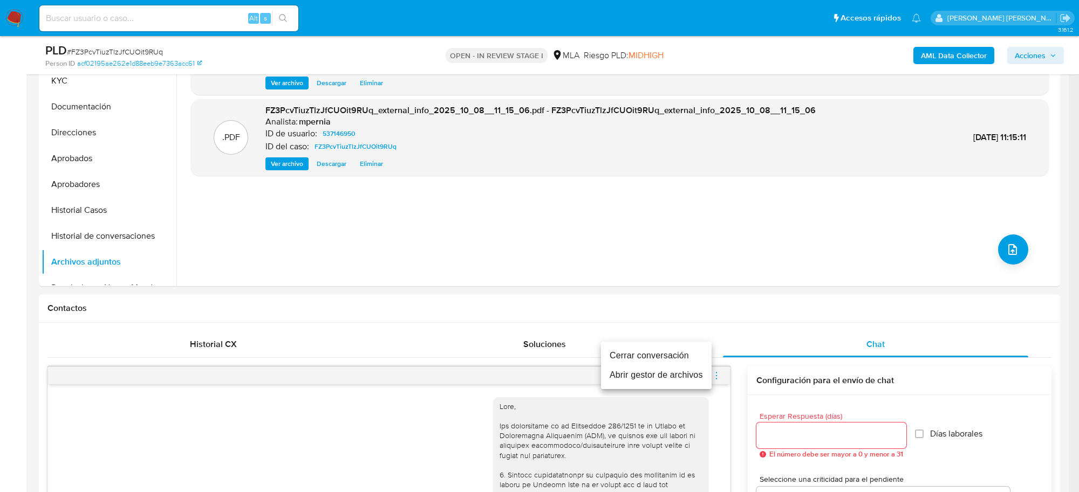
click at [661, 379] on li "Abrir gestor de archivos" at bounding box center [656, 375] width 111 height 19
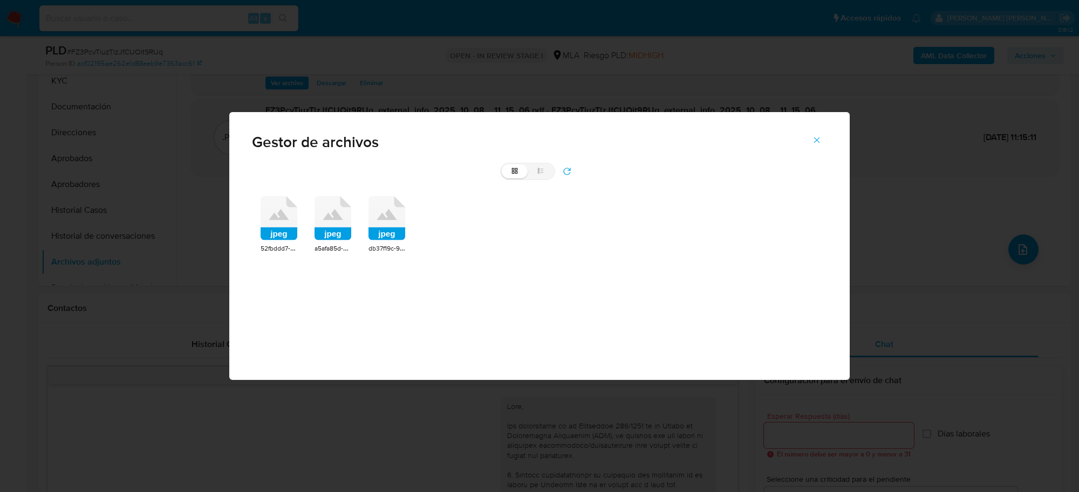
click at [286, 236] on rect at bounding box center [278, 234] width 37 height 13
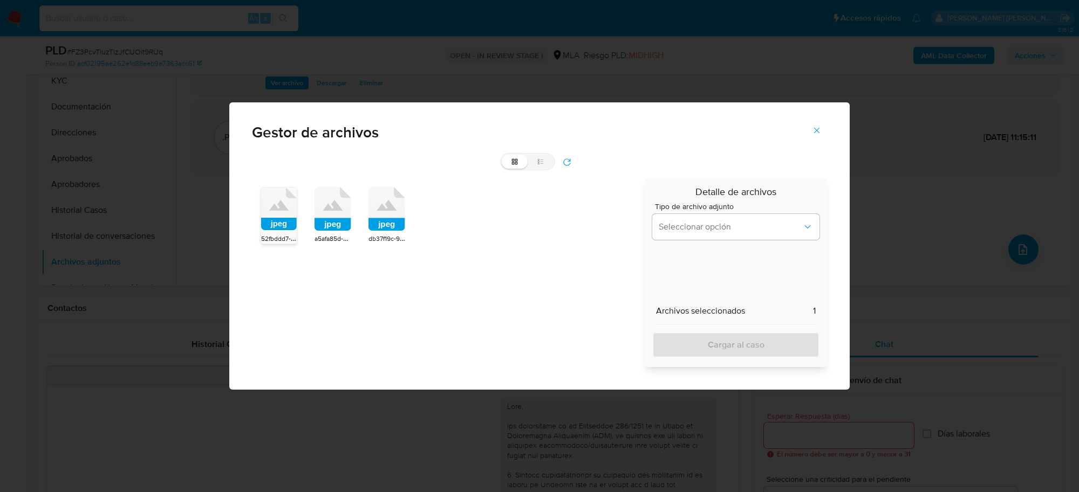
click at [329, 228] on rect at bounding box center [332, 224] width 37 height 13
drag, startPoint x: 393, startPoint y: 228, endPoint x: 445, endPoint y: 229, distance: 52.9
click at [393, 227] on rect at bounding box center [386, 224] width 37 height 13
click at [706, 237] on button "Seleccionar opción" at bounding box center [735, 227] width 167 height 26
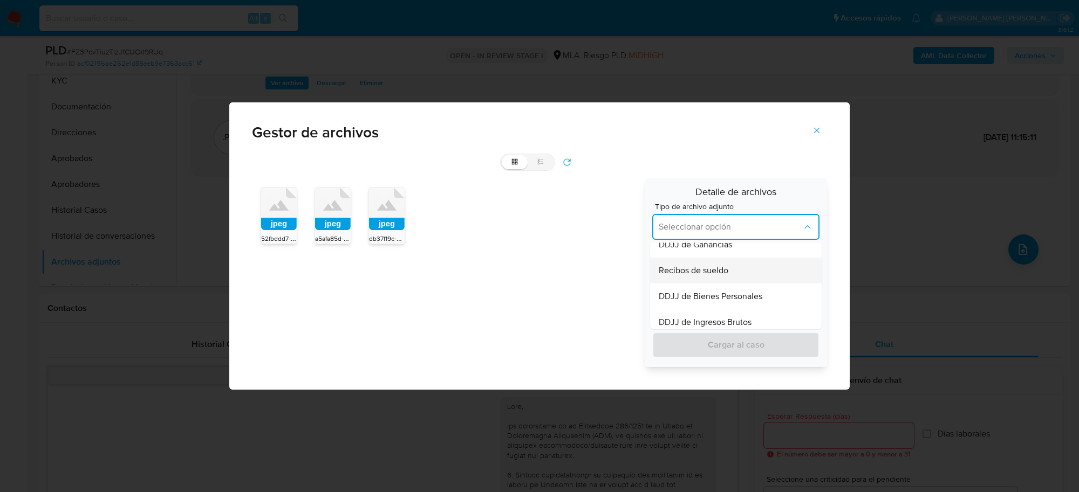
click at [706, 265] on span "Recibos de sueldo" at bounding box center [693, 270] width 70 height 11
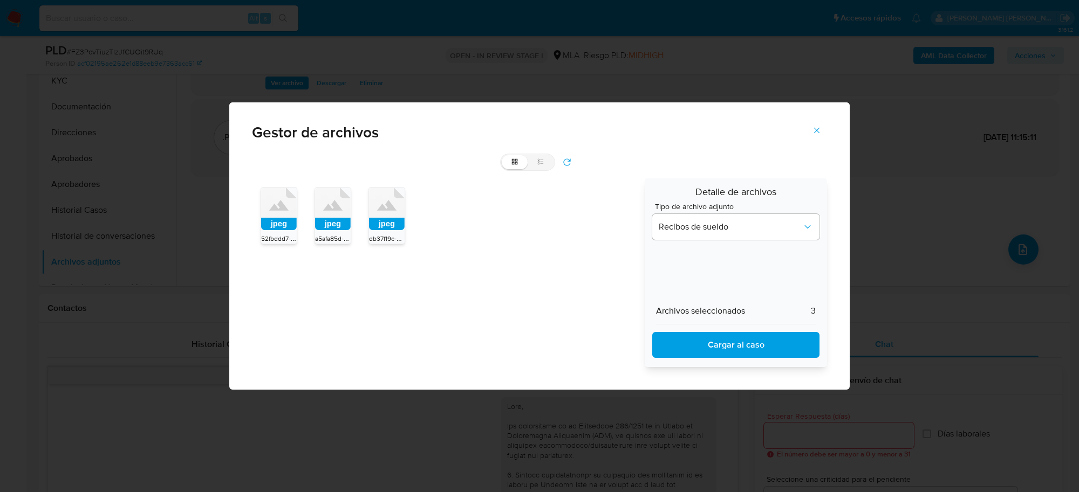
click at [716, 351] on span "Cargar al caso" at bounding box center [735, 345] width 139 height 24
click at [383, 223] on rect at bounding box center [387, 224] width 36 height 12
click at [383, 223] on rect at bounding box center [386, 224] width 37 height 13
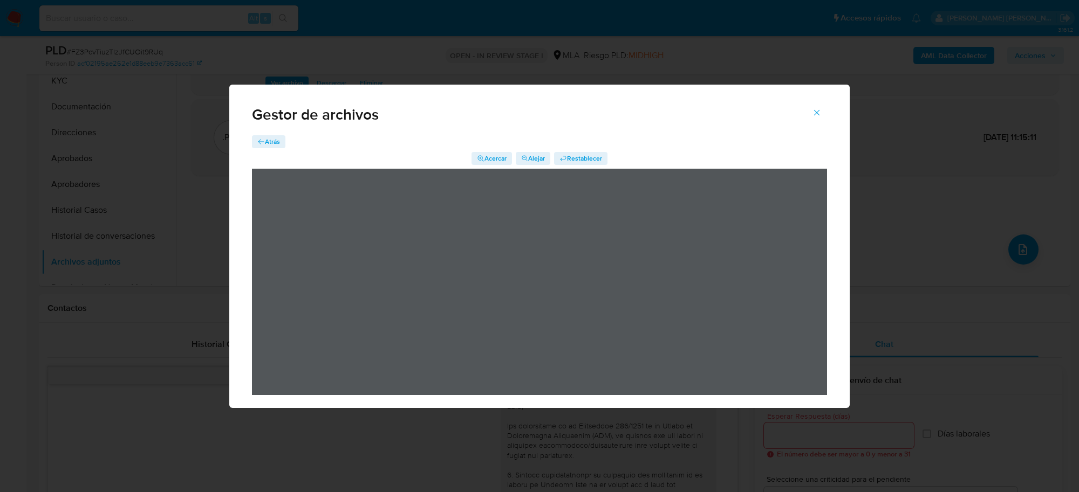
click at [812, 117] on icon "Cerrar" at bounding box center [817, 113] width 10 height 10
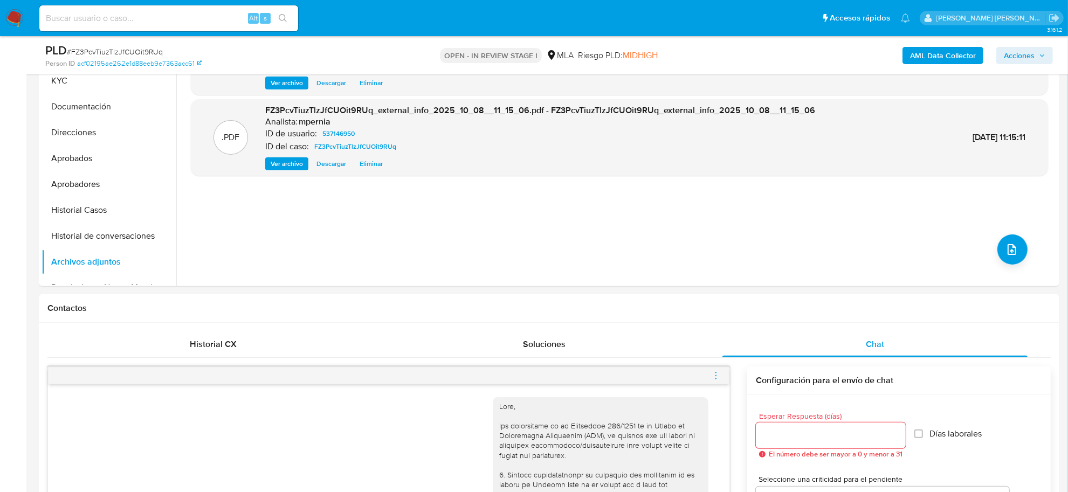
click at [135, 54] on span "# FZ3PcvTiuzTlzJfCUOit9RUq" at bounding box center [115, 51] width 96 height 11
copy span "FZ3PcvTiuzTlzJfCUOit9RUq"
click at [1010, 249] on icon "upload-file" at bounding box center [1012, 249] width 13 height 13
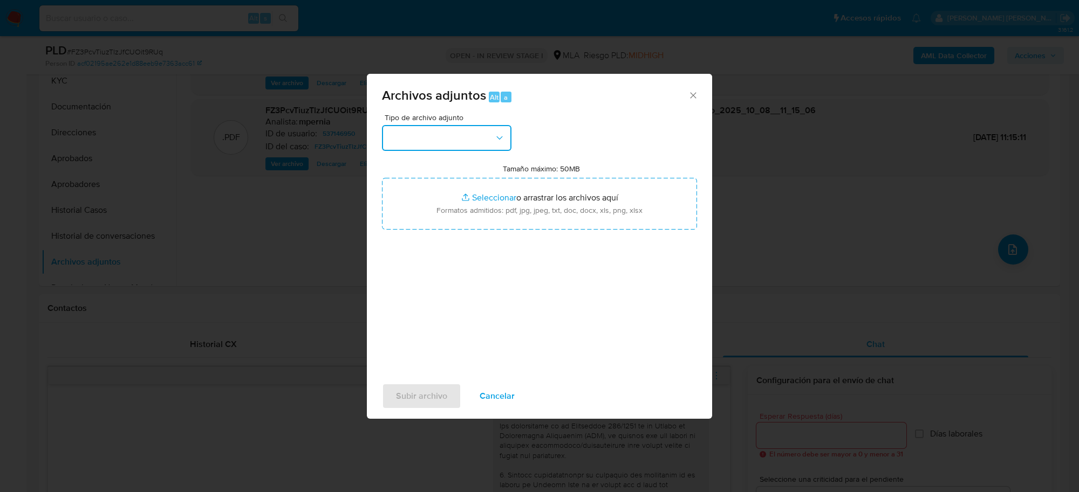
click at [486, 144] on button "button" at bounding box center [446, 138] width 129 height 26
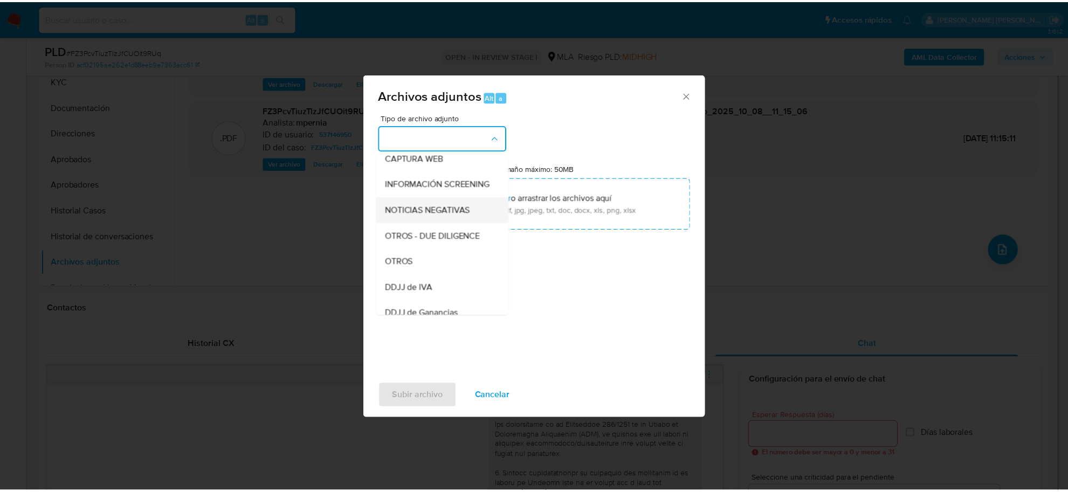
scroll to position [135, 0]
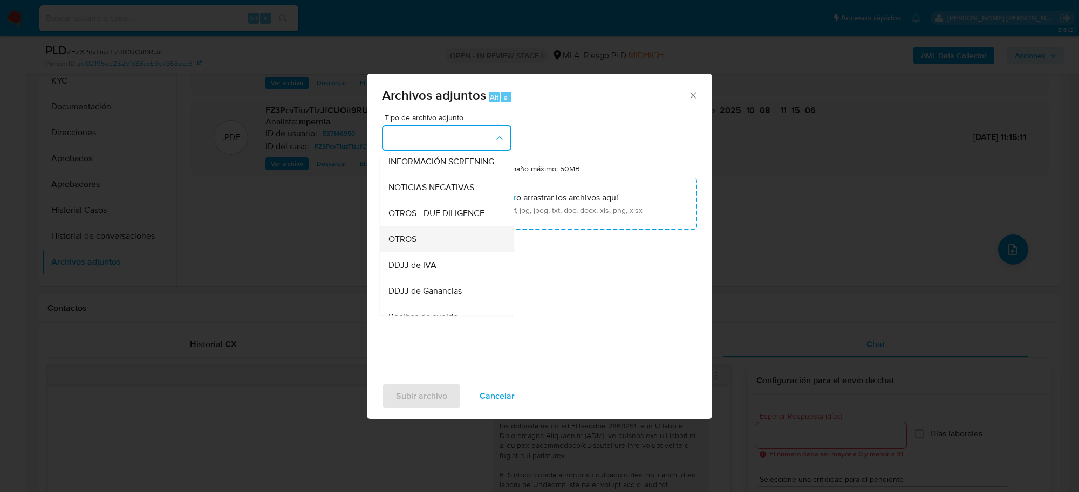
click at [416, 244] on span "OTROS" at bounding box center [402, 239] width 28 height 11
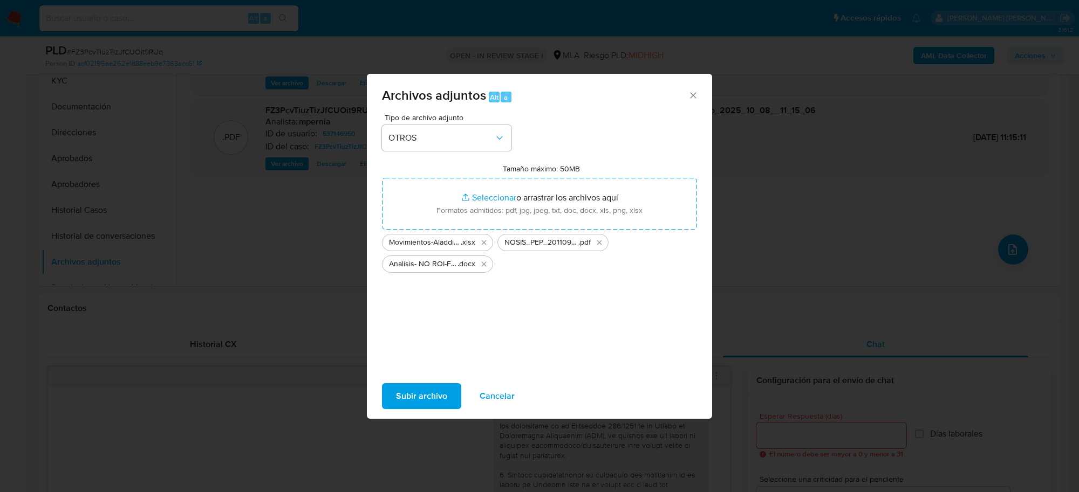
click at [420, 400] on span "Subir archivo" at bounding box center [421, 397] width 51 height 24
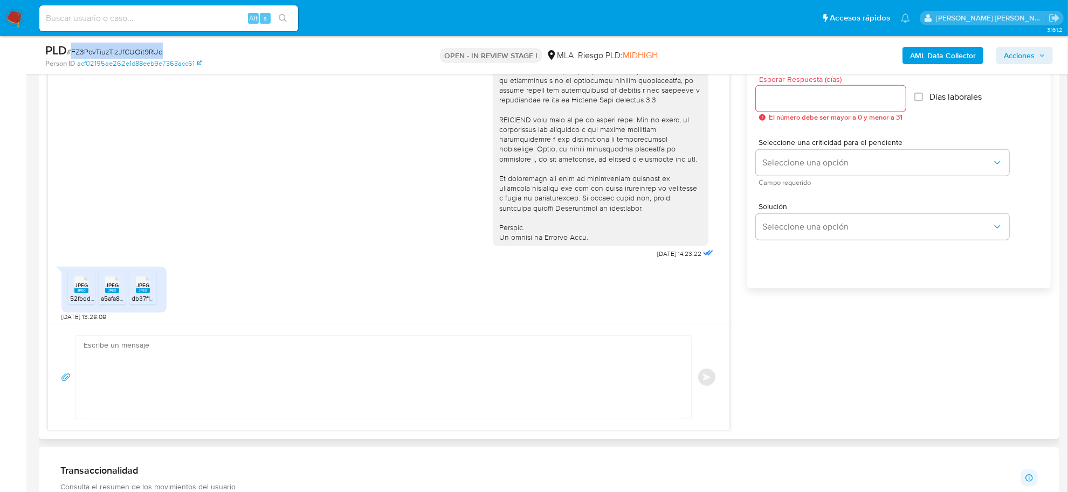
scroll to position [404, 0]
click at [246, 362] on textarea at bounding box center [381, 377] width 594 height 83
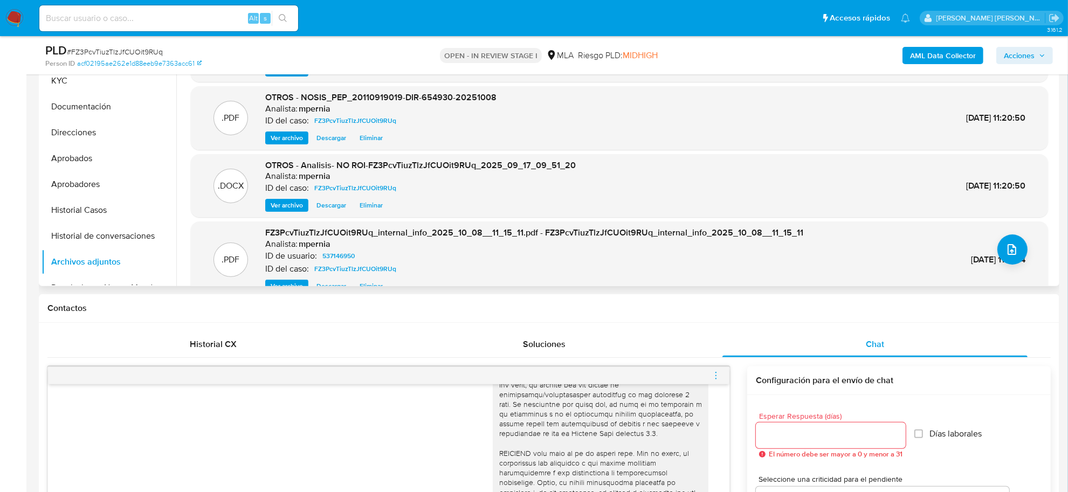
scroll to position [0, 0]
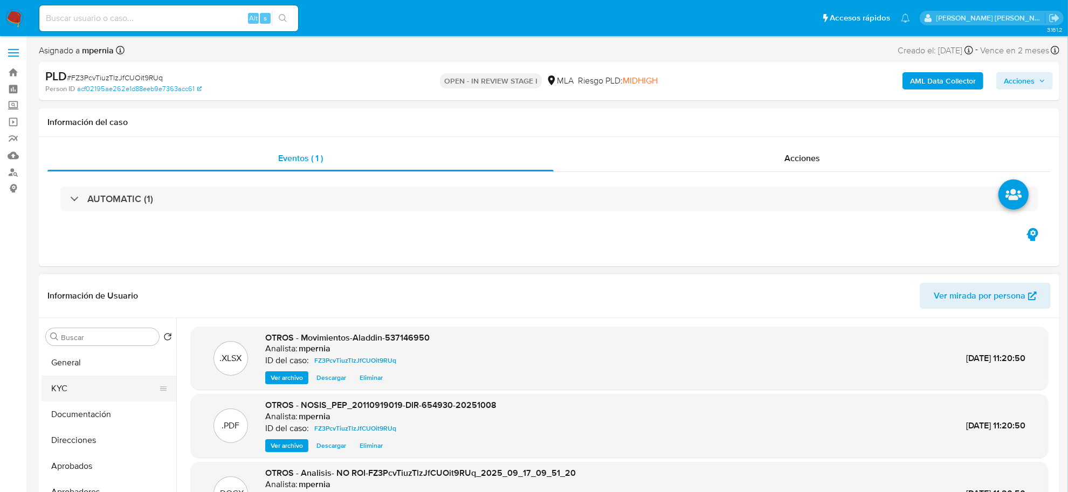
click at [85, 383] on button "KYC" at bounding box center [105, 389] width 126 height 26
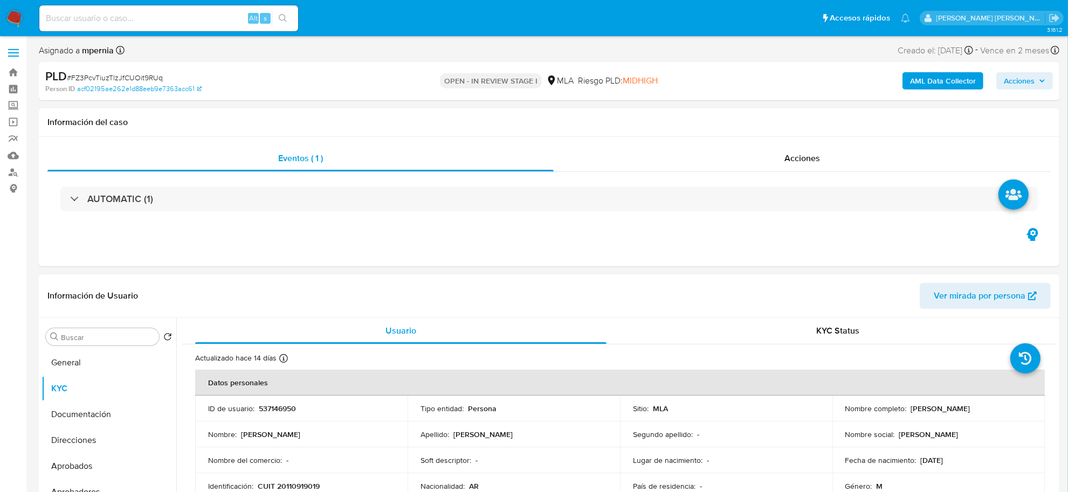
drag, startPoint x: 906, startPoint y: 408, endPoint x: 950, endPoint y: 410, distance: 44.3
click at [950, 410] on div "Nombre completo : Jose Virgilio Valerio" at bounding box center [939, 409] width 187 height 10
copy div "Jose Virgilio"
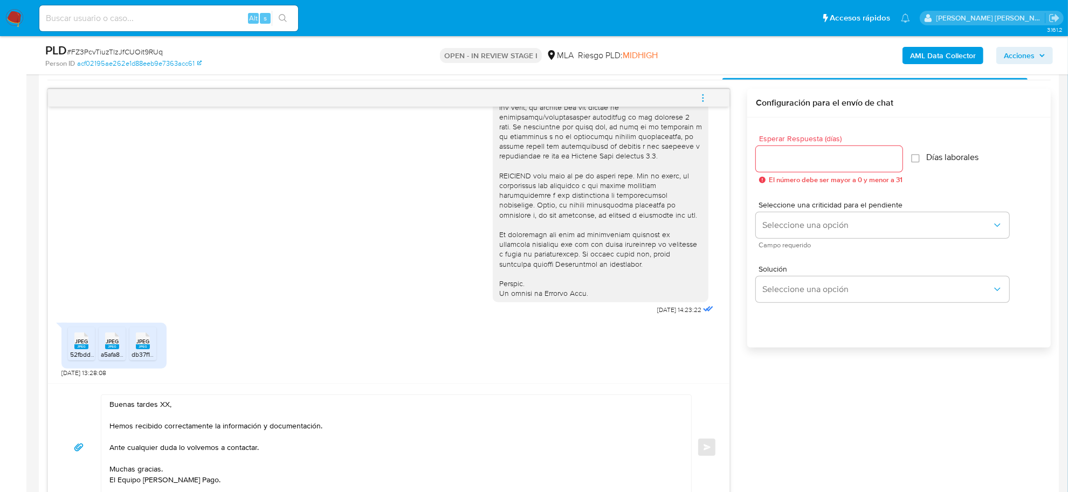
scroll to position [607, 0]
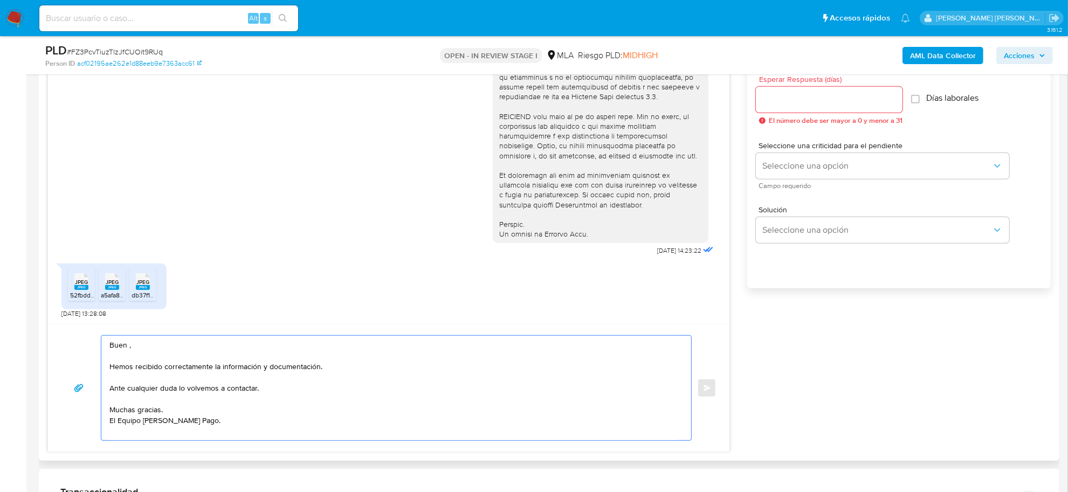
drag, startPoint x: 169, startPoint y: 347, endPoint x: 127, endPoint y: 348, distance: 41.6
paste textarea "Jose Virgilio"
drag, startPoint x: 267, startPoint y: 371, endPoint x: 219, endPoint y: 367, distance: 48.2
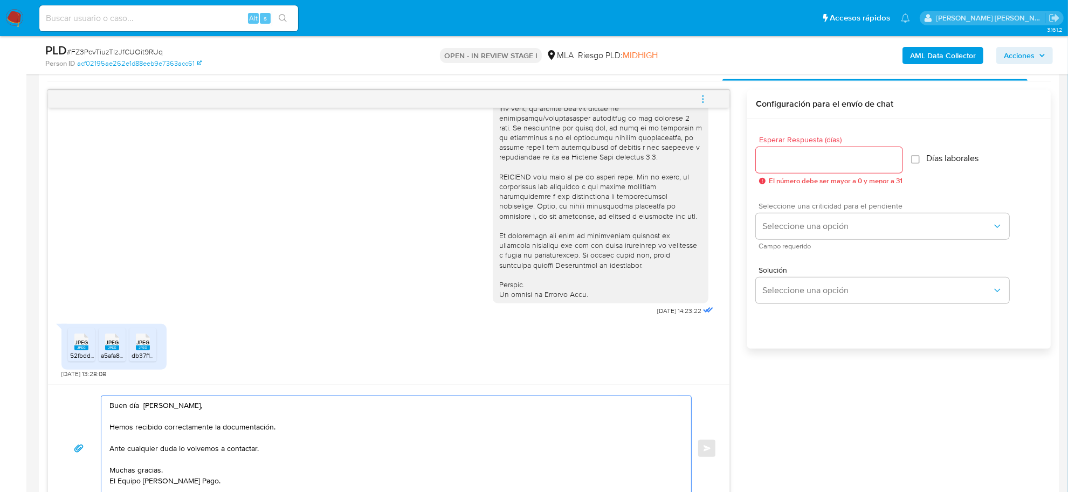
scroll to position [472, 0]
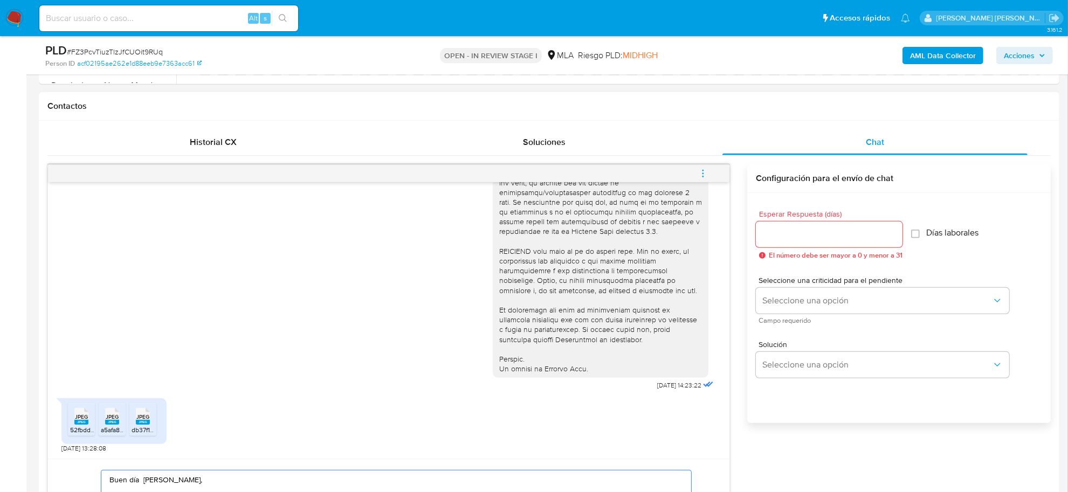
type textarea "Buen día Jose Virgilio, Hemos recibido correctamente la documentación. Ante cua…"
click at [829, 235] on input "Esperar Respuesta (días)" at bounding box center [829, 235] width 147 height 14
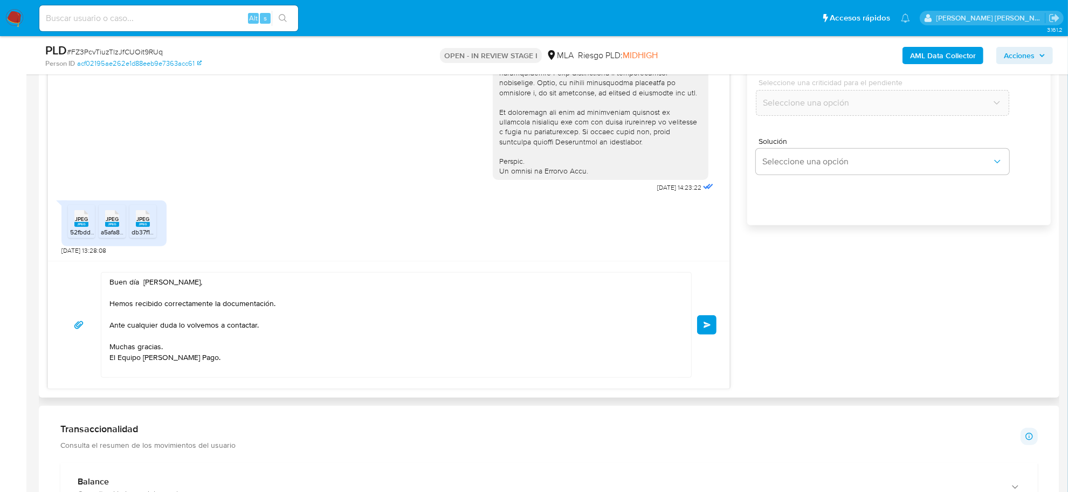
scroll to position [674, 0]
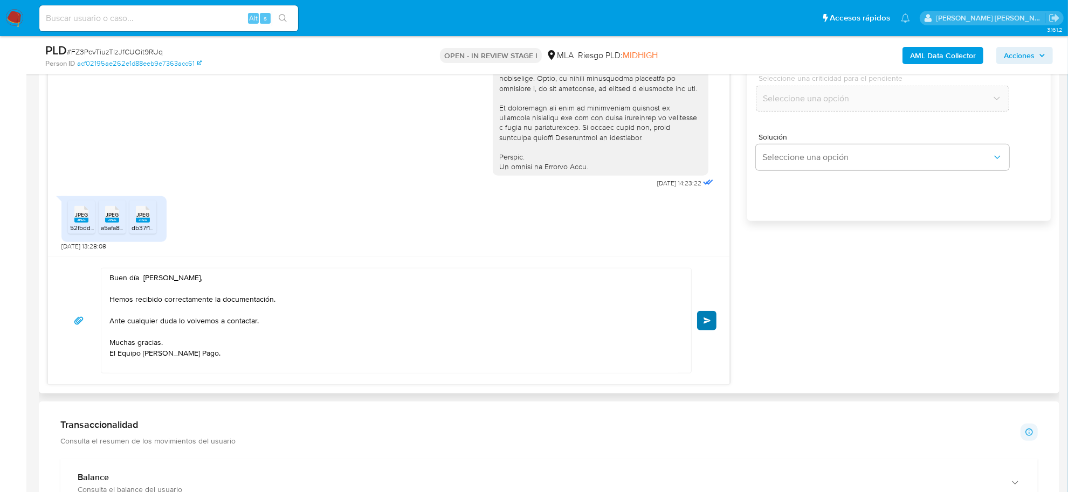
type input "0"
click at [701, 327] on button "Enviar" at bounding box center [706, 320] width 19 height 19
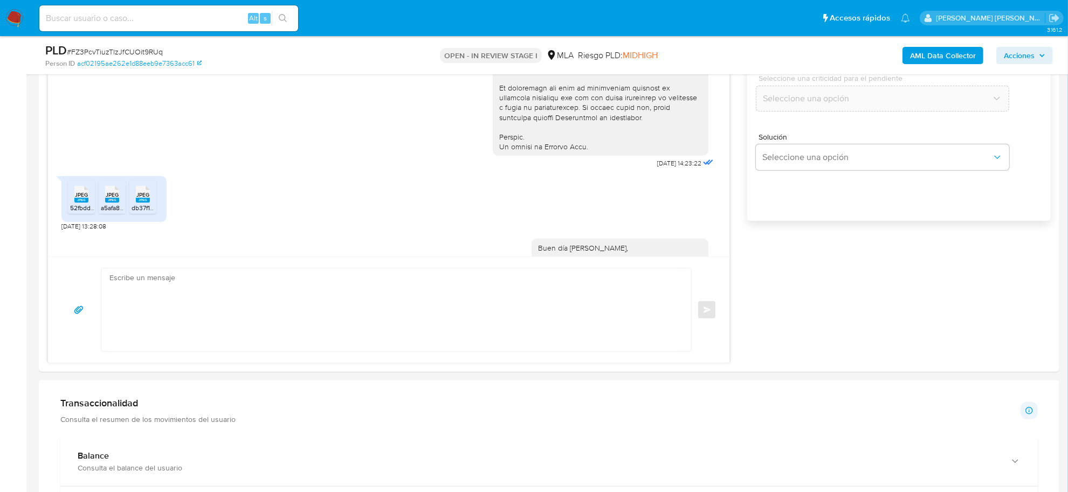
scroll to position [515, 0]
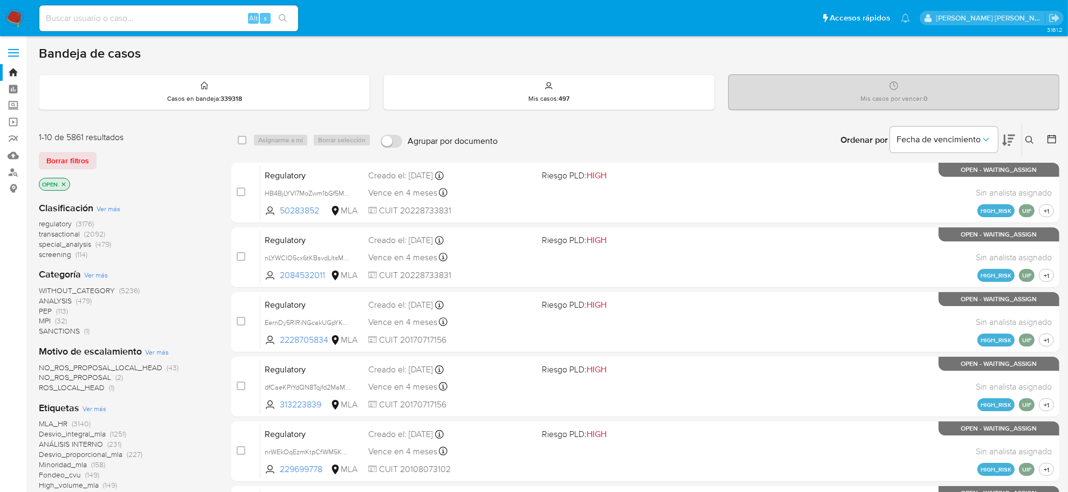
click at [1031, 141] on icon at bounding box center [1030, 140] width 8 height 8
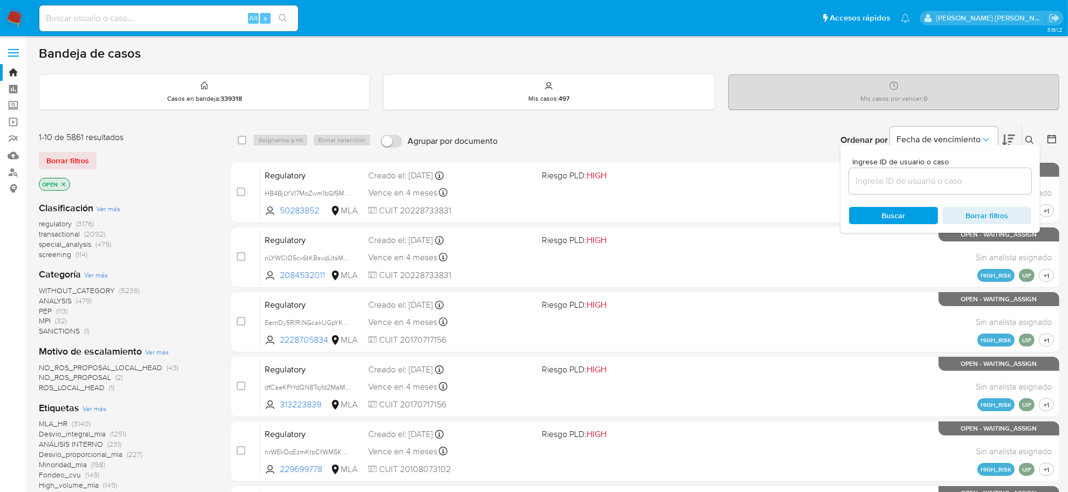
click at [918, 186] on input at bounding box center [940, 181] width 182 height 14
type input "FZ3PcvTiuzTlzJfCUOit9RUq"
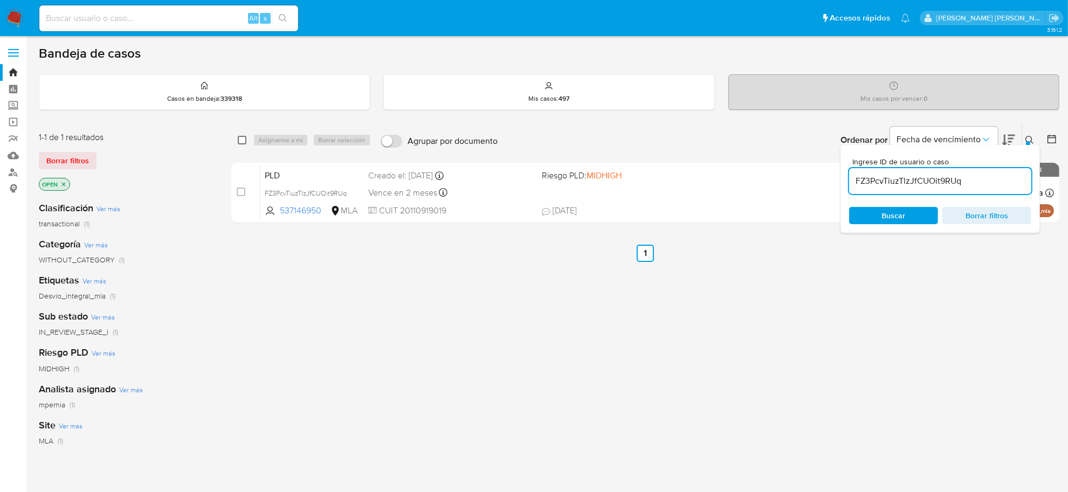
click at [243, 136] on input "checkbox" at bounding box center [242, 140] width 9 height 9
checkbox input "true"
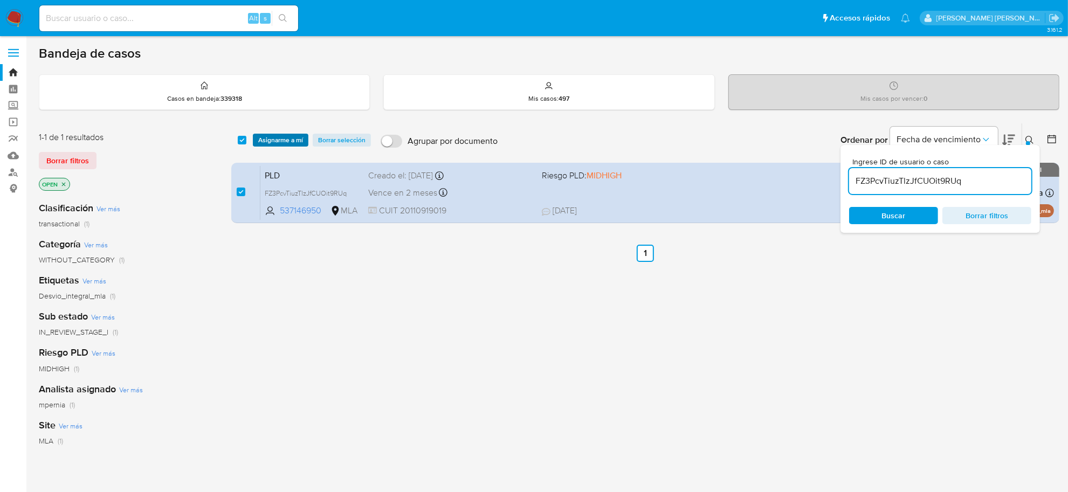
click at [279, 135] on span "Asignarme a mí" at bounding box center [280, 140] width 45 height 11
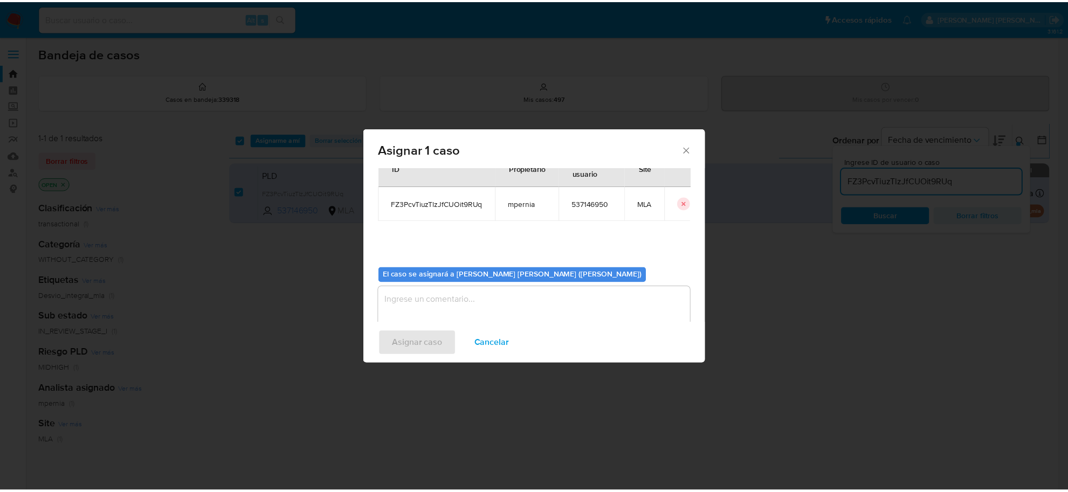
scroll to position [55, 0]
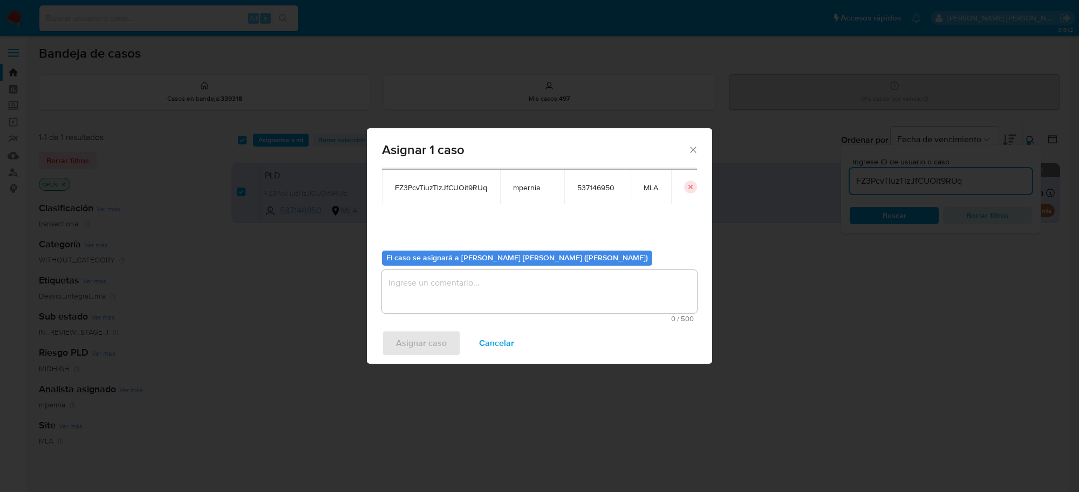
click at [453, 292] on textarea "assign-modal" at bounding box center [539, 291] width 315 height 43
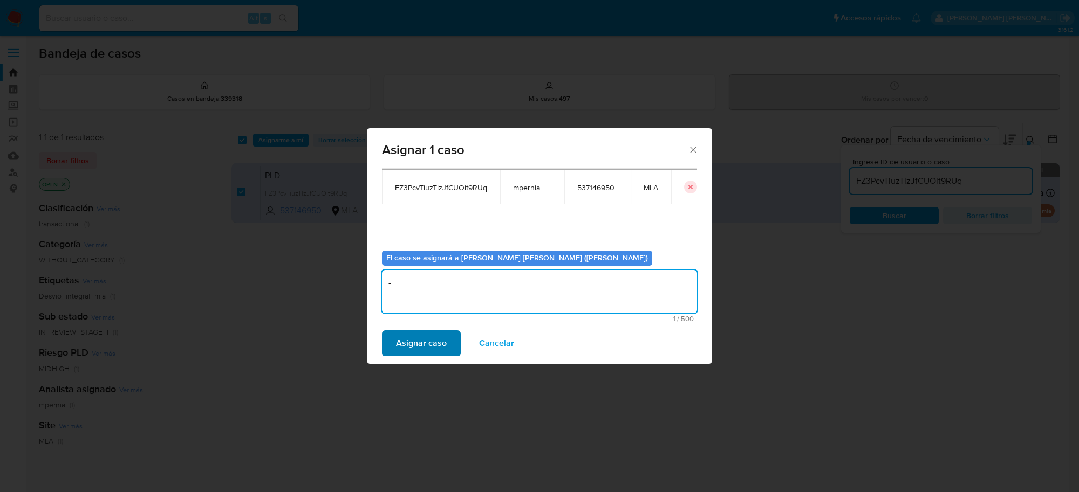
type textarea "-"
click at [435, 339] on span "Asignar caso" at bounding box center [421, 344] width 51 height 24
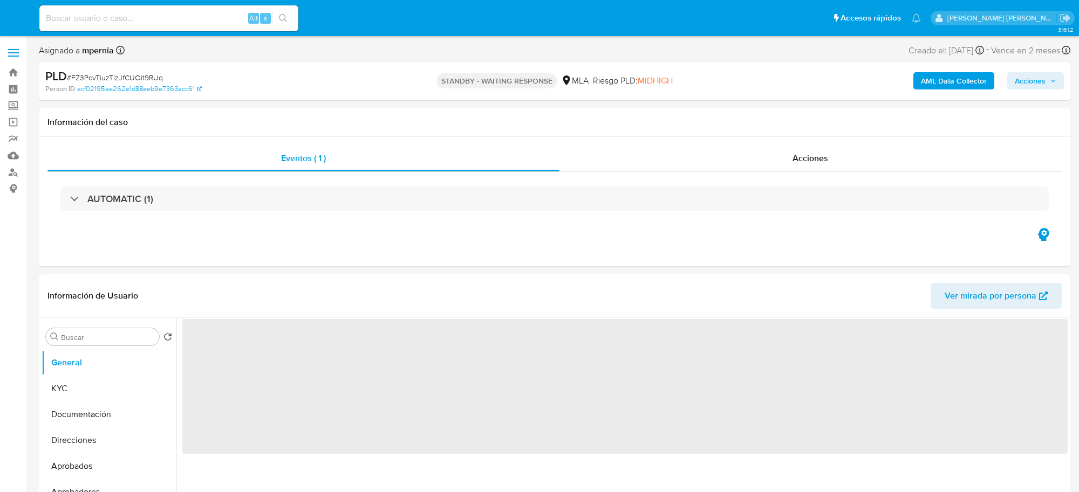
select select "10"
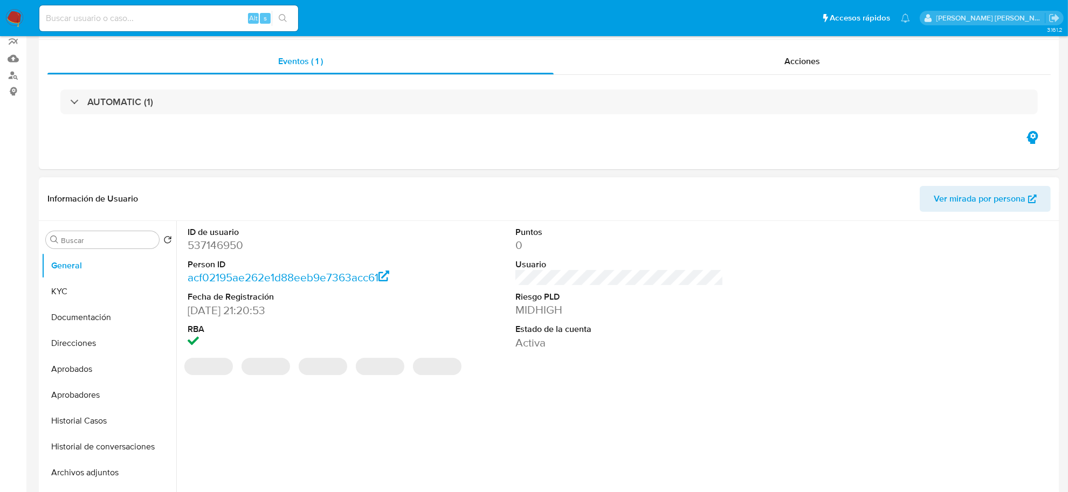
scroll to position [135, 0]
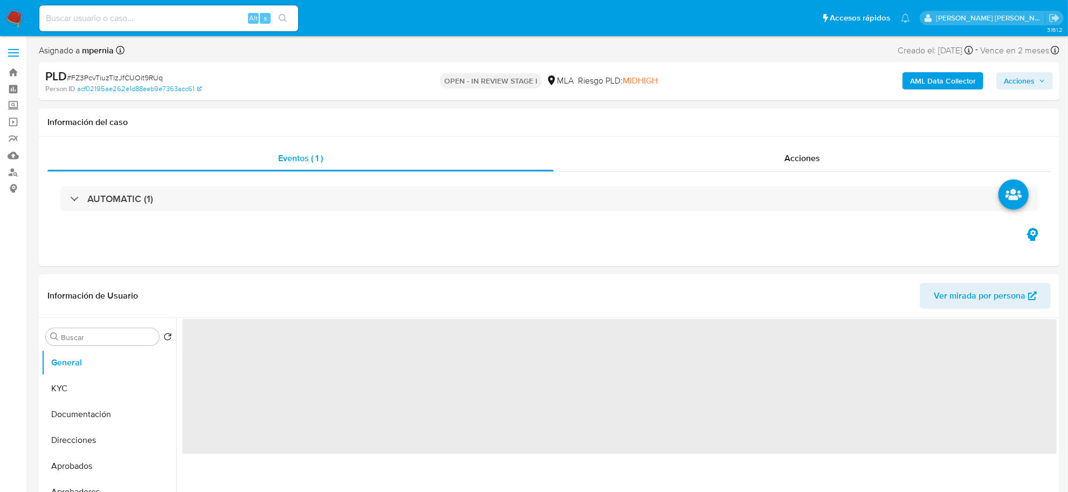
select select "10"
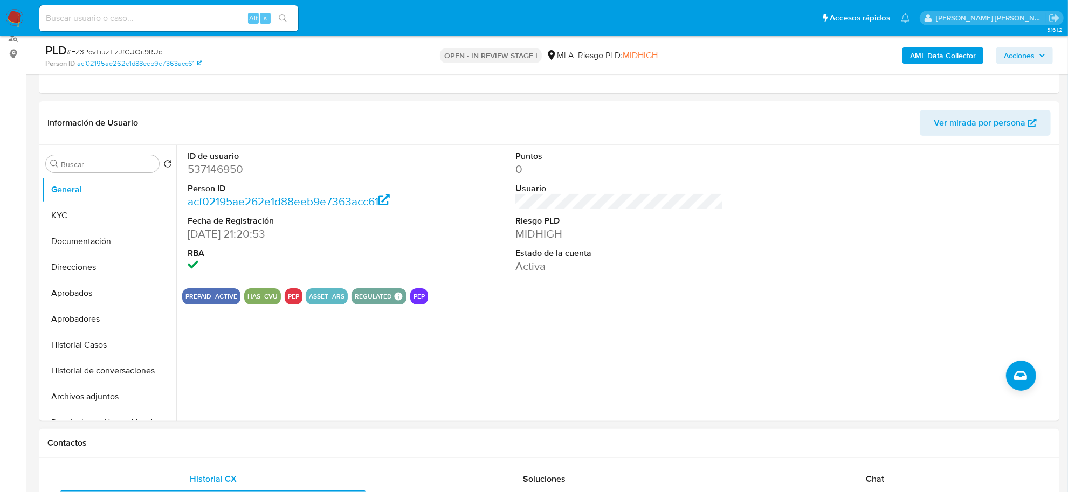
scroll to position [270, 0]
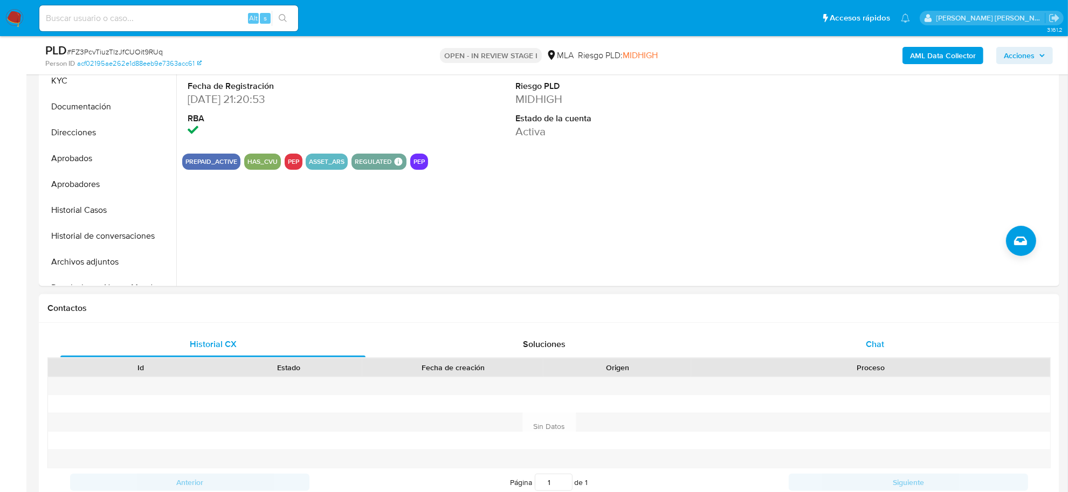
click at [880, 343] on span "Chat" at bounding box center [875, 344] width 18 height 12
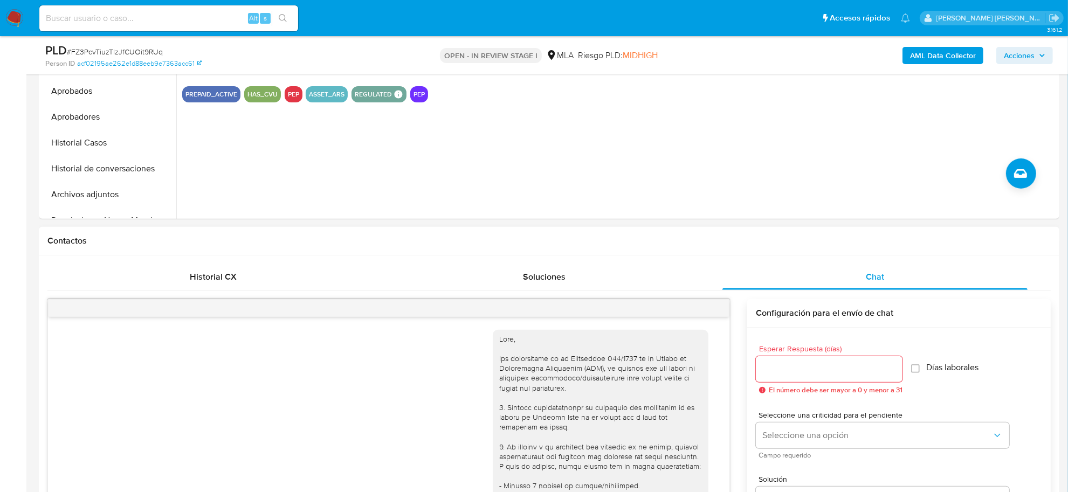
scroll to position [515, 0]
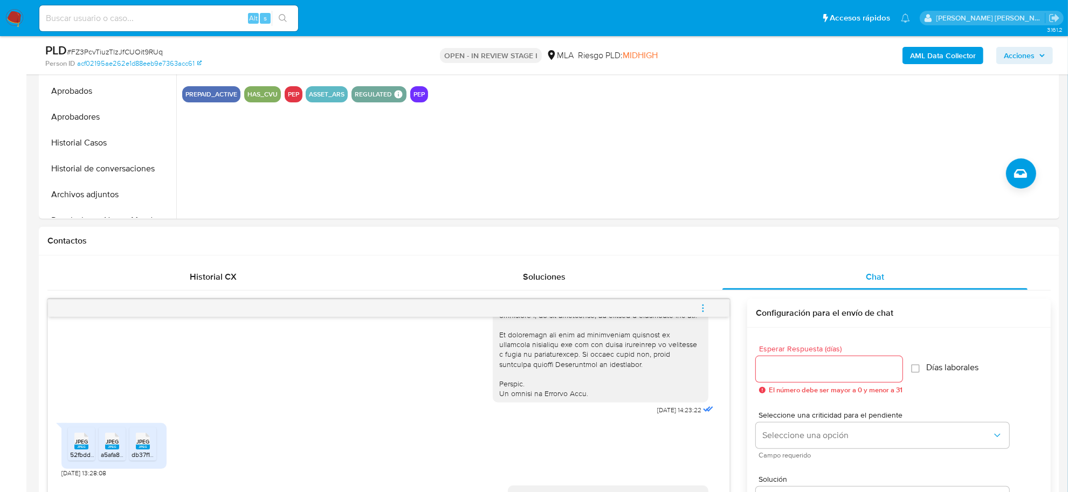
click at [704, 306] on icon "menu-action" at bounding box center [703, 309] width 10 height 10
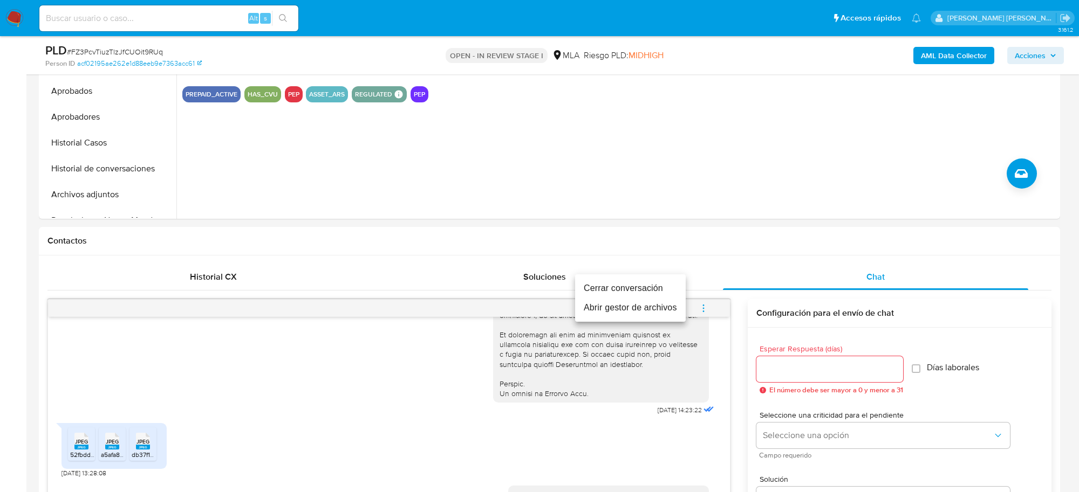
click at [669, 290] on li "Cerrar conversación" at bounding box center [630, 288] width 111 height 19
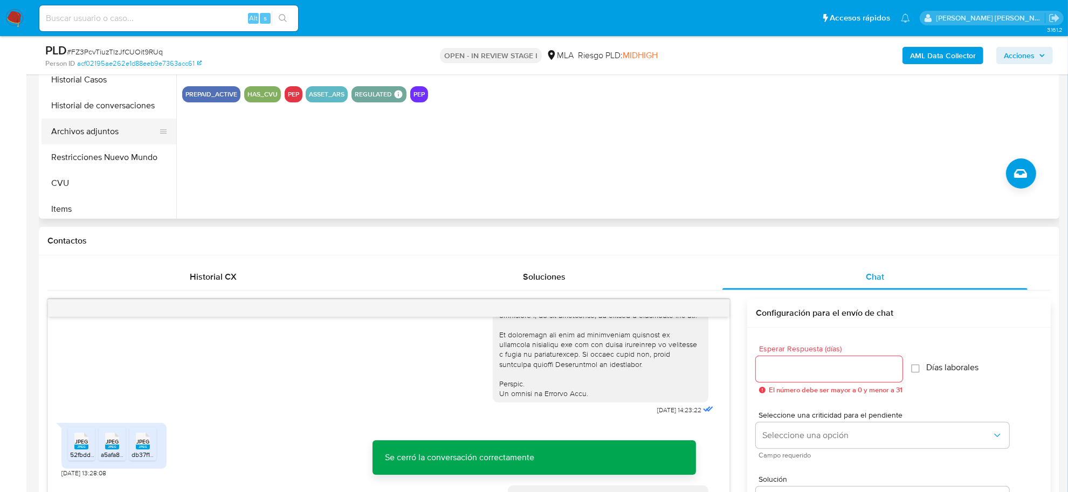
scroll to position [135, 0]
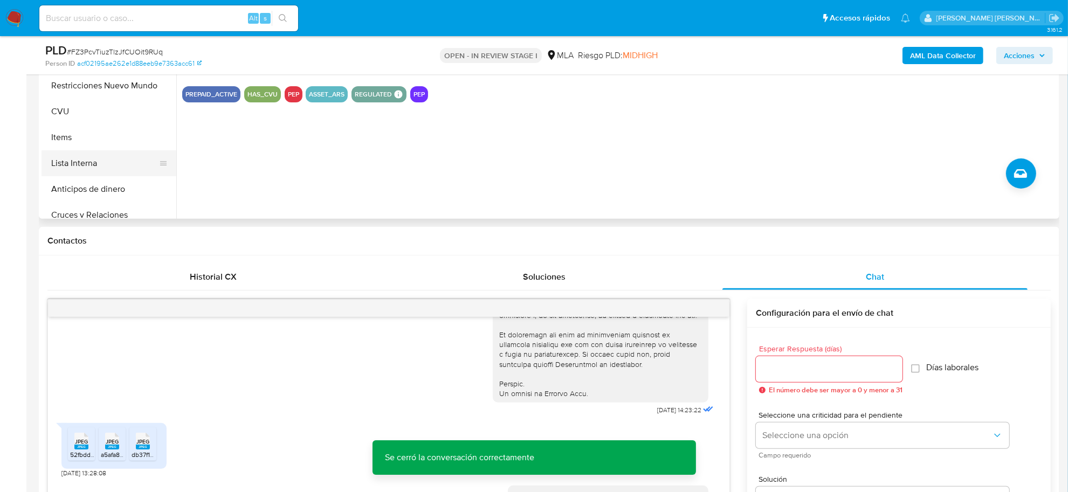
click at [84, 166] on button "Lista Interna" at bounding box center [105, 163] width 126 height 26
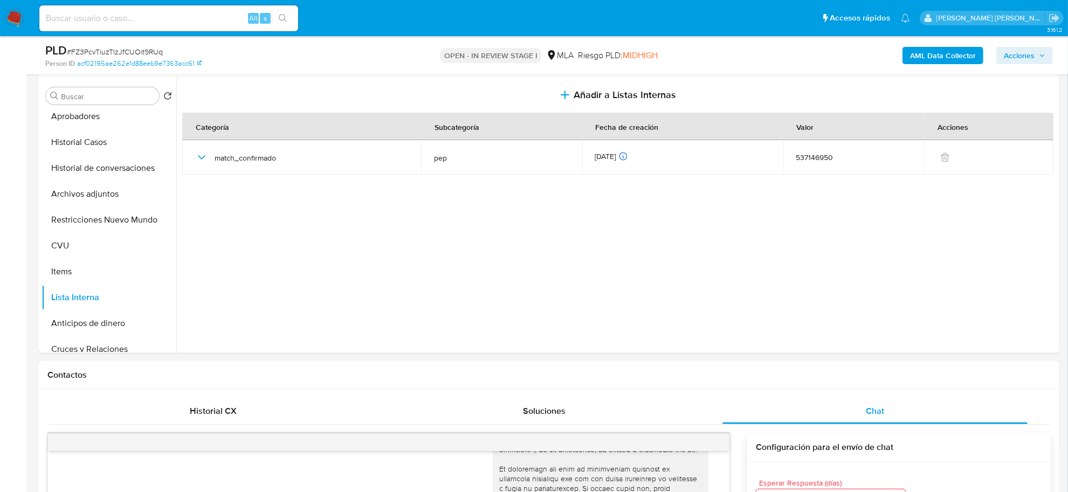
scroll to position [202, 0]
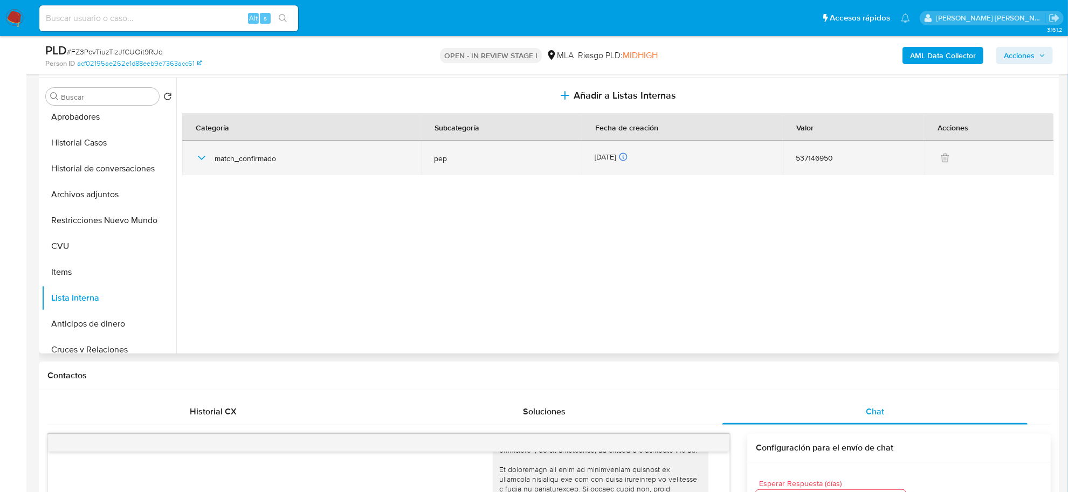
click at [198, 155] on icon "button" at bounding box center [201, 158] width 13 height 13
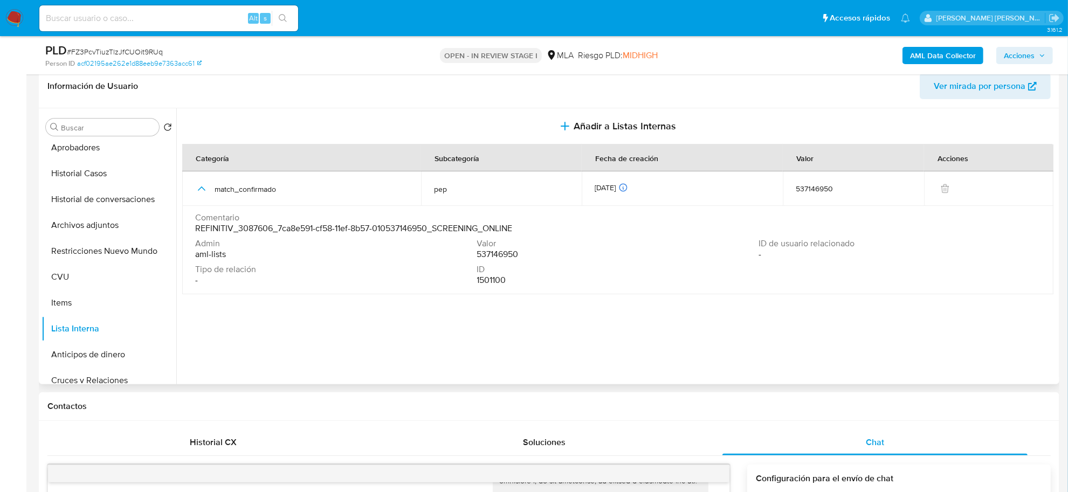
scroll to position [135, 0]
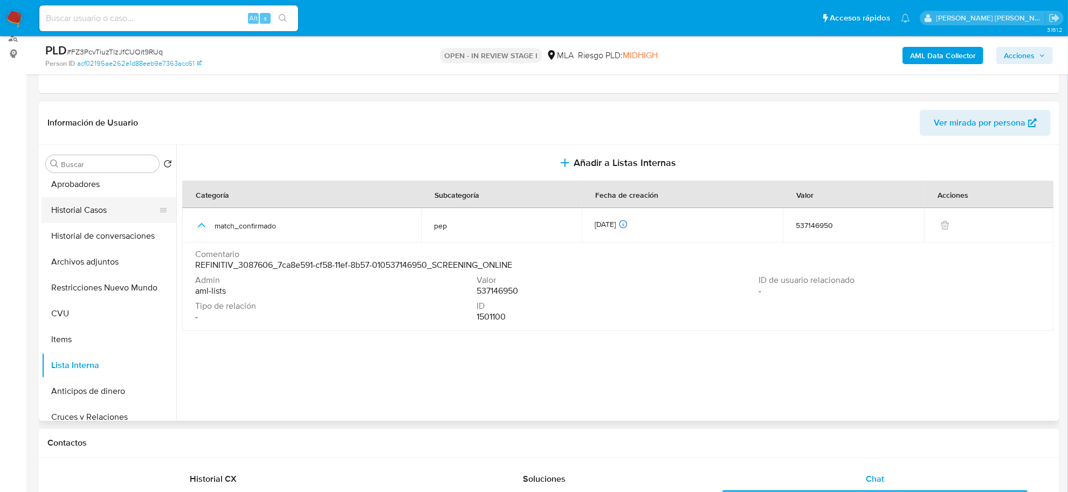
click at [76, 213] on button "Historial Casos" at bounding box center [105, 210] width 126 height 26
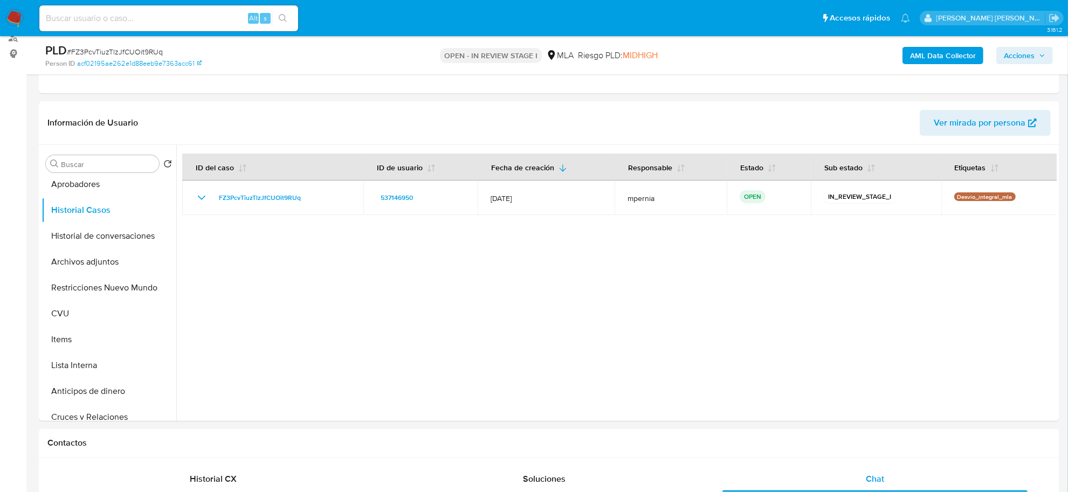
click at [1008, 54] on span "Acciones" at bounding box center [1019, 55] width 31 height 17
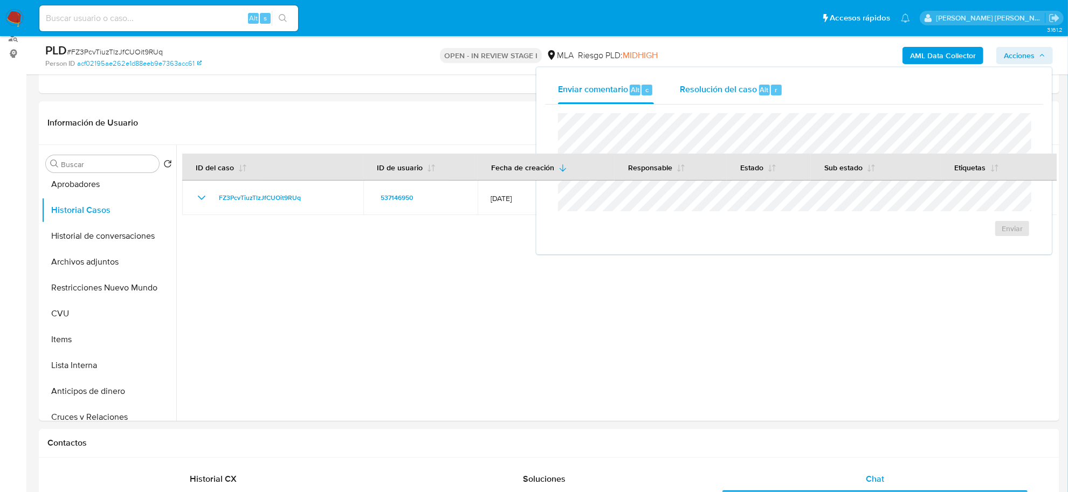
click at [740, 95] on div "Resolución del caso Alt r" at bounding box center [731, 90] width 103 height 28
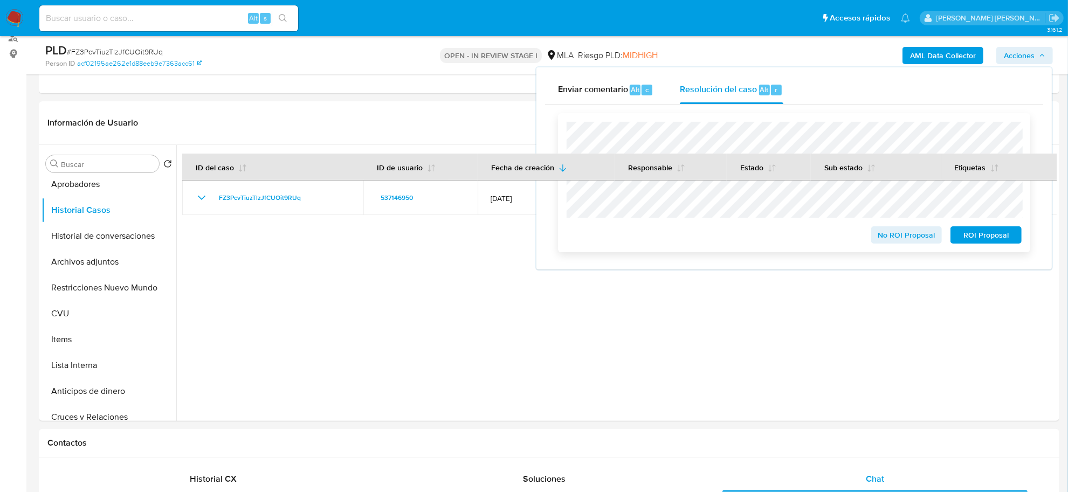
click at [915, 238] on span "No ROI Proposal" at bounding box center [907, 235] width 56 height 15
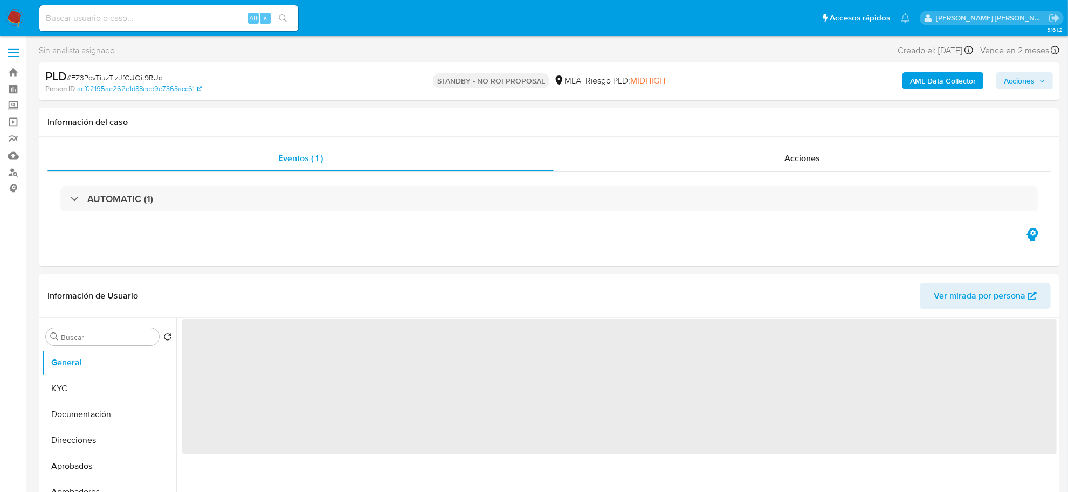
select select "10"
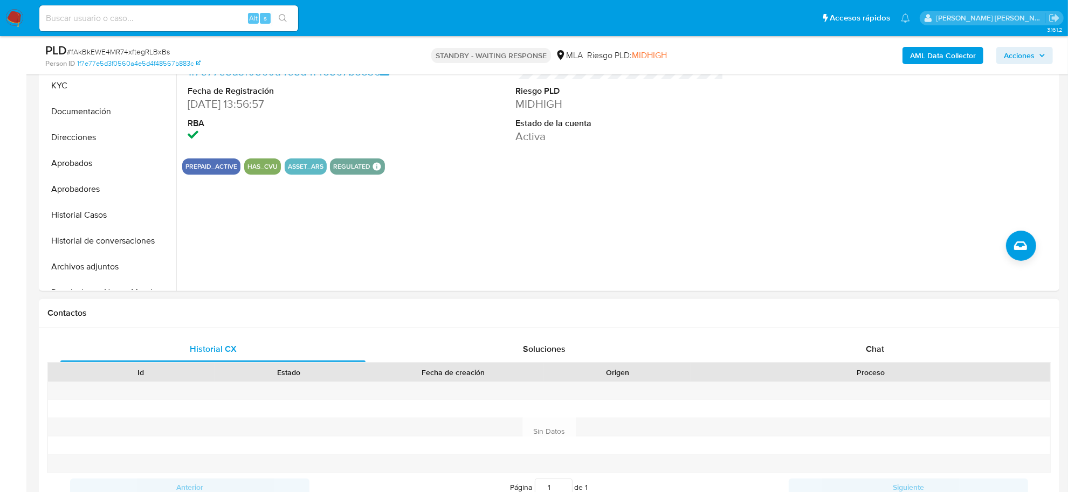
scroll to position [270, 0]
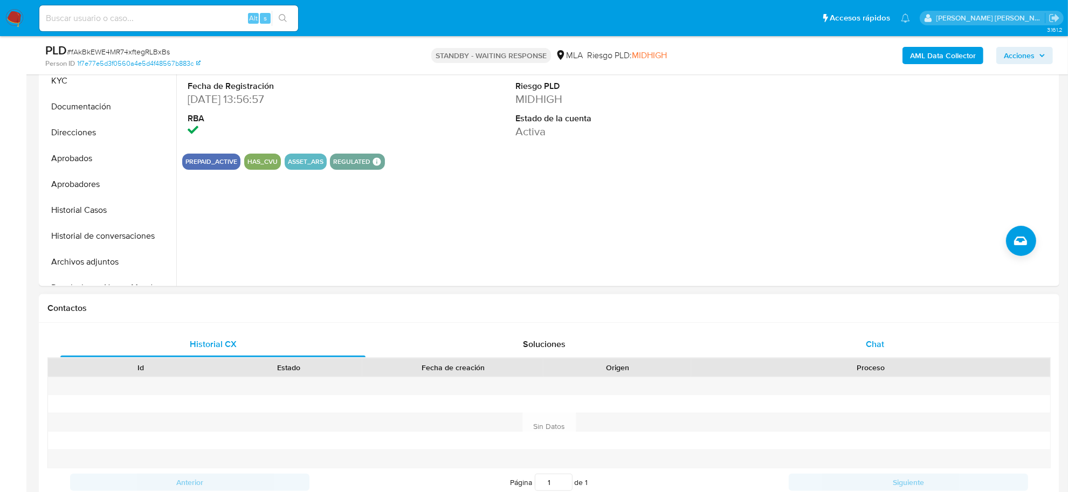
click at [879, 337] on div "Chat" at bounding box center [875, 345] width 305 height 26
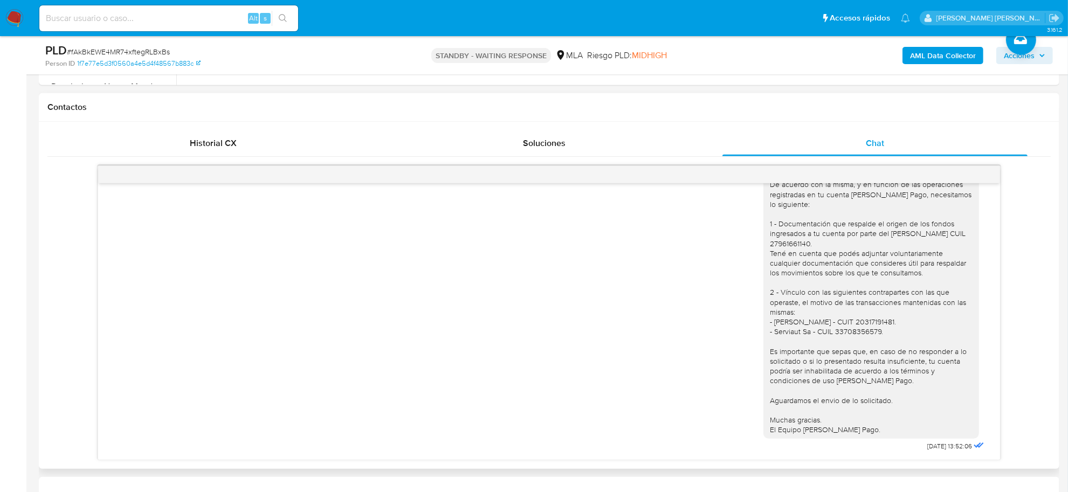
scroll to position [607, 0]
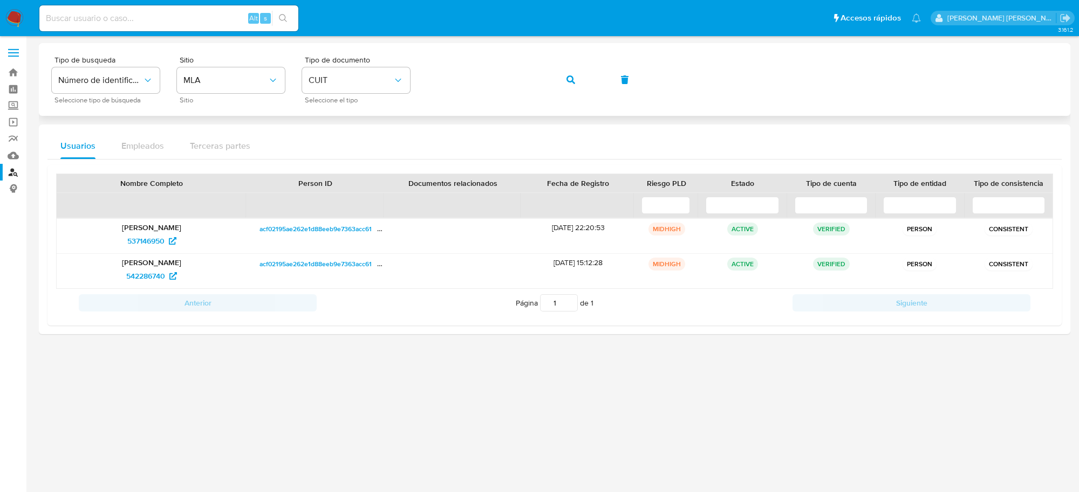
drag, startPoint x: 557, startPoint y: 84, endPoint x: 562, endPoint y: 86, distance: 5.8
click at [561, 85] on button "button" at bounding box center [570, 80] width 37 height 26
click at [147, 277] on span "733234291" at bounding box center [145, 275] width 37 height 17
click at [580, 85] on button "button" at bounding box center [570, 80] width 37 height 26
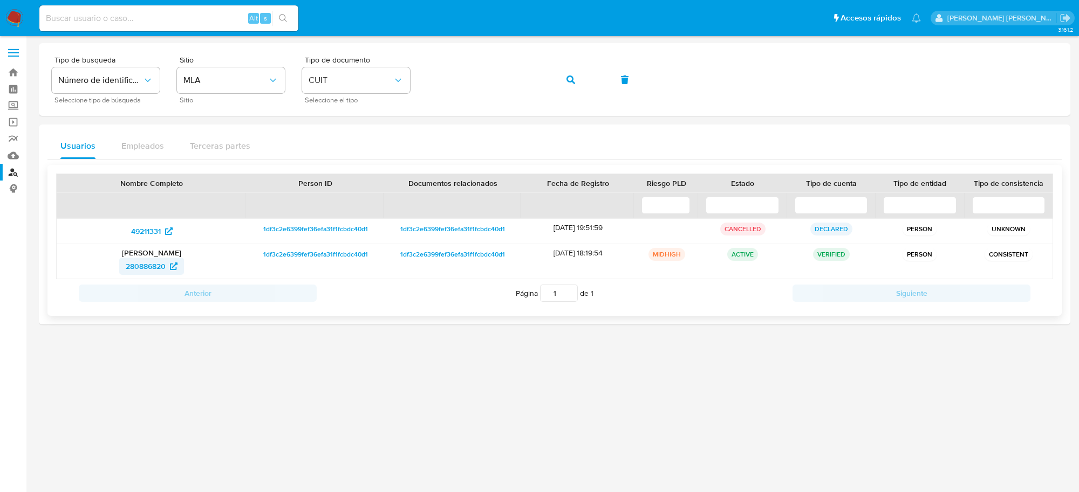
click at [127, 266] on span "280886820" at bounding box center [146, 266] width 40 height 17
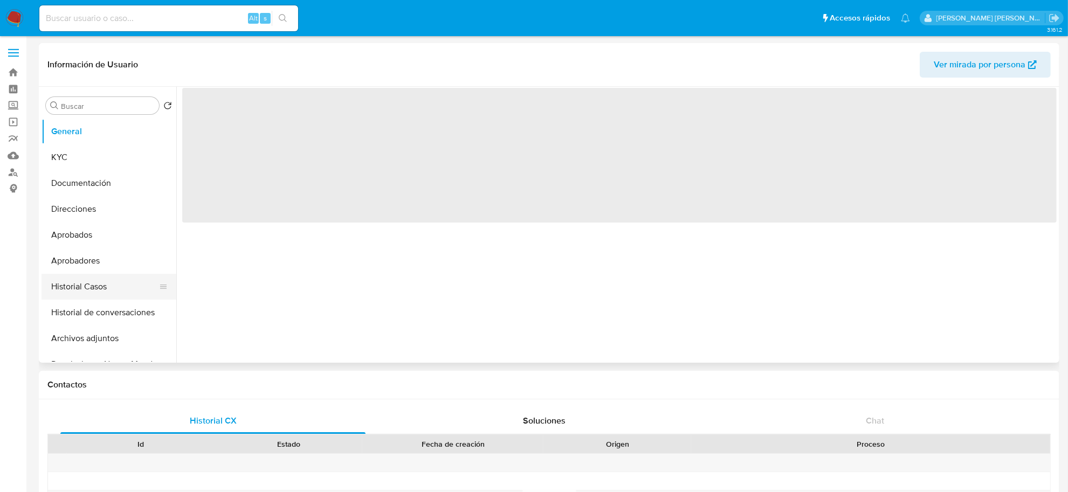
click at [104, 289] on button "Historial Casos" at bounding box center [105, 287] width 126 height 26
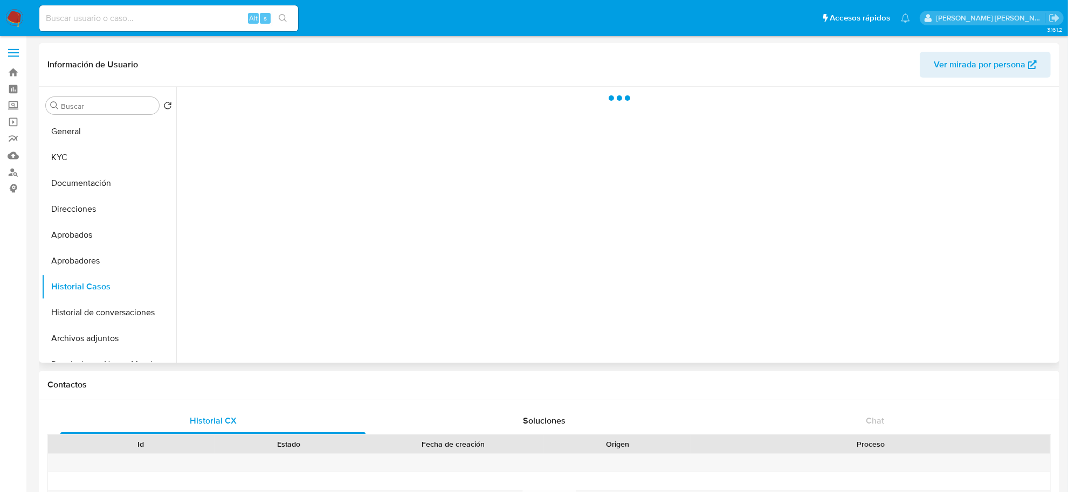
select select "10"
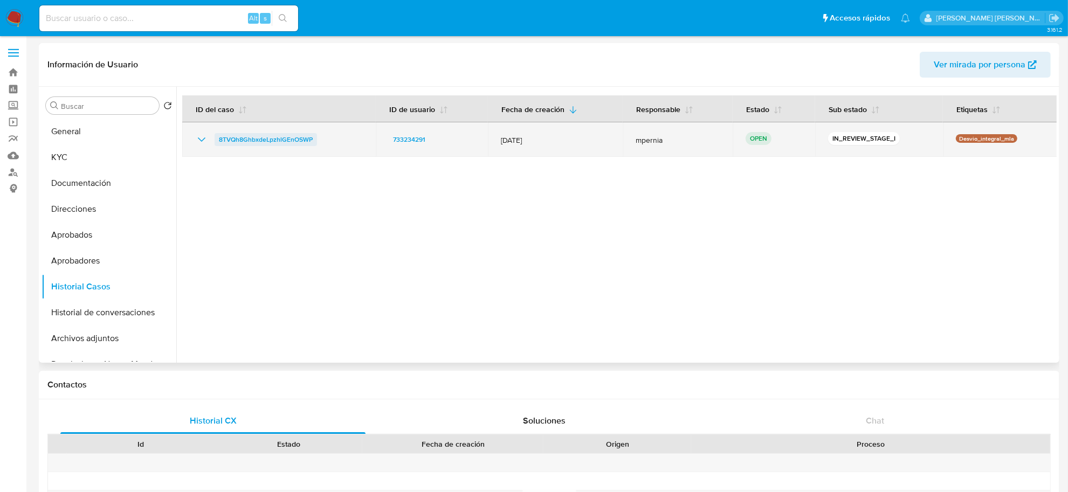
click at [244, 138] on span "8TVQh8GhbxdeLpzhlGEnOSWP" at bounding box center [266, 139] width 94 height 13
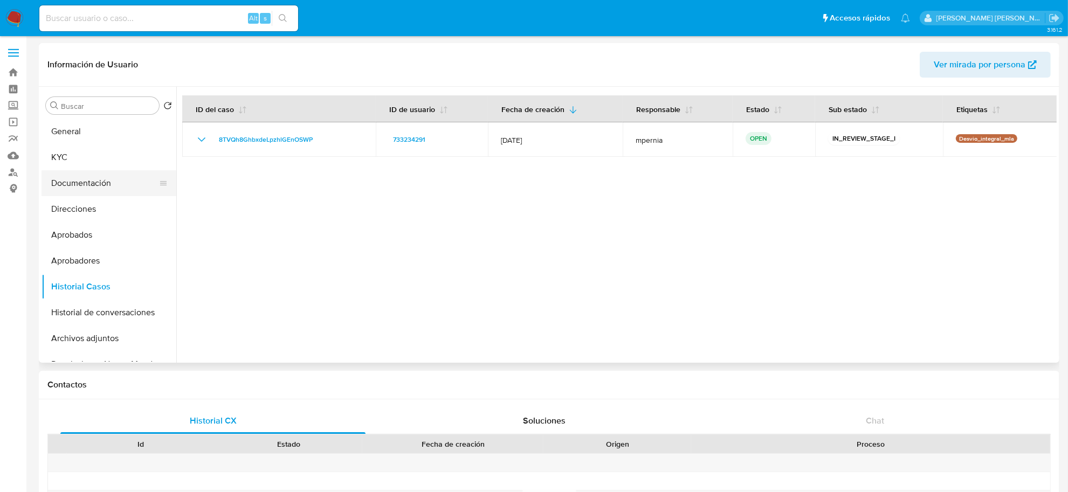
click at [105, 182] on button "Documentación" at bounding box center [105, 183] width 126 height 26
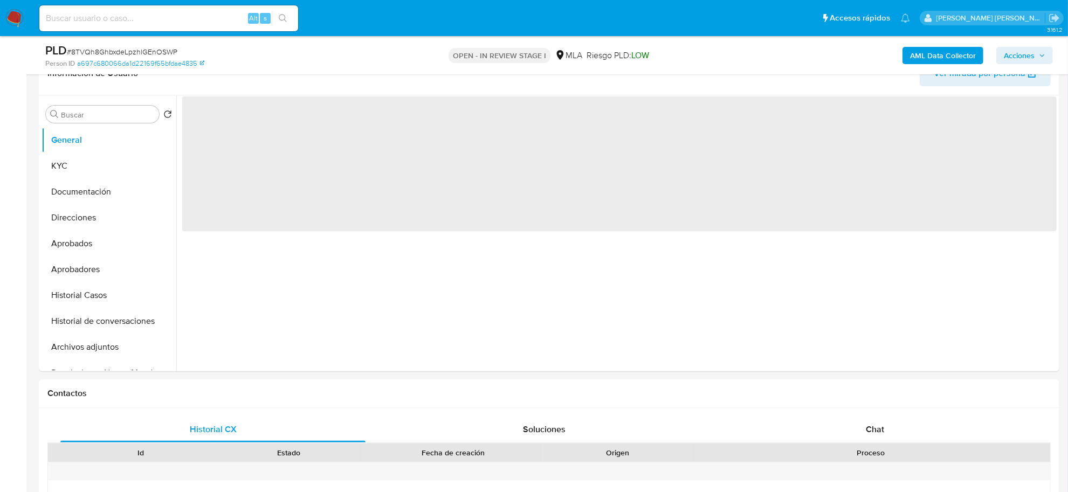
scroll to position [202, 0]
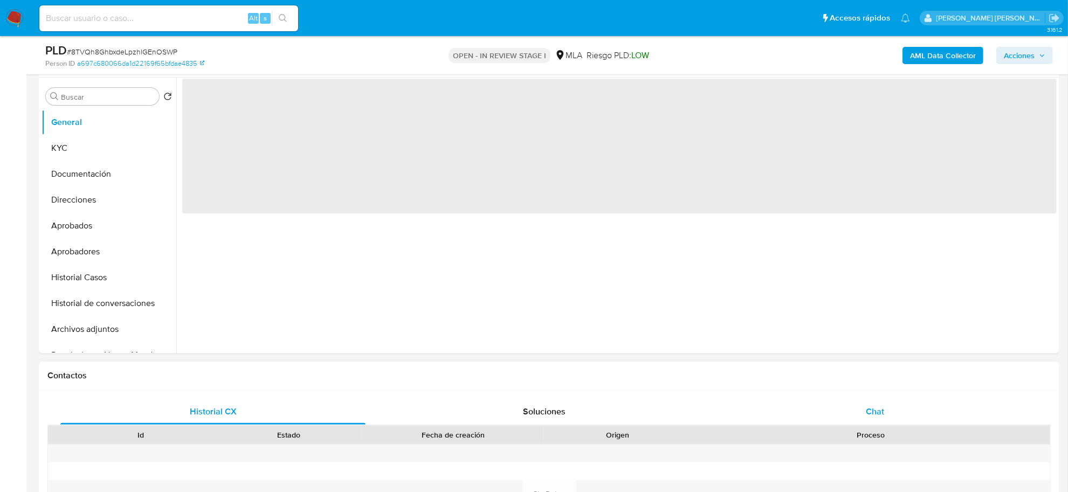
select select "10"
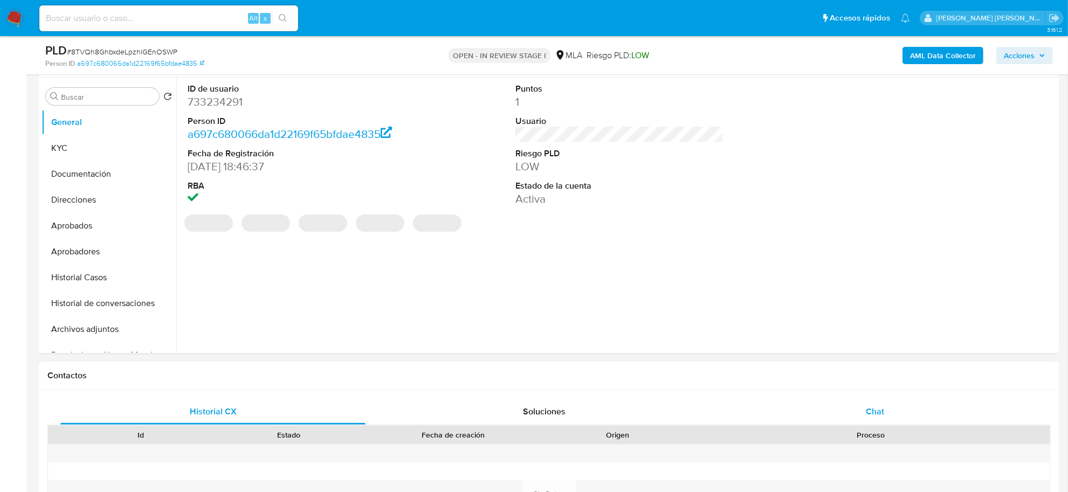
click at [880, 416] on span "Chat" at bounding box center [875, 412] width 18 height 12
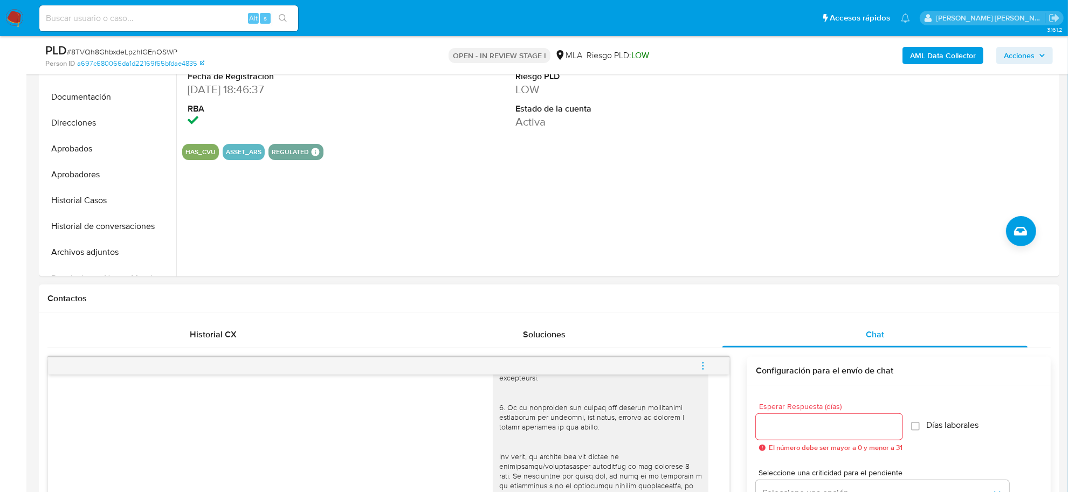
scroll to position [270, 0]
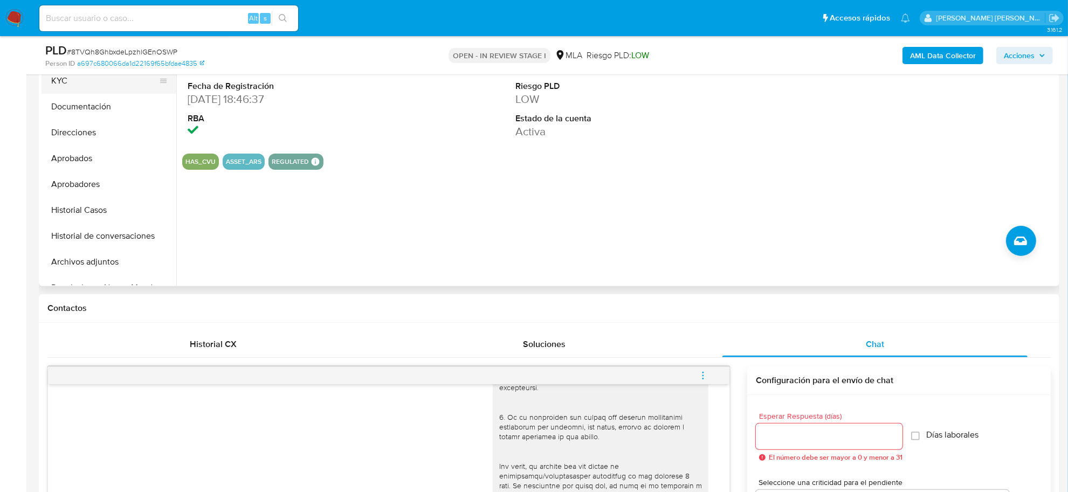
click at [57, 90] on button "KYC" at bounding box center [105, 81] width 126 height 26
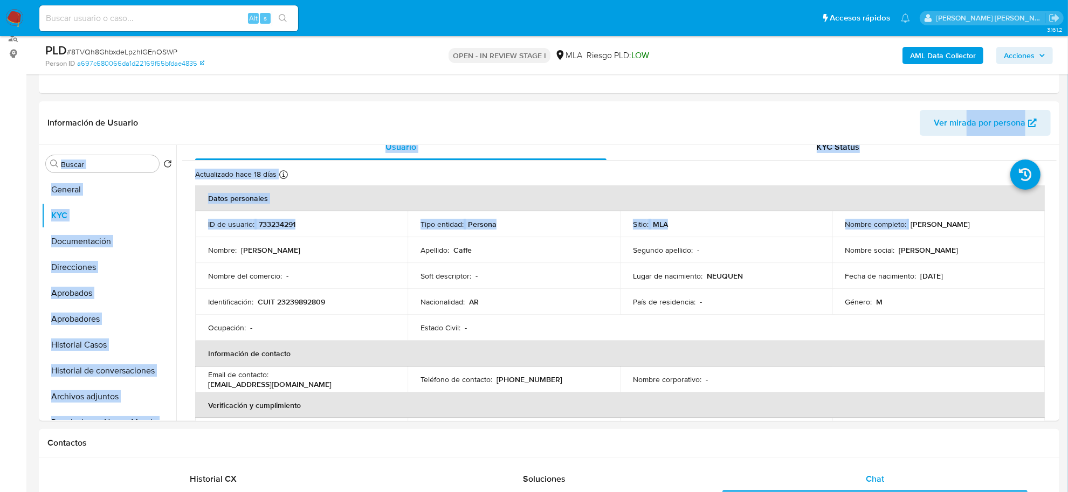
scroll to position [0, 0]
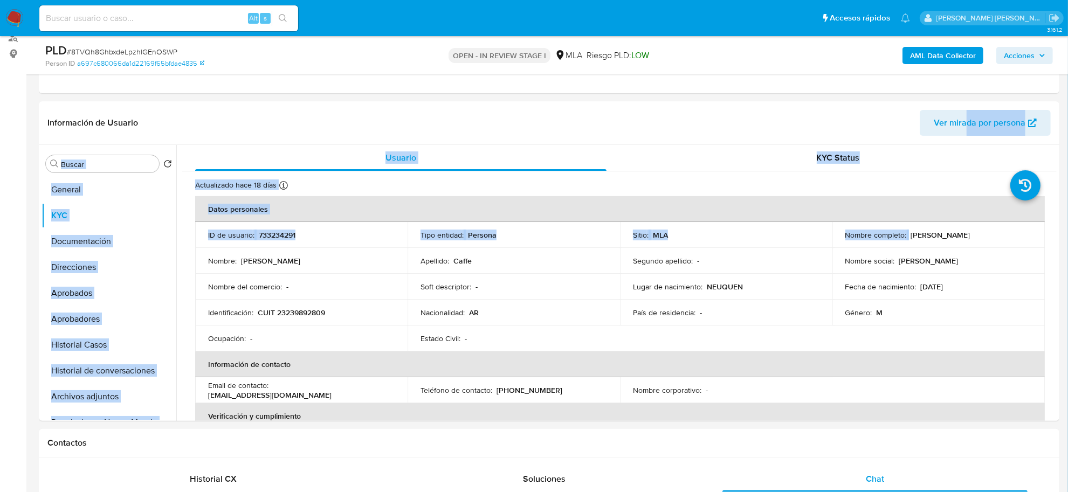
drag, startPoint x: 907, startPoint y: 149, endPoint x: 974, endPoint y: 241, distance: 113.7
click at [974, 241] on td "Nombre completo : [PERSON_NAME]" at bounding box center [939, 235] width 212 height 26
click at [87, 238] on button "Documentación" at bounding box center [105, 242] width 126 height 26
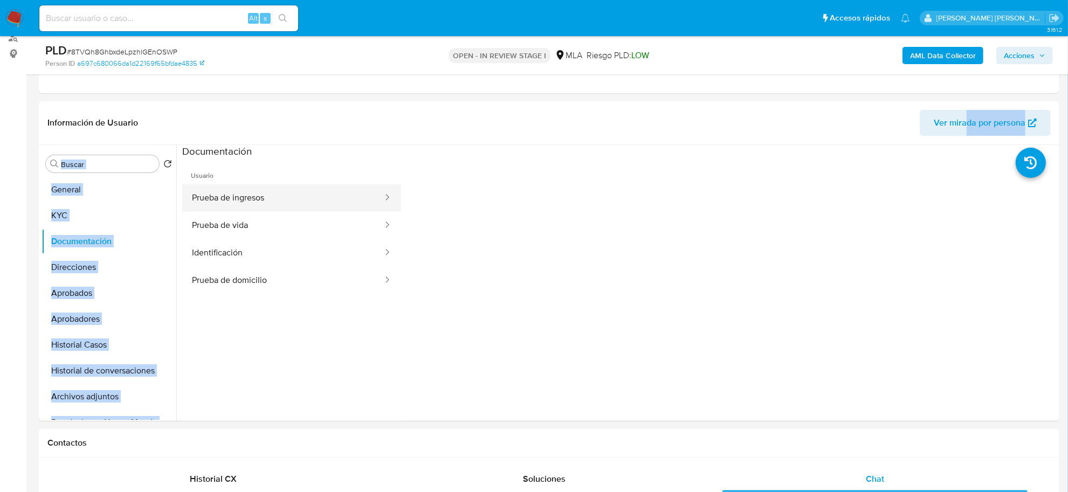
click at [256, 207] on button "Prueba de ingresos" at bounding box center [283, 198] width 202 height 28
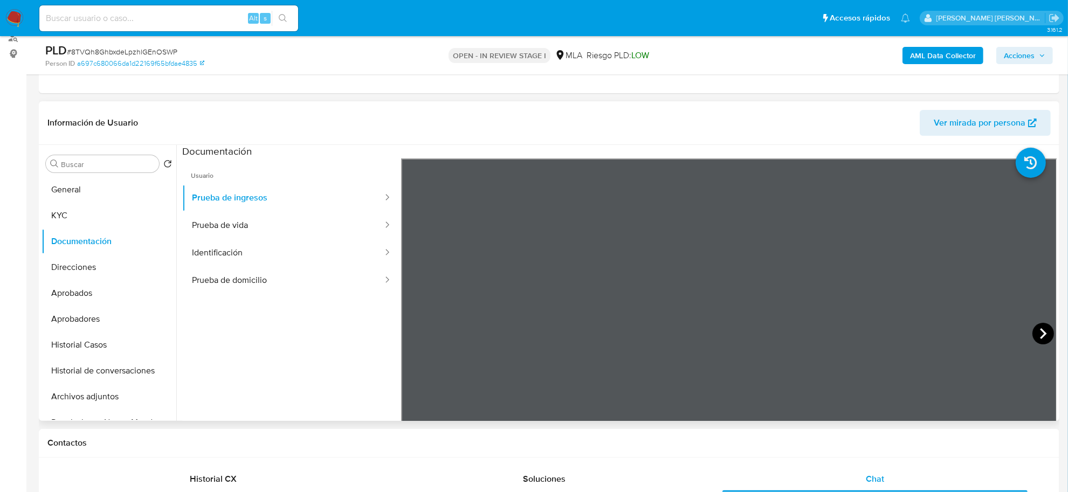
click at [1034, 340] on icon at bounding box center [1044, 334] width 22 height 22
click at [1039, 324] on icon at bounding box center [1044, 334] width 22 height 22
click at [416, 327] on icon at bounding box center [415, 334] width 22 height 22
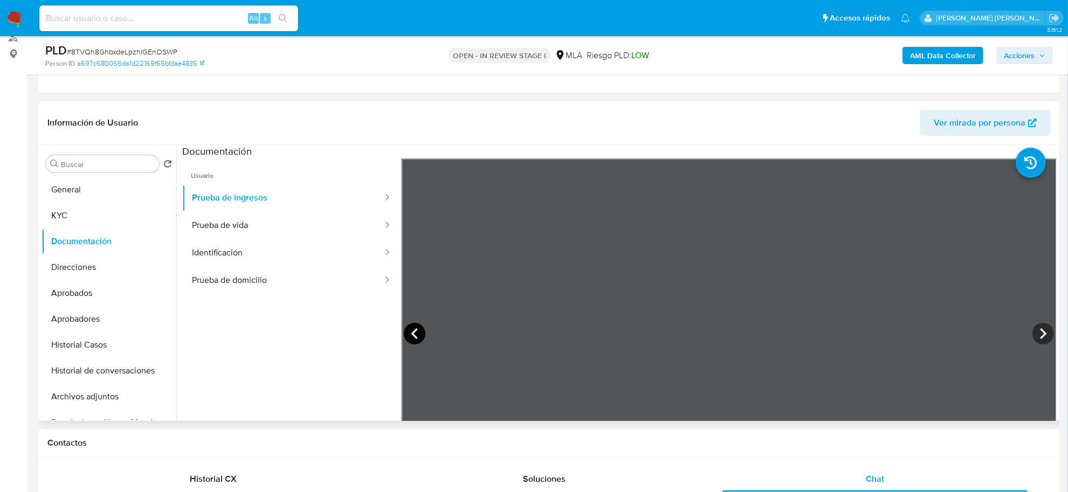
click at [420, 340] on icon at bounding box center [415, 334] width 22 height 22
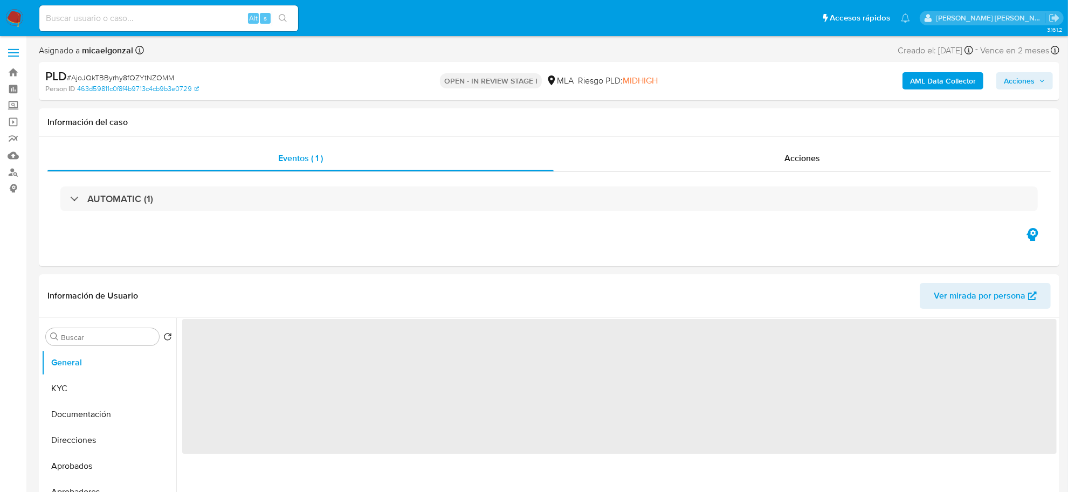
select select "10"
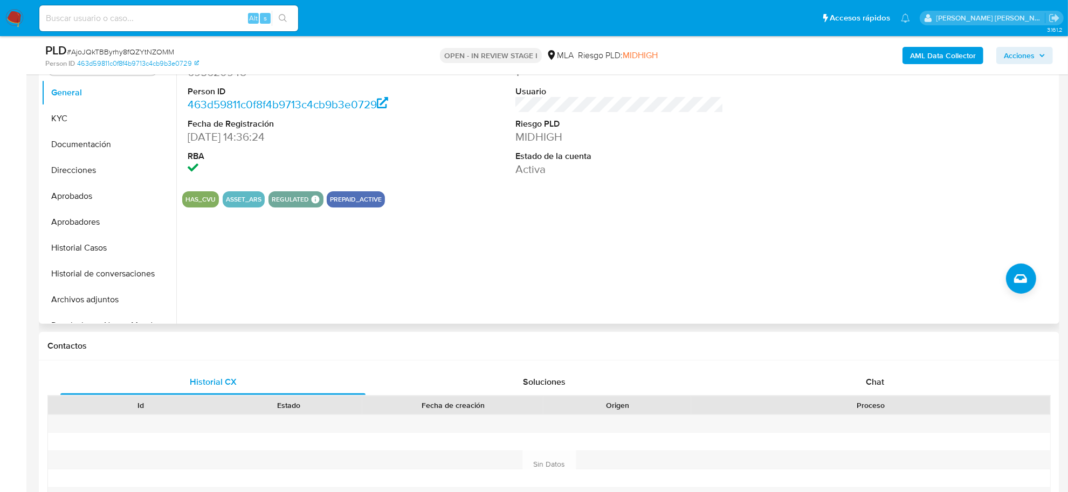
scroll to position [337, 0]
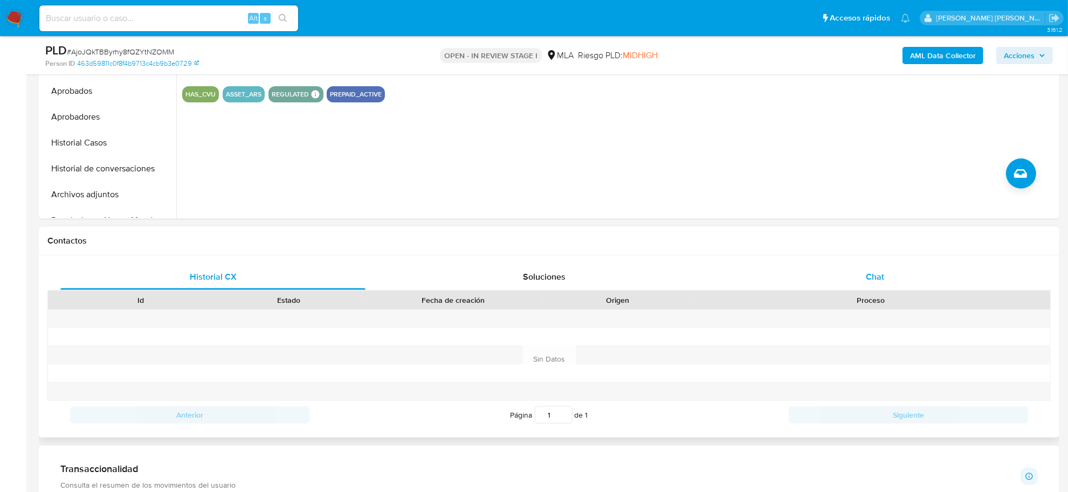
click at [871, 273] on span "Chat" at bounding box center [875, 277] width 18 height 12
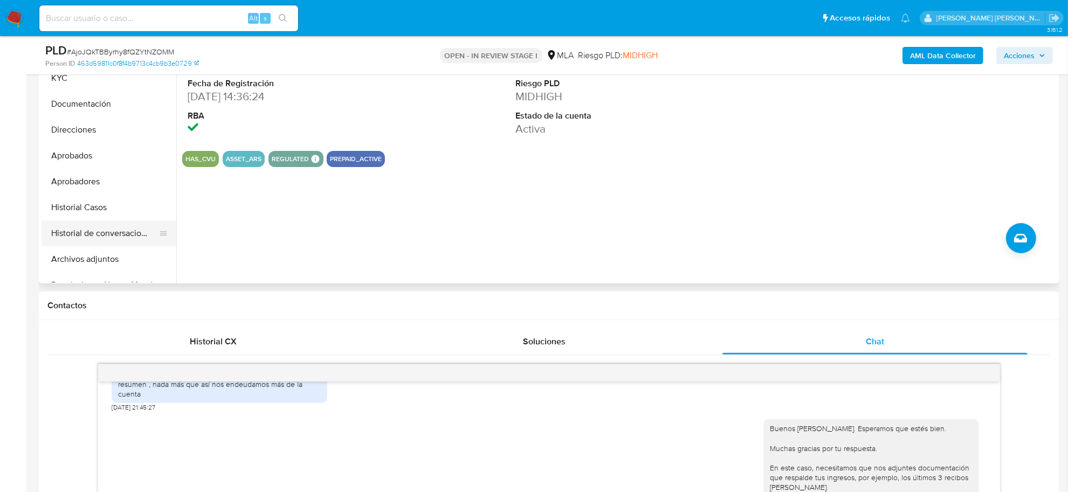
scroll to position [270, 0]
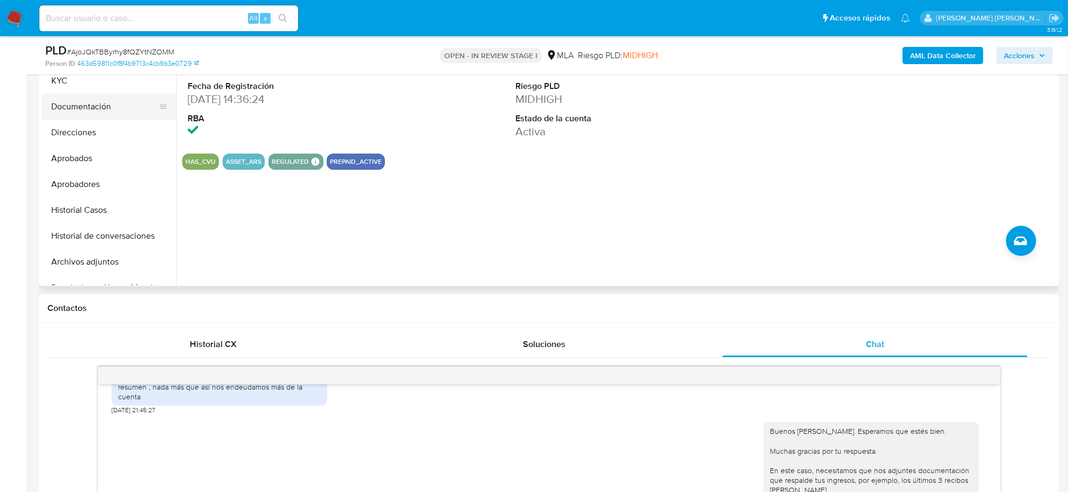
click at [82, 104] on button "Documentación" at bounding box center [105, 107] width 126 height 26
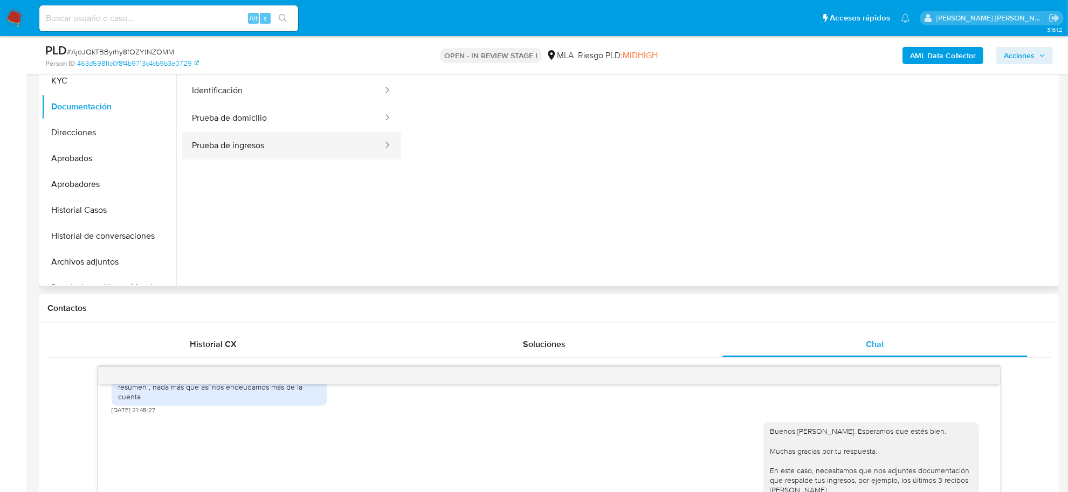
click at [252, 153] on button "Prueba de ingresos" at bounding box center [283, 146] width 202 height 28
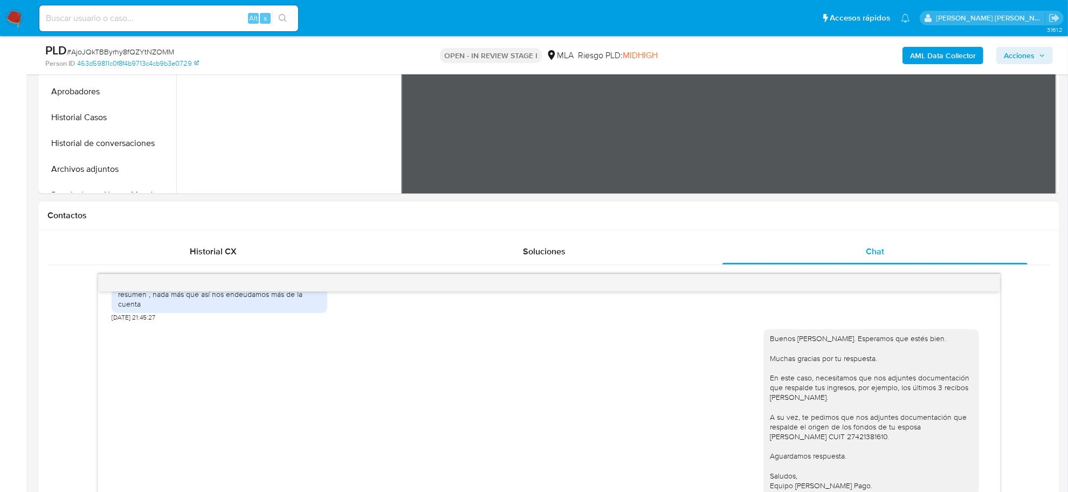
scroll to position [404, 0]
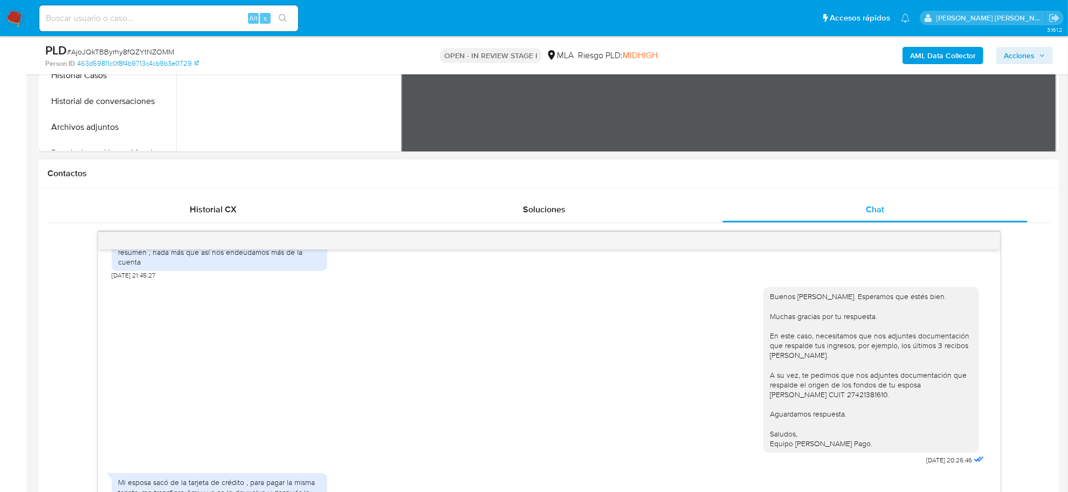
click at [853, 395] on div "Buenos días, Leandro. Esperamos que estés bien. Muchas gracias por tu respuesta…" at bounding box center [871, 370] width 203 height 157
copy div "27421381610"
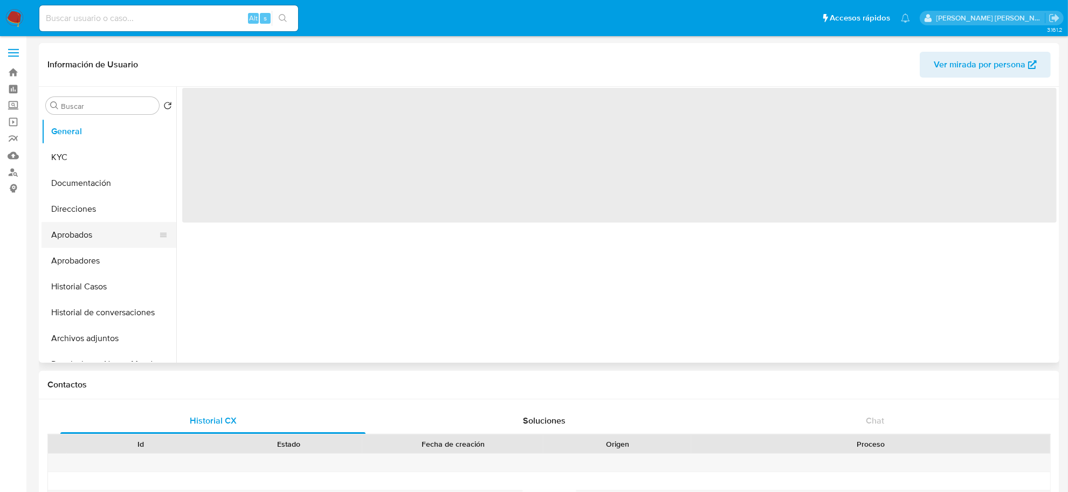
select select "10"
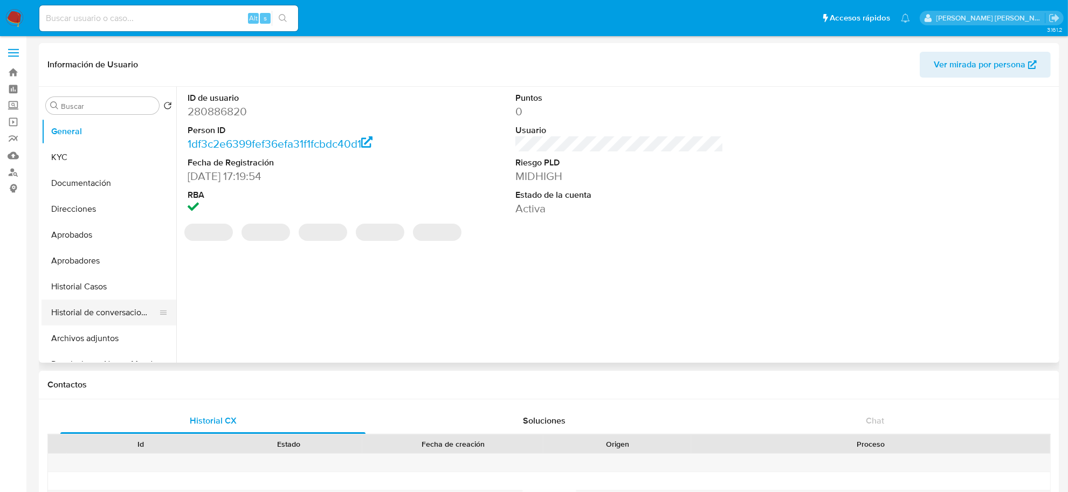
click at [94, 309] on button "Historial de conversaciones" at bounding box center [105, 313] width 126 height 26
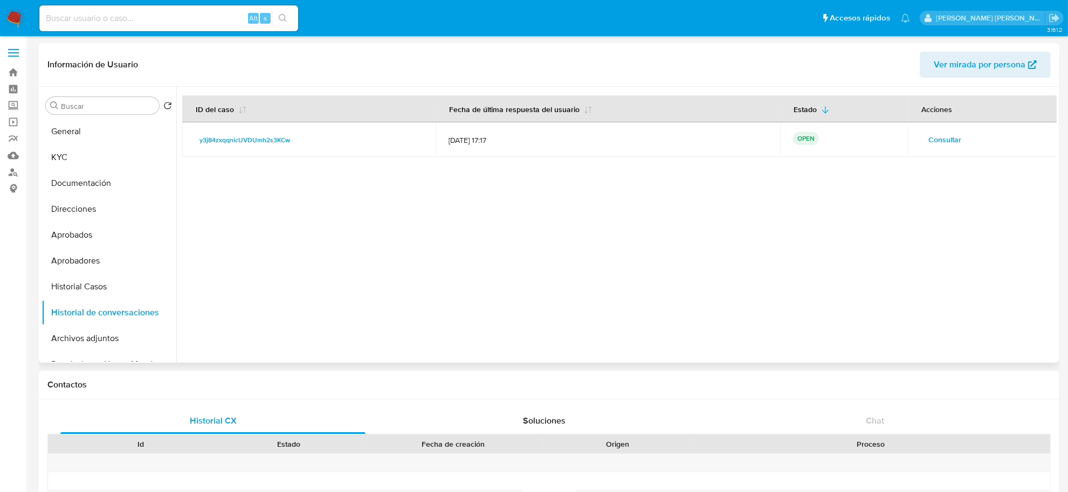
click at [931, 141] on span "Consultar" at bounding box center [945, 139] width 33 height 15
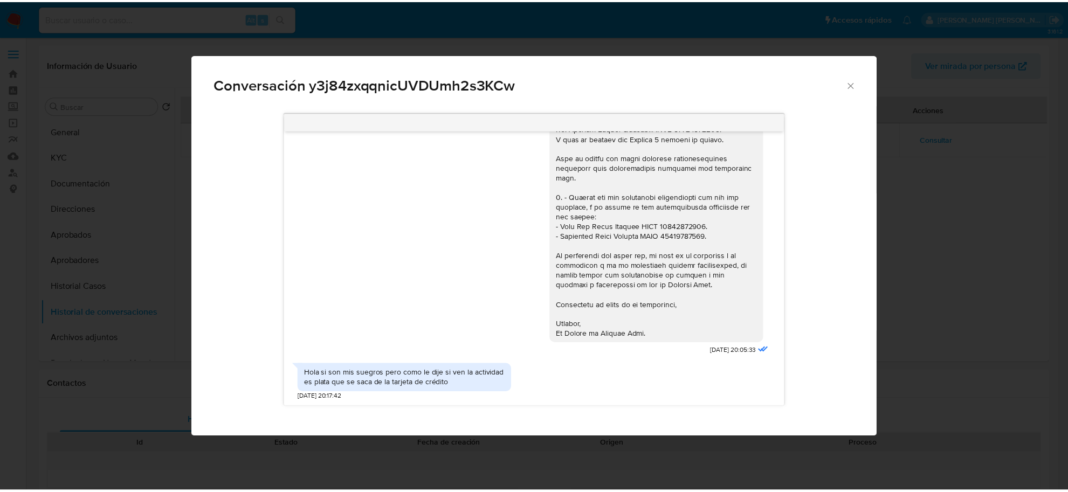
scroll to position [784, 0]
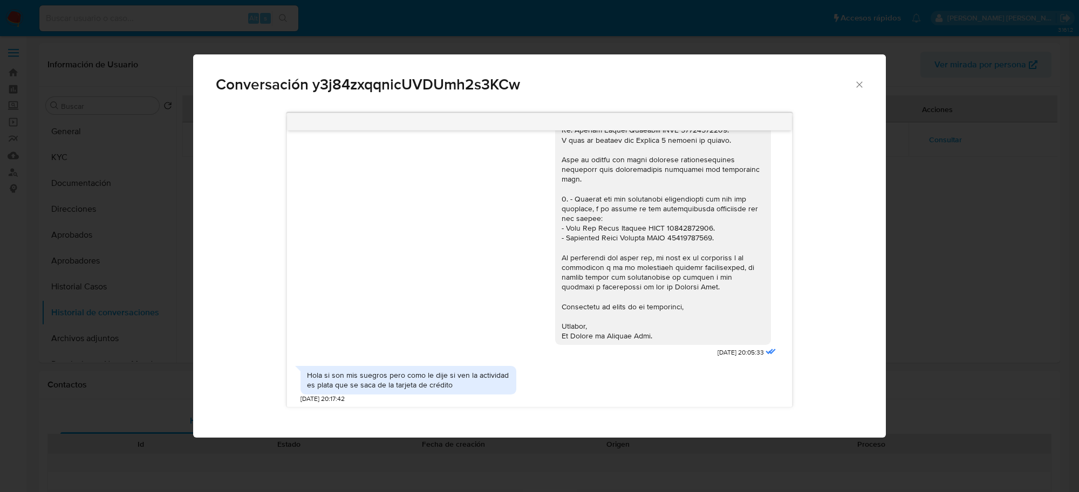
click at [855, 85] on icon "Cerrar" at bounding box center [859, 84] width 11 height 11
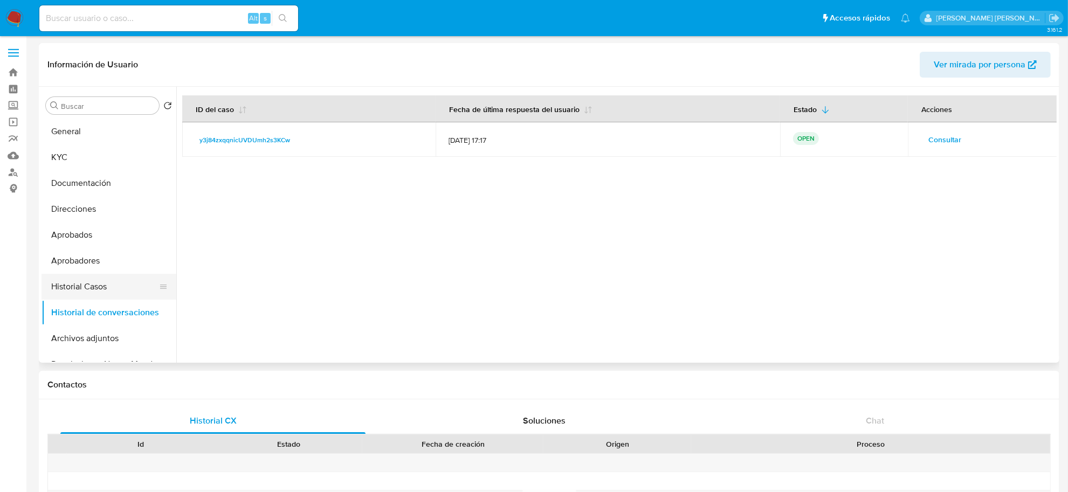
click at [87, 282] on button "Historial Casos" at bounding box center [105, 287] width 126 height 26
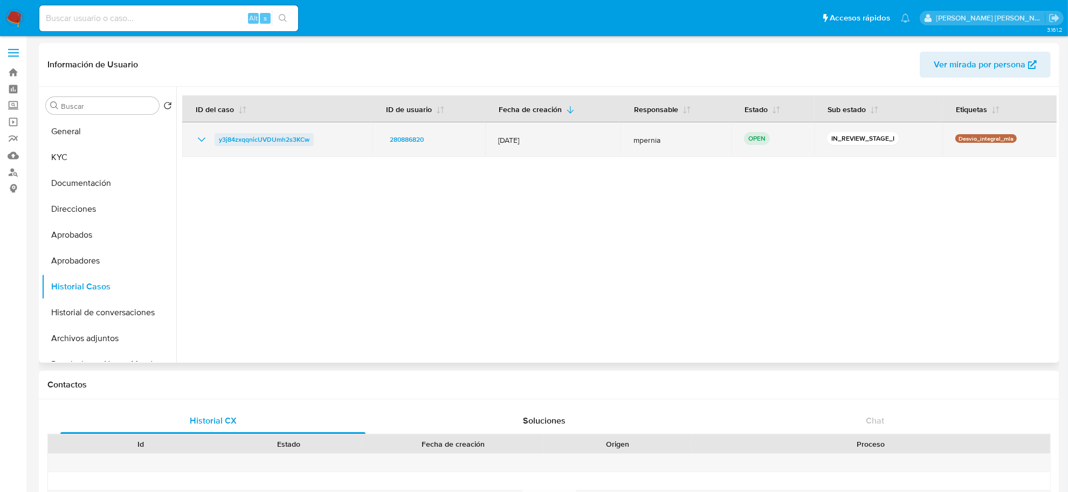
click at [272, 135] on span "y3j84zxqqnicUVDUmh2s3KCw" at bounding box center [264, 139] width 91 height 13
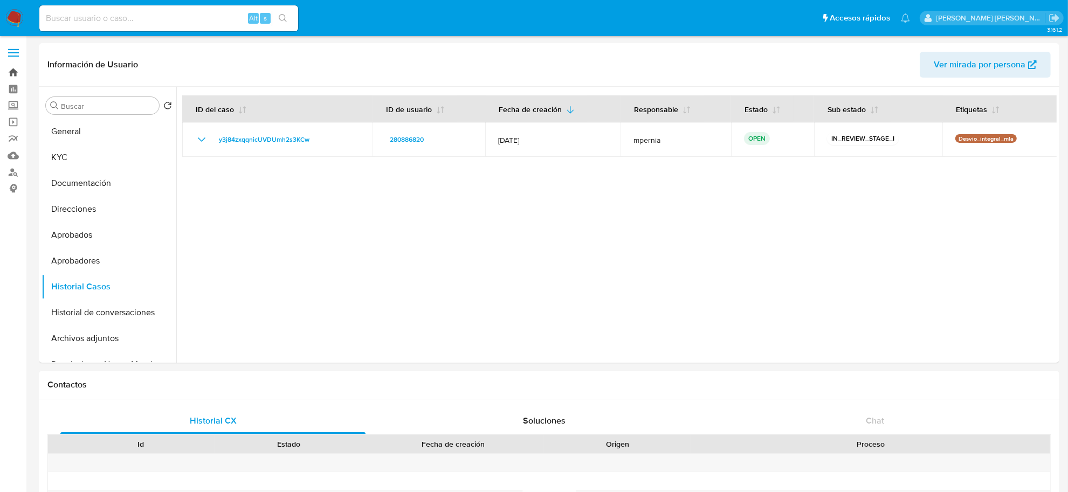
click at [11, 69] on link "Bandeja" at bounding box center [64, 72] width 128 height 17
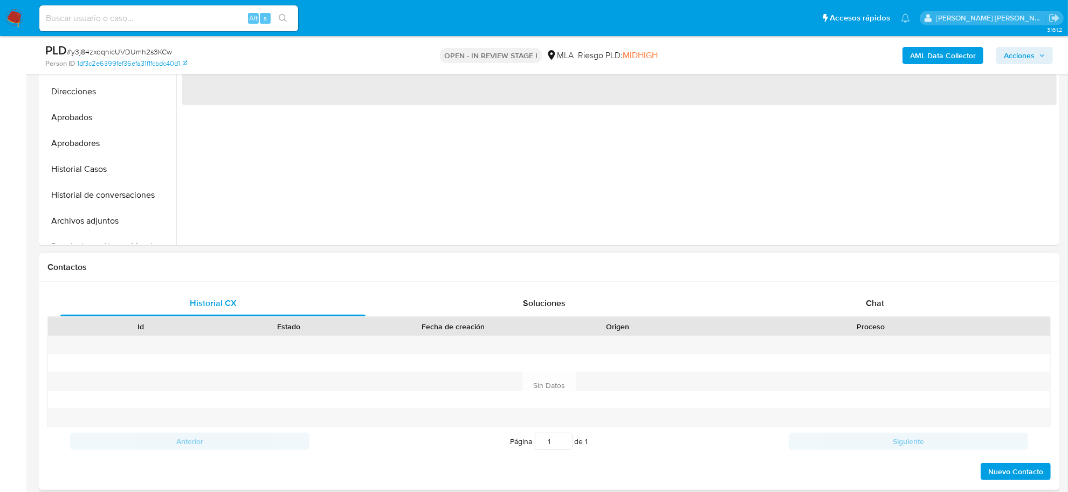
scroll to position [337, 0]
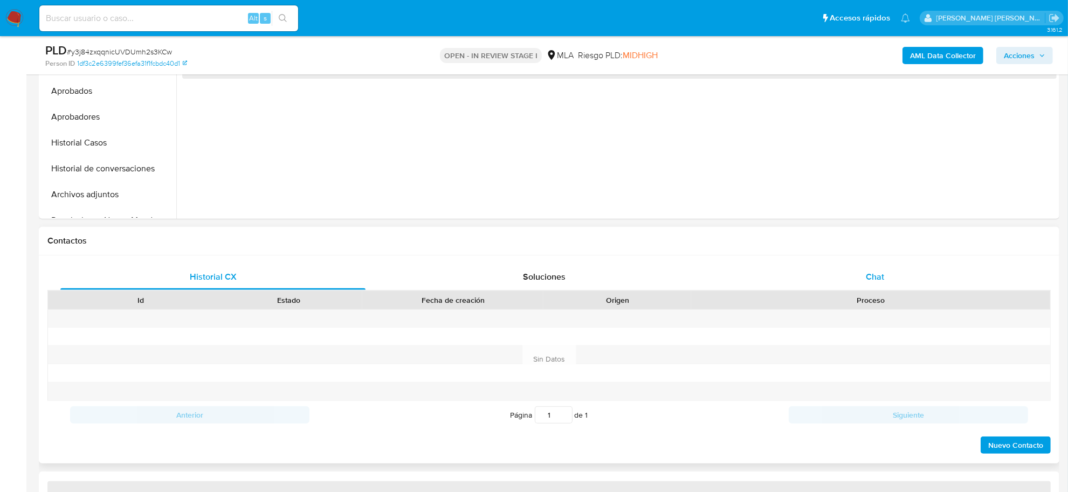
select select "10"
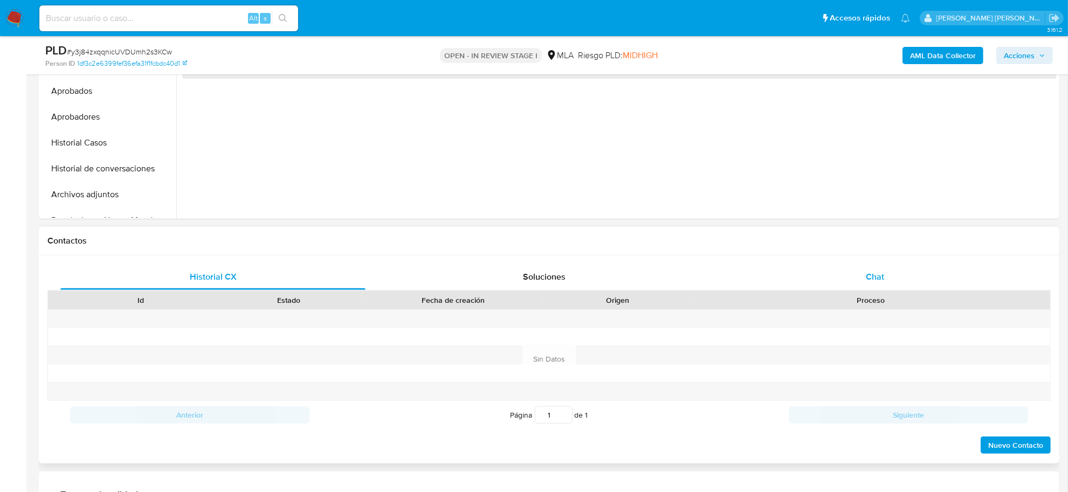
click at [861, 276] on div "Chat" at bounding box center [875, 277] width 305 height 26
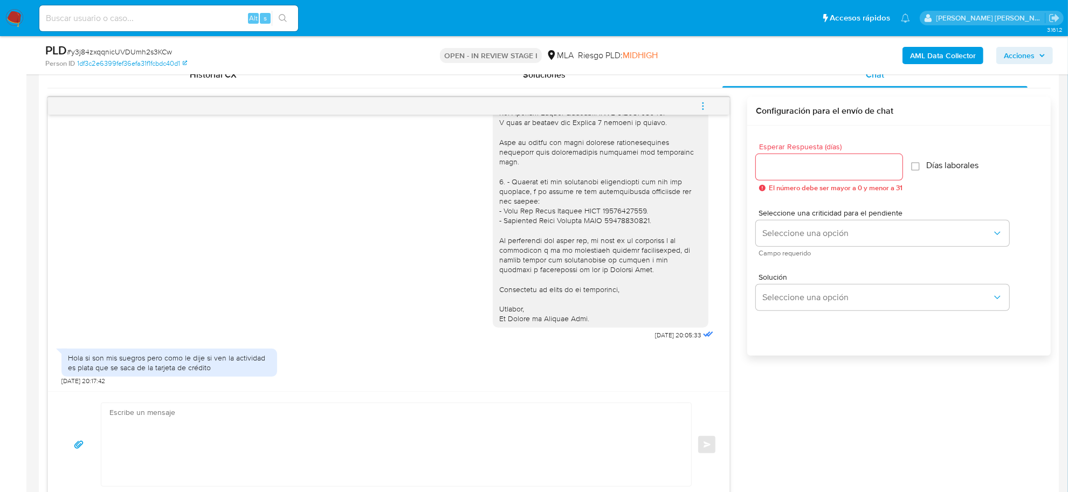
scroll to position [718, 0]
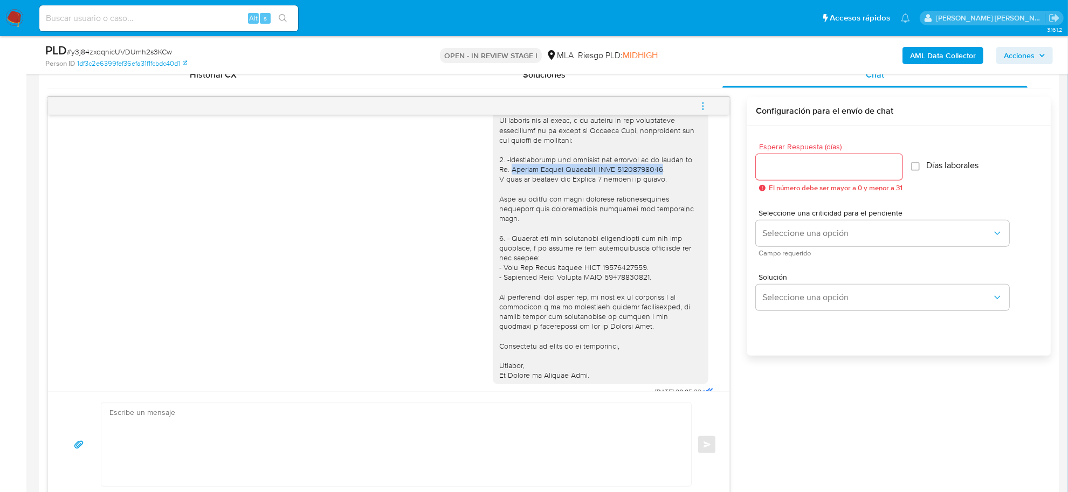
drag, startPoint x: 499, startPoint y: 192, endPoint x: 643, endPoint y: 193, distance: 144.0
click at [643, 193] on div at bounding box center [600, 223] width 203 height 314
copy div "[PERSON_NAME] CUIT 20400812412"
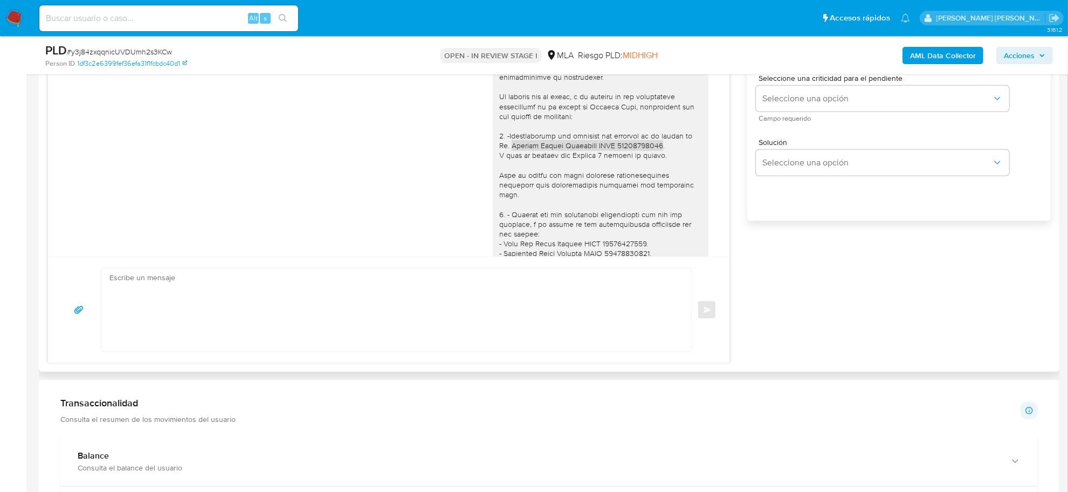
scroll to position [583, 0]
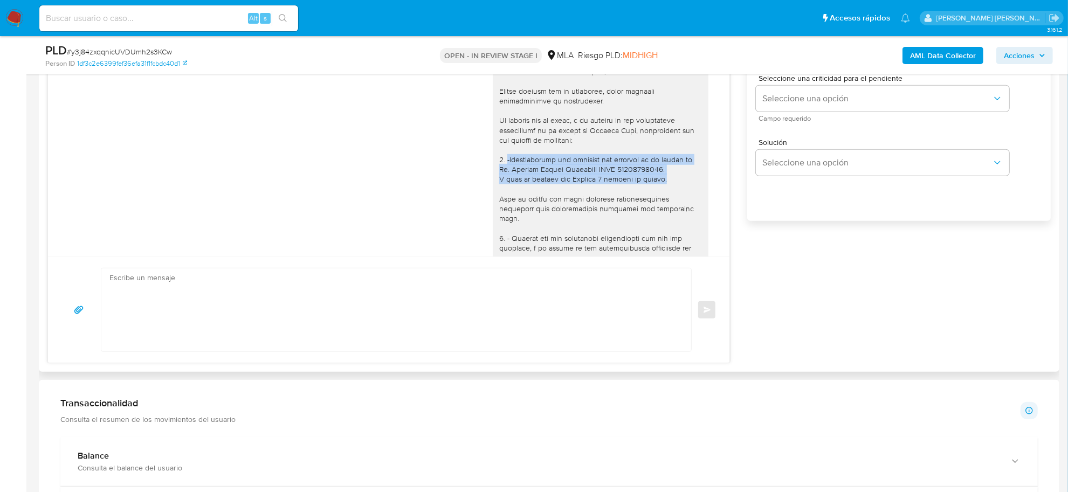
drag, startPoint x: 496, startPoint y: 180, endPoint x: 669, endPoint y: 202, distance: 174.1
click at [669, 202] on div at bounding box center [600, 223] width 203 height 314
copy div "-Documentación que respalde los ingresos de su esposo el [PERSON_NAME] CUIT 204…"
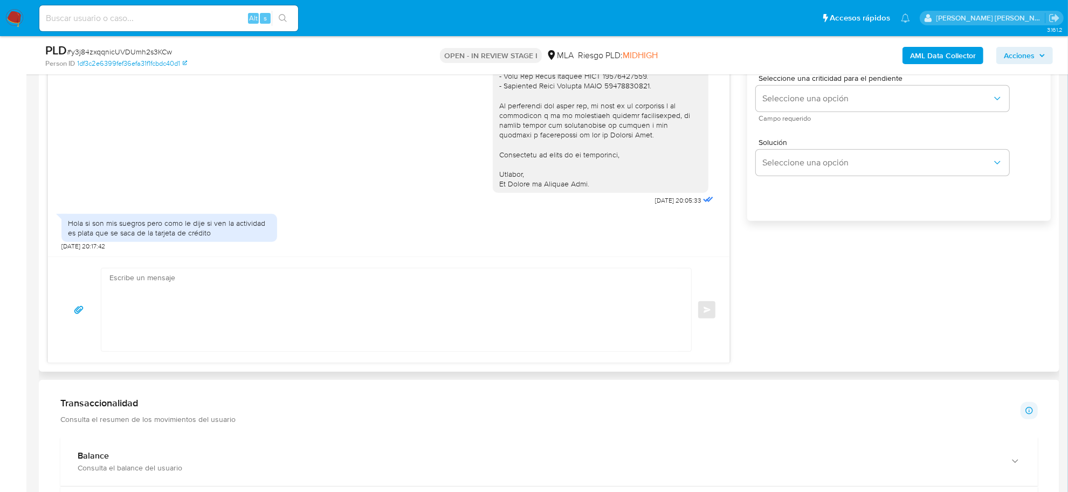
scroll to position [785, 0]
click at [139, 284] on textarea at bounding box center [393, 310] width 568 height 83
paste textarea "-Documentación que respalde los ingresos de su esposo el [PERSON_NAME] CUIT 204…"
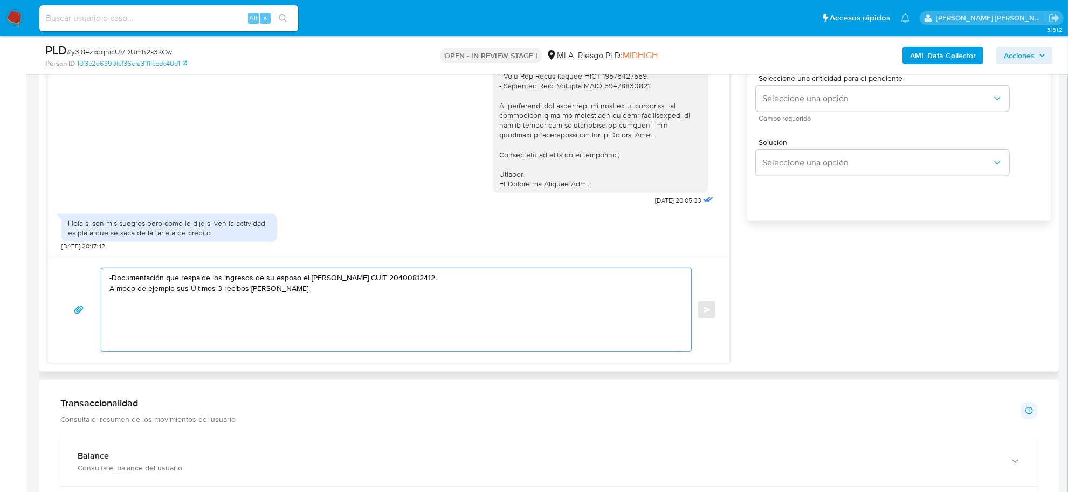
click at [113, 302] on textarea "-Documentación que respalde los ingresos de su esposo el [PERSON_NAME] CUIT 204…" at bounding box center [393, 310] width 568 height 83
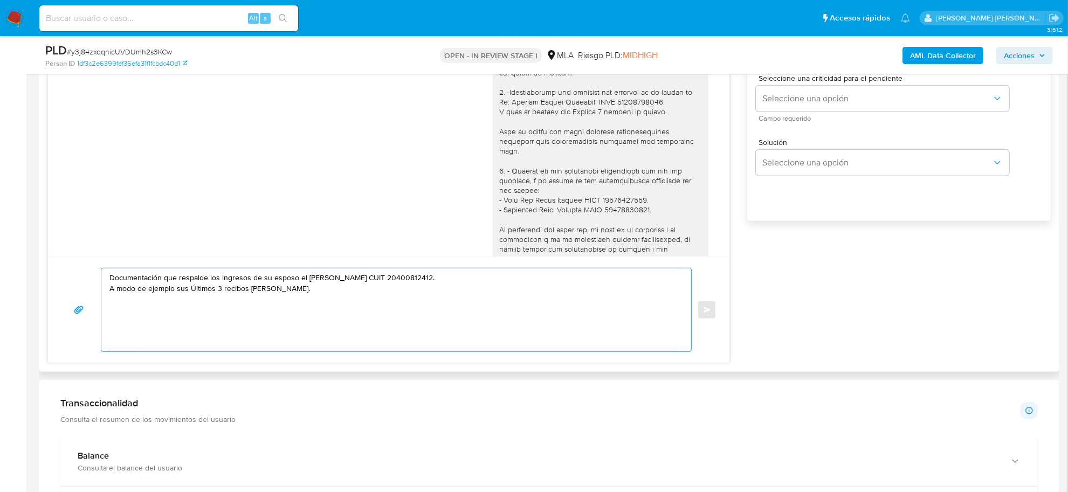
scroll to position [583, 0]
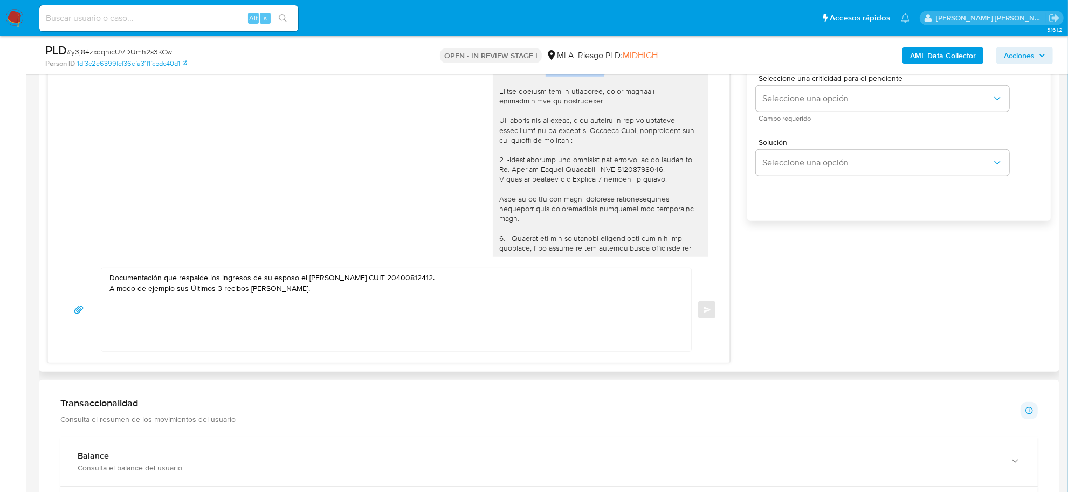
drag, startPoint x: 538, startPoint y: 92, endPoint x: 593, endPoint y: 91, distance: 55.6
click at [593, 91] on div at bounding box center [600, 223] width 203 height 314
copy div "[PERSON_NAME]"
click at [135, 273] on textarea "Documentación que respalde los ingresos de su esposo el [PERSON_NAME] CUIT 2040…" at bounding box center [393, 310] width 568 height 83
paste textarea "[PERSON_NAME]"
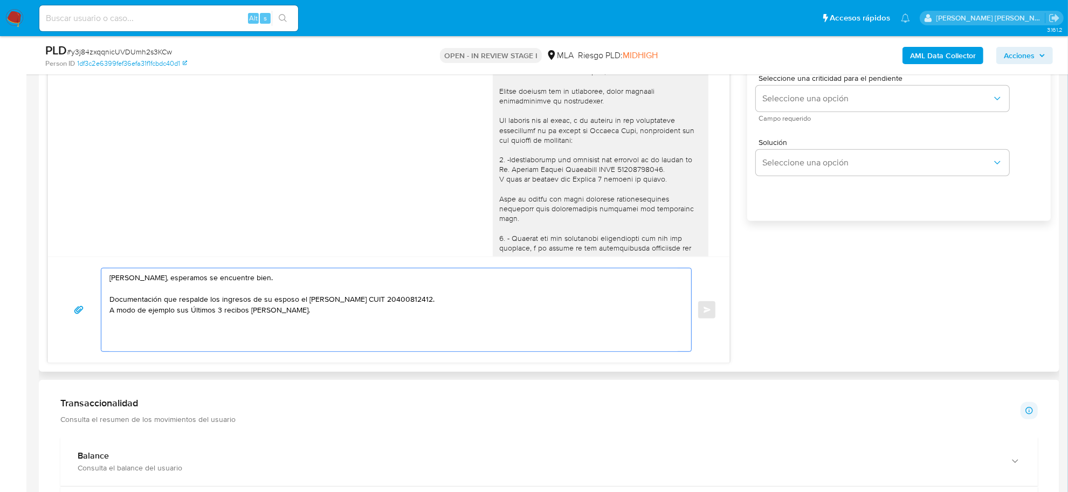
click at [128, 298] on textarea "[PERSON_NAME], esperamos se encuentre bien. Documentación que respalde los ingr…" at bounding box center [393, 310] width 568 height 83
click at [111, 300] on textarea "[PERSON_NAME], esperamos se encuentre bien. Documentación que respalde los ingr…" at bounding box center [393, 310] width 568 height 83
click at [111, 312] on textarea "[PERSON_NAME], esperamos se encuentre bien. Te recordamos que aguardamos docume…" at bounding box center [393, 310] width 568 height 83
click at [359, 313] on textarea "Milagros Micaela, esperamos se encuentre bien. Te recordamos que aguardamos doc…" at bounding box center [393, 310] width 568 height 83
click at [359, 319] on textarea "Milagros Micaela, esperamos se encuentre bien. Te recordamos que aguardamos doc…" at bounding box center [393, 310] width 568 height 83
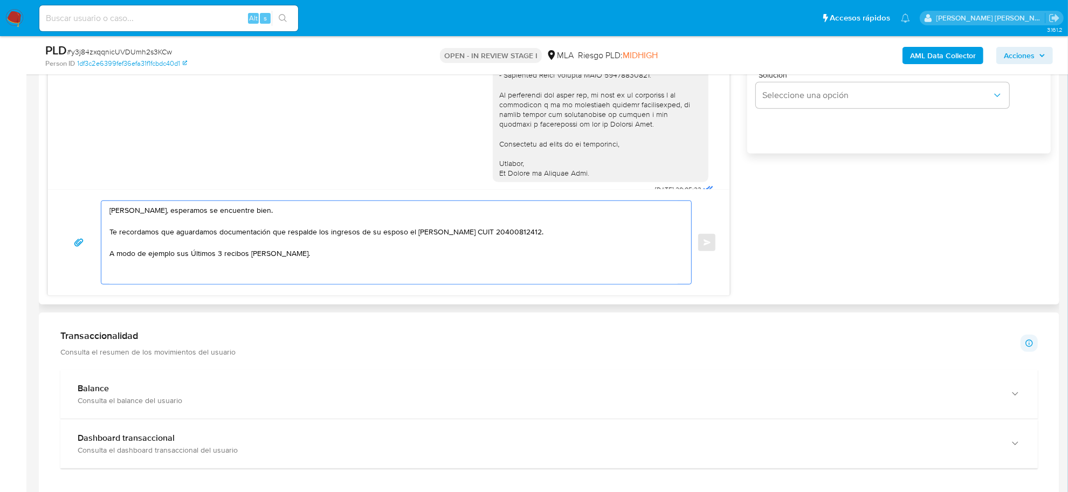
scroll to position [785, 0]
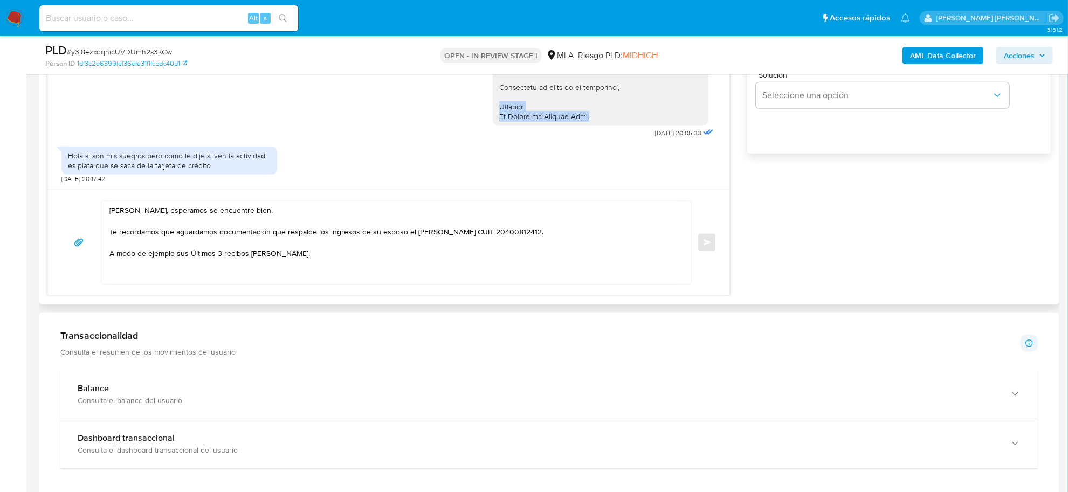
drag, startPoint x: 489, startPoint y: 106, endPoint x: 591, endPoint y: 118, distance: 102.1
copy div "Saludos, El Equipo de Mercado Pago."
click at [136, 278] on textarea "Milagros Micaela, esperamos se encuentre bien. Te recordamos que aguardamos doc…" at bounding box center [393, 242] width 568 height 83
paste textarea "Saludos, El Equipo de Mercado Pago."
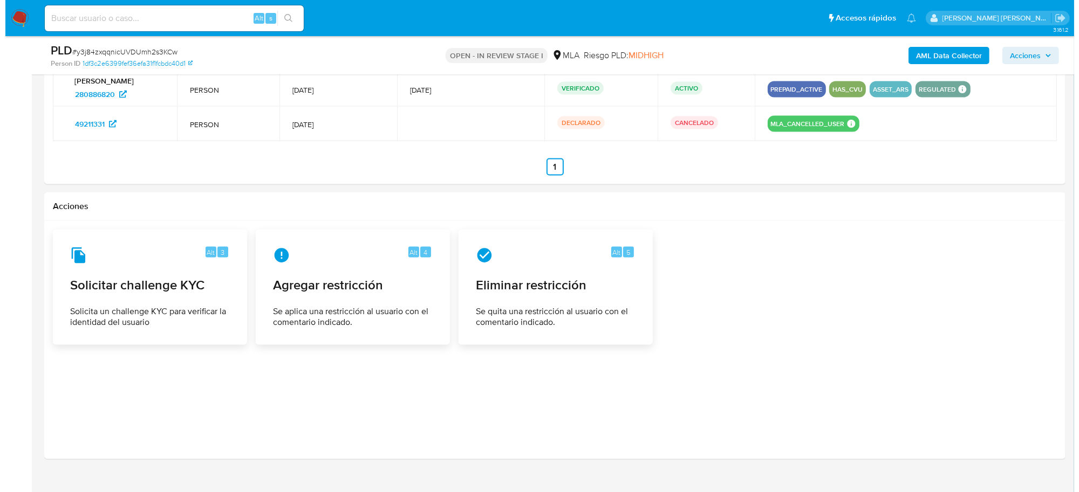
scroll to position [1699, 0]
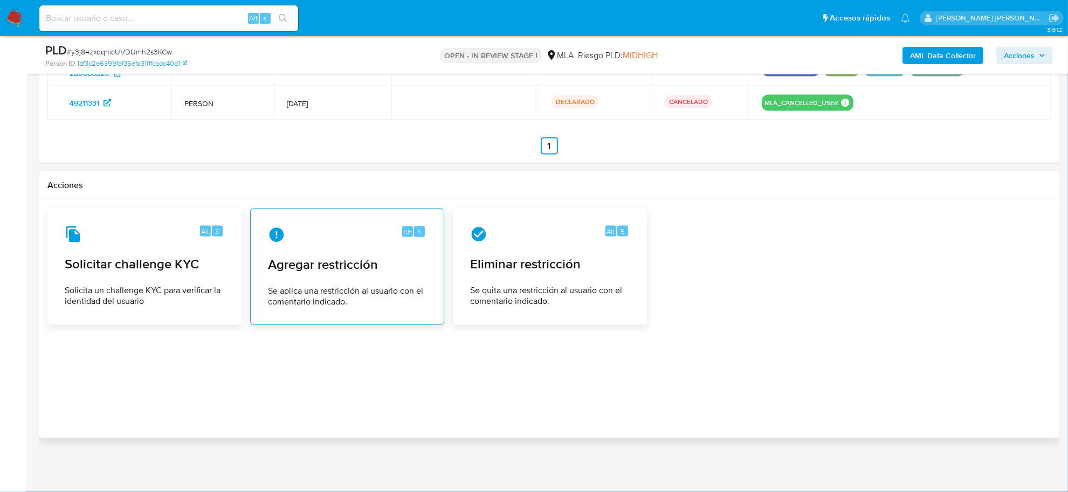
type textarea "[PERSON_NAME], esperamos se encuentre bien. Te recordamos que aguardamos docume…"
click at [316, 276] on div "Alt 4 Agregar restricción Se aplica una restricción al usuario con el comentari…" at bounding box center [347, 267] width 176 height 98
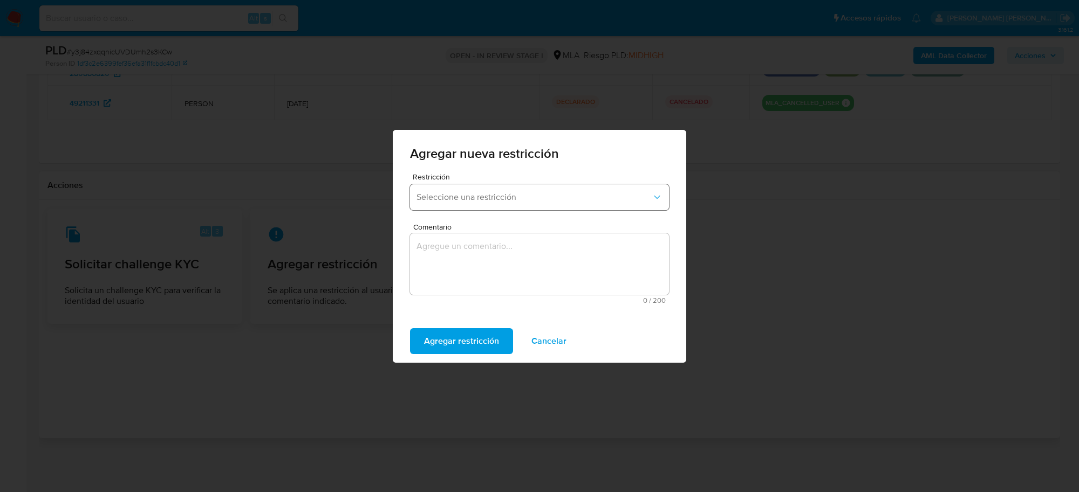
click at [514, 203] on button "Seleccione una restricción" at bounding box center [539, 197] width 259 height 26
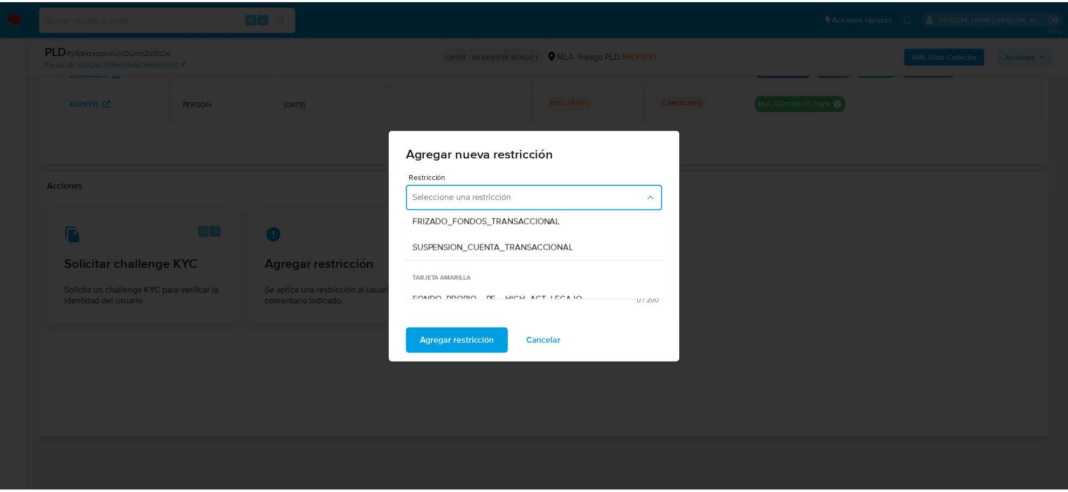
scroll to position [135, 0]
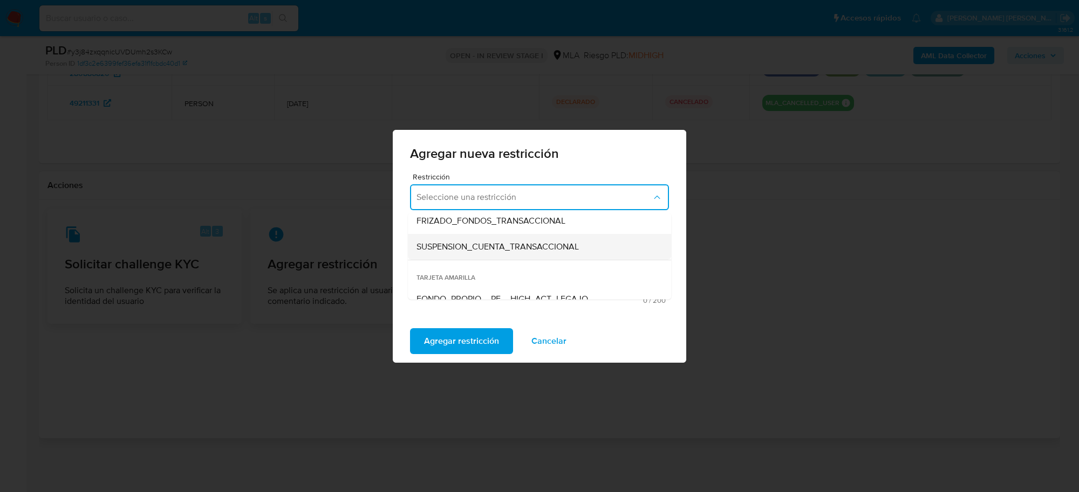
click at [491, 246] on span "SUSPENSION_CUENTA_TRANSACCIONAL" at bounding box center [497, 246] width 162 height 11
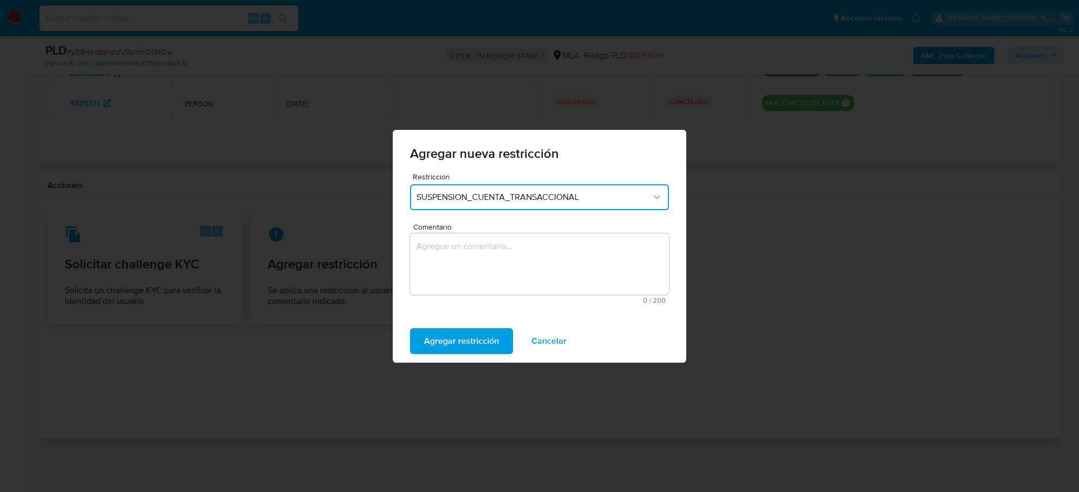
click at [496, 271] on textarea "Comentario" at bounding box center [539, 264] width 259 height 61
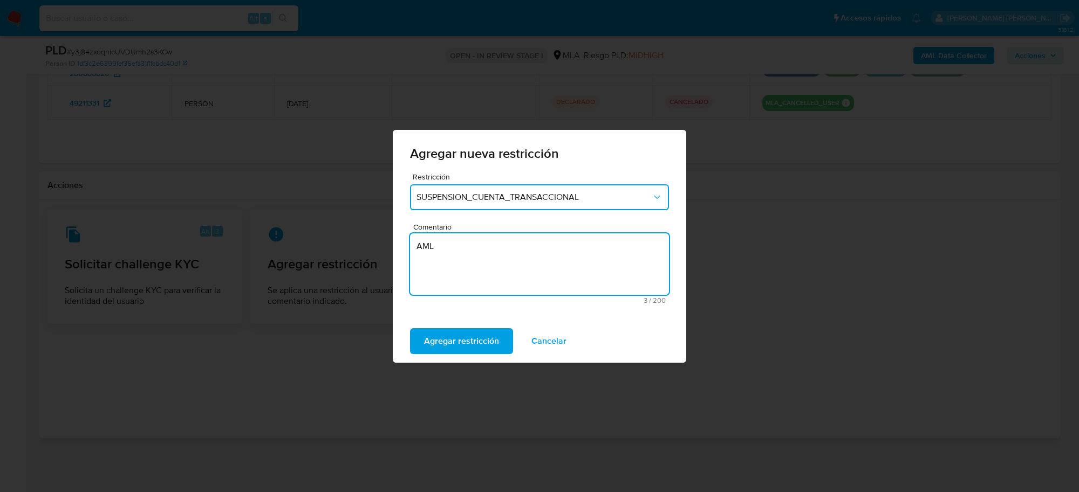
type textarea "AML"
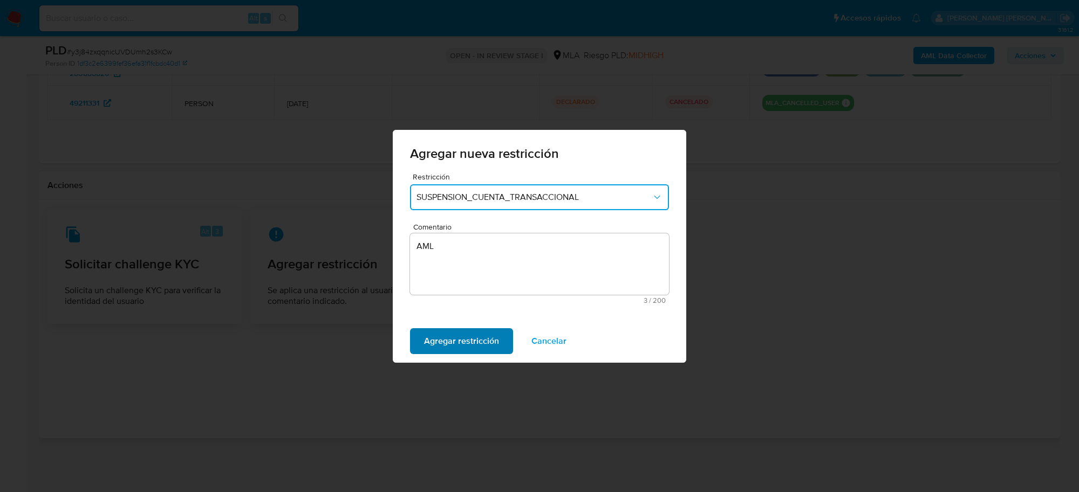
drag, startPoint x: 457, startPoint y: 355, endPoint x: 452, endPoint y: 344, distance: 11.8
click at [454, 354] on div "Agregar restricción Cancelar" at bounding box center [539, 341] width 293 height 43
click at [451, 341] on span "Agregar restricción" at bounding box center [461, 342] width 75 height 24
click at [455, 343] on span "Confirmar" at bounding box center [443, 342] width 39 height 24
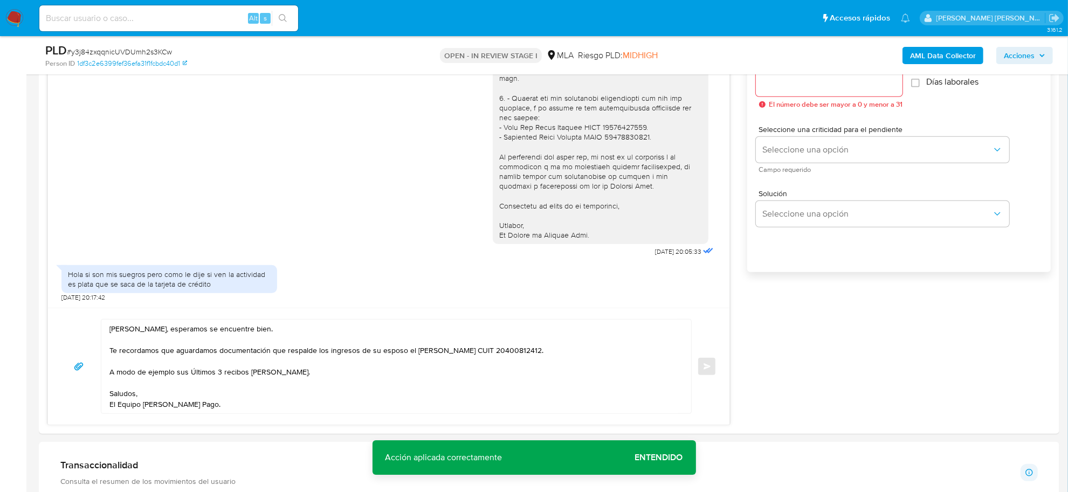
scroll to position [620, 0]
click at [103, 53] on span "# y3j84zxqqnicUVDUmh2s3KCw" at bounding box center [119, 51] width 105 height 11
copy span "y3j84zxqqnicUVDUmh2s3KCw"
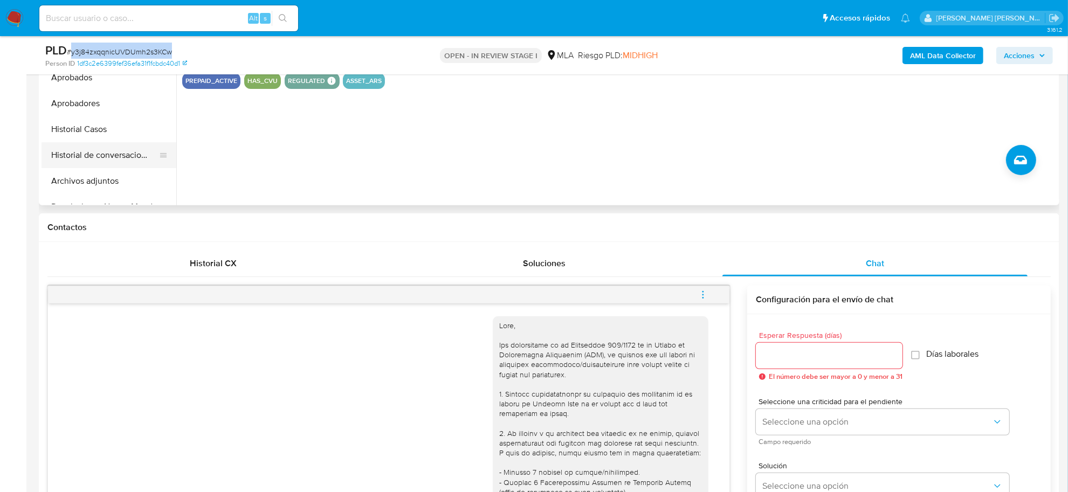
scroll to position [67, 0]
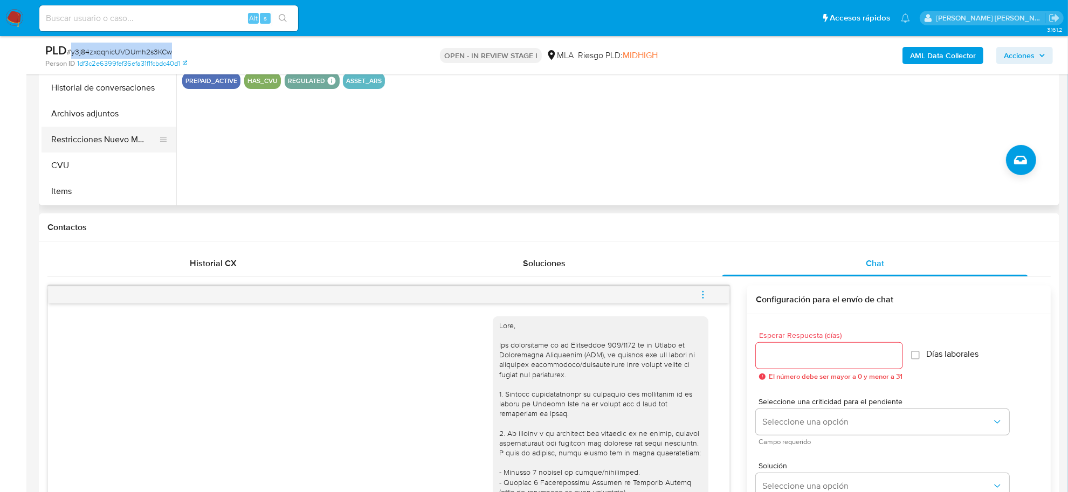
click at [93, 141] on button "Restricciones Nuevo Mundo" at bounding box center [105, 140] width 126 height 26
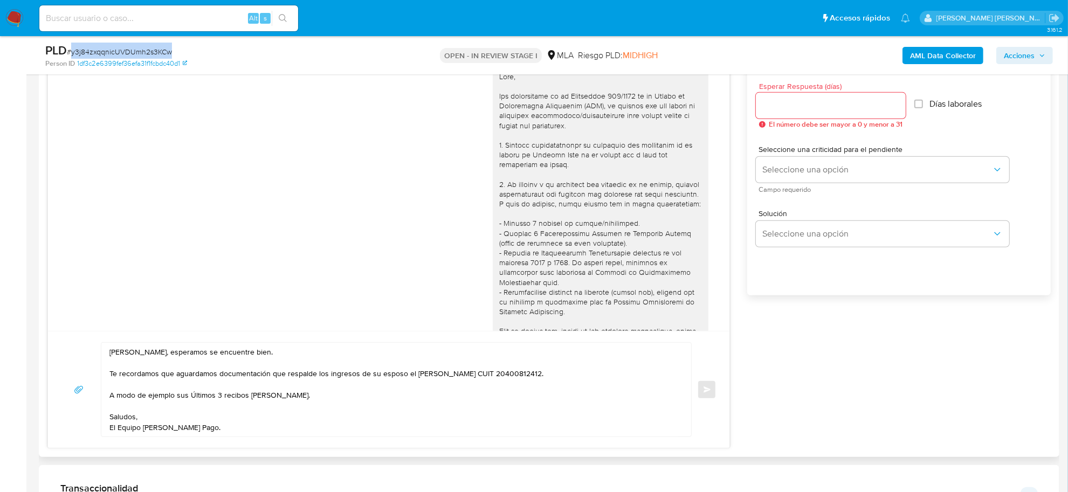
scroll to position [553, 0]
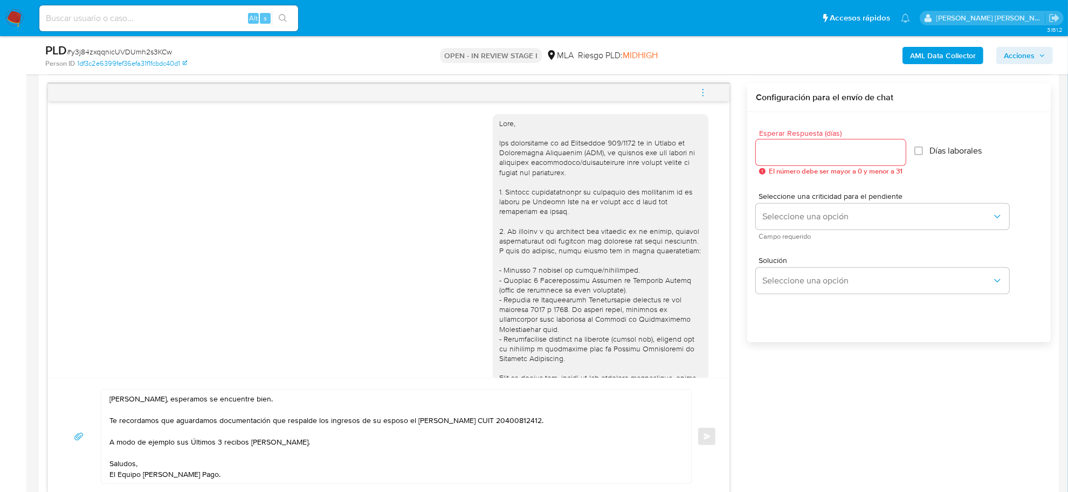
click at [817, 155] on input "Esperar Respuesta (días)" at bounding box center [831, 153] width 150 height 14
type input "1"
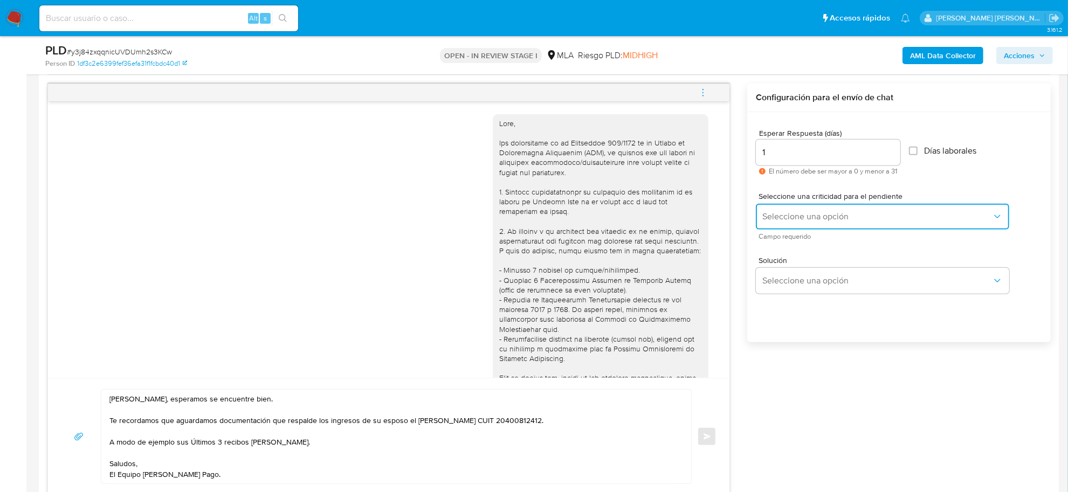
click at [804, 207] on button "Seleccione una opción" at bounding box center [882, 217] width 253 height 26
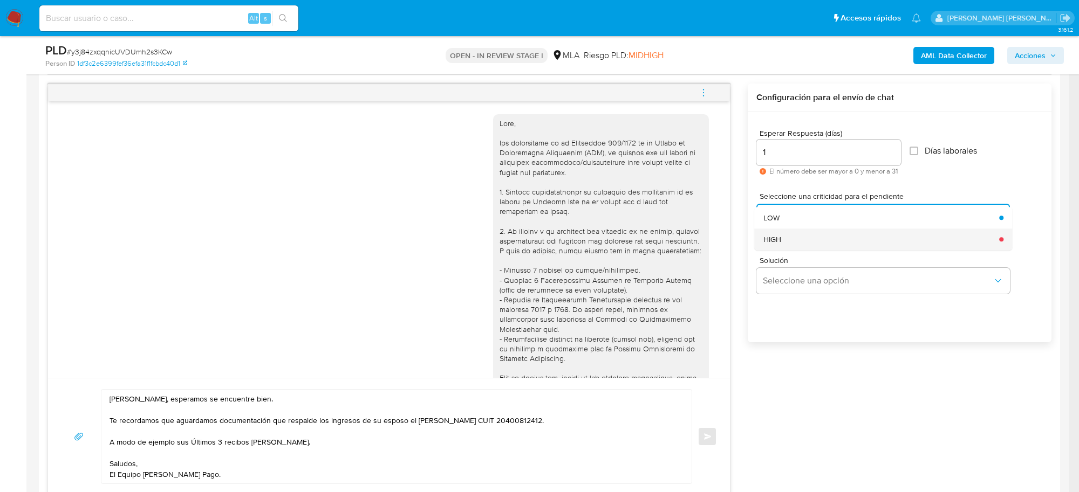
click at [783, 241] on div "HIGH" at bounding box center [878, 240] width 230 height 22
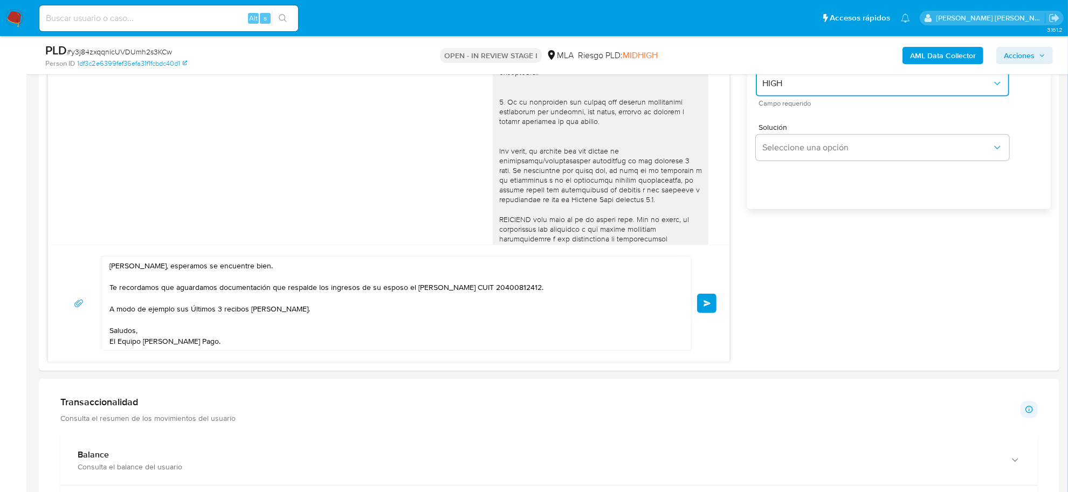
scroll to position [688, 0]
click at [710, 305] on span "Enviar" at bounding box center [708, 302] width 8 height 6
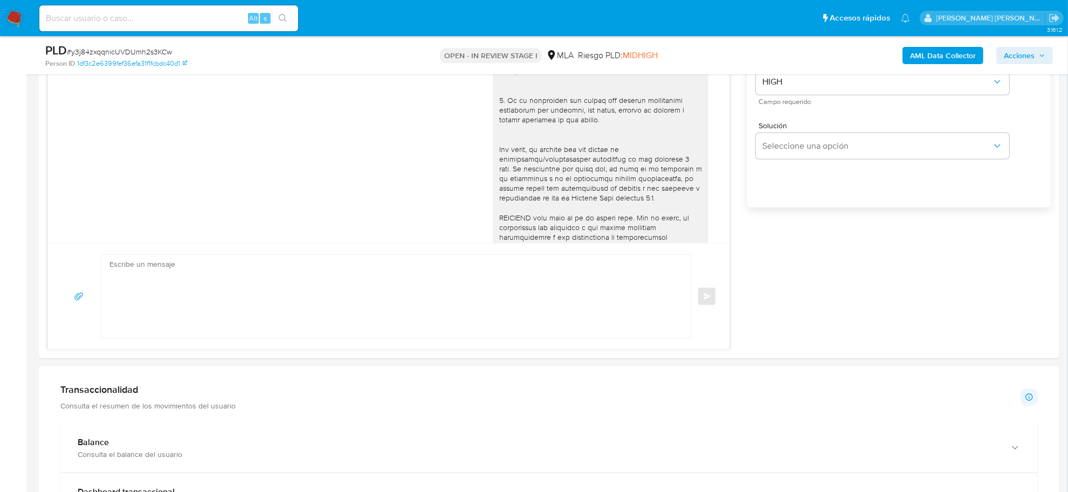
scroll to position [915, 0]
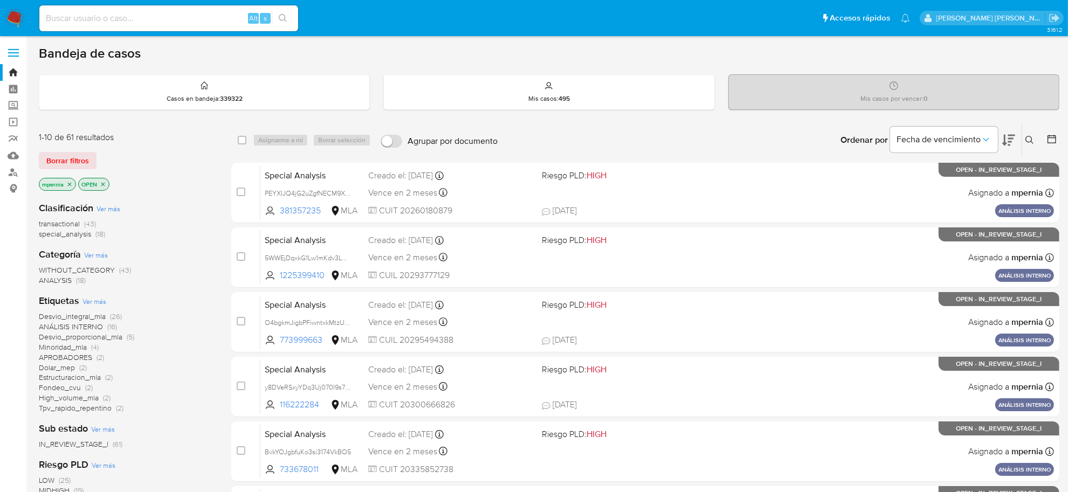
click at [1031, 143] on icon at bounding box center [1030, 140] width 9 height 9
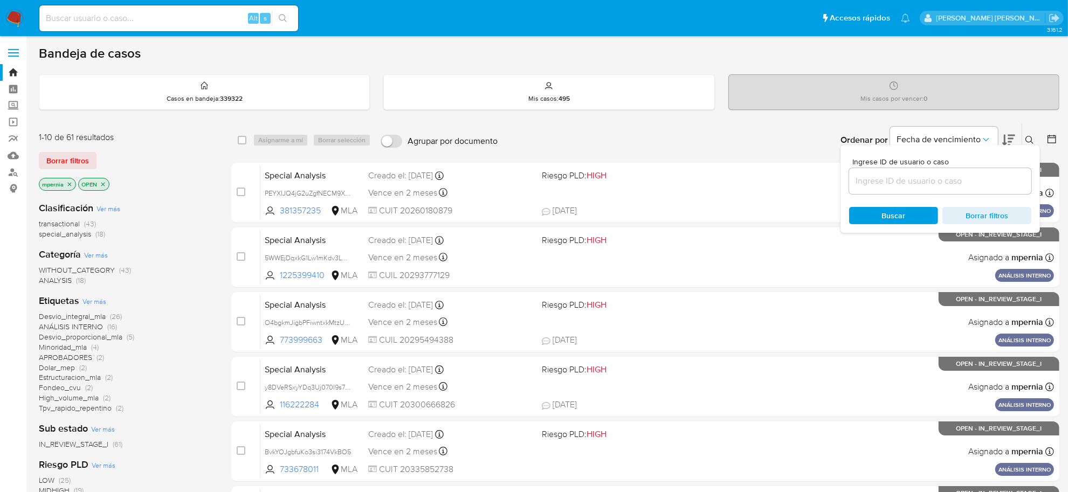
click at [950, 184] on input at bounding box center [940, 181] width 182 height 14
type input "y3j84zxqqnicUVDUmh2s3KCw"
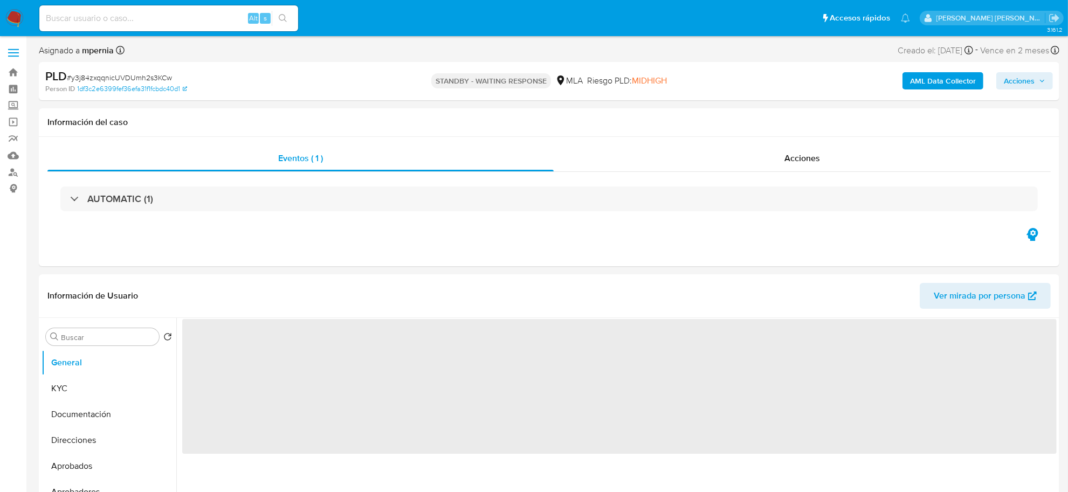
select select "10"
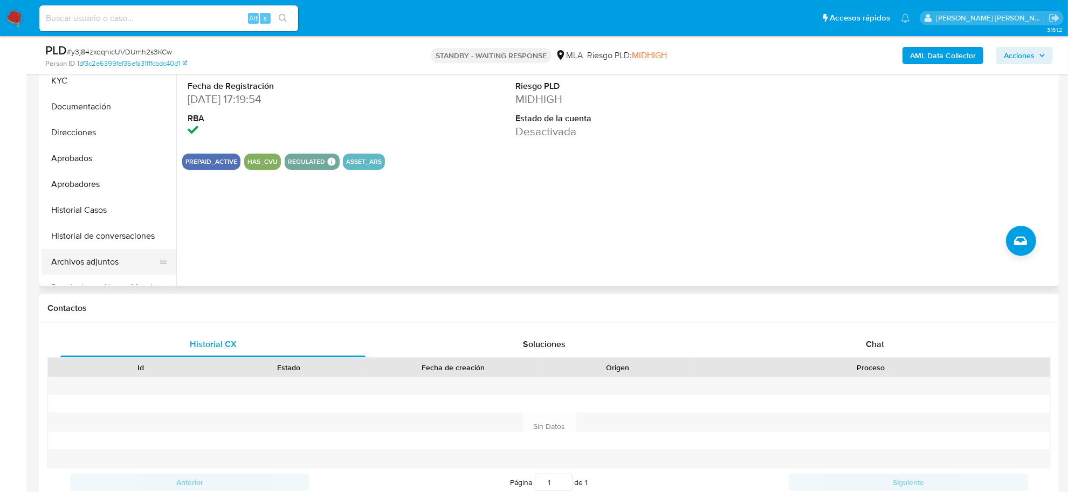
scroll to position [67, 0]
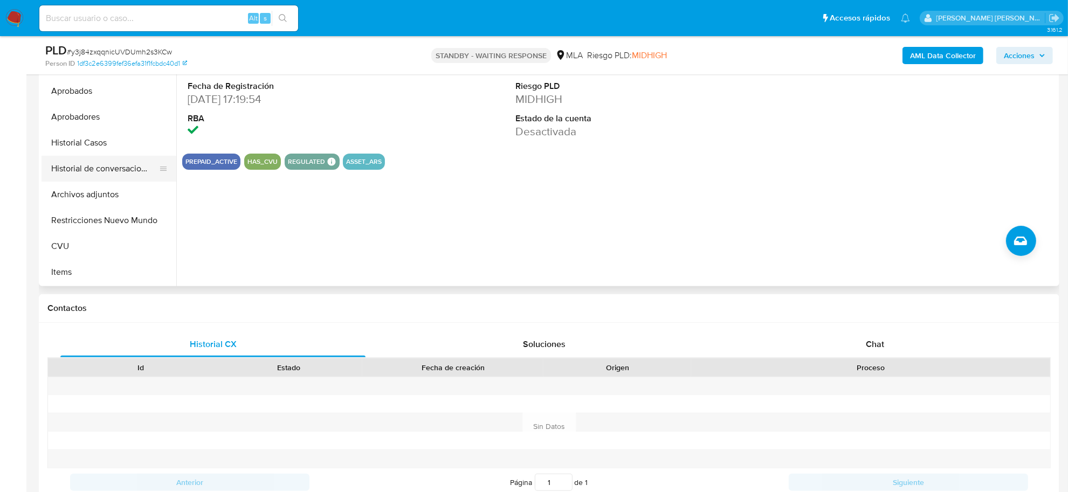
click at [87, 170] on button "Historial de conversaciones" at bounding box center [105, 169] width 126 height 26
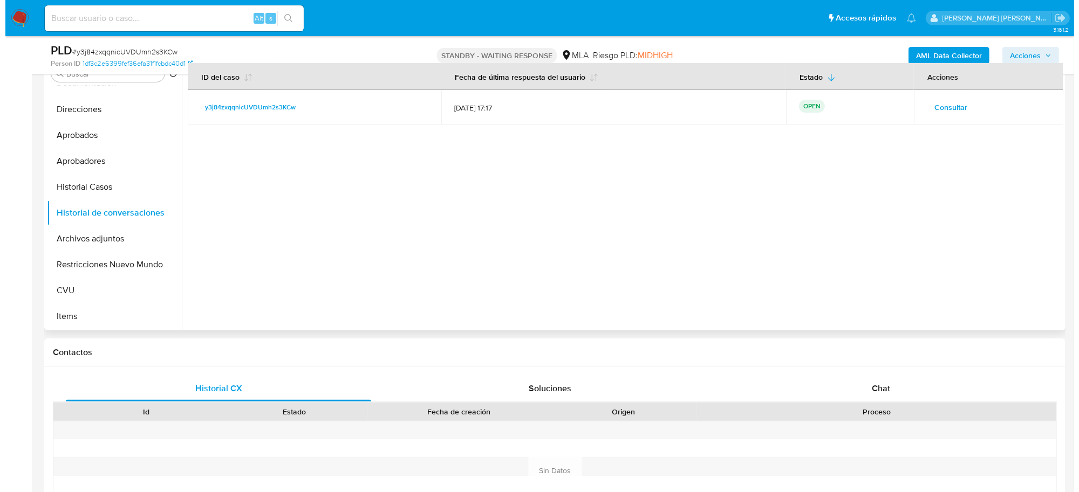
scroll to position [202, 0]
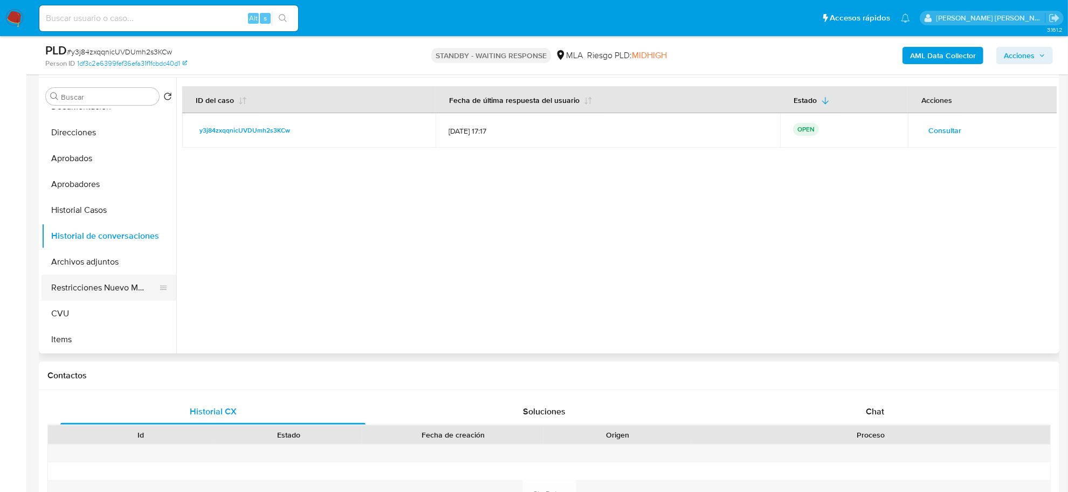
click at [71, 292] on button "Restricciones Nuevo Mundo" at bounding box center [105, 288] width 126 height 26
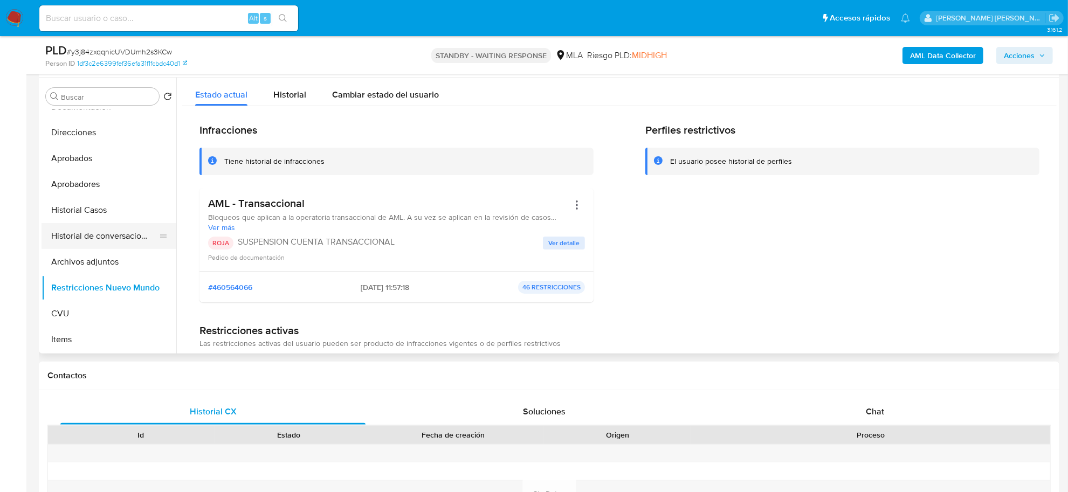
click at [111, 238] on button "Historial de conversaciones" at bounding box center [105, 236] width 126 height 26
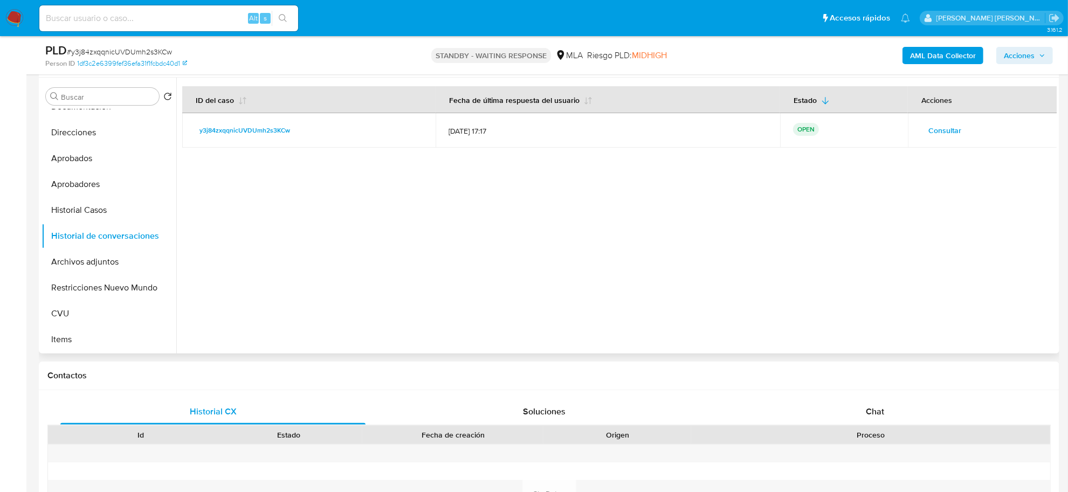
click at [939, 133] on span "Consultar" at bounding box center [945, 130] width 33 height 15
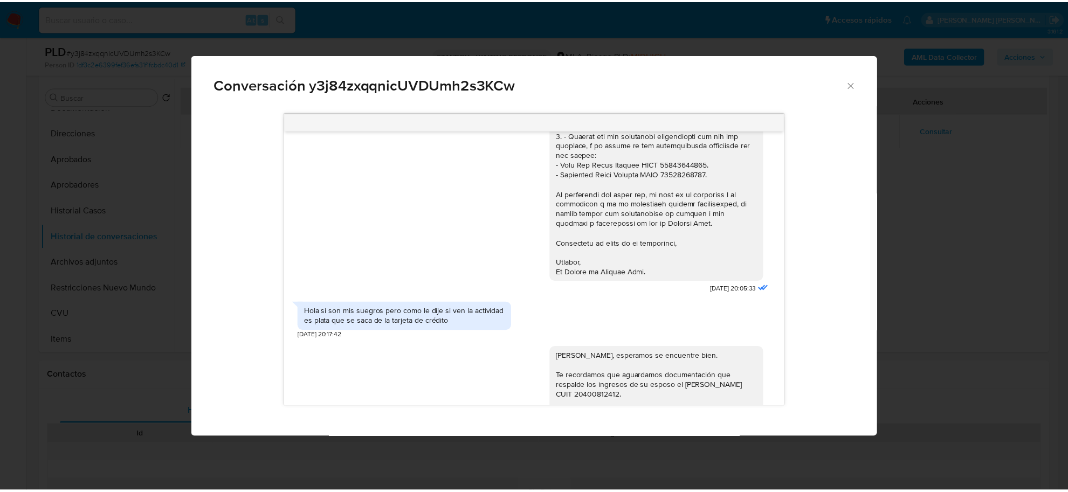
scroll to position [915, 0]
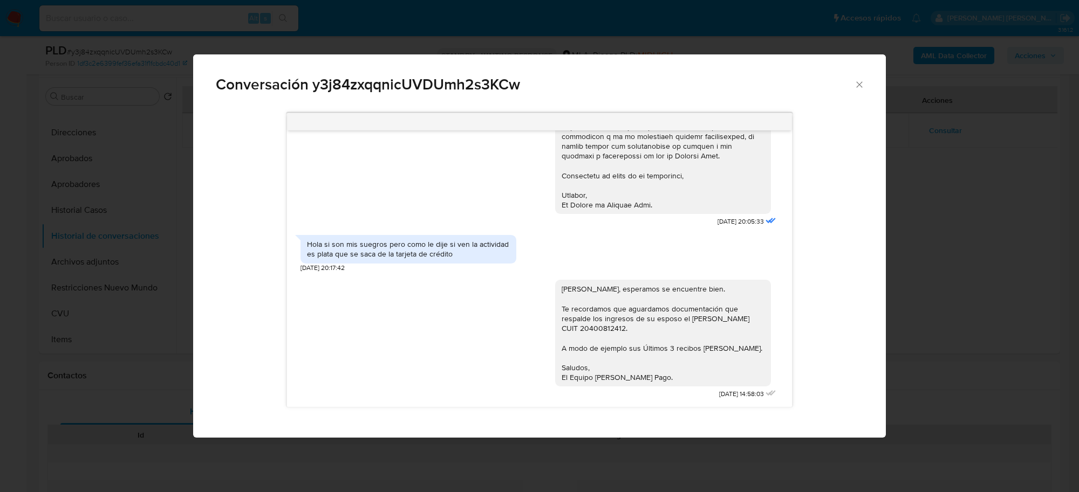
click at [857, 85] on icon "Cerrar" at bounding box center [859, 84] width 6 height 6
